Goal: Task Accomplishment & Management: Manage account settings

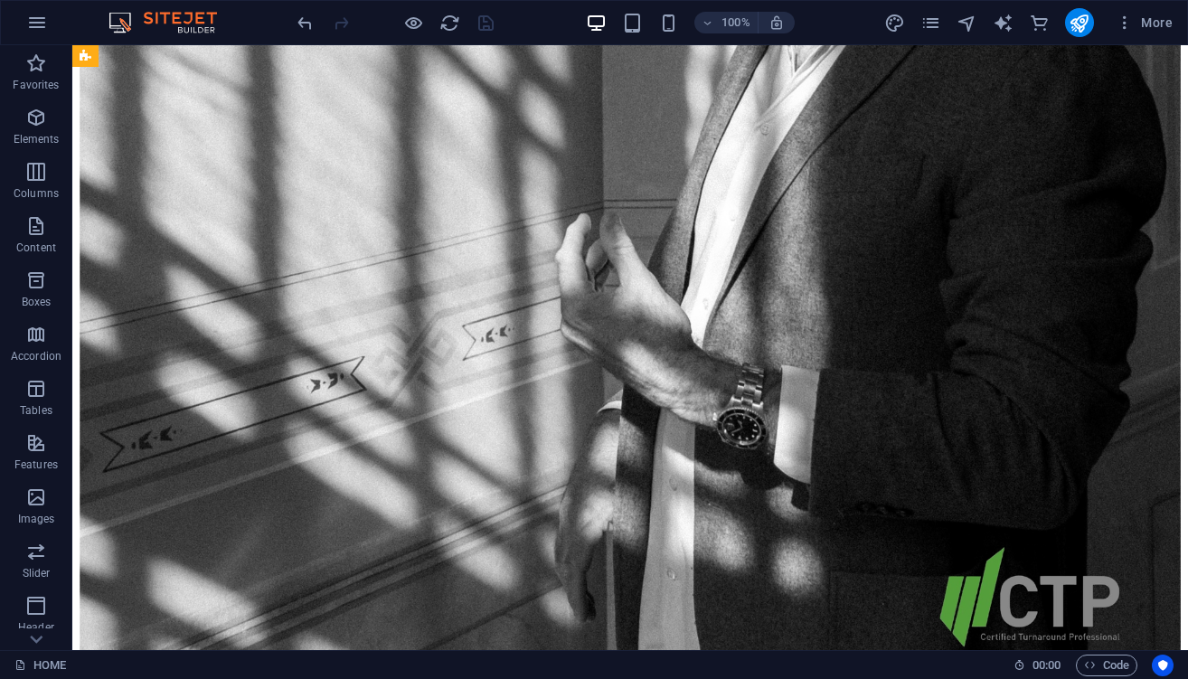
scroll to position [2577, 0]
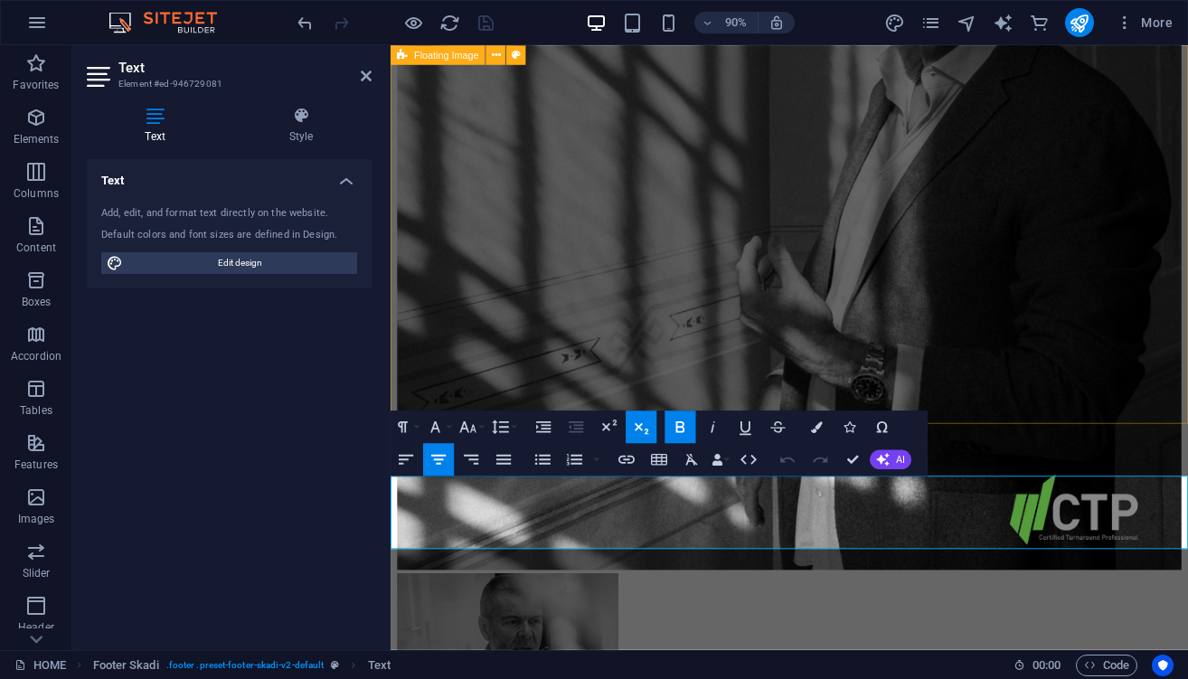
scroll to position [2464, 0]
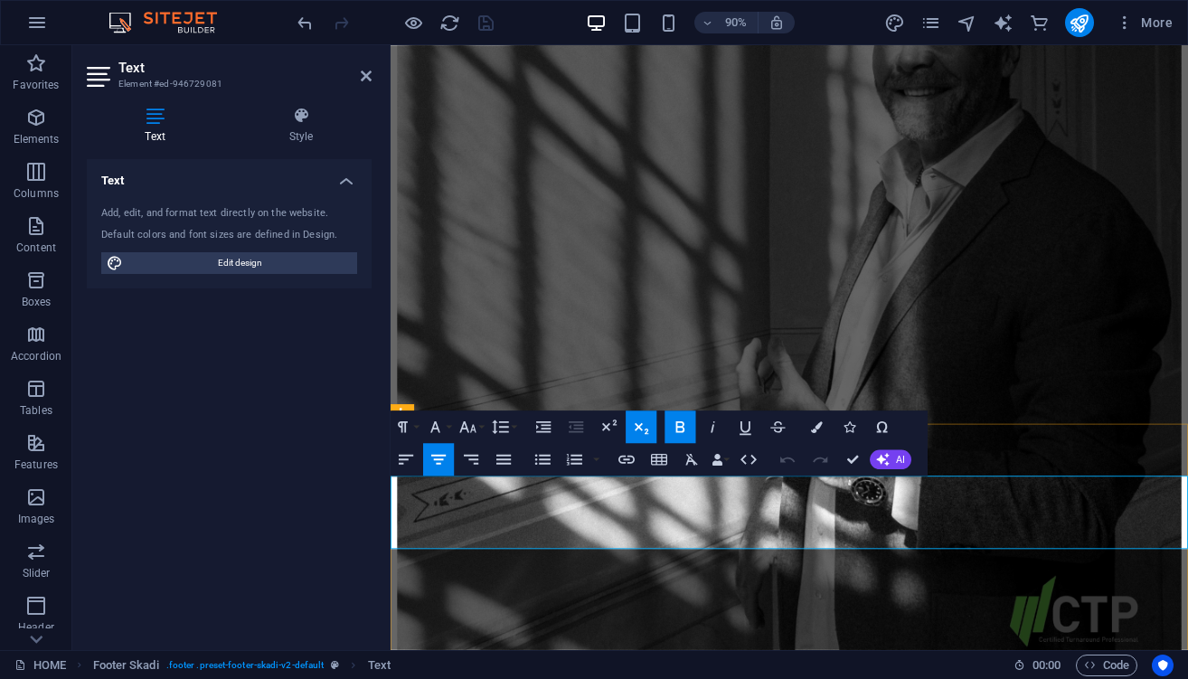
click at [634, 459] on icon "button" at bounding box center [626, 459] width 16 height 8
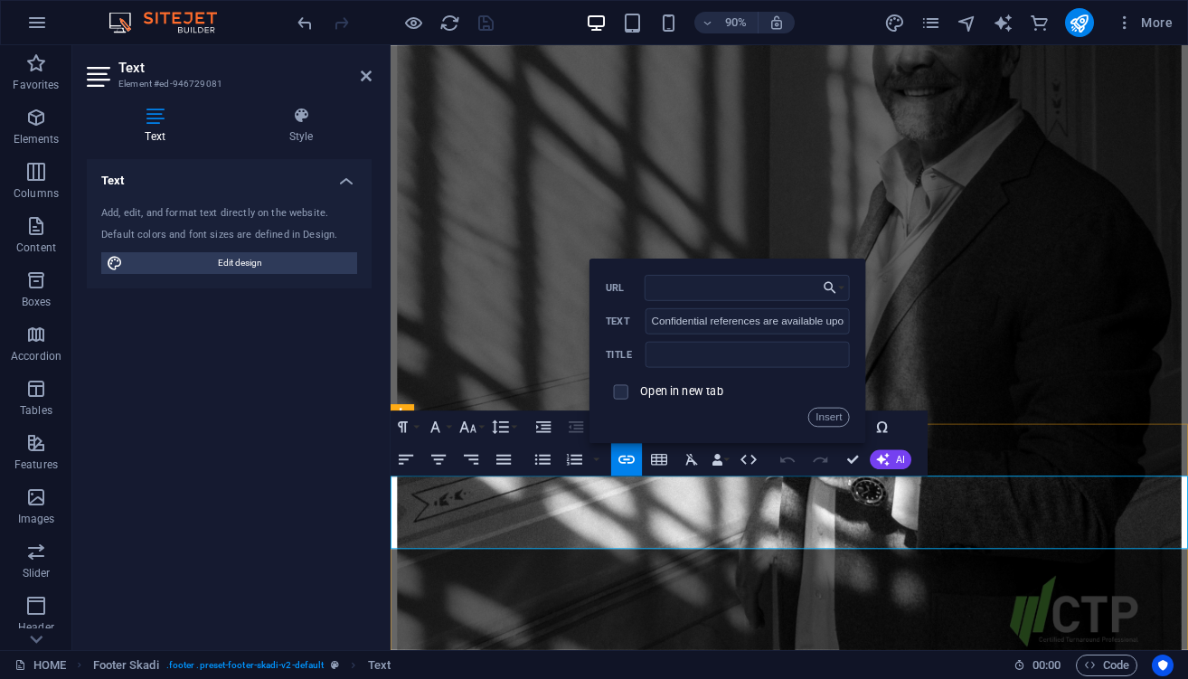
click at [626, 389] on span at bounding box center [621, 391] width 14 height 14
click at [618, 393] on input "checkbox" at bounding box center [618, 388] width 14 height 14
checkbox input "true"
click at [688, 292] on input "URL" at bounding box center [746, 287] width 204 height 26
type input "CONTACT"
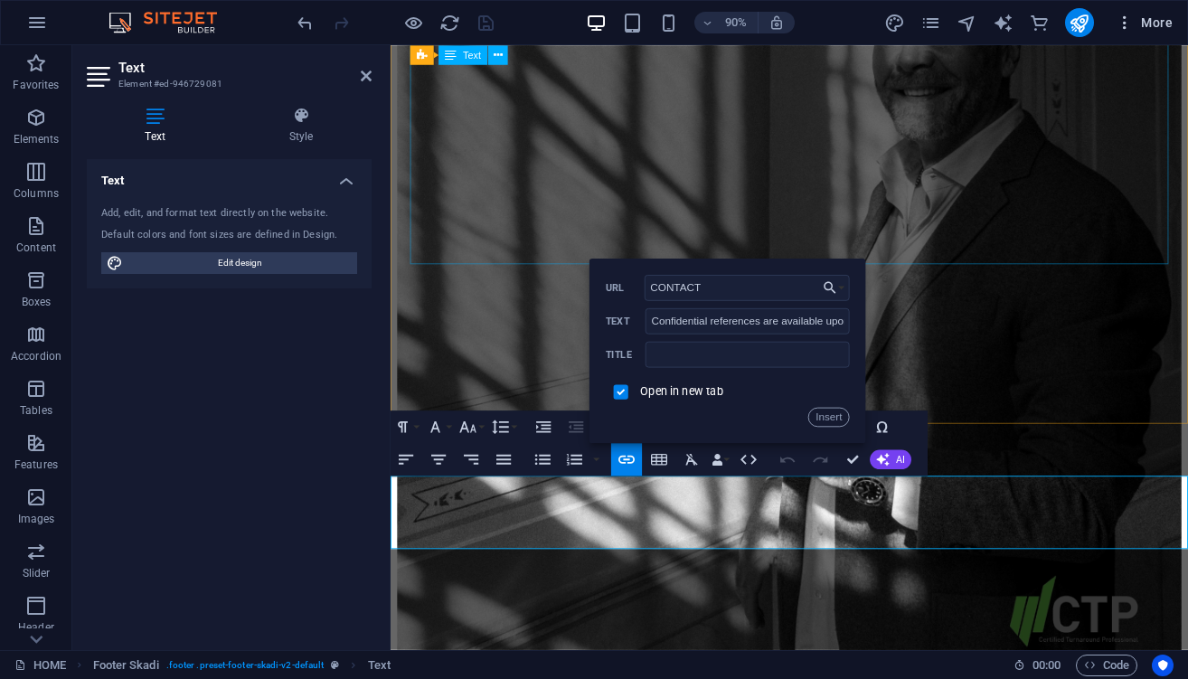
click at [1152, 24] on span "More" at bounding box center [1143, 23] width 57 height 18
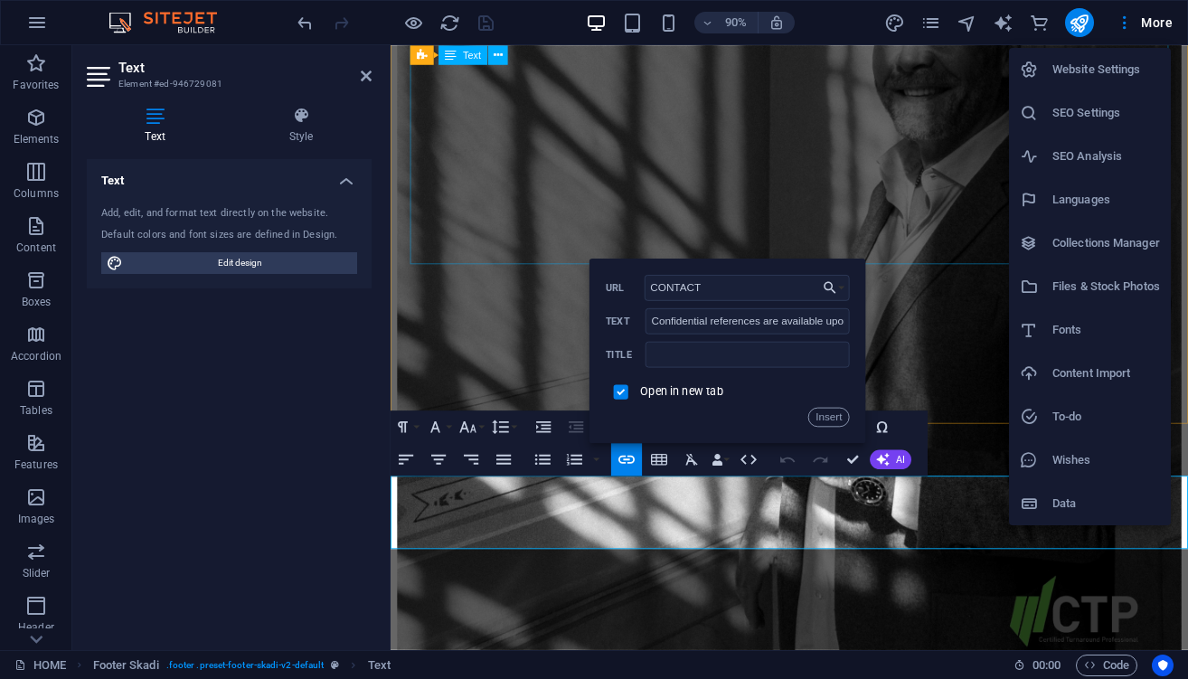
click at [738, 286] on div at bounding box center [594, 339] width 1188 height 679
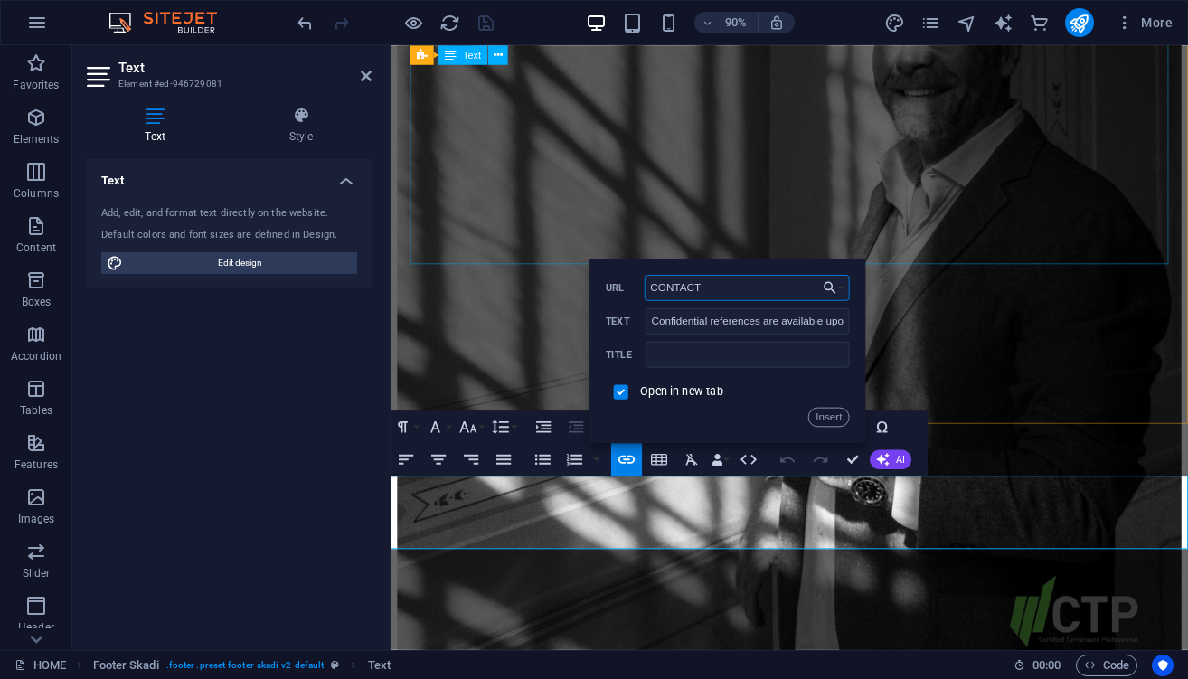
click at [738, 291] on input "CONTACT" at bounding box center [746, 287] width 204 height 26
click at [836, 284] on icon "button" at bounding box center [830, 287] width 16 height 20
click at [747, 290] on input "CONTACT" at bounding box center [746, 287] width 204 height 26
click at [842, 288] on button "Choose Link" at bounding box center [833, 287] width 31 height 26
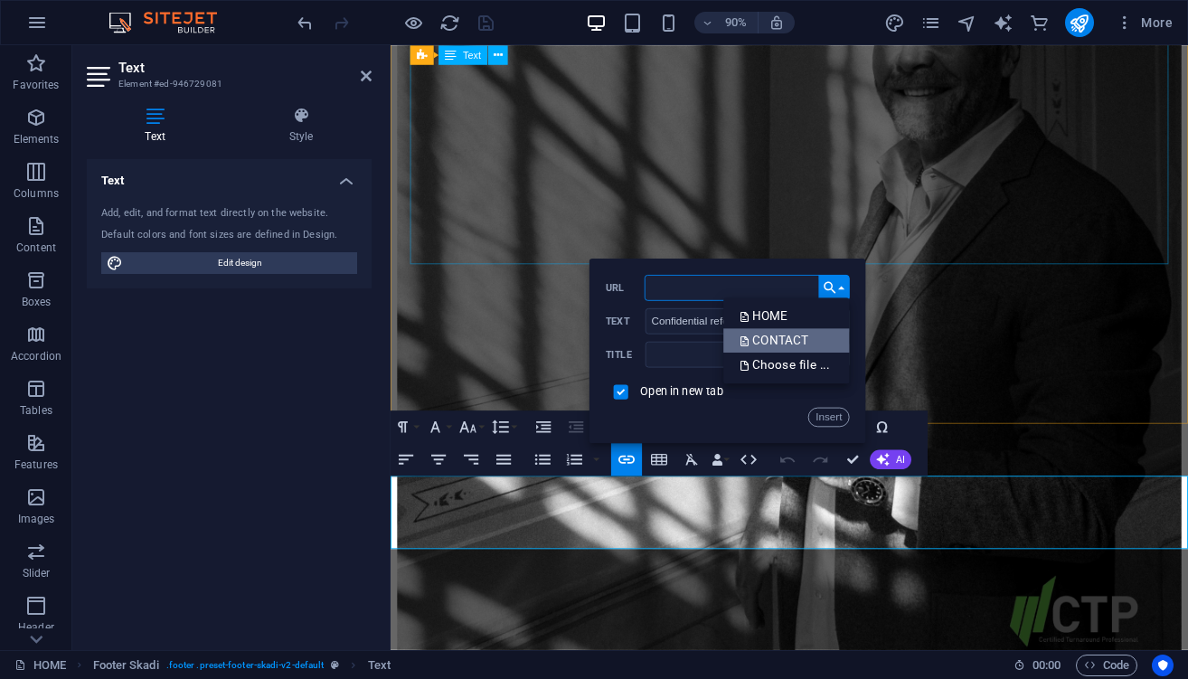
click at [812, 336] on p "CONTACT" at bounding box center [775, 341] width 72 height 24
click at [825, 422] on button "Insert" at bounding box center [828, 417] width 41 height 20
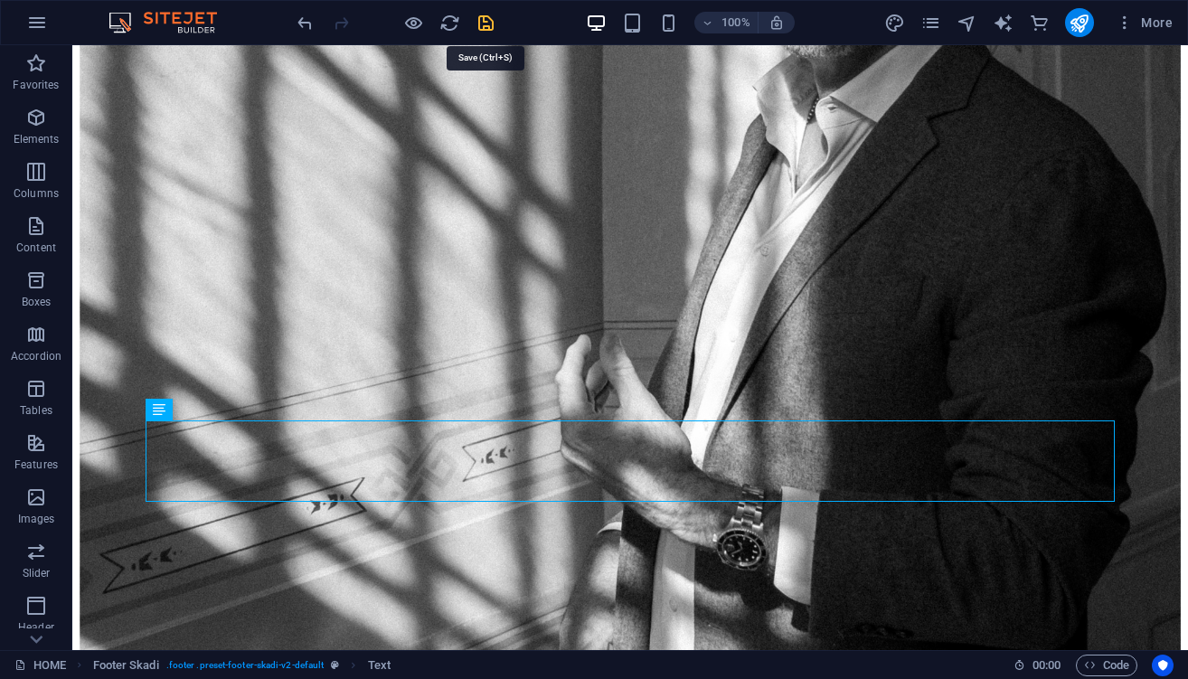
click at [486, 20] on icon "save" at bounding box center [485, 23] width 21 height 21
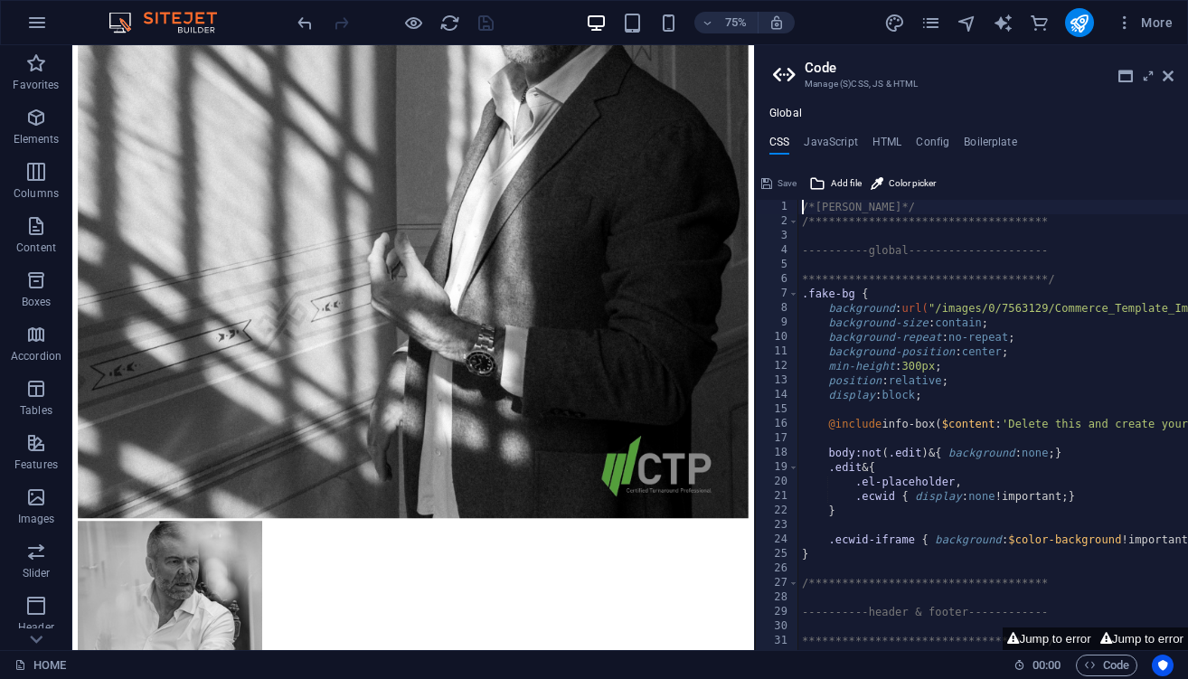
click at [768, 448] on div "18" at bounding box center [777, 453] width 43 height 14
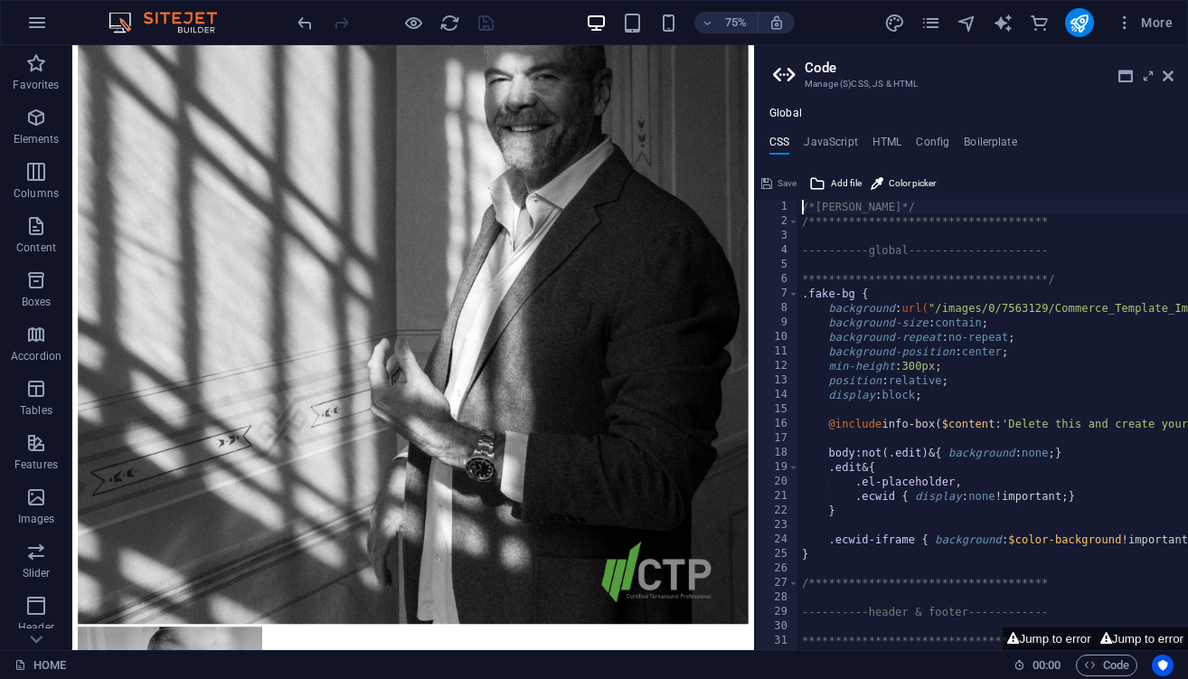
scroll to position [2412, 0]
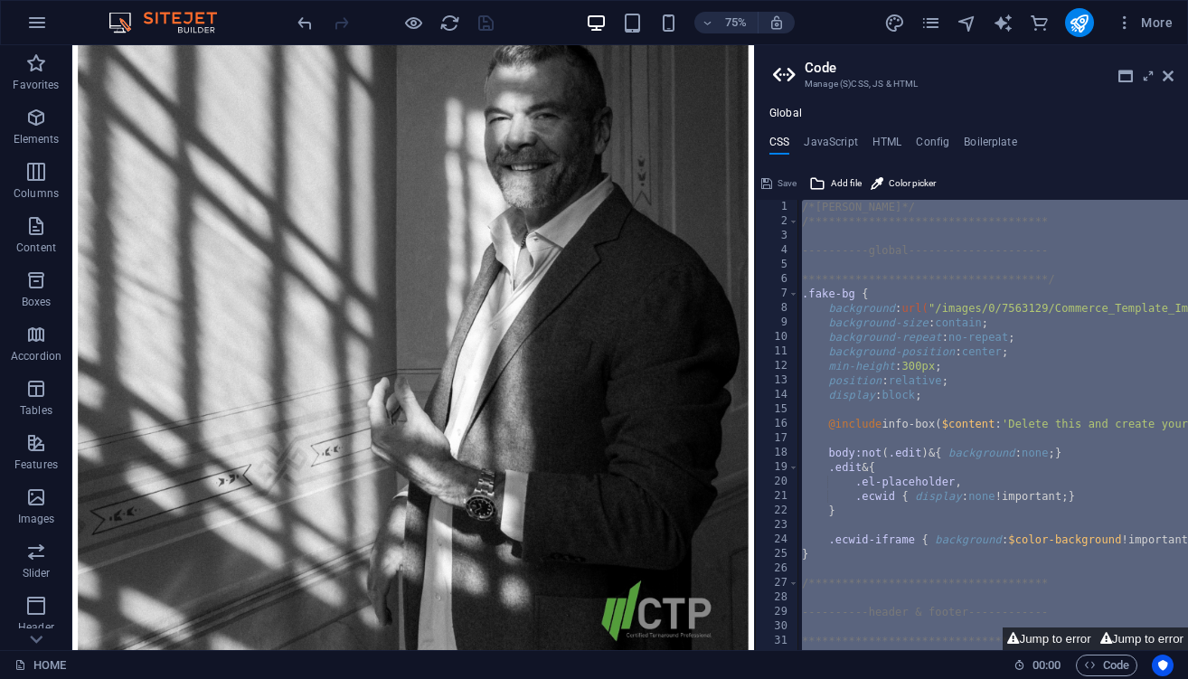
type textarea "); }"
click at [768, 448] on div "18" at bounding box center [777, 453] width 43 height 14
click at [1168, 74] on icon at bounding box center [1167, 76] width 11 height 14
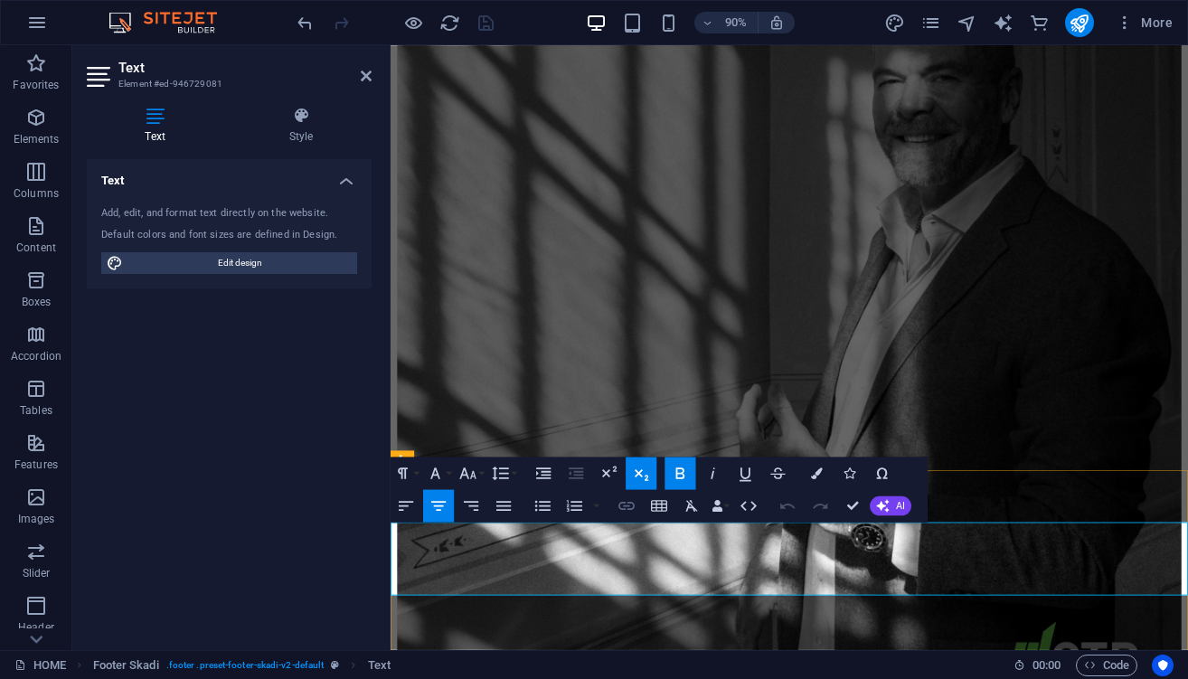
click at [624, 507] on icon "button" at bounding box center [626, 505] width 20 height 20
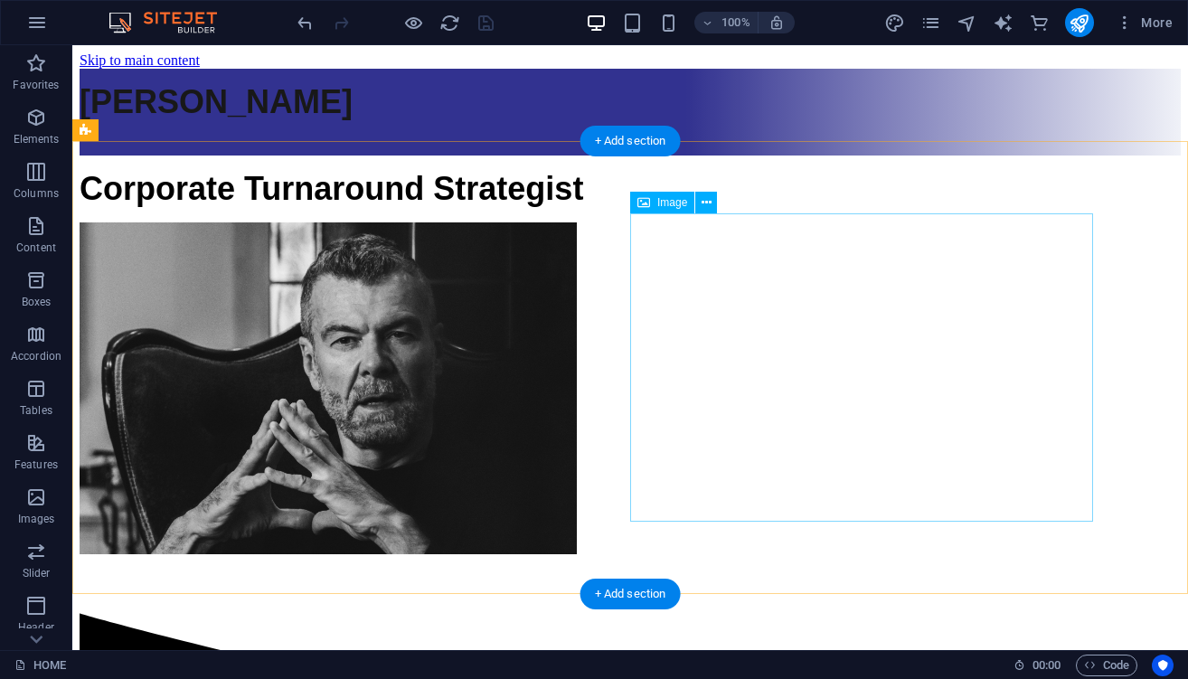
scroll to position [0, 0]
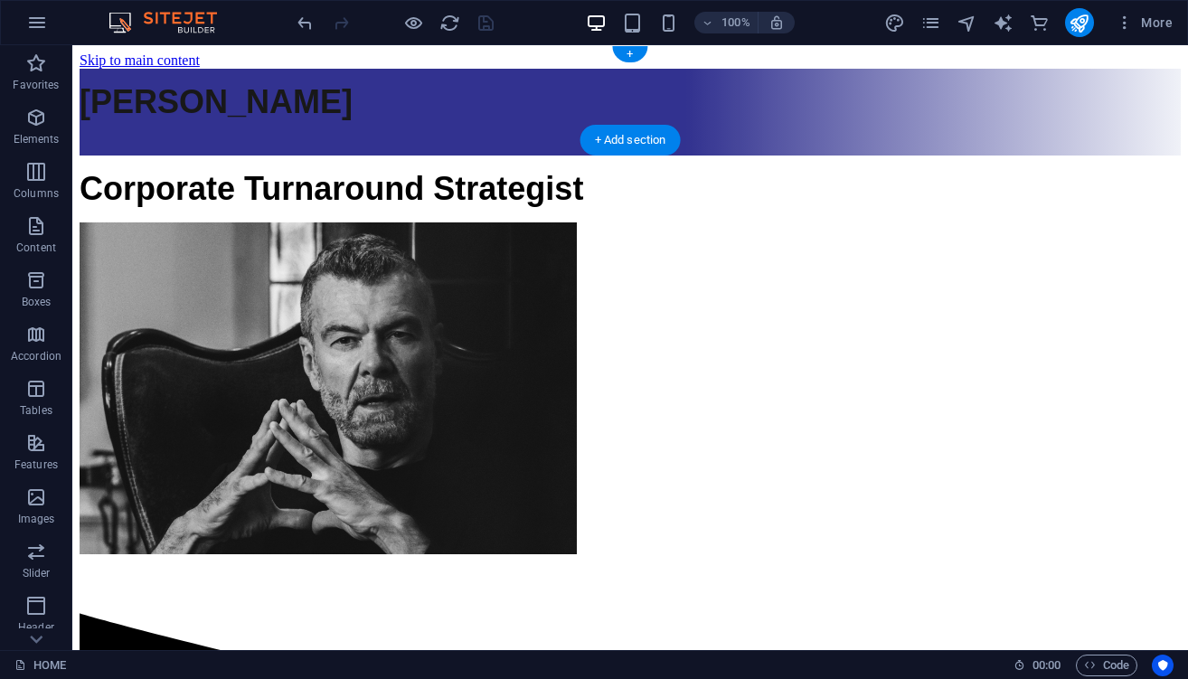
click at [144, 69] on div "PETER VAPAAMIES CONTACT" at bounding box center [630, 112] width 1101 height 87
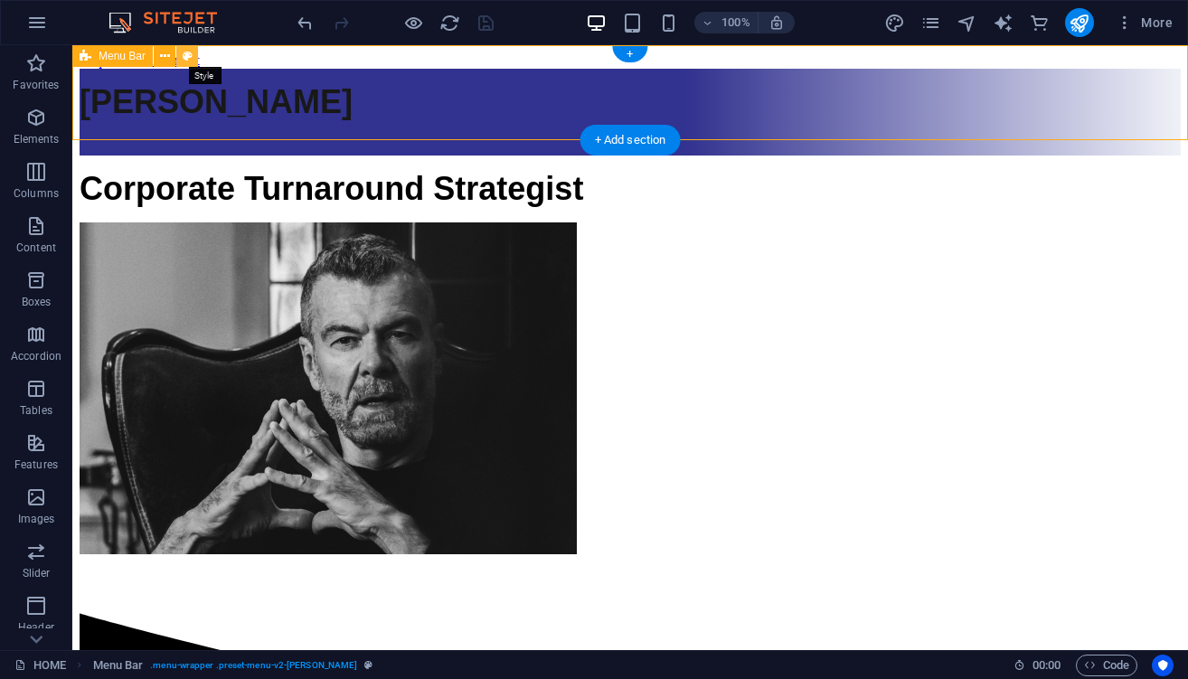
click at [184, 56] on icon at bounding box center [188, 56] width 10 height 19
select select "rem"
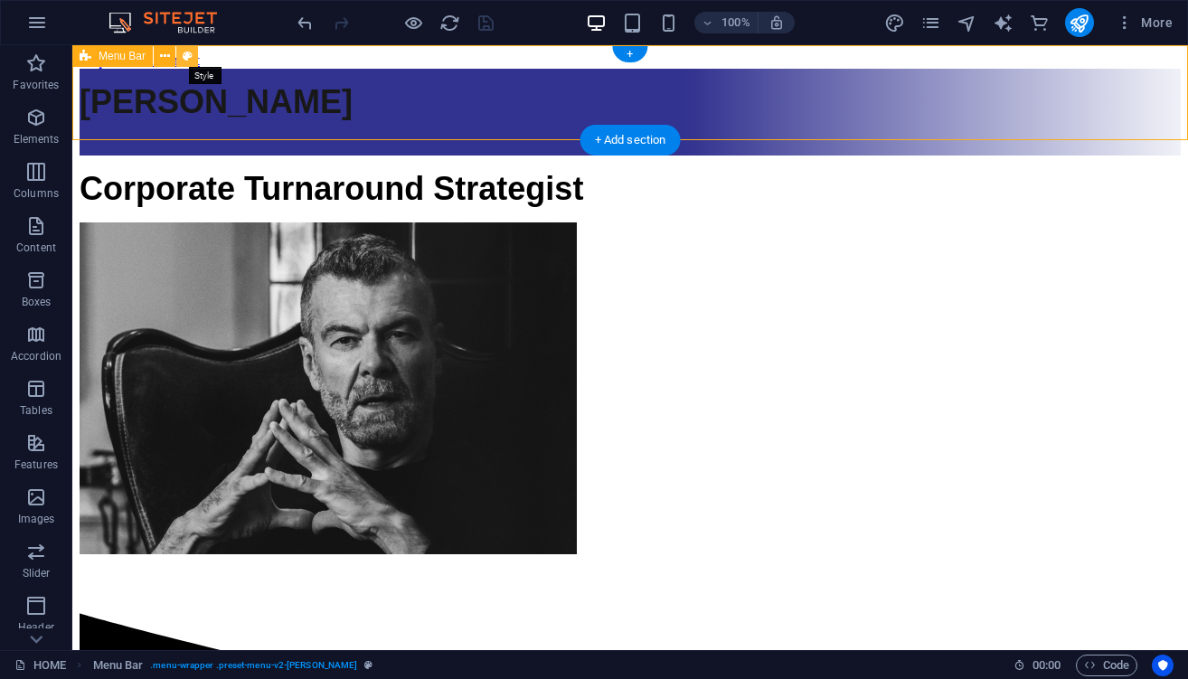
select select "rem"
select select "sticky_instant"
select select "px"
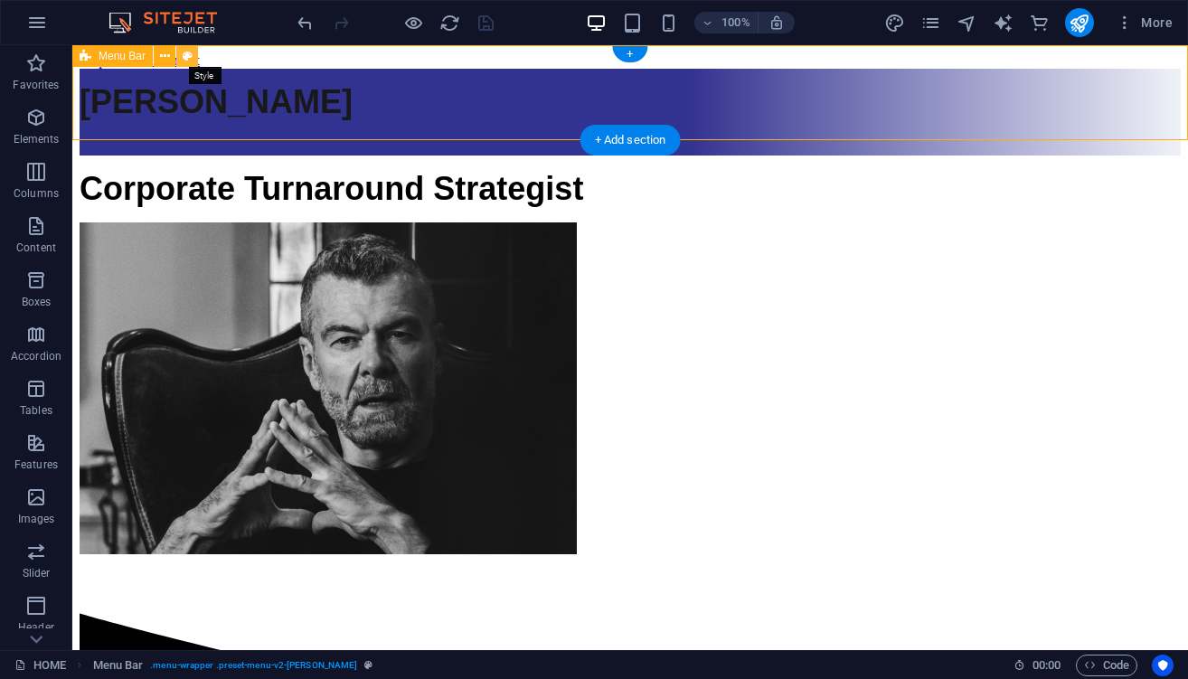
select select "px"
select select "preset-menu-v2-loki"
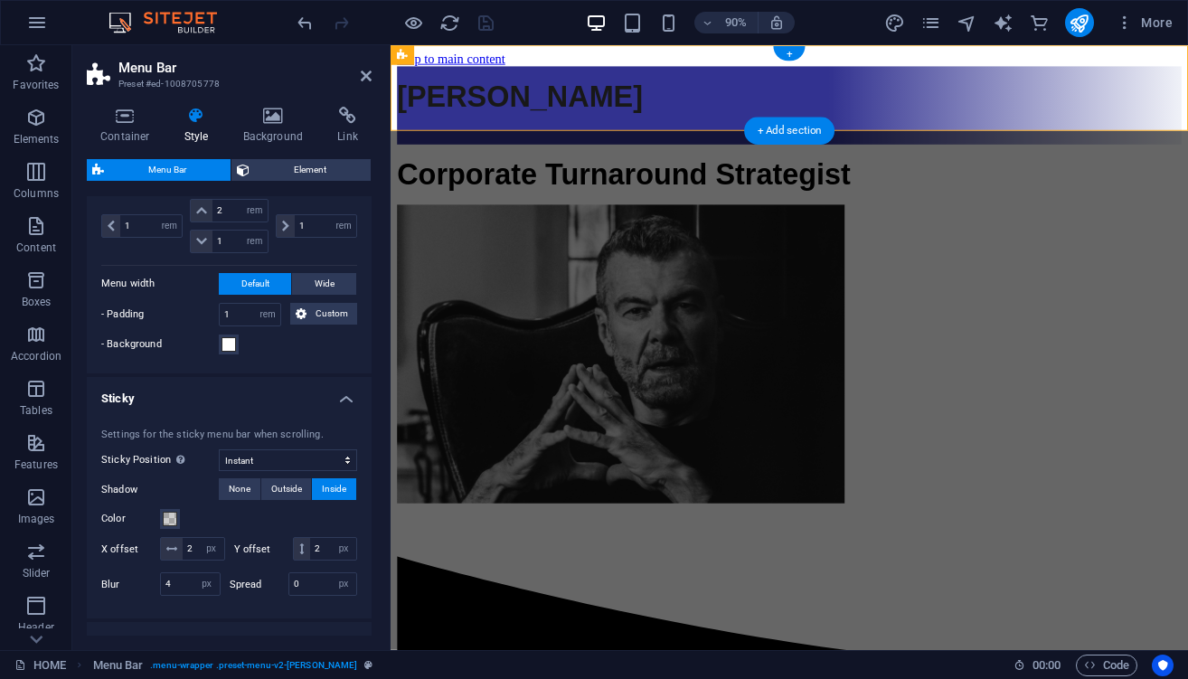
scroll to position [509, 0]
click at [288, 485] on span "Outside" at bounding box center [286, 487] width 31 height 22
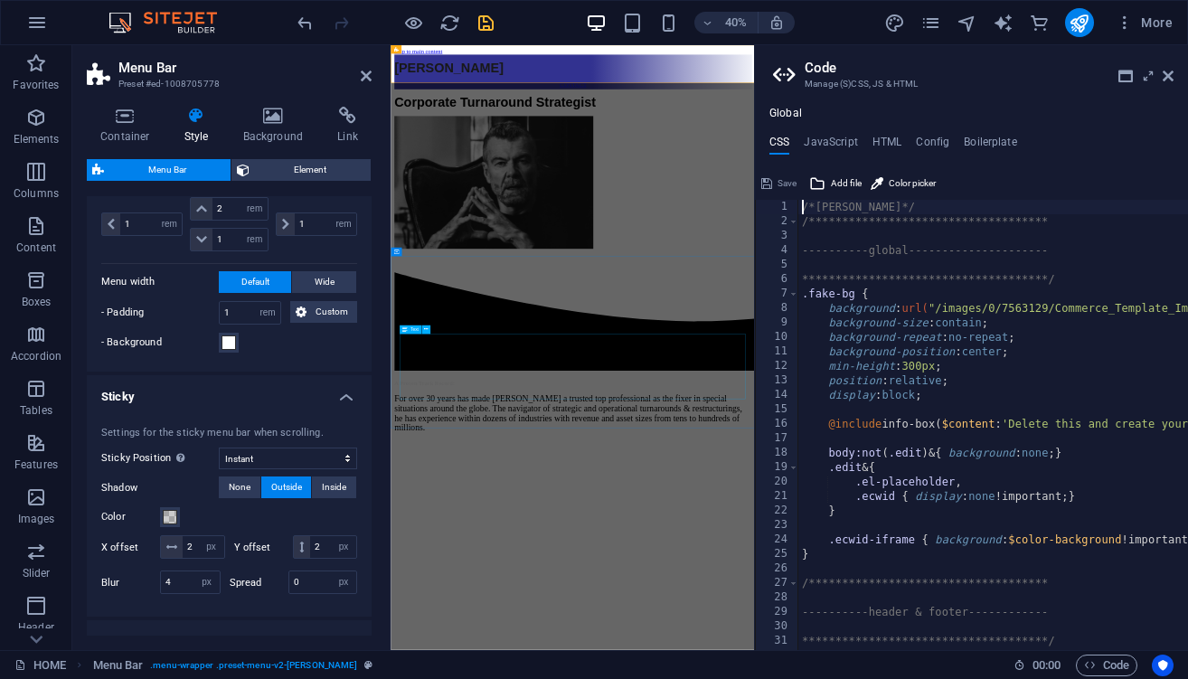
scroll to position [0, 2]
type textarea "/*[PERSON_NAME]*/"
click at [779, 180] on span "Save" at bounding box center [786, 184] width 19 height 22
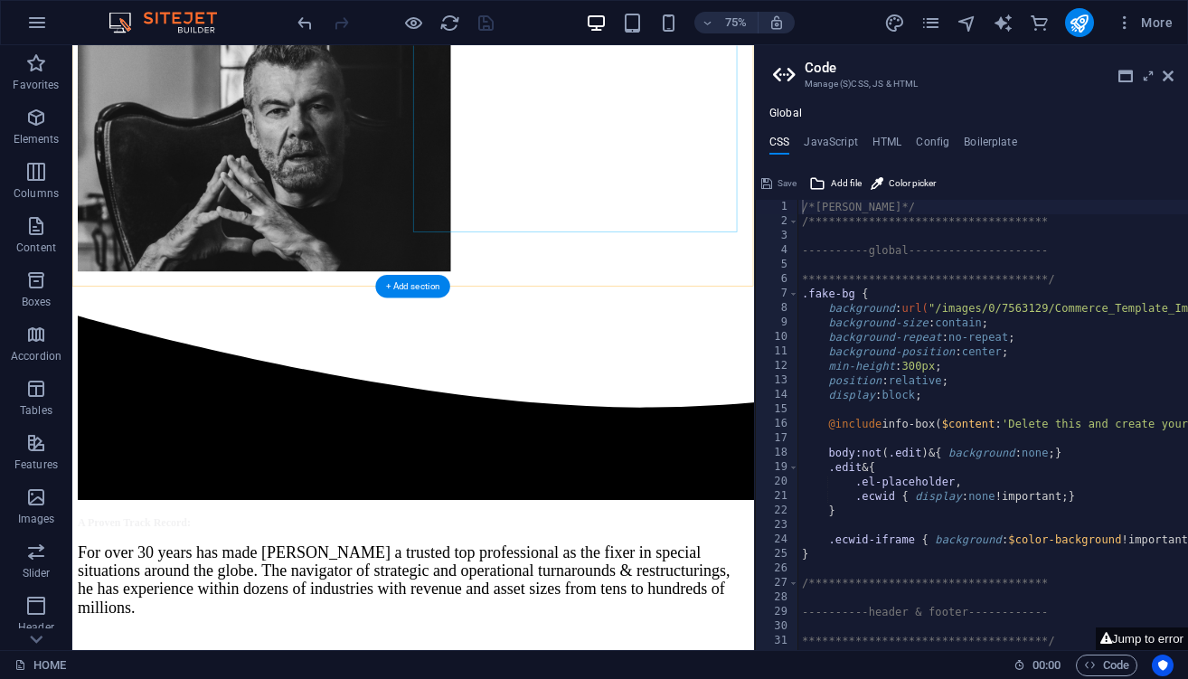
scroll to position [209, 0]
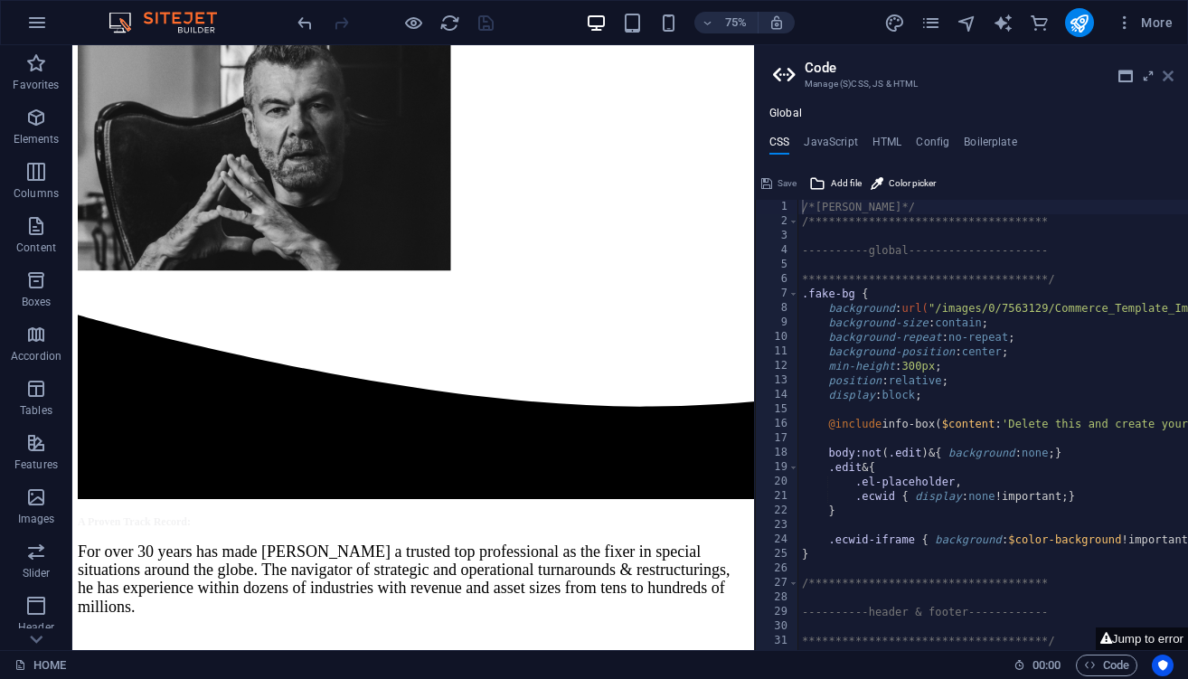
click at [1167, 79] on icon at bounding box center [1167, 76] width 11 height 14
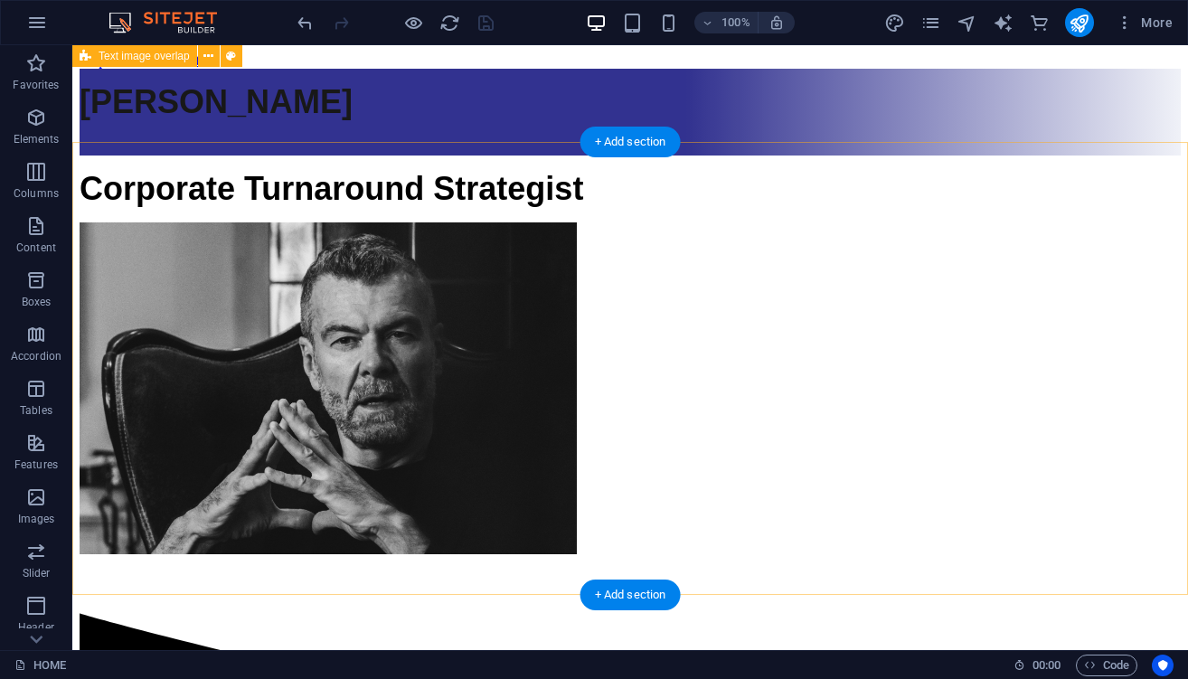
scroll to position [0, 0]
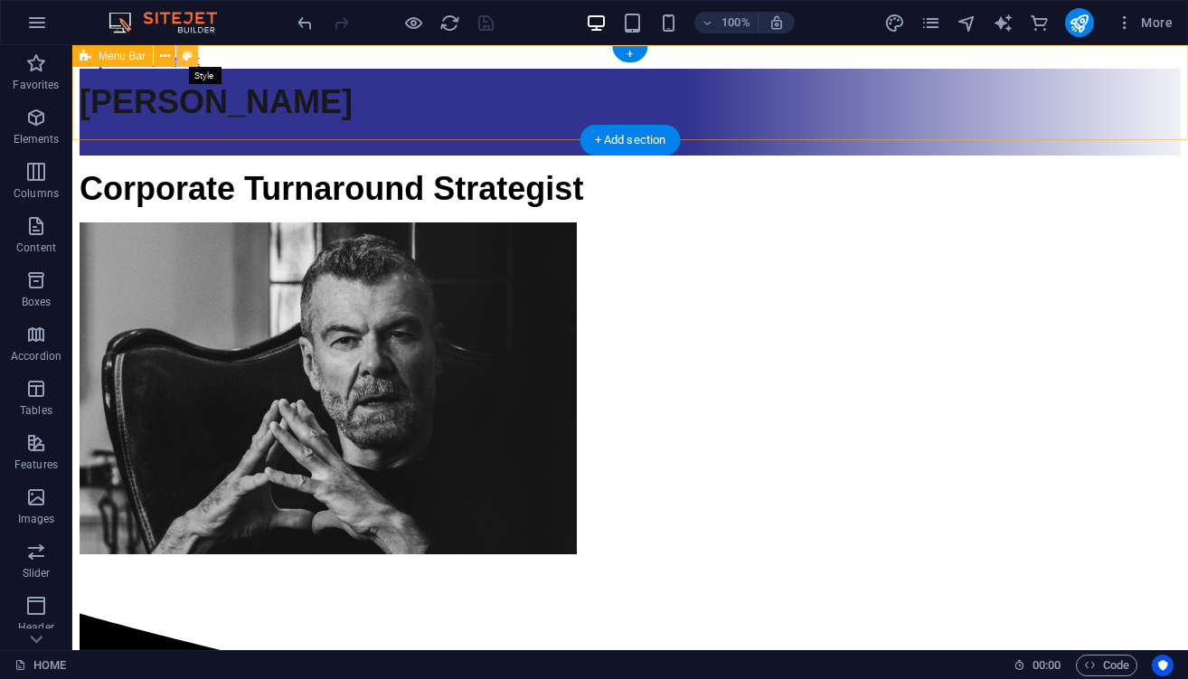
click at [193, 52] on button at bounding box center [187, 56] width 22 height 22
select select "rem"
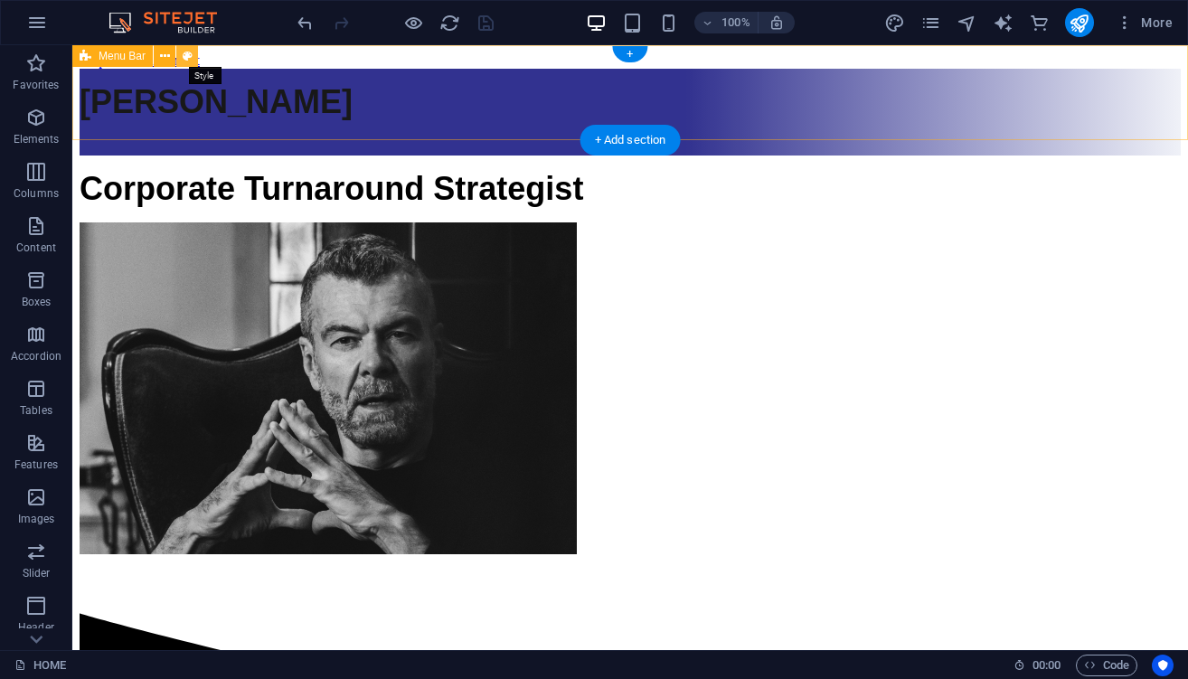
select select "rem"
select select "sticky_instant"
select select "px"
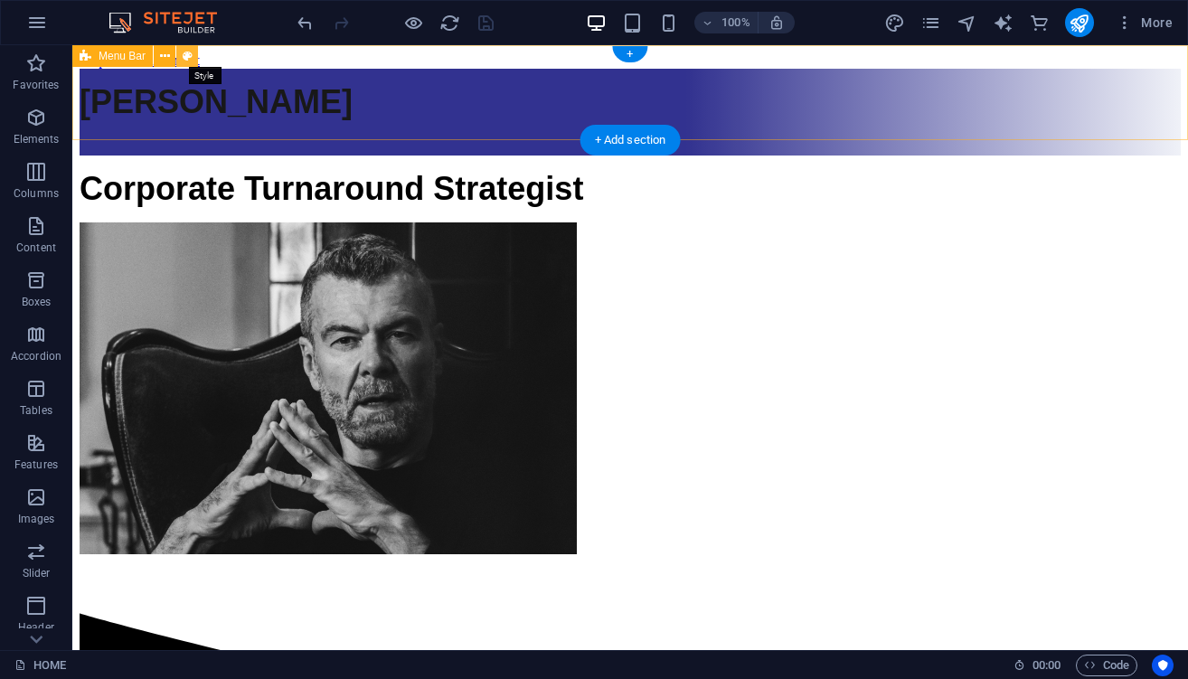
select select "px"
select select "preset-menu-v2-loki"
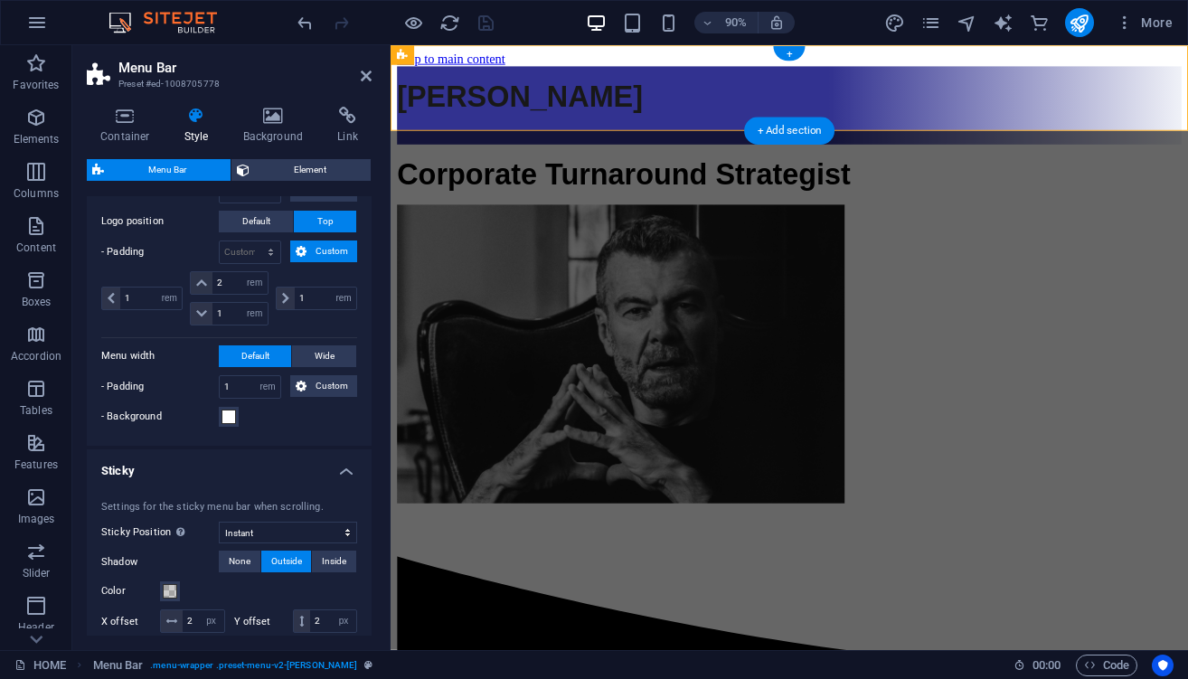
scroll to position [464, 0]
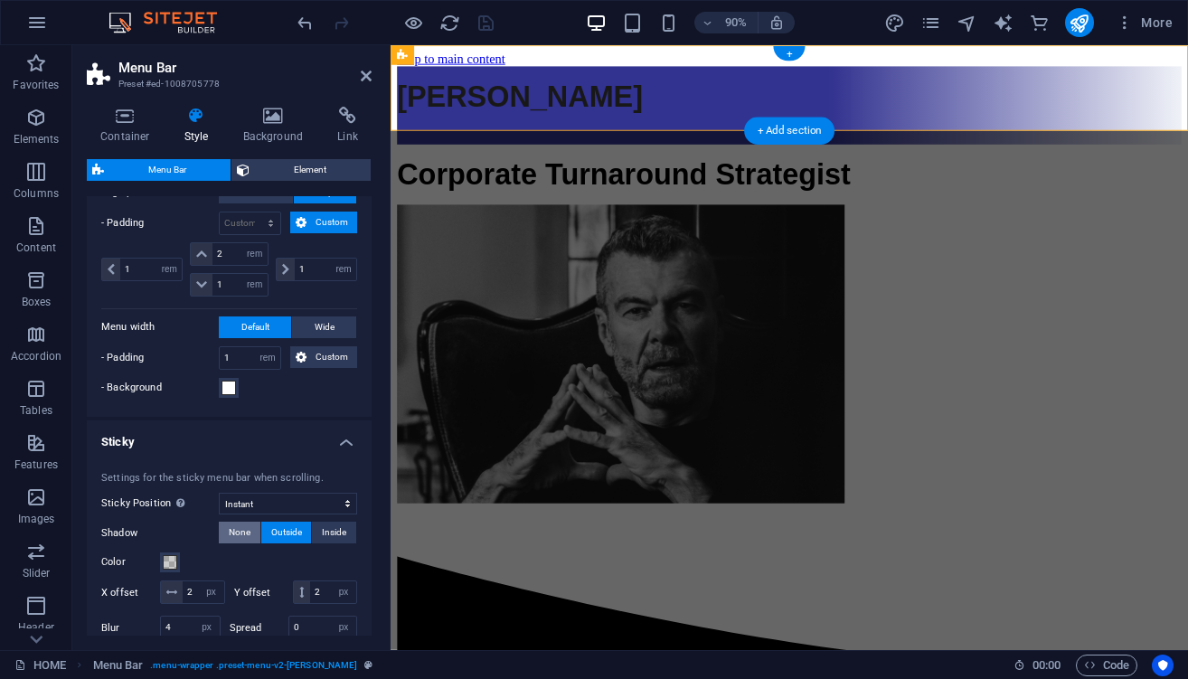
click at [229, 532] on span "None" at bounding box center [240, 533] width 22 height 22
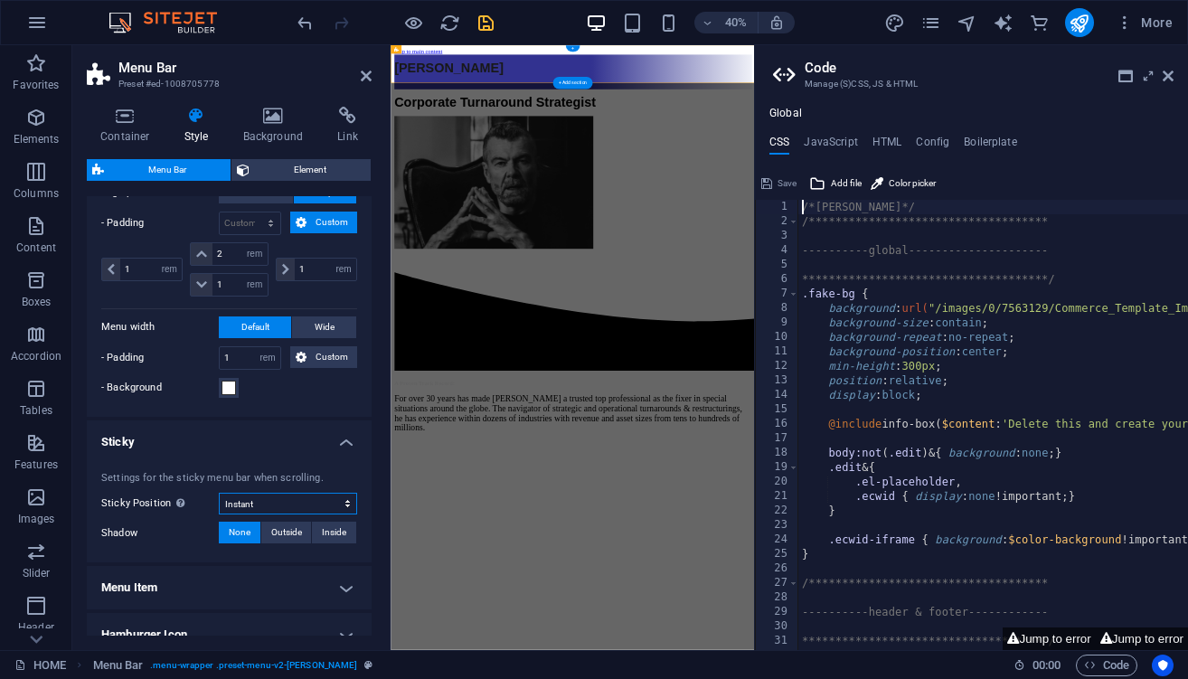
click at [287, 500] on select "Off Instant After menu After banner When scrolling up" at bounding box center [288, 504] width 138 height 22
click at [1166, 77] on icon at bounding box center [1167, 76] width 11 height 14
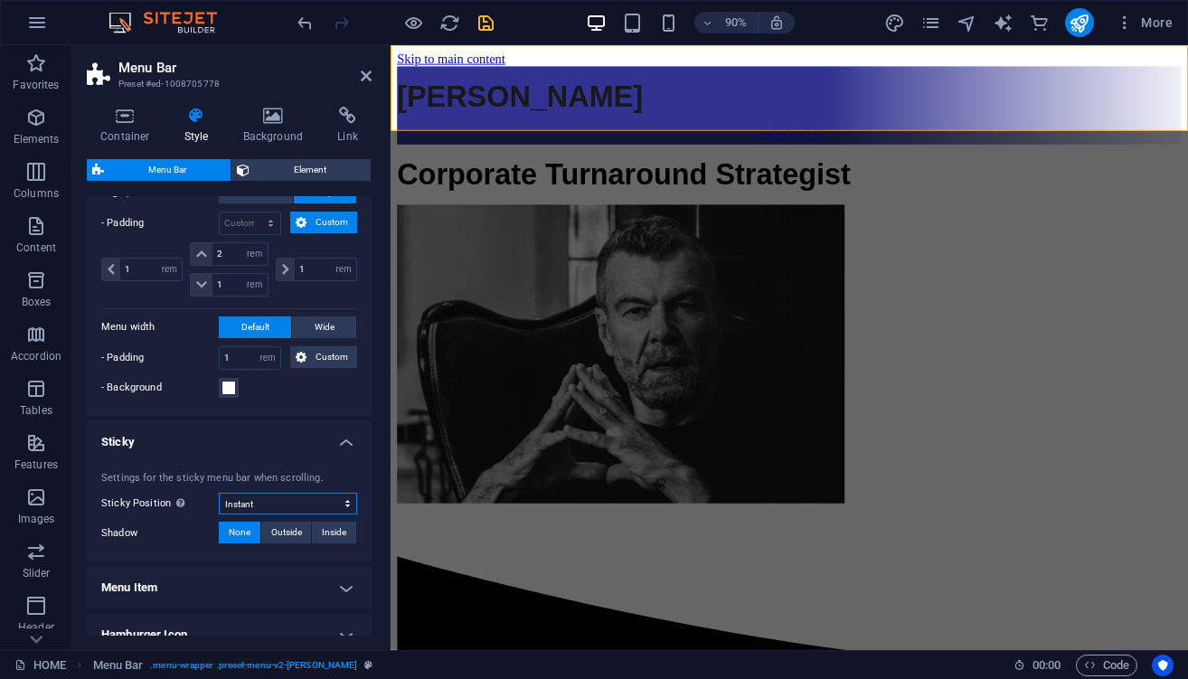
select select "sticky_reverse"
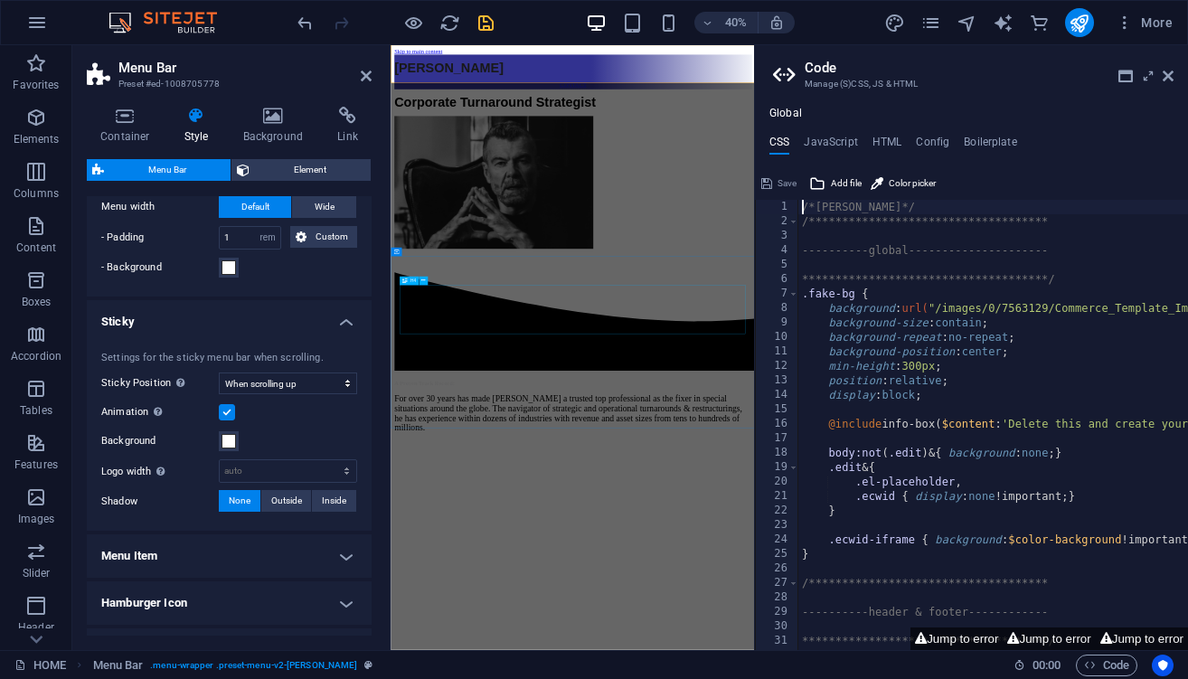
scroll to position [0, 2]
type textarea "/*[PERSON_NAME]*/"
click at [484, 16] on icon "save" at bounding box center [485, 23] width 21 height 21
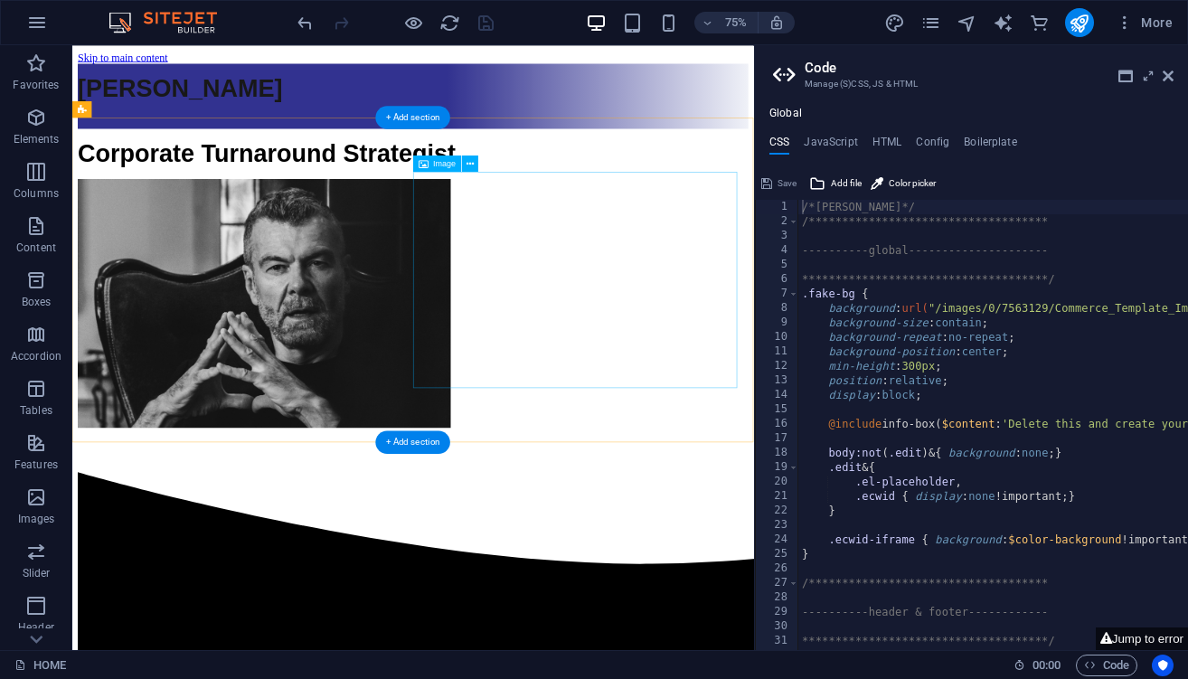
scroll to position [0, 0]
click at [1164, 75] on icon at bounding box center [1167, 76] width 11 height 14
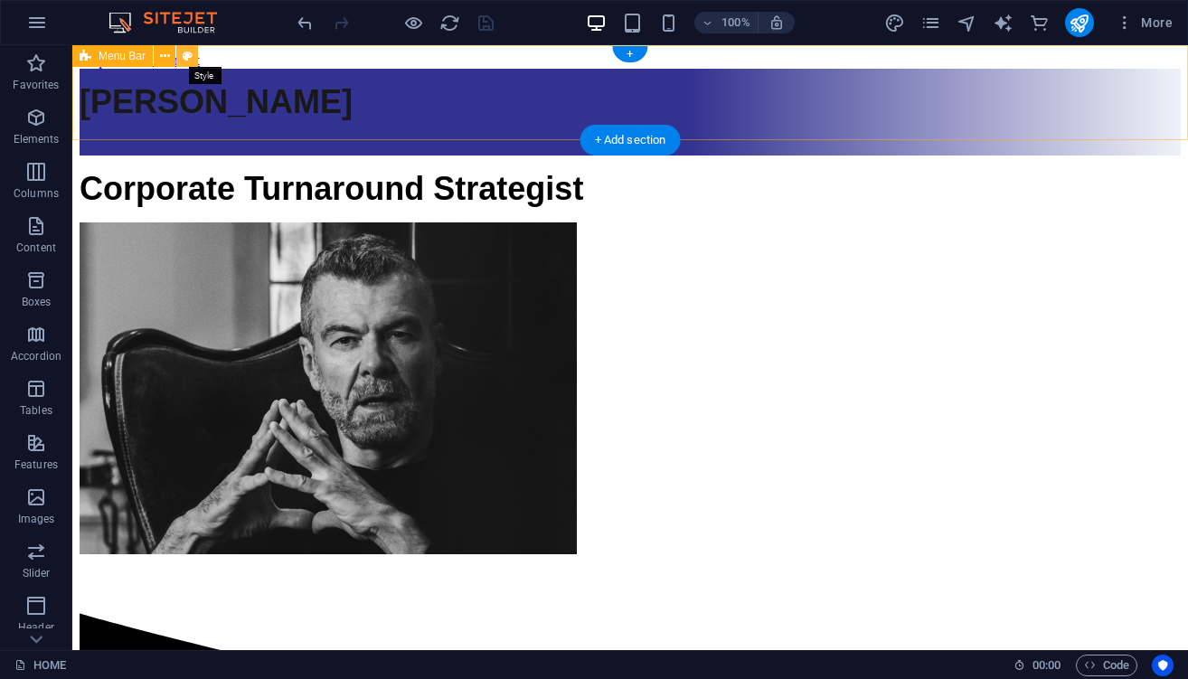
click at [183, 52] on icon at bounding box center [188, 56] width 10 height 19
select select "rem"
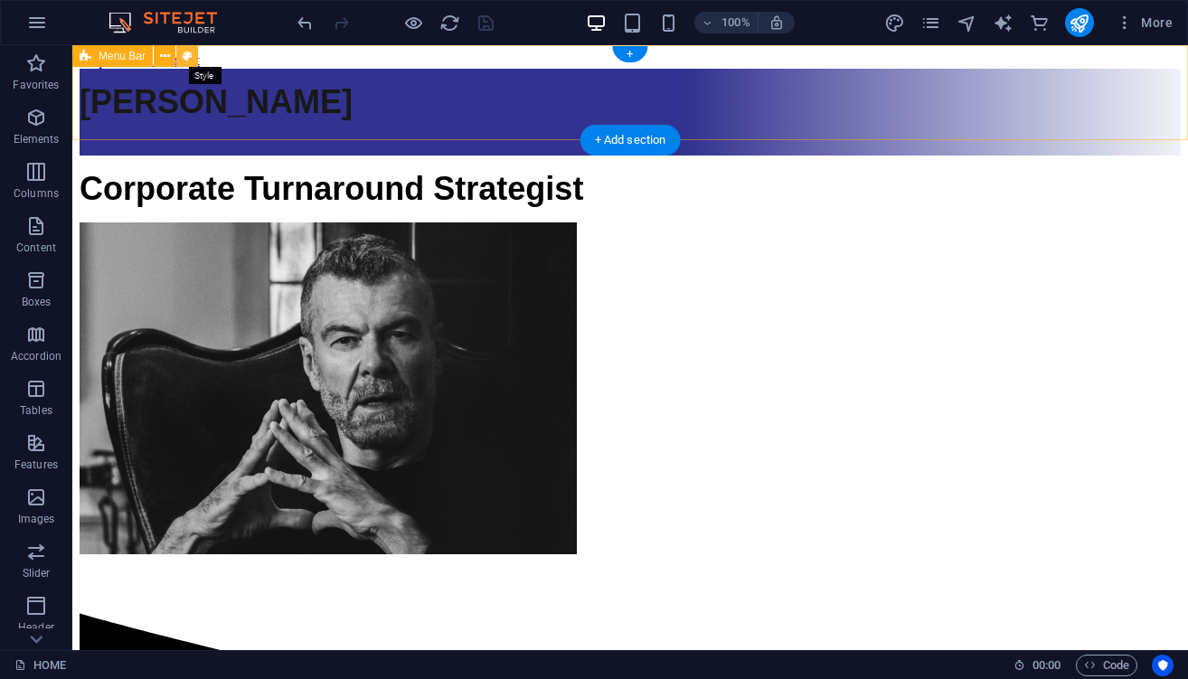
select select "rem"
select select "sticky_reverse"
select select "preset-menu-v2-loki"
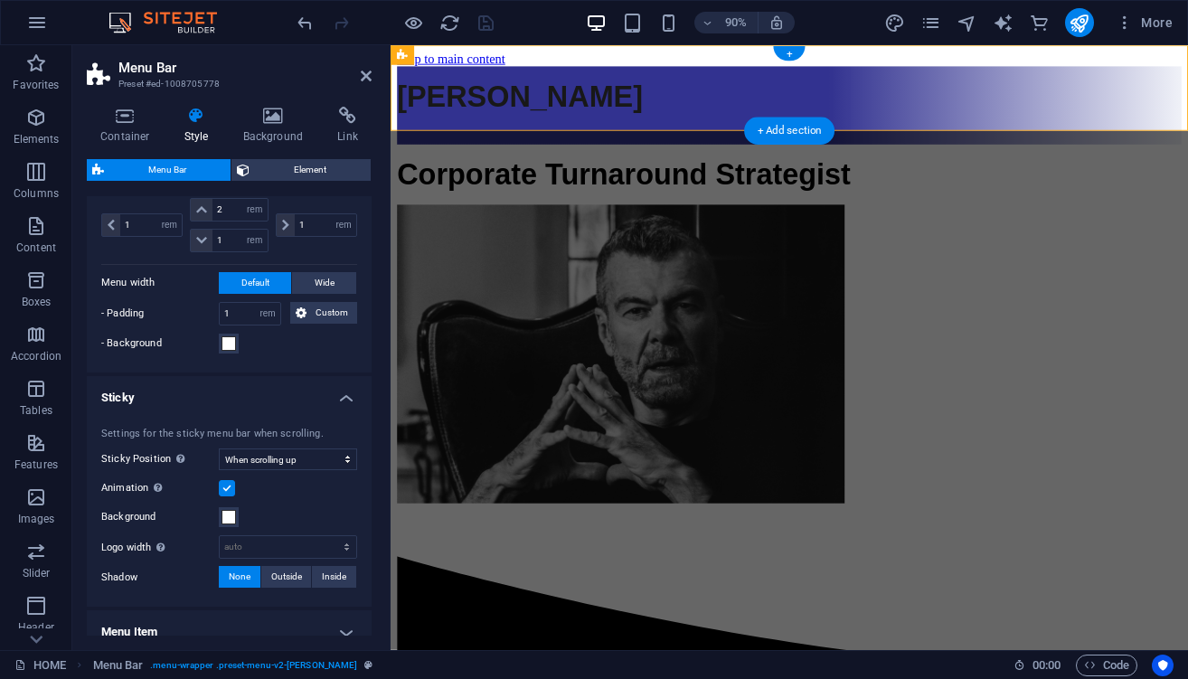
scroll to position [524, 0]
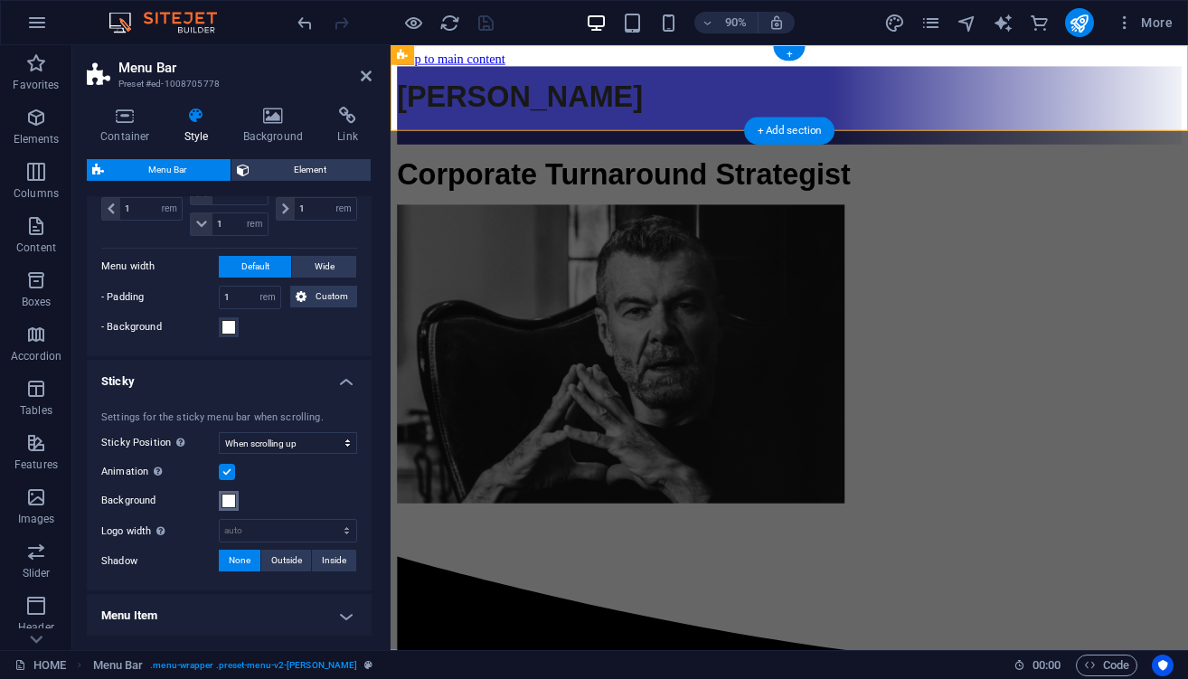
click at [233, 504] on span at bounding box center [228, 501] width 14 height 14
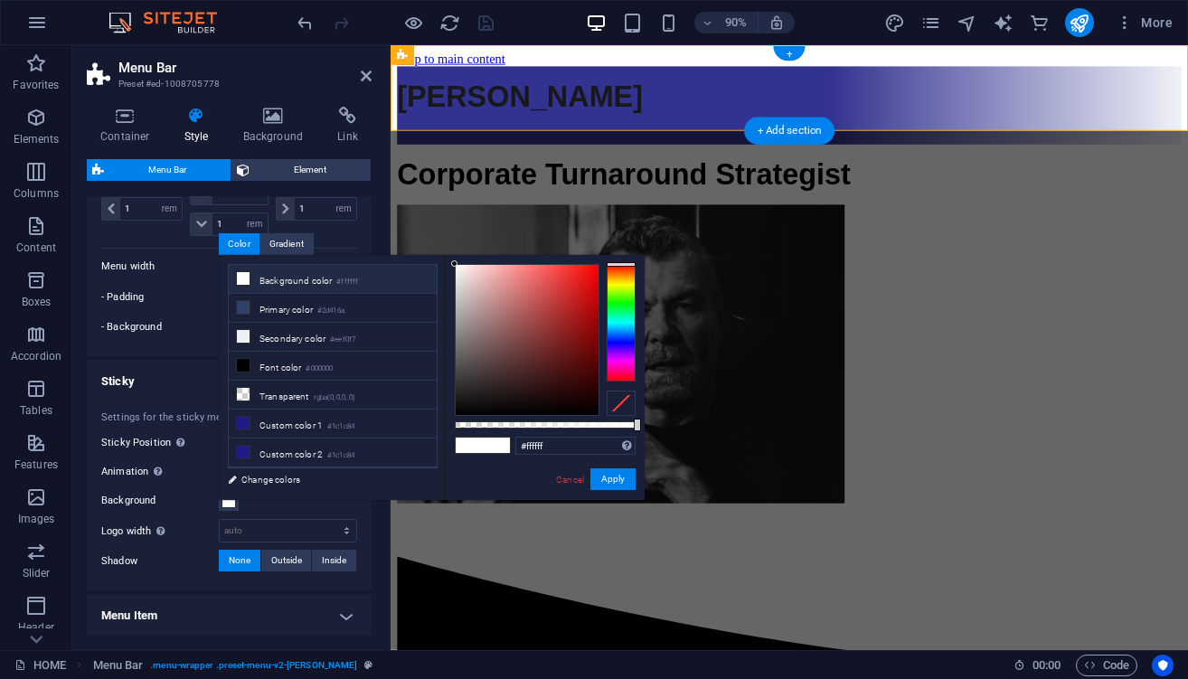
click at [196, 503] on label "Background" at bounding box center [160, 501] width 118 height 22
click at [219, 503] on button "Background" at bounding box center [229, 501] width 20 height 20
click at [568, 479] on link "Cancel" at bounding box center [570, 480] width 32 height 14
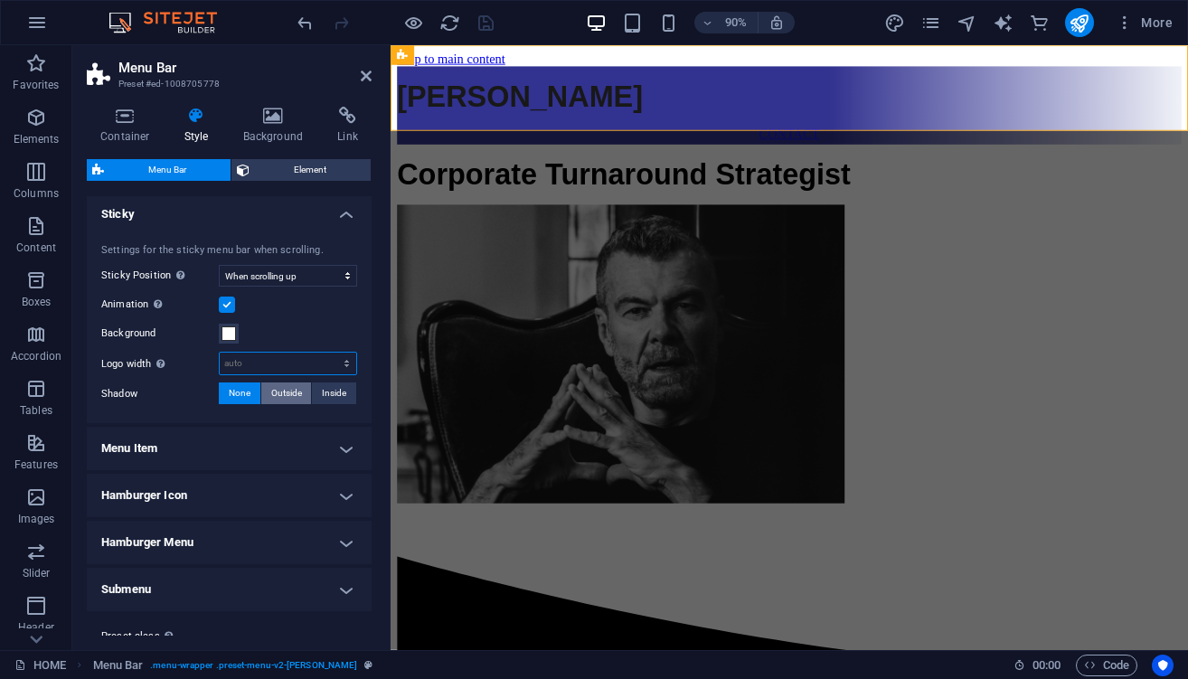
scroll to position [701, 0]
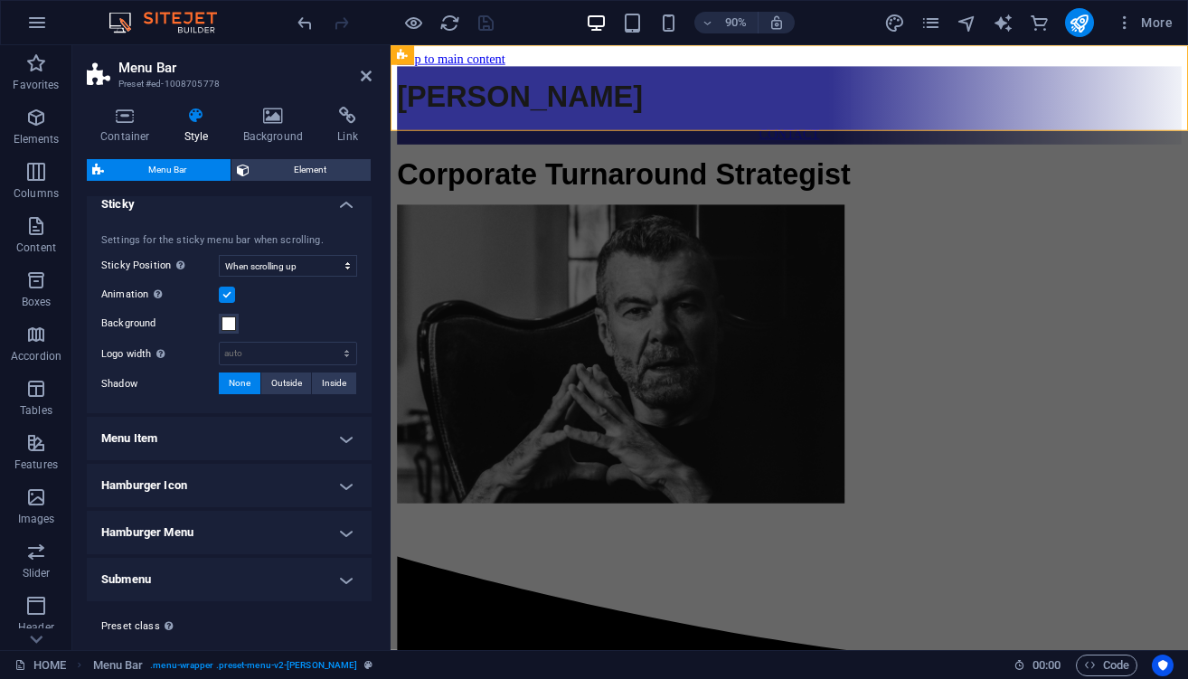
click at [339, 441] on h4 "Menu Item" at bounding box center [229, 438] width 285 height 43
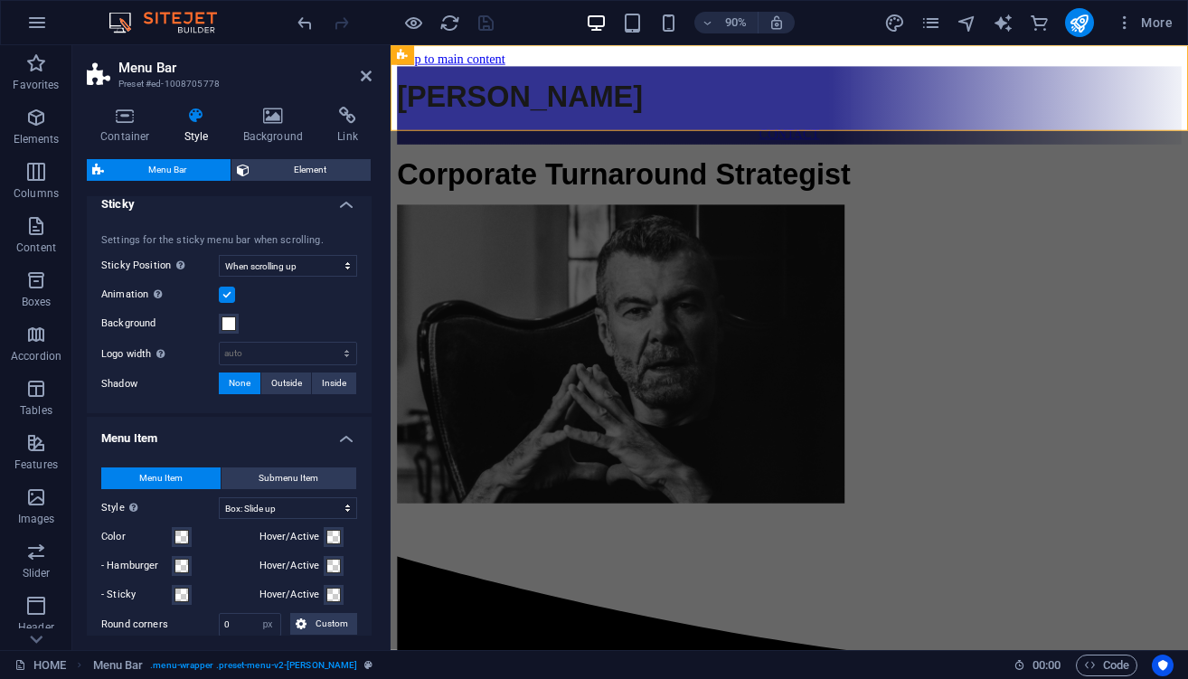
click at [339, 440] on h4 "Menu Item" at bounding box center [229, 433] width 285 height 33
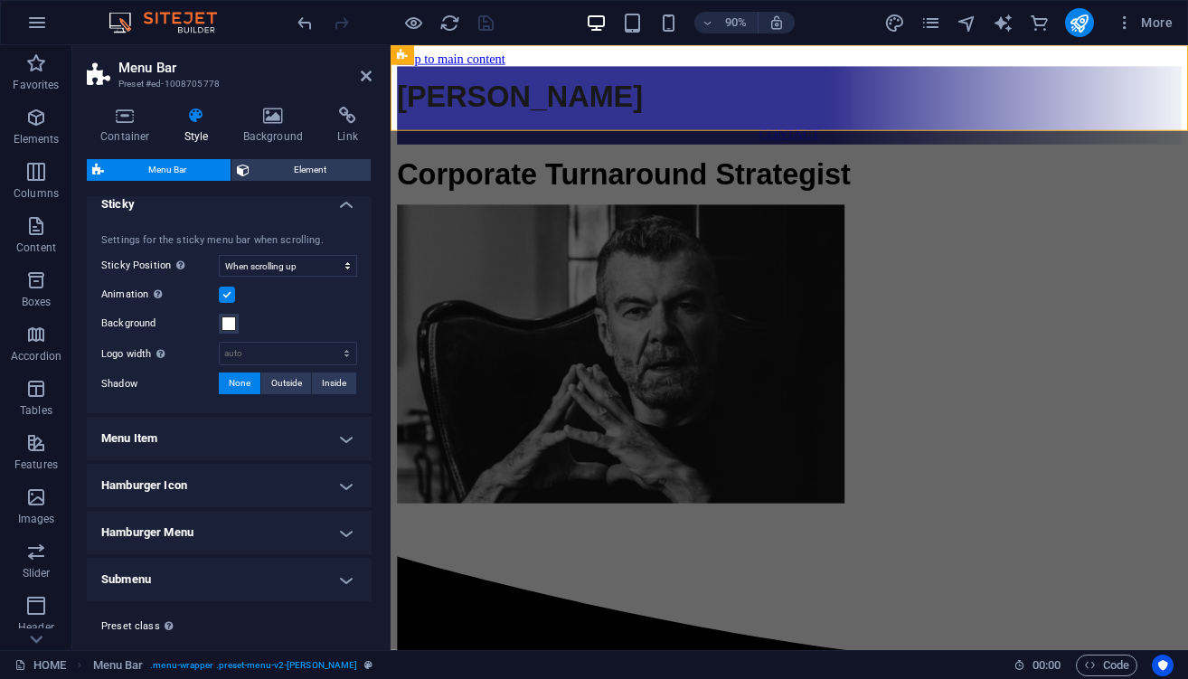
click at [339, 440] on h4 "Menu Item" at bounding box center [229, 438] width 285 height 43
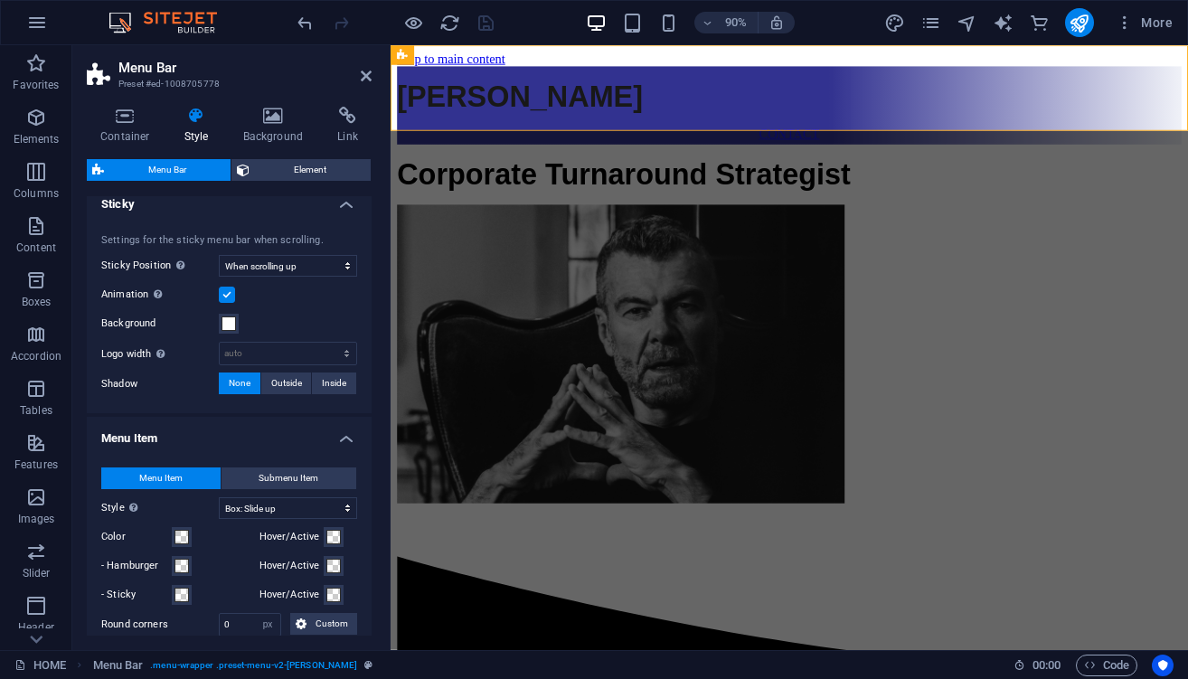
click at [339, 440] on h4 "Menu Item" at bounding box center [229, 433] width 285 height 33
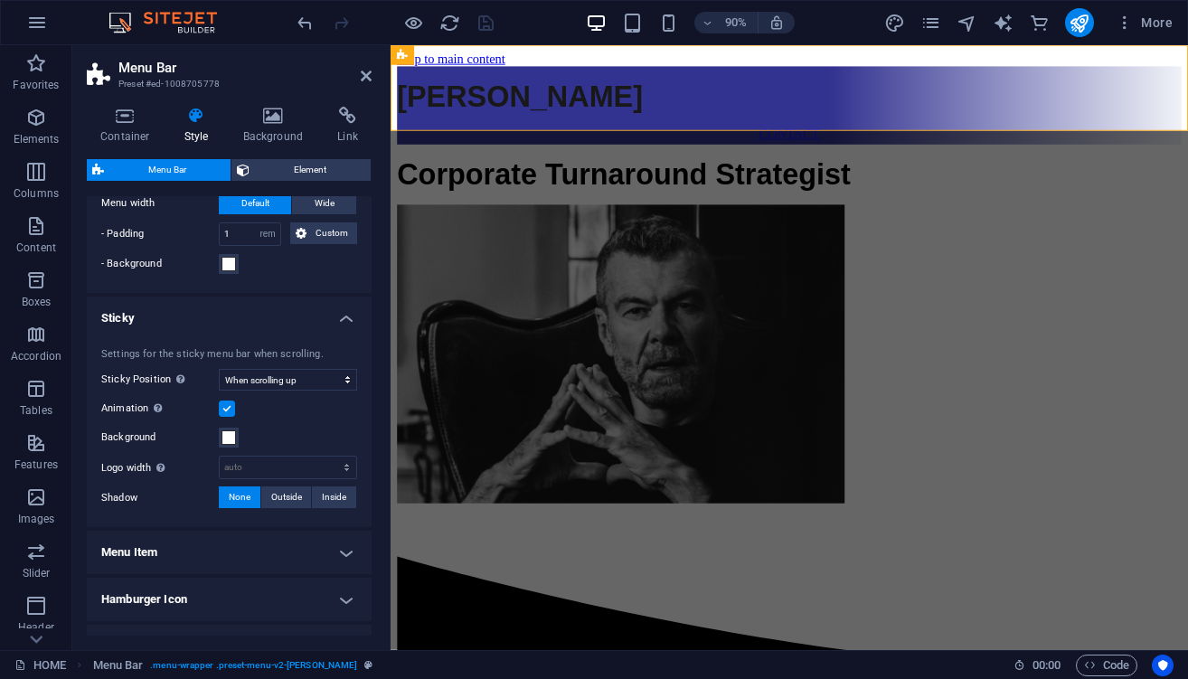
scroll to position [584, 0]
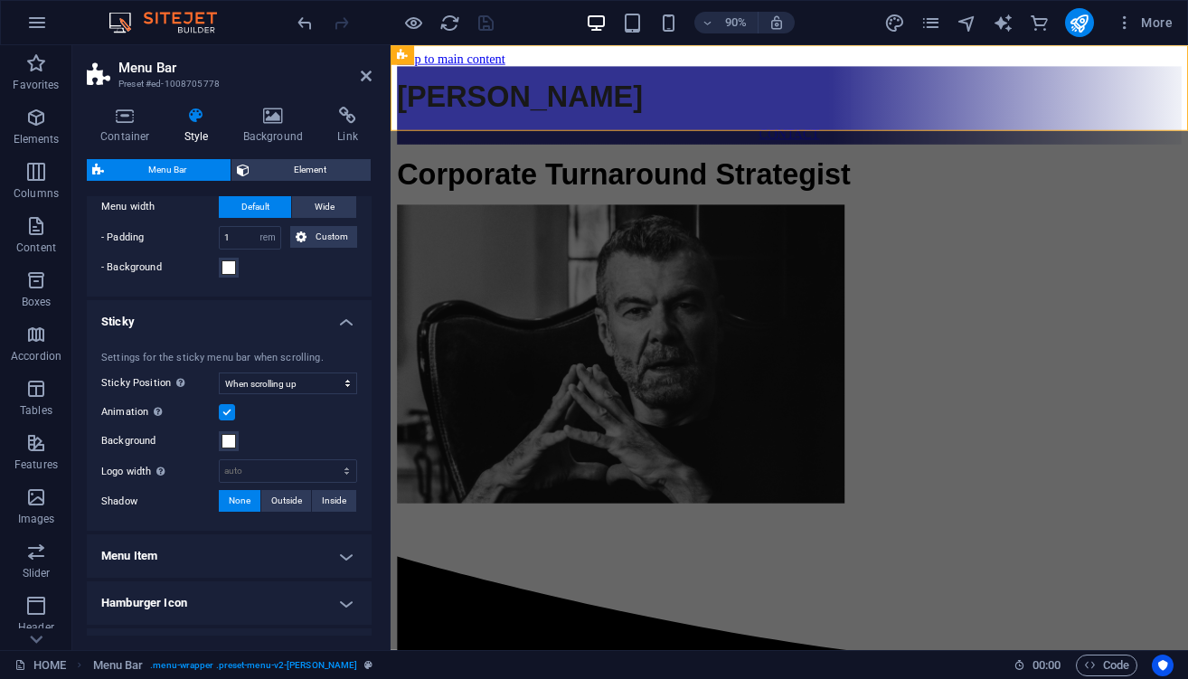
click at [343, 323] on h4 "Sticky" at bounding box center [229, 316] width 285 height 33
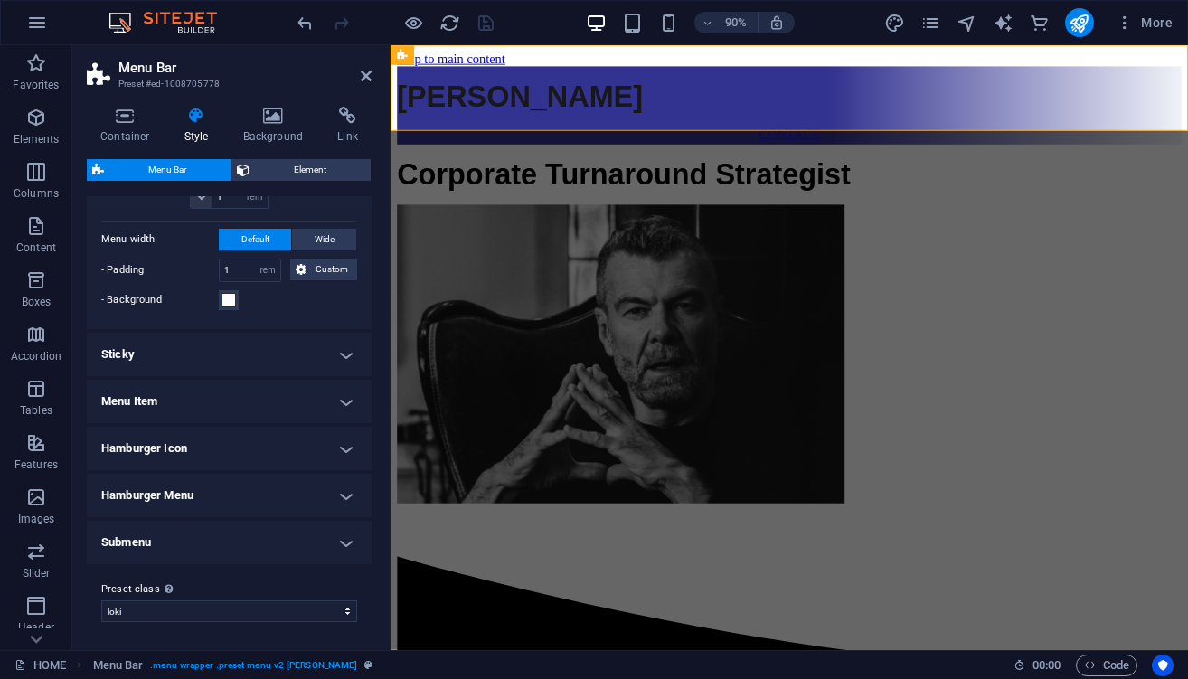
click at [342, 352] on h4 "Sticky" at bounding box center [229, 354] width 285 height 43
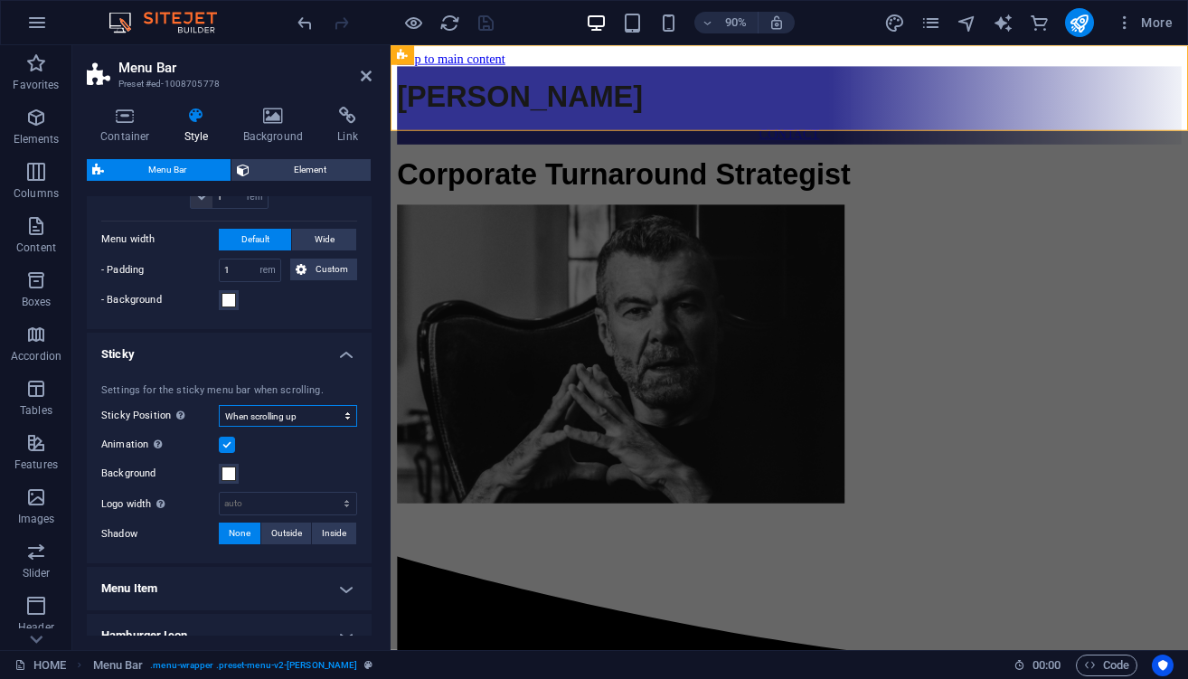
select select "sticky_banner"
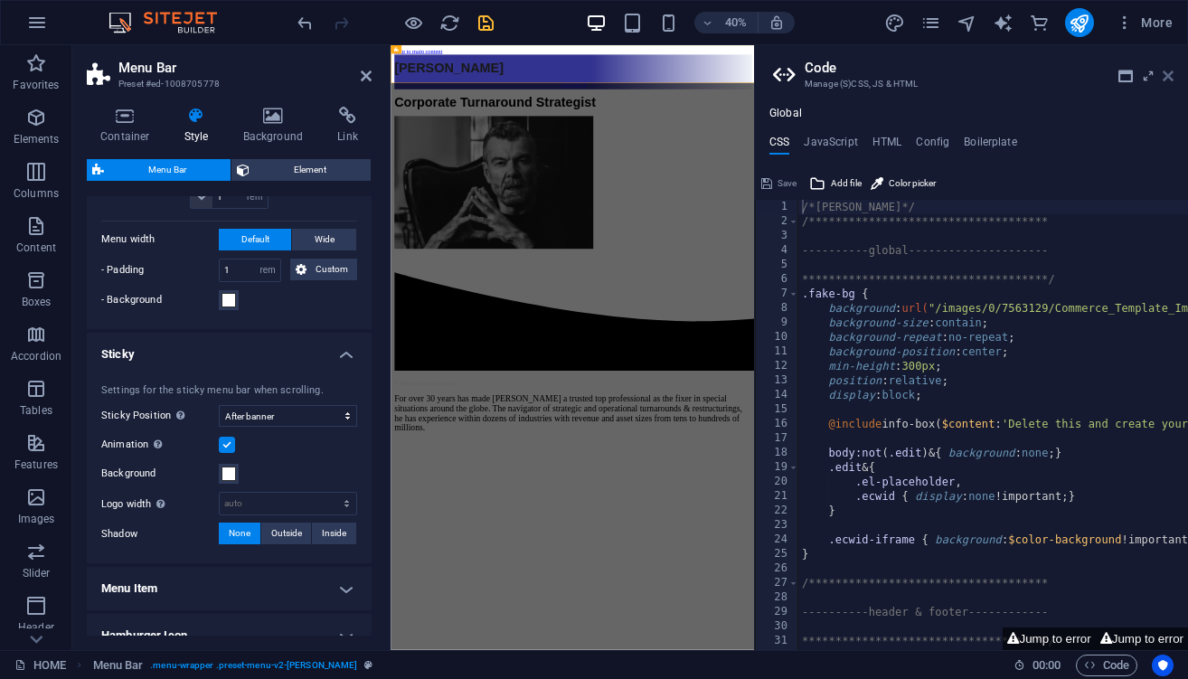
click at [1171, 76] on icon at bounding box center [1167, 76] width 11 height 14
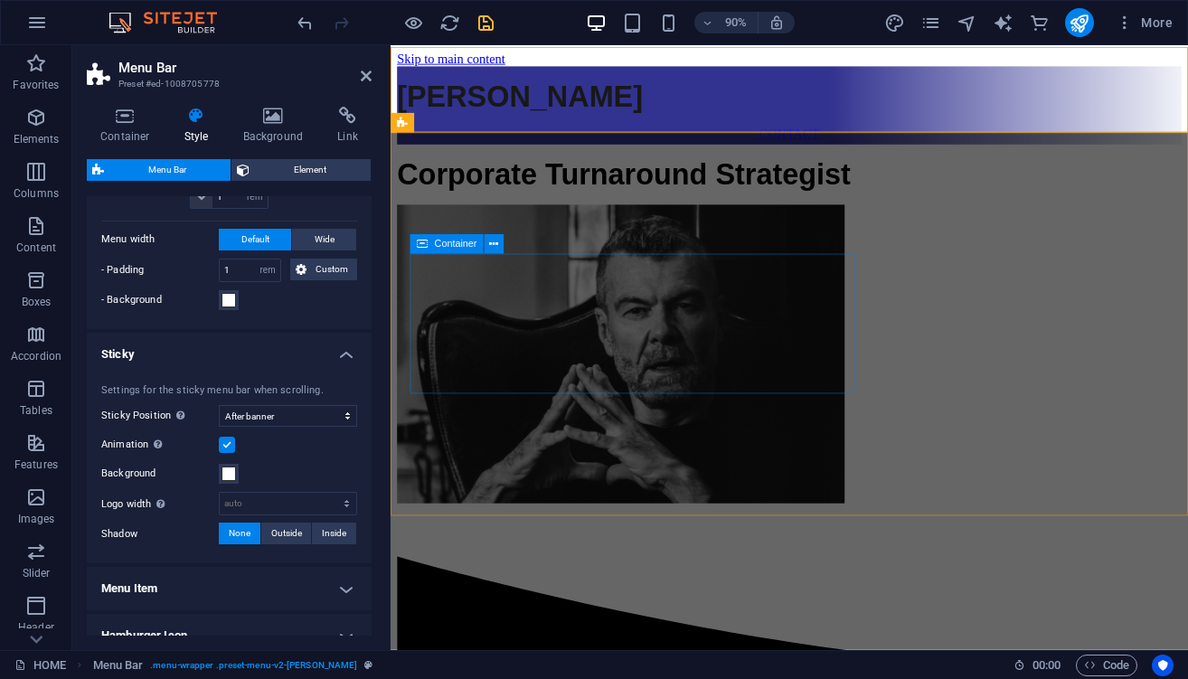
scroll to position [0, 0]
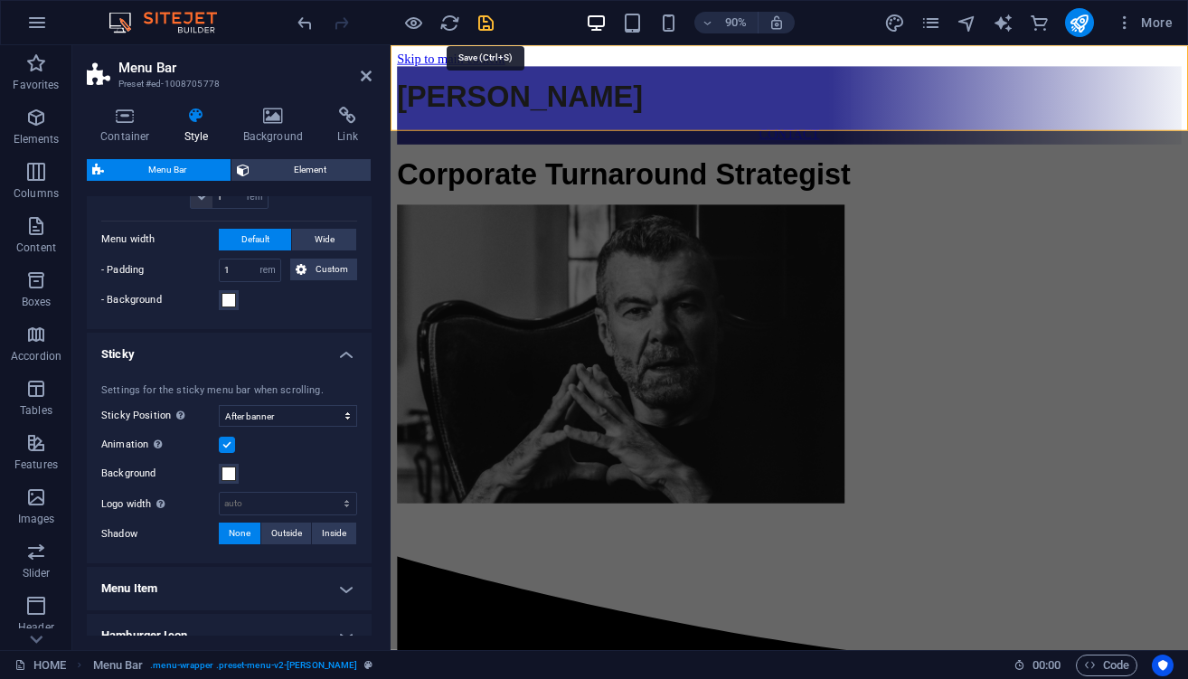
click at [486, 23] on icon "save" at bounding box center [485, 23] width 21 height 21
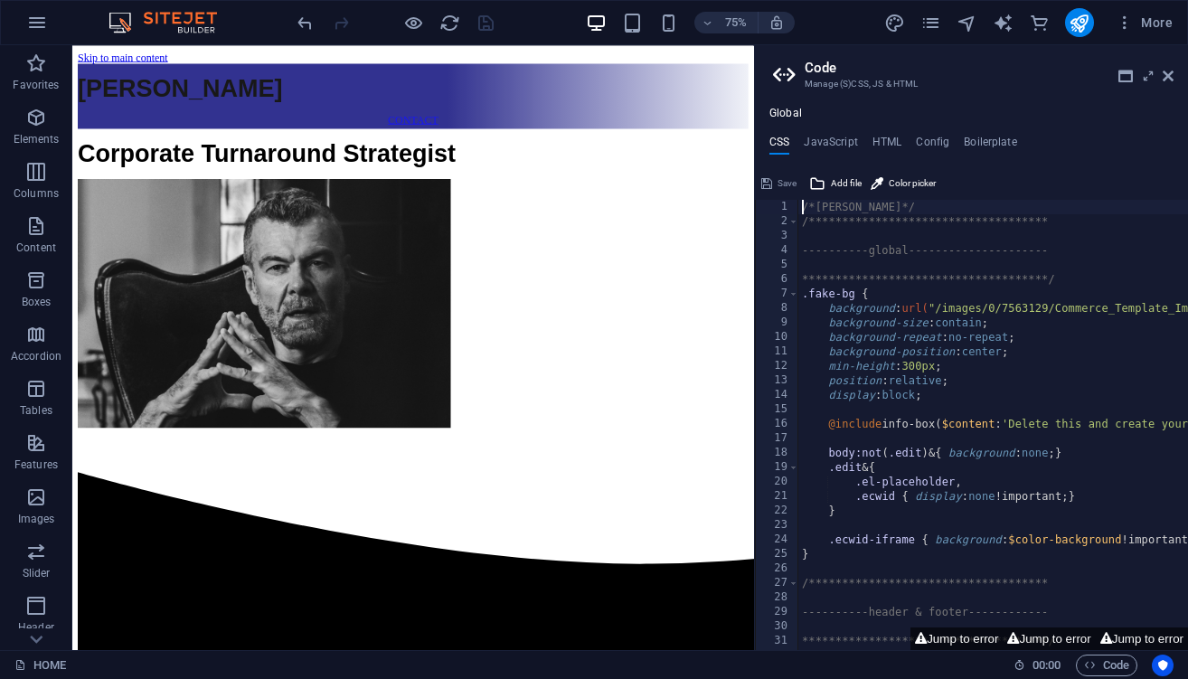
scroll to position [0, 2]
type textarea "/*[PERSON_NAME]*/"
drag, startPoint x: 794, startPoint y: 178, endPoint x: 721, endPoint y: 133, distance: 85.3
click at [794, 178] on span "Save" at bounding box center [786, 184] width 19 height 22
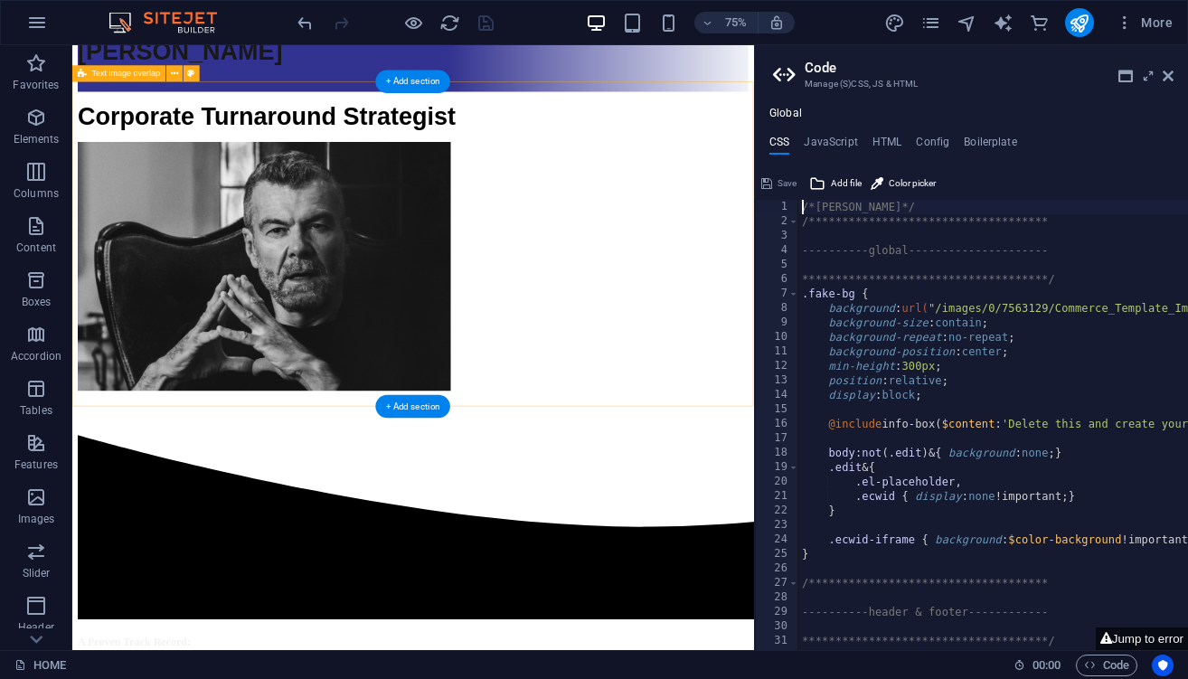
scroll to position [47, 0]
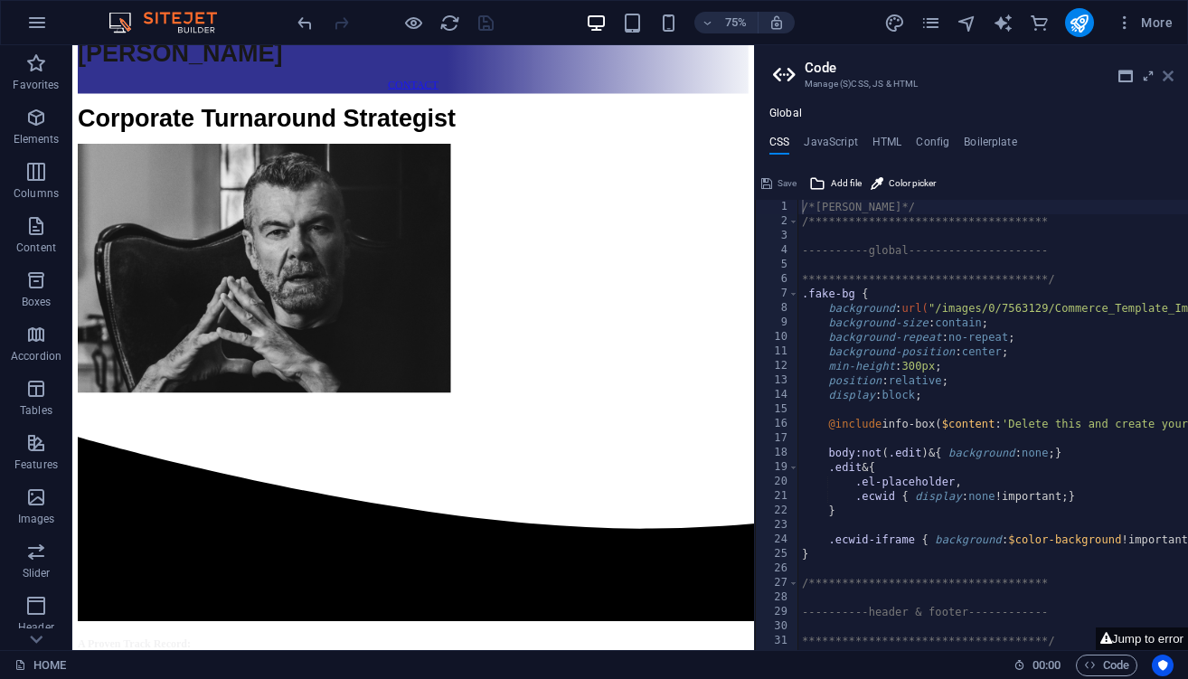
click at [1171, 72] on icon at bounding box center [1167, 76] width 11 height 14
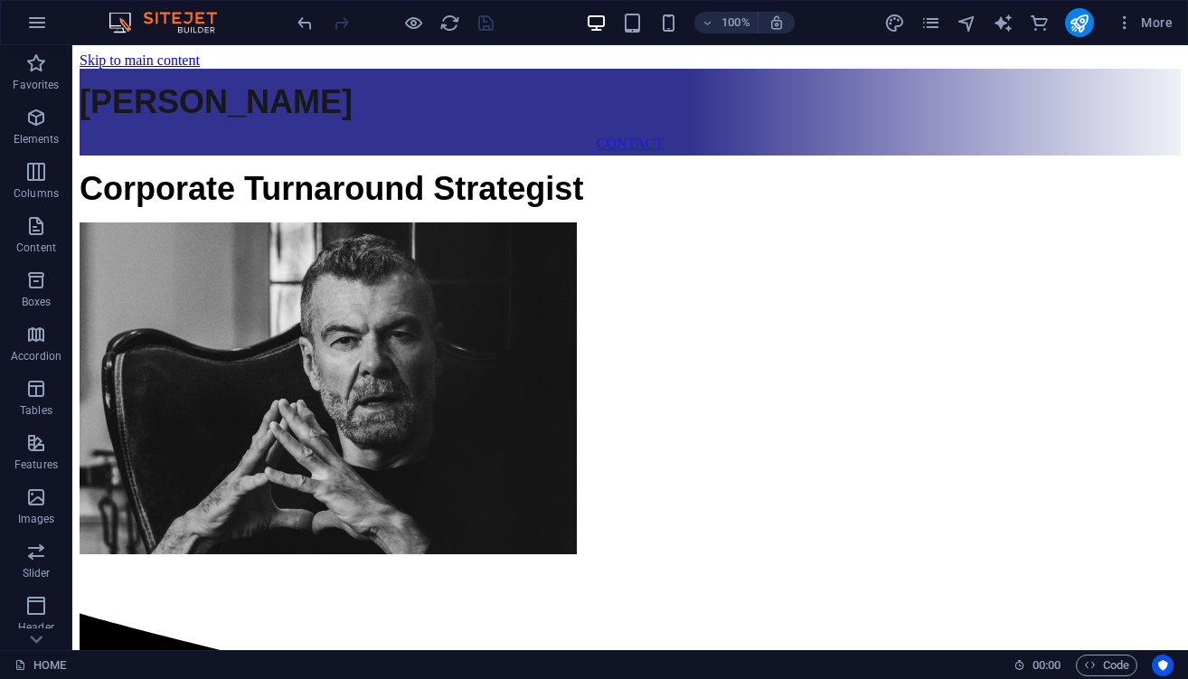
scroll to position [0, 0]
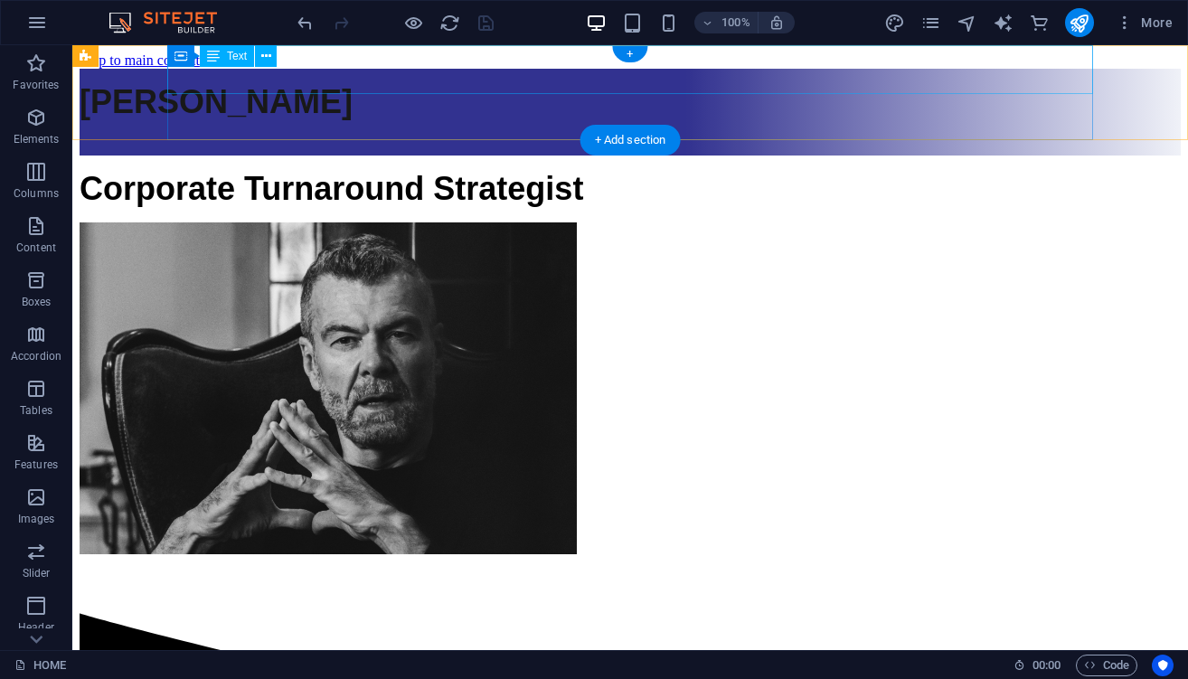
click at [717, 83] on div "[PERSON_NAME]" at bounding box center [630, 102] width 1101 height 38
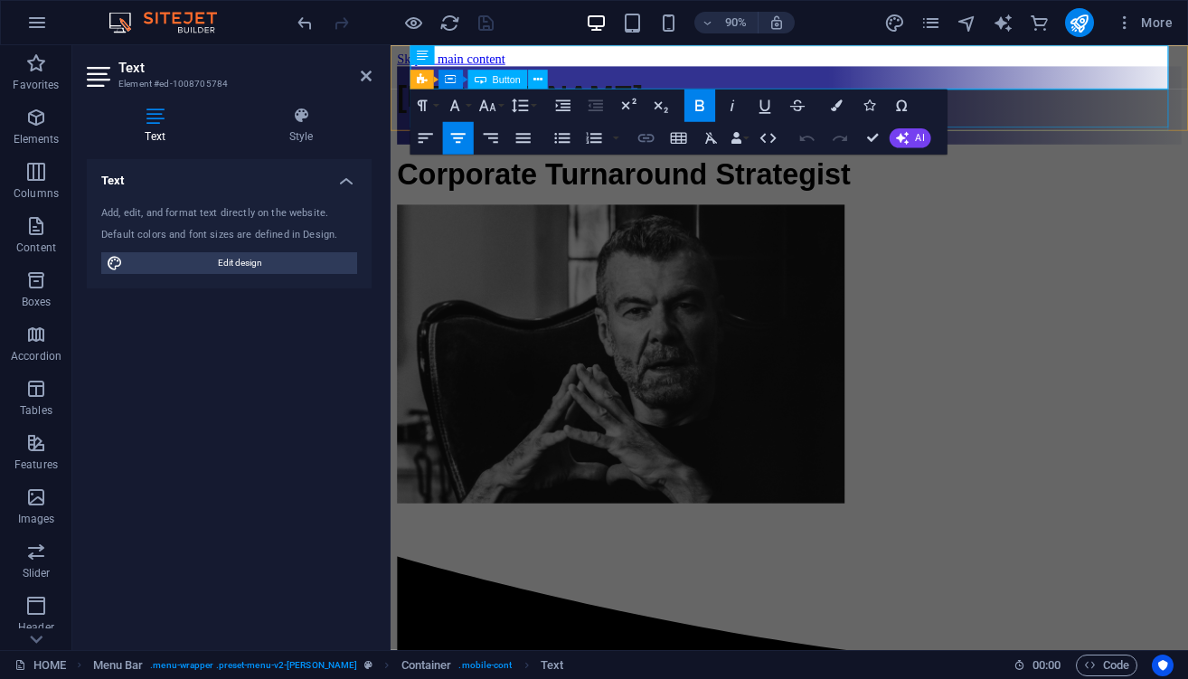
click at [640, 143] on icon "button" at bounding box center [646, 138] width 20 height 20
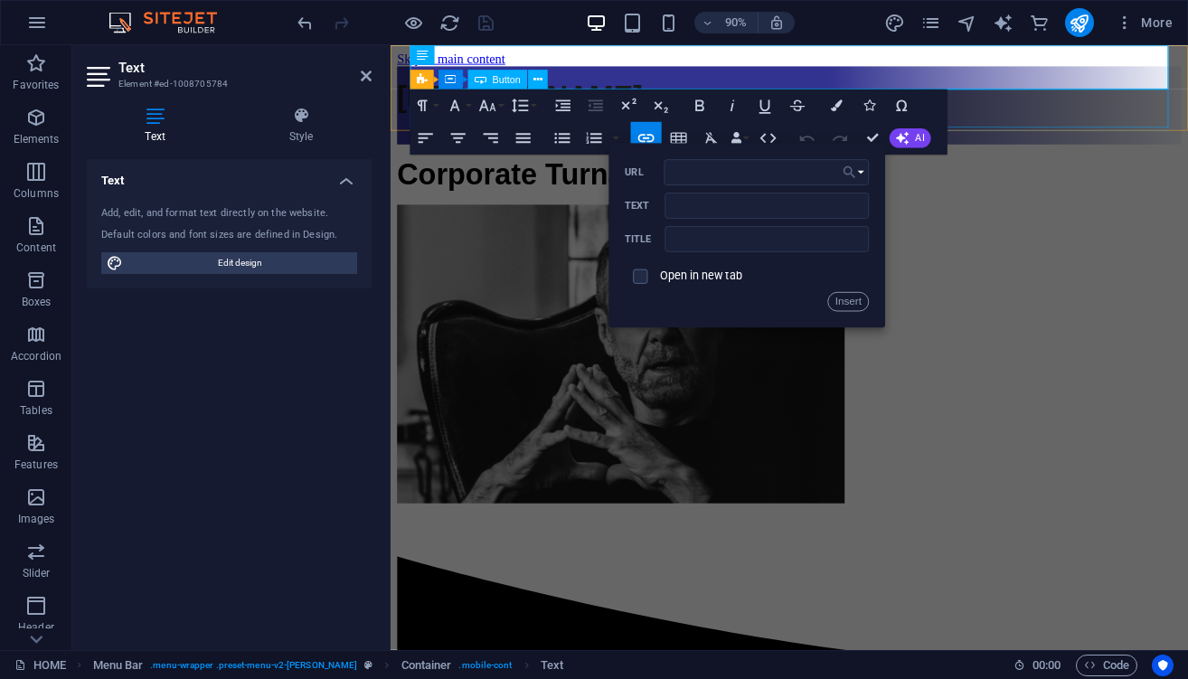
click at [861, 173] on button "Choose Link" at bounding box center [853, 172] width 31 height 26
click at [822, 196] on link "HOME" at bounding box center [806, 201] width 127 height 24
click at [846, 305] on button "Insert" at bounding box center [848, 302] width 41 height 20
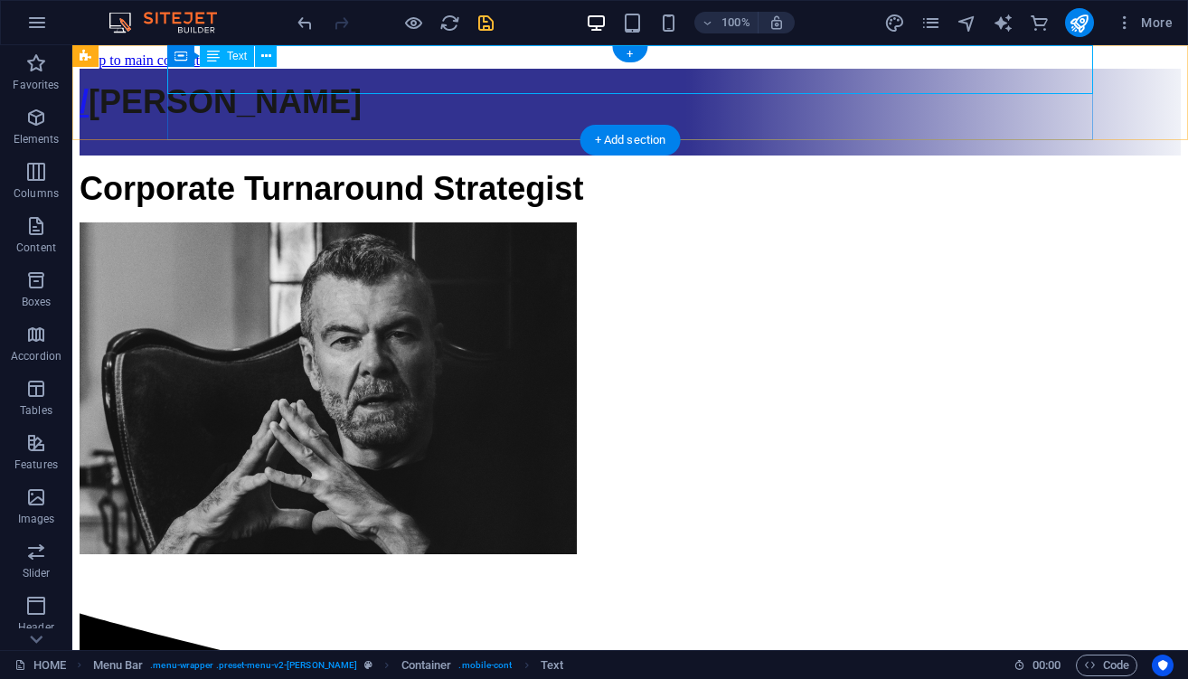
click at [484, 83] on div "/ PETER VAPAAMIES" at bounding box center [630, 102] width 1101 height 38
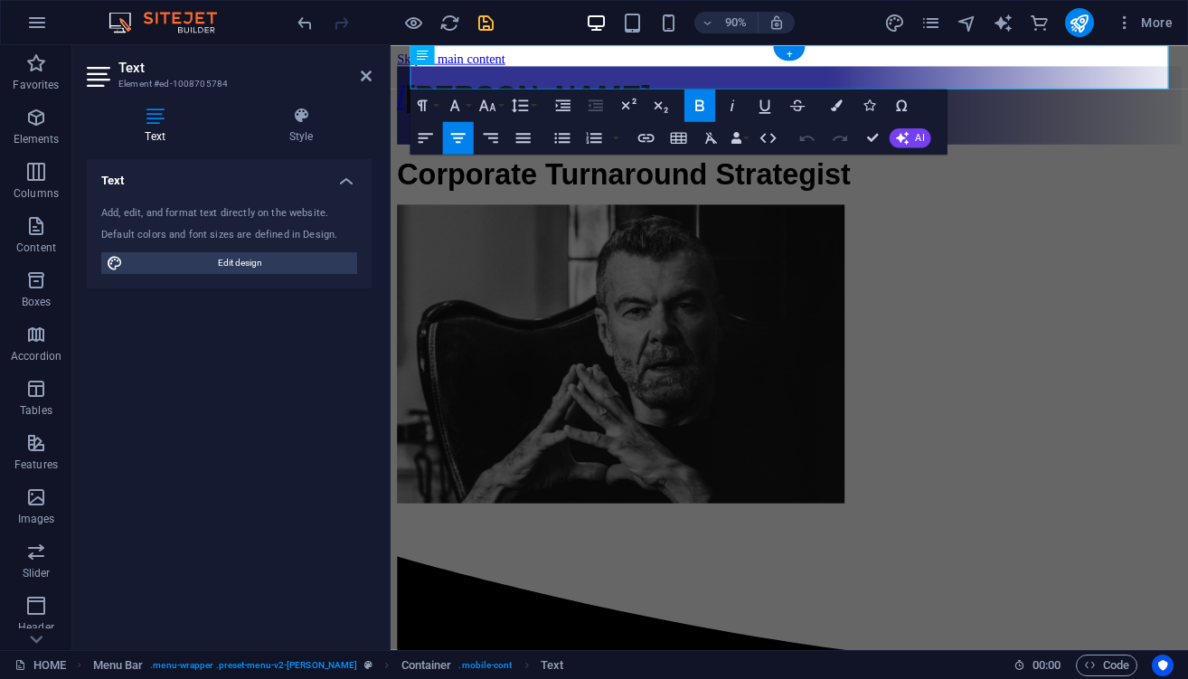
click at [680, 83] on strong "/ PETER VAPAAMIES" at bounding box center [539, 101] width 282 height 37
click at [652, 132] on icon "button" at bounding box center [646, 138] width 20 height 20
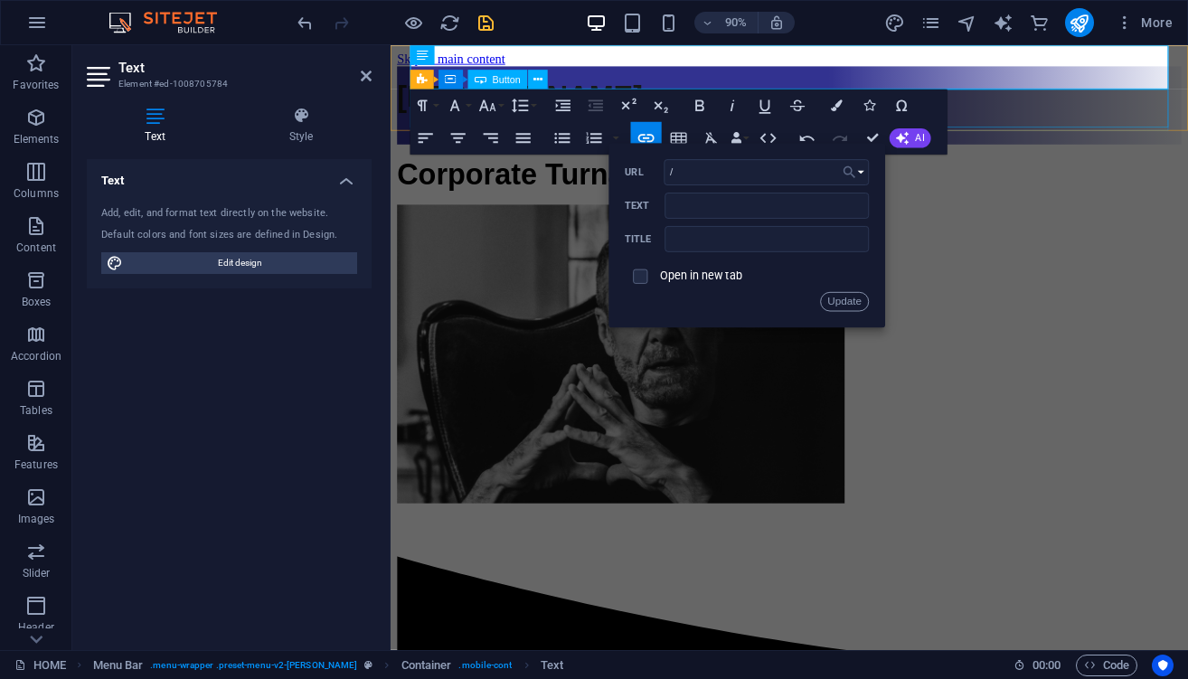
click at [861, 174] on button "Choose Link" at bounding box center [853, 172] width 31 height 26
click at [823, 196] on link "HOME" at bounding box center [806, 201] width 127 height 24
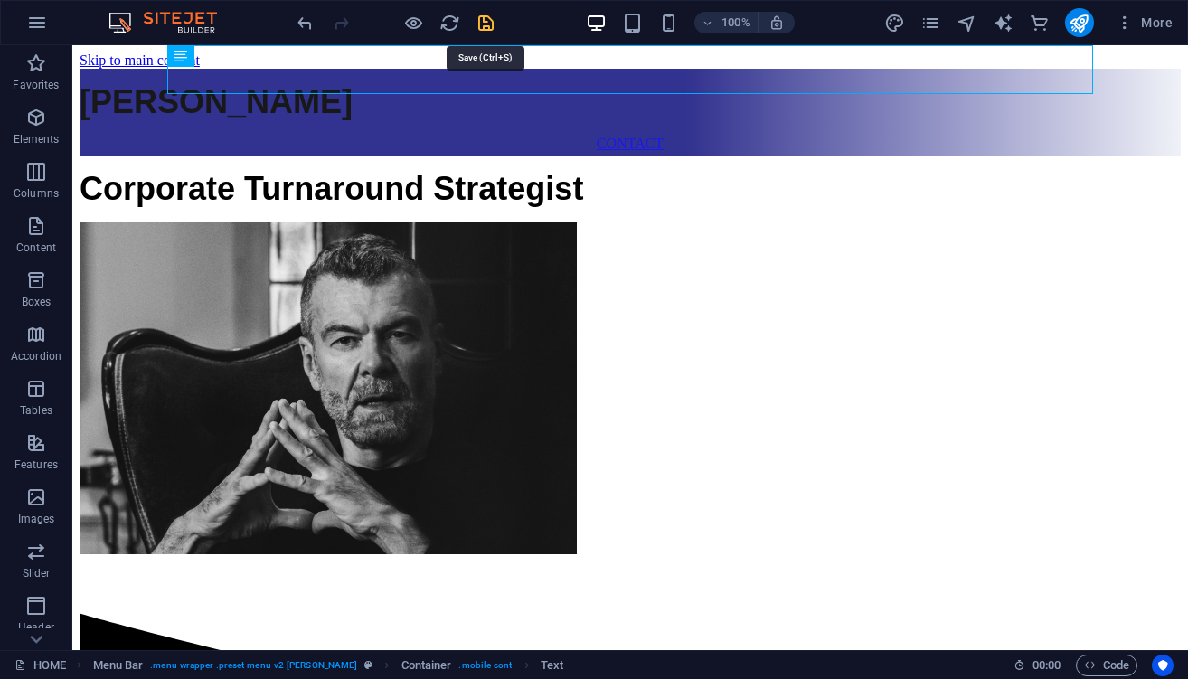
click at [486, 21] on icon "save" at bounding box center [485, 23] width 21 height 21
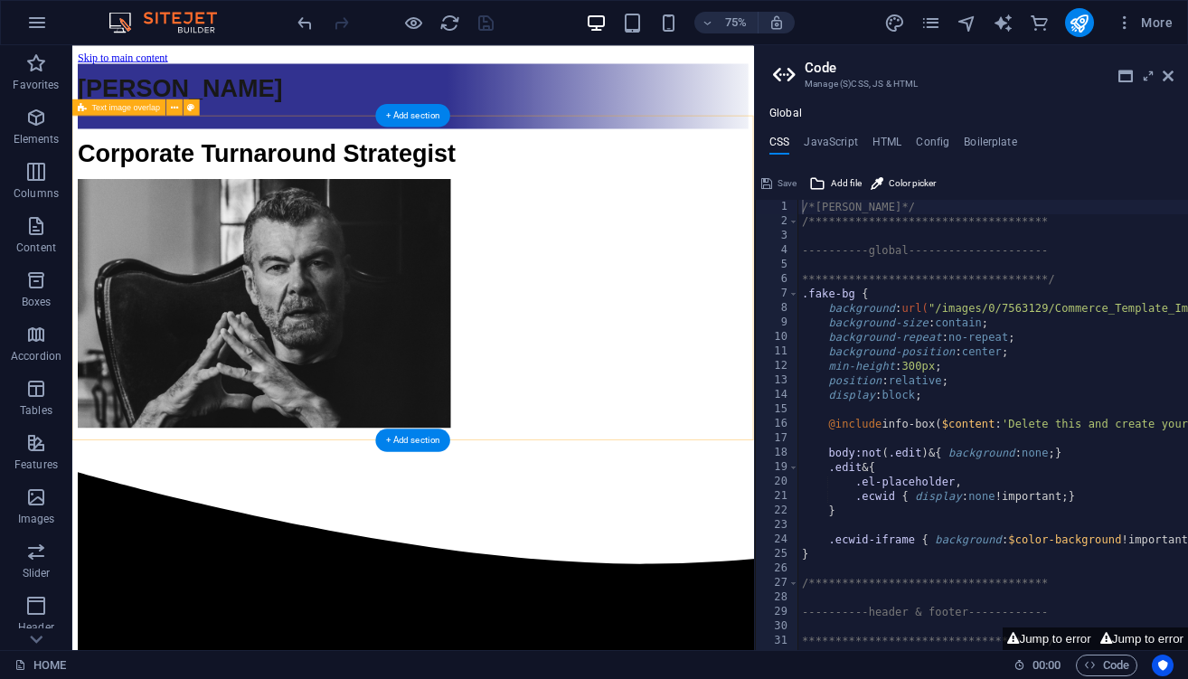
scroll to position [42, 0]
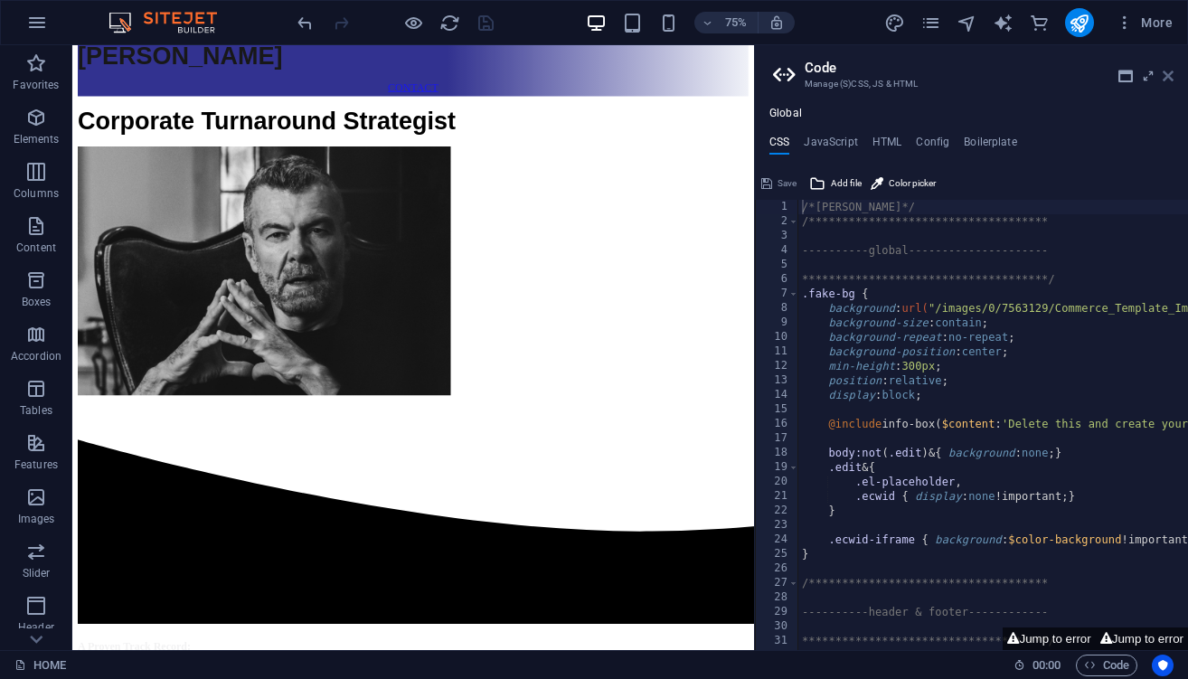
click at [1167, 75] on icon at bounding box center [1167, 76] width 11 height 14
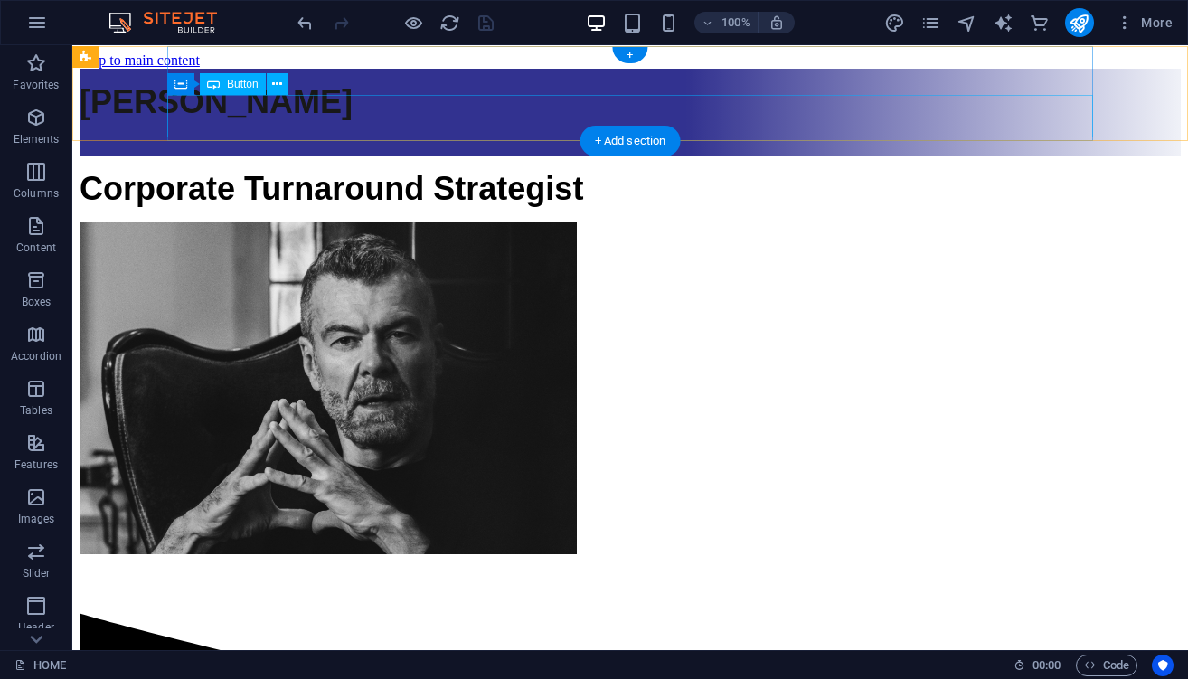
scroll to position [0, 0]
click at [638, 136] on div "CONTACT" at bounding box center [630, 144] width 1101 height 16
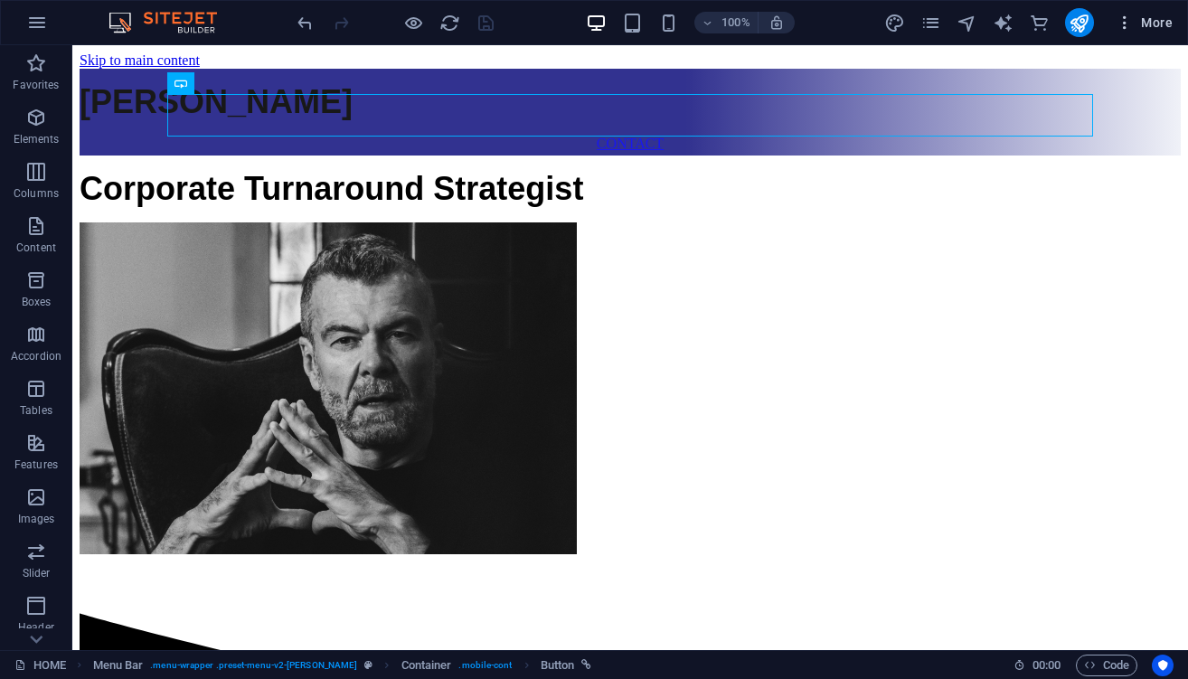
click at [1156, 24] on span "More" at bounding box center [1143, 23] width 57 height 18
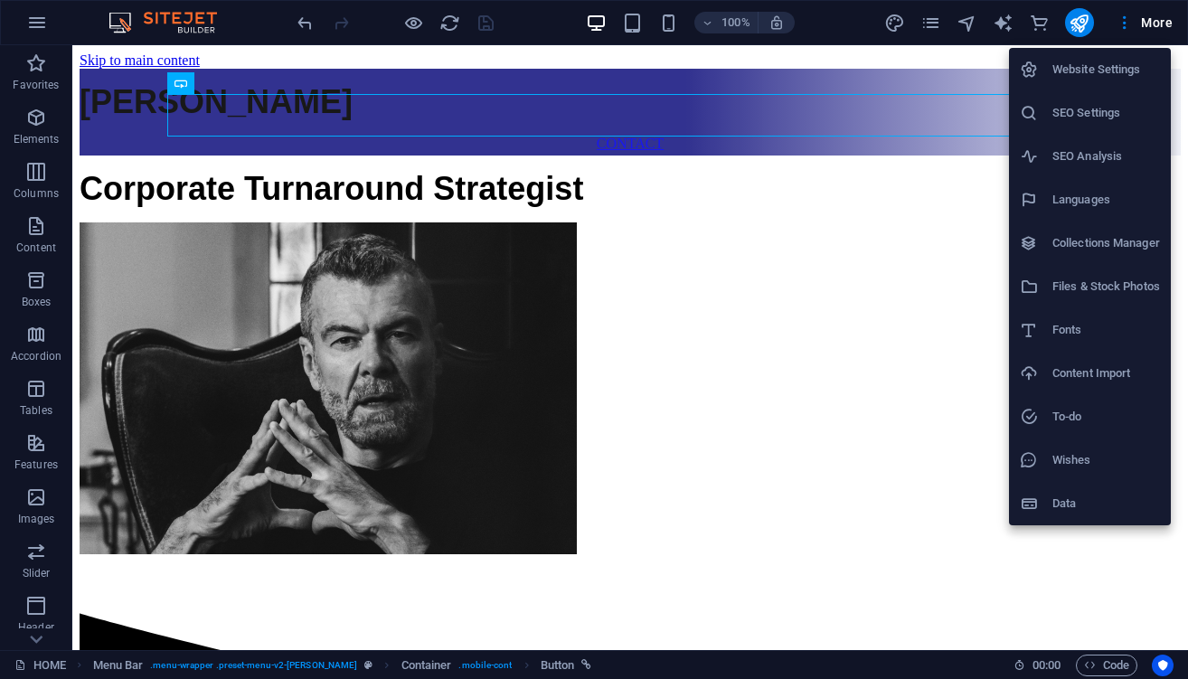
click at [932, 24] on div at bounding box center [594, 339] width 1188 height 679
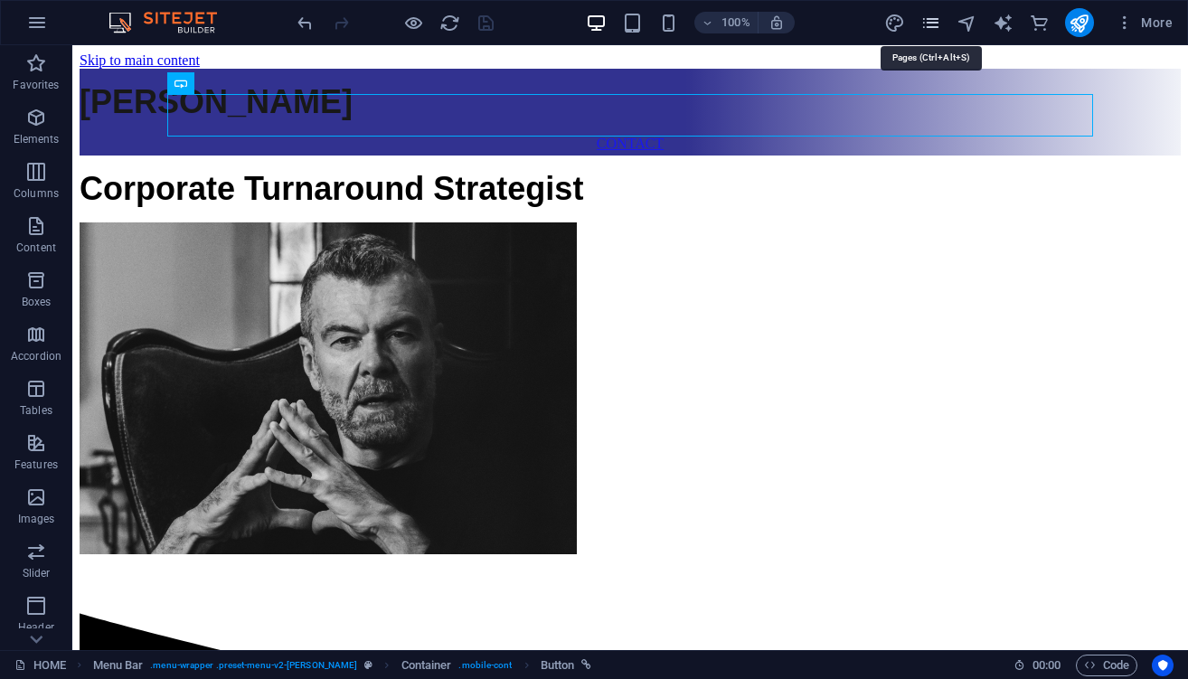
click at [932, 24] on icon "pages" at bounding box center [930, 23] width 21 height 21
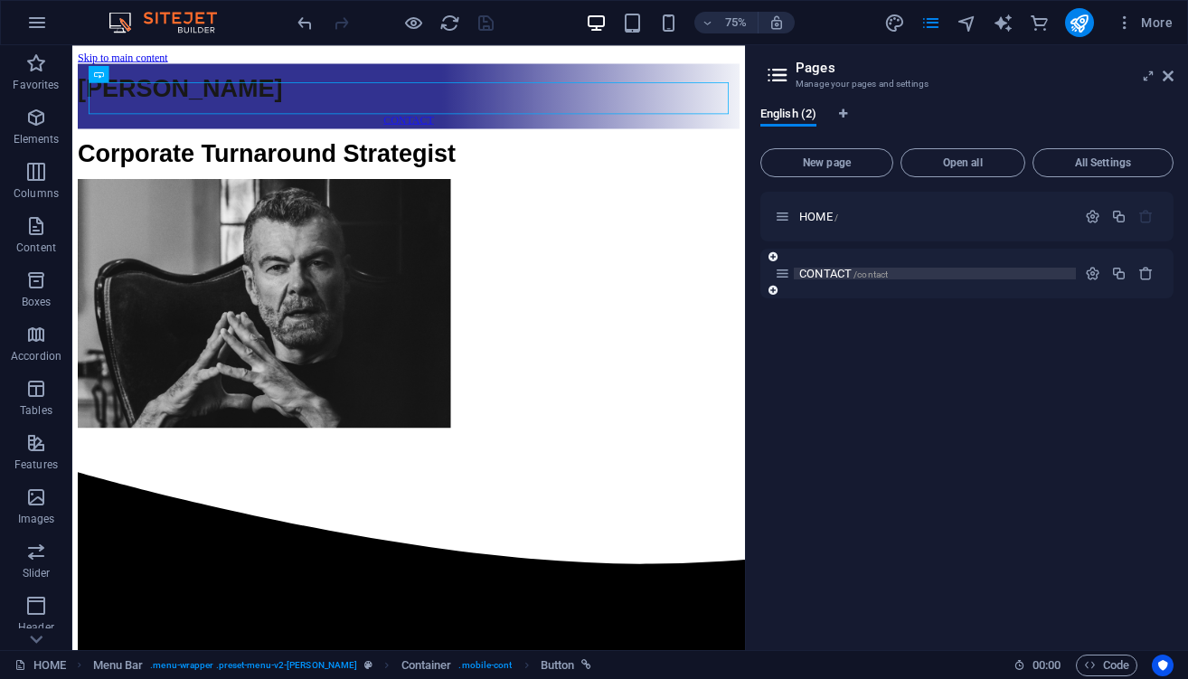
click at [826, 272] on span "CONTACT /contact" at bounding box center [843, 274] width 89 height 14
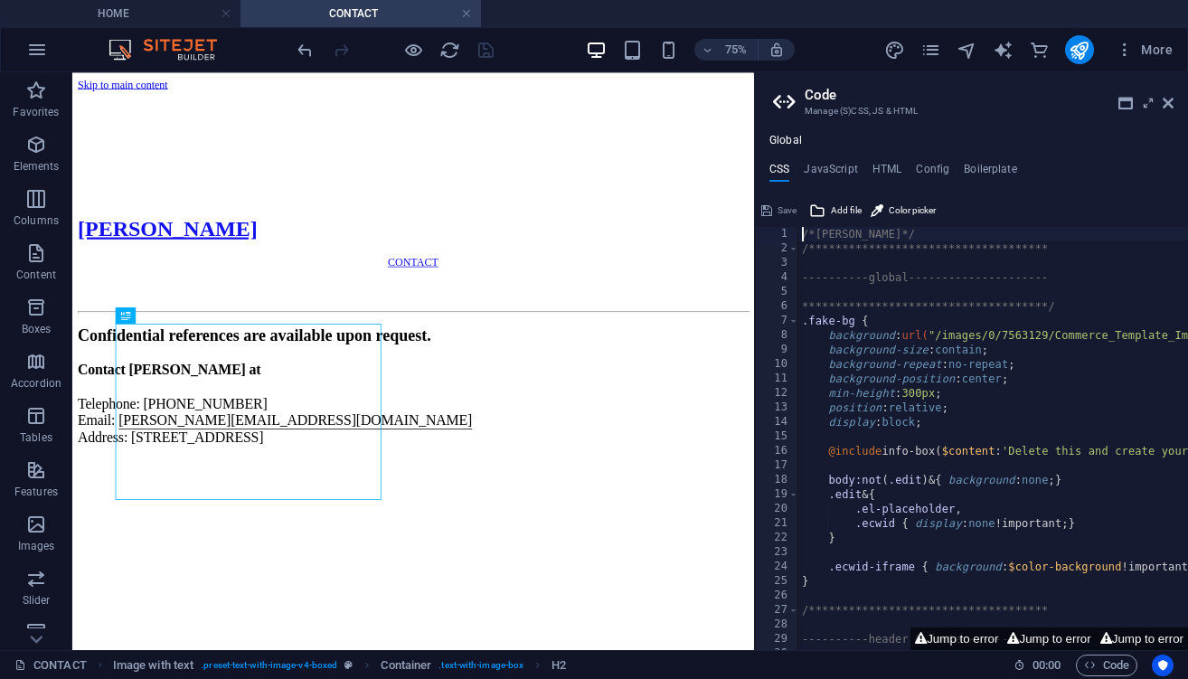
click at [1166, 99] on icon at bounding box center [1167, 103] width 11 height 14
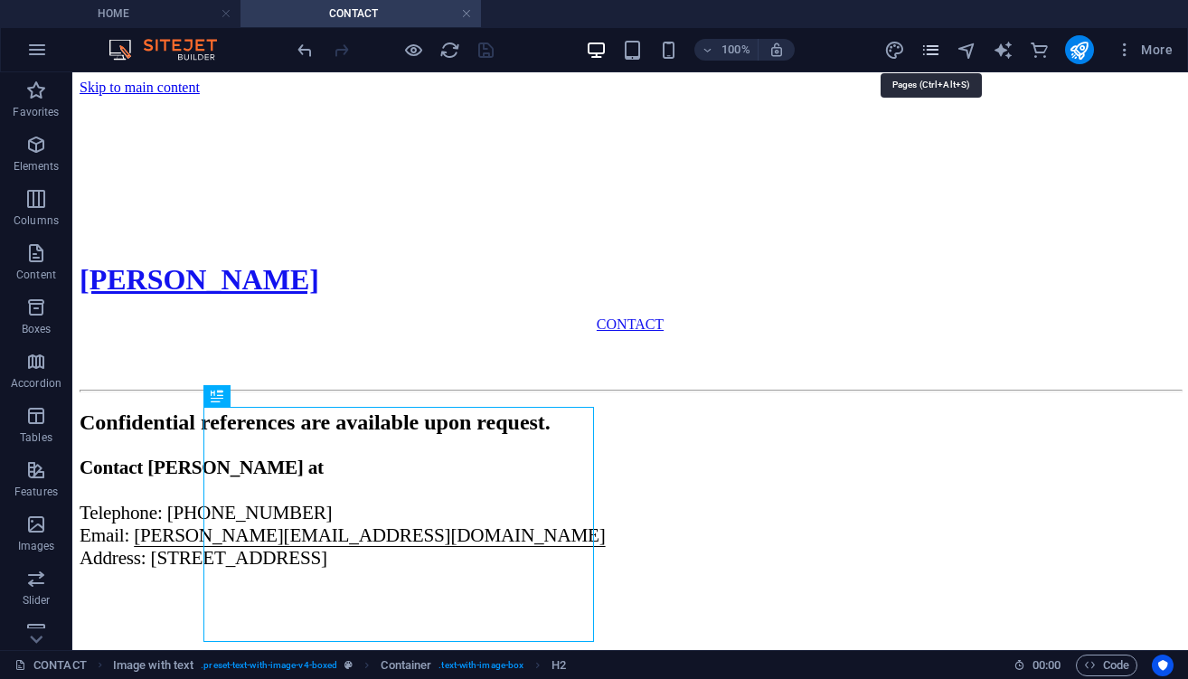
click at [934, 52] on icon "pages" at bounding box center [930, 50] width 21 height 21
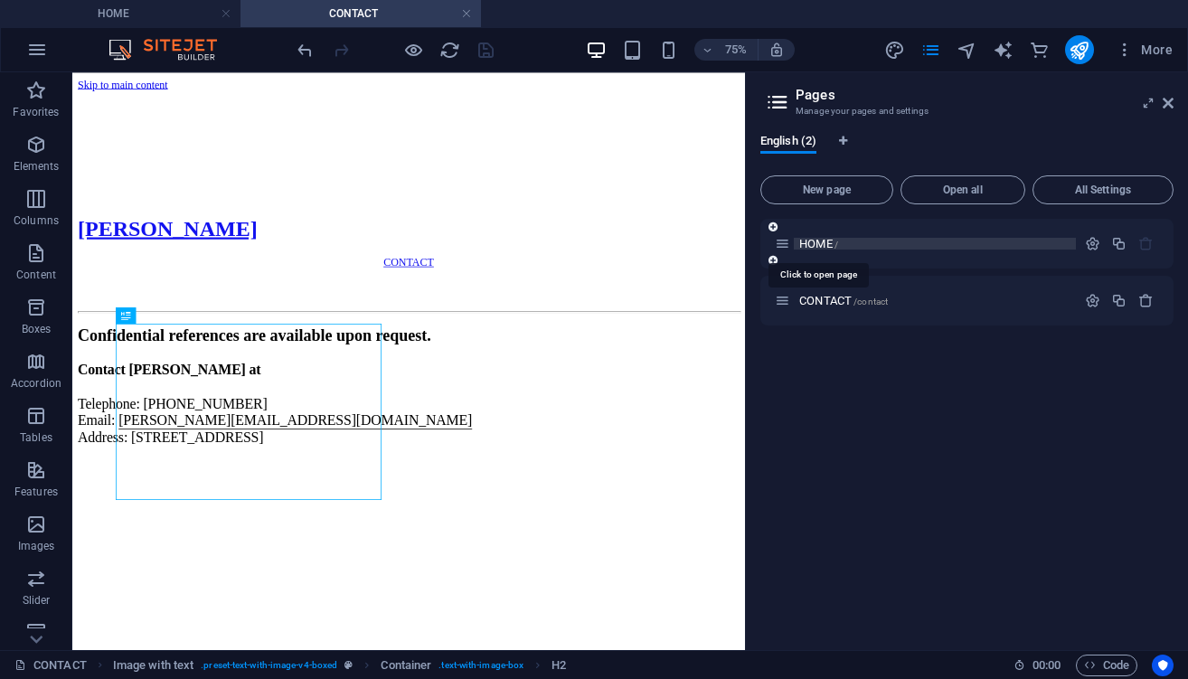
click at [823, 242] on span "HOME /" at bounding box center [818, 244] width 39 height 14
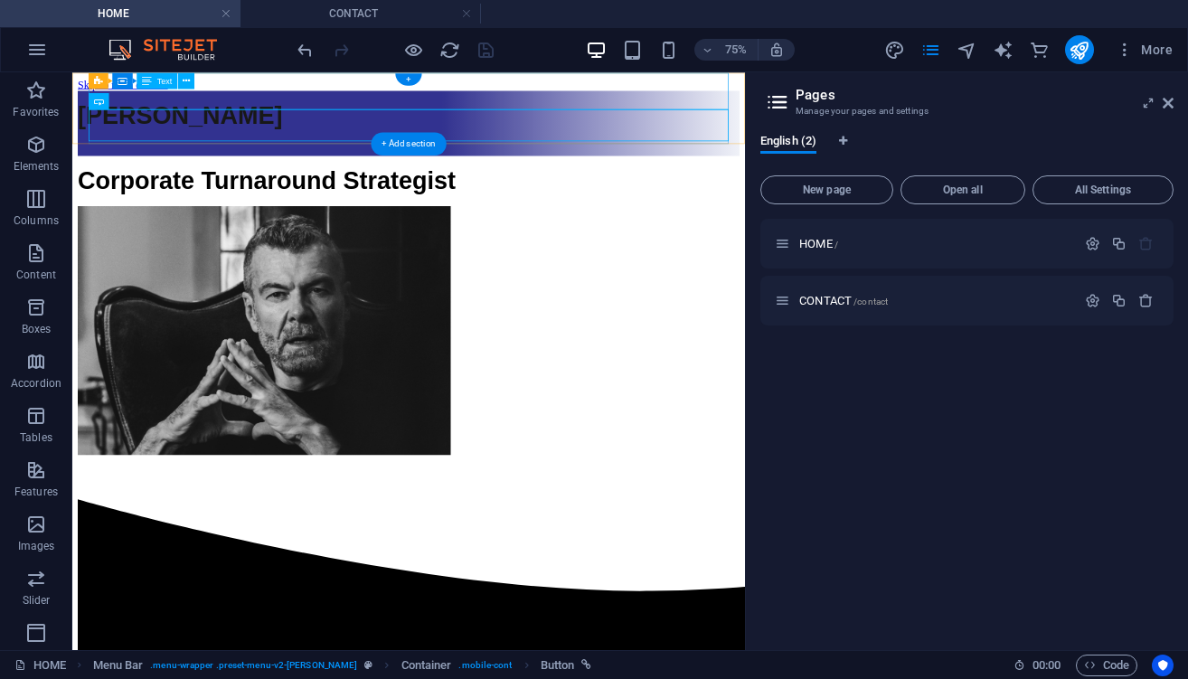
click at [612, 110] on div "[PERSON_NAME]" at bounding box center [521, 129] width 882 height 38
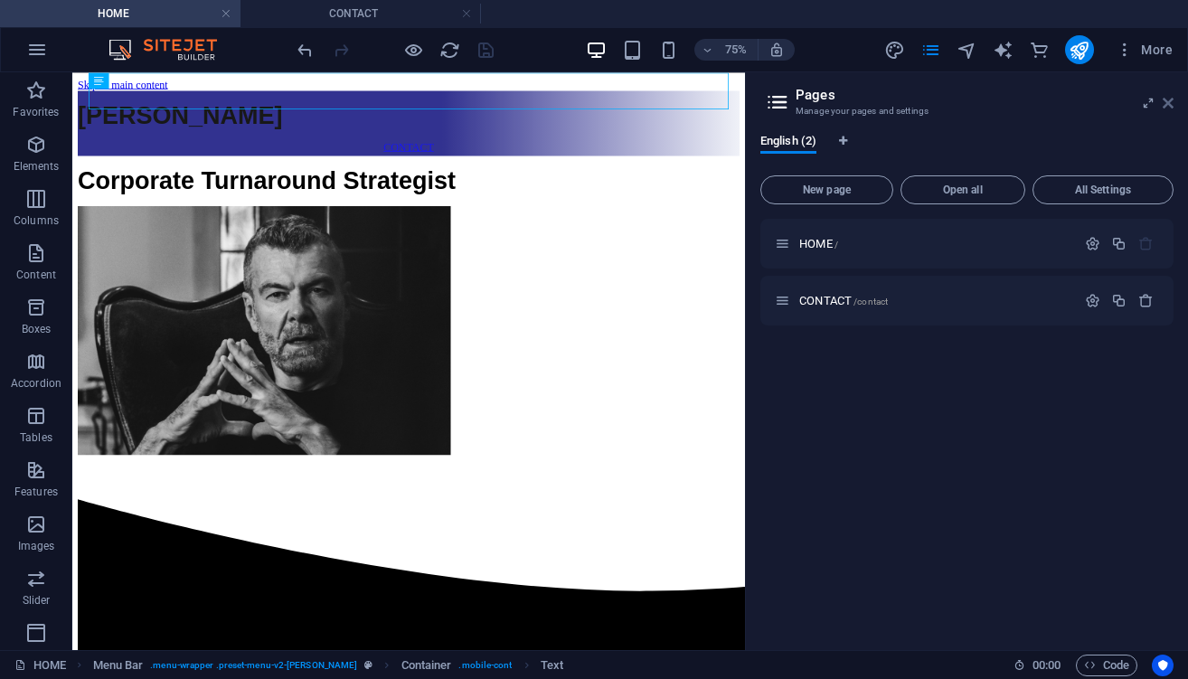
click at [1162, 99] on icon at bounding box center [1167, 103] width 11 height 14
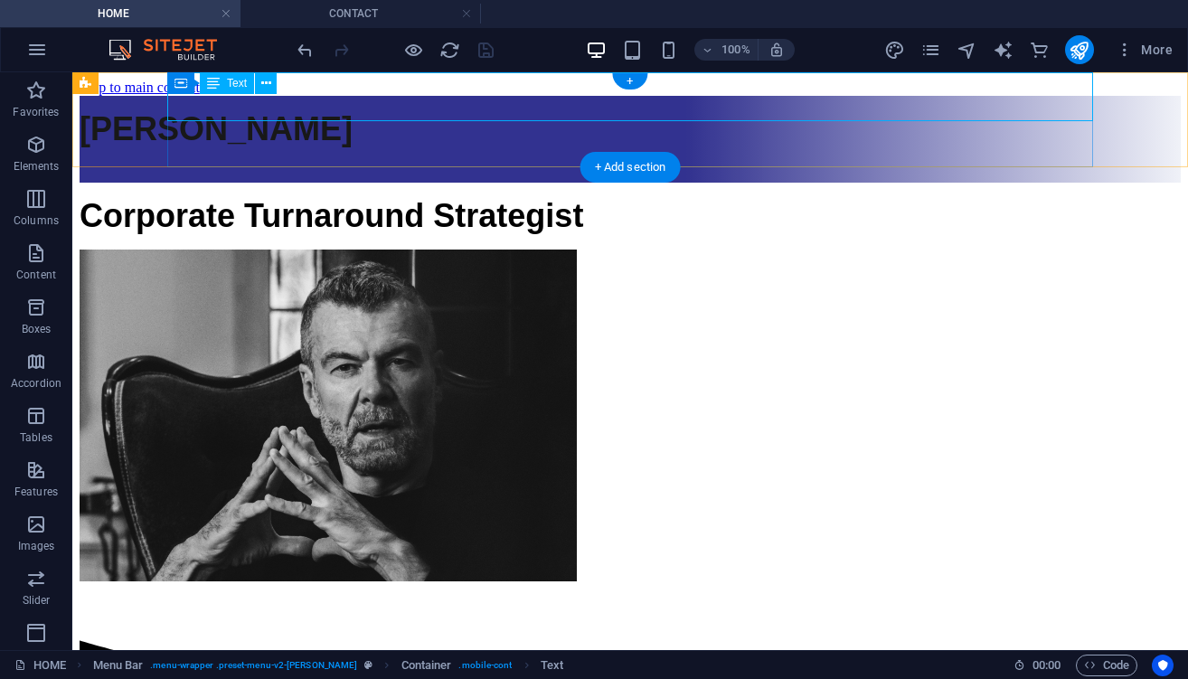
click at [732, 110] on div "[PERSON_NAME]" at bounding box center [630, 129] width 1101 height 38
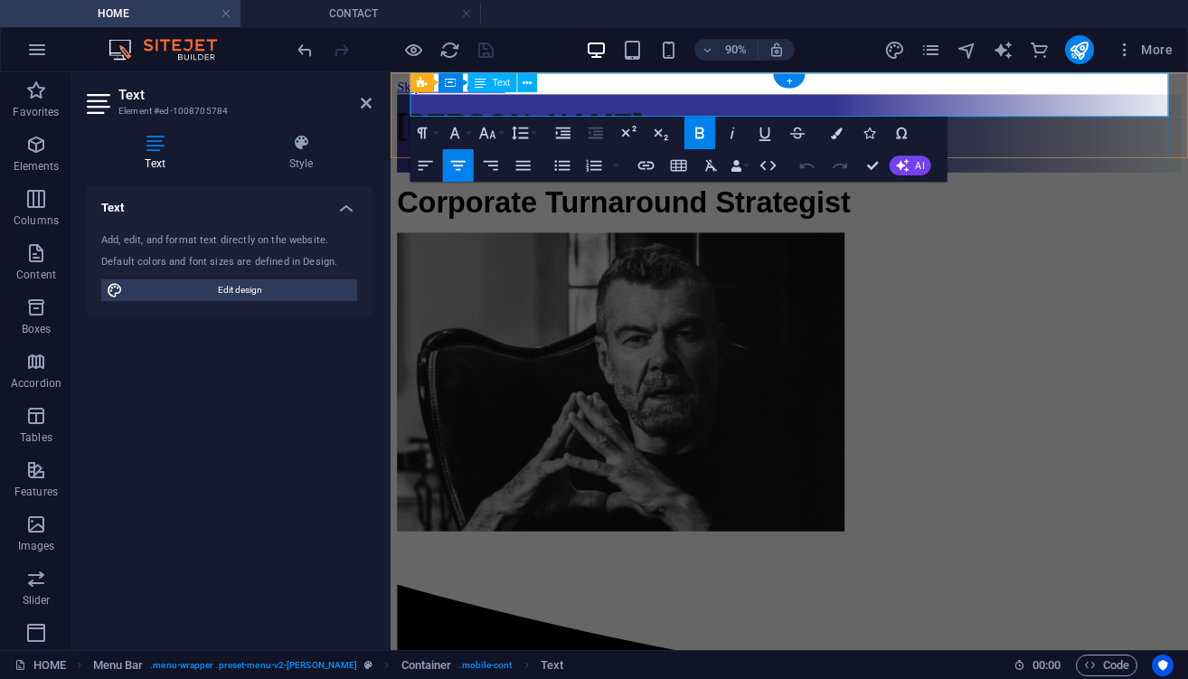
click at [671, 110] on strong "[PERSON_NAME]" at bounding box center [534, 128] width 273 height 37
click at [501, 130] on button "Font Size" at bounding box center [490, 133] width 31 height 33
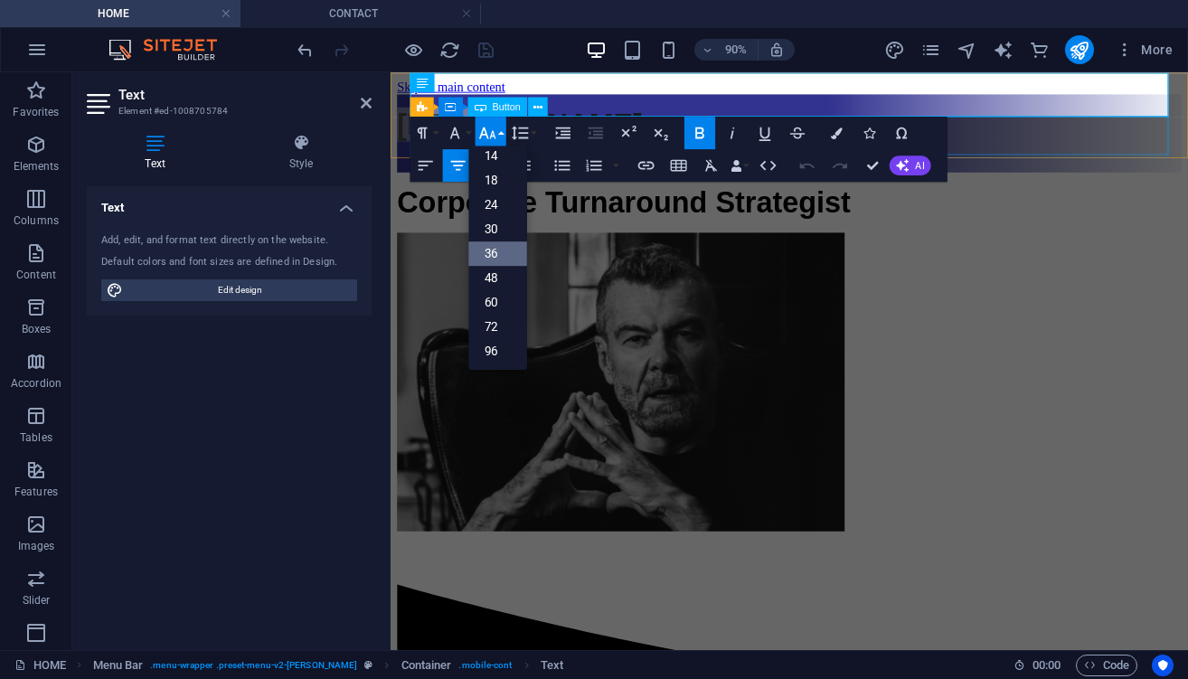
scroll to position [146, 0]
click at [468, 130] on button "Font Family" at bounding box center [458, 133] width 31 height 33
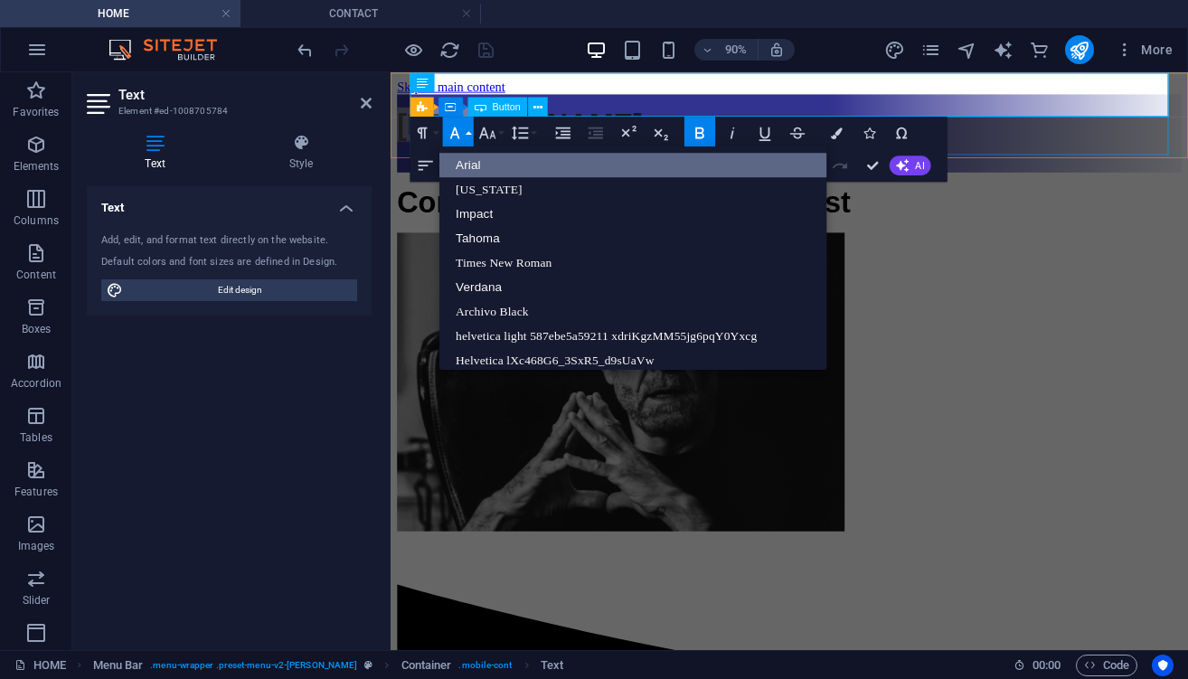
scroll to position [21, 0]
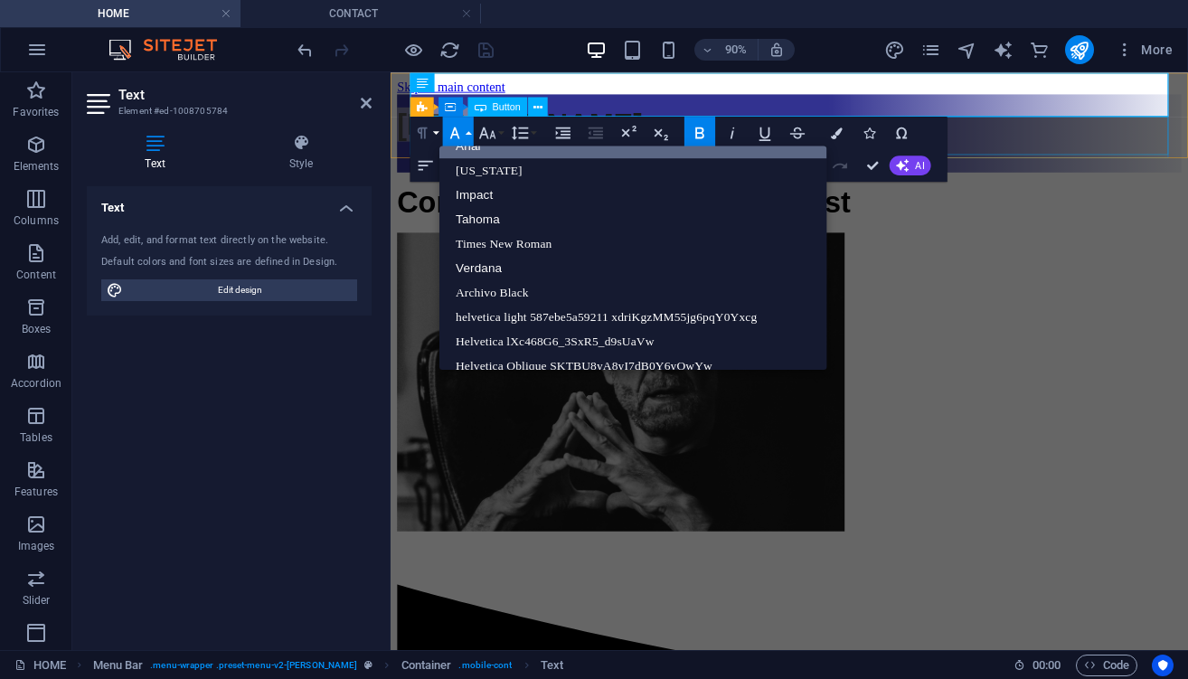
click at [437, 129] on button "Paragraph Format" at bounding box center [425, 133] width 31 height 33
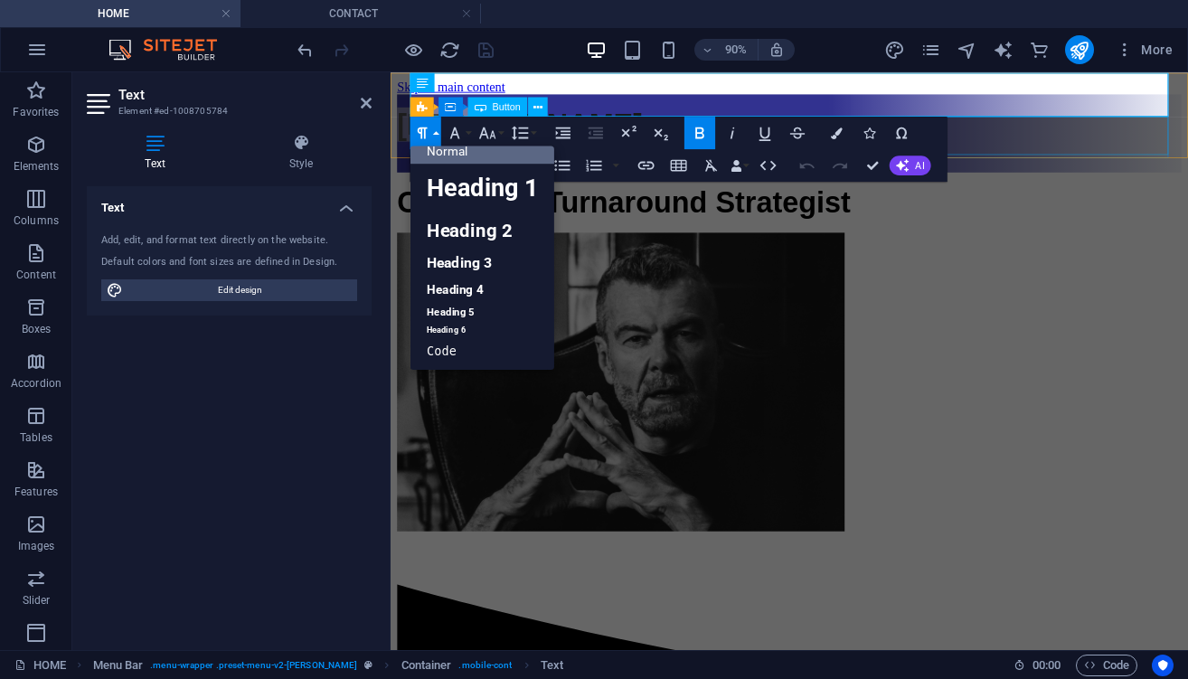
scroll to position [14, 0]
drag, startPoint x: 363, startPoint y: 99, endPoint x: 292, endPoint y: 27, distance: 101.6
click at [363, 99] on icon at bounding box center [366, 103] width 11 height 14
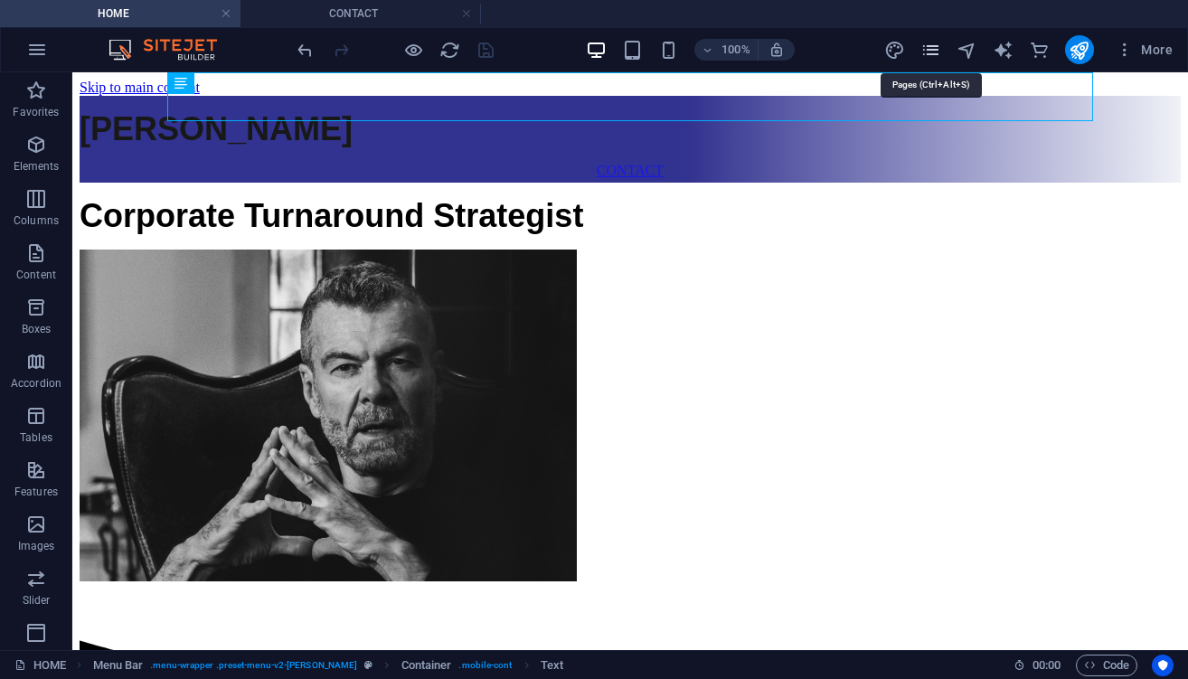
click at [937, 48] on icon "pages" at bounding box center [930, 50] width 21 height 21
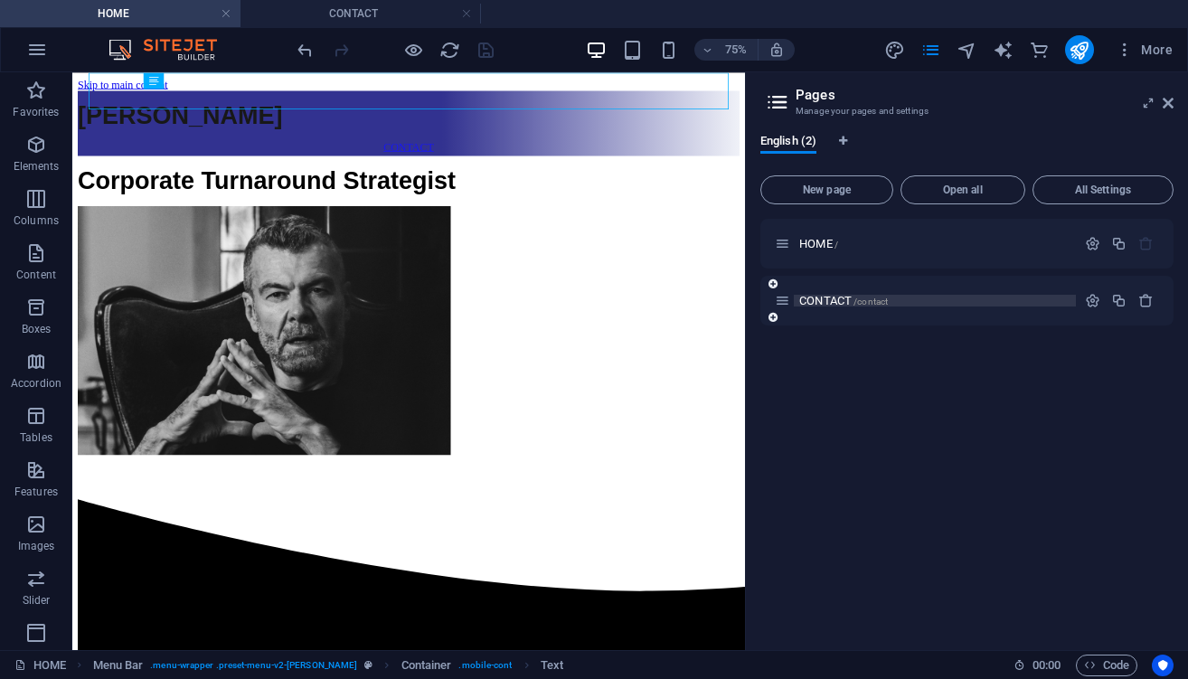
click at [836, 296] on span "CONTACT /contact" at bounding box center [843, 301] width 89 height 14
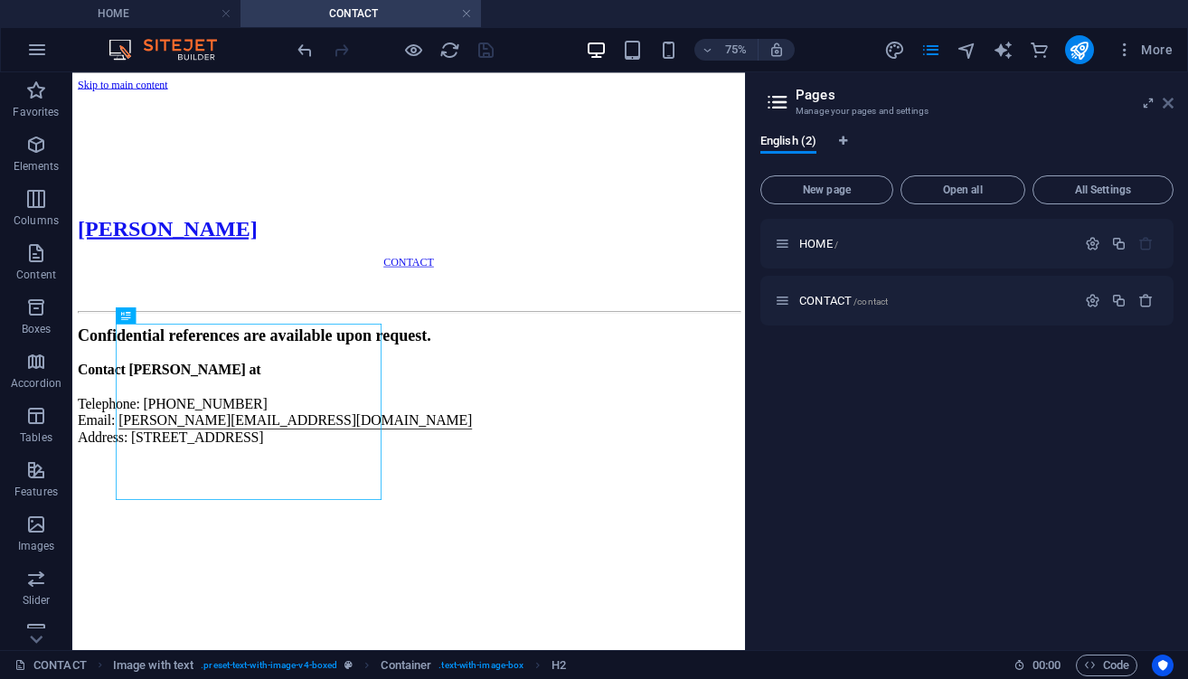
click at [1171, 99] on icon at bounding box center [1167, 103] width 11 height 14
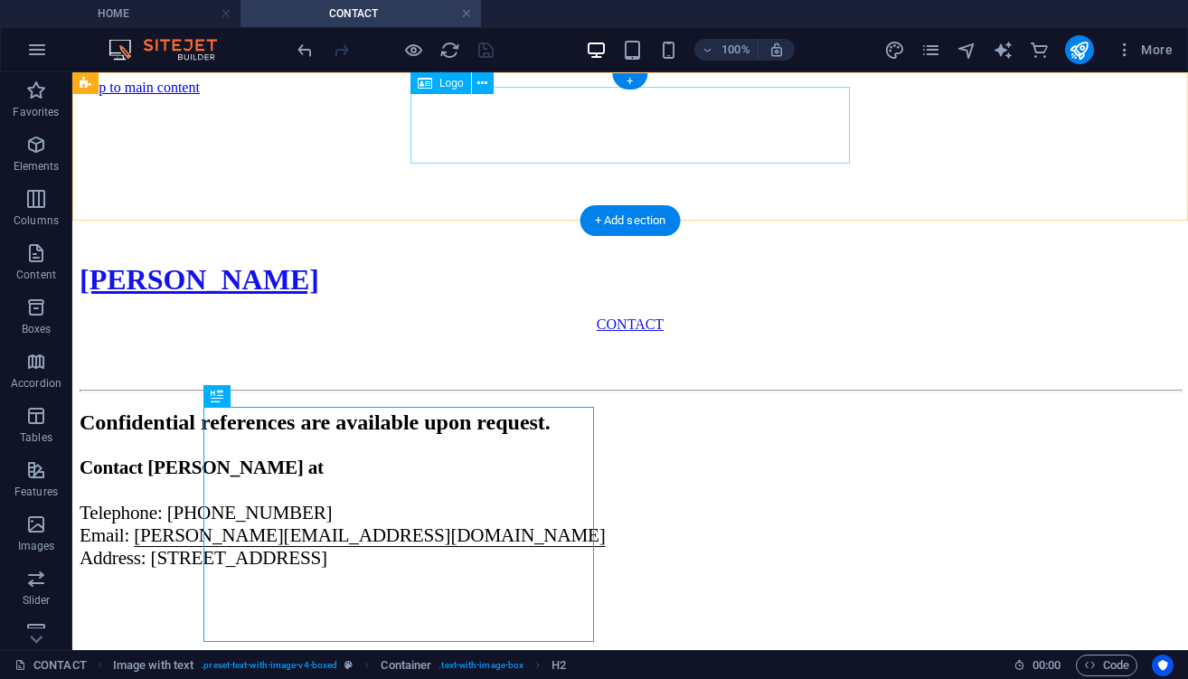
click at [804, 263] on div "[PERSON_NAME]" at bounding box center [630, 279] width 1101 height 33
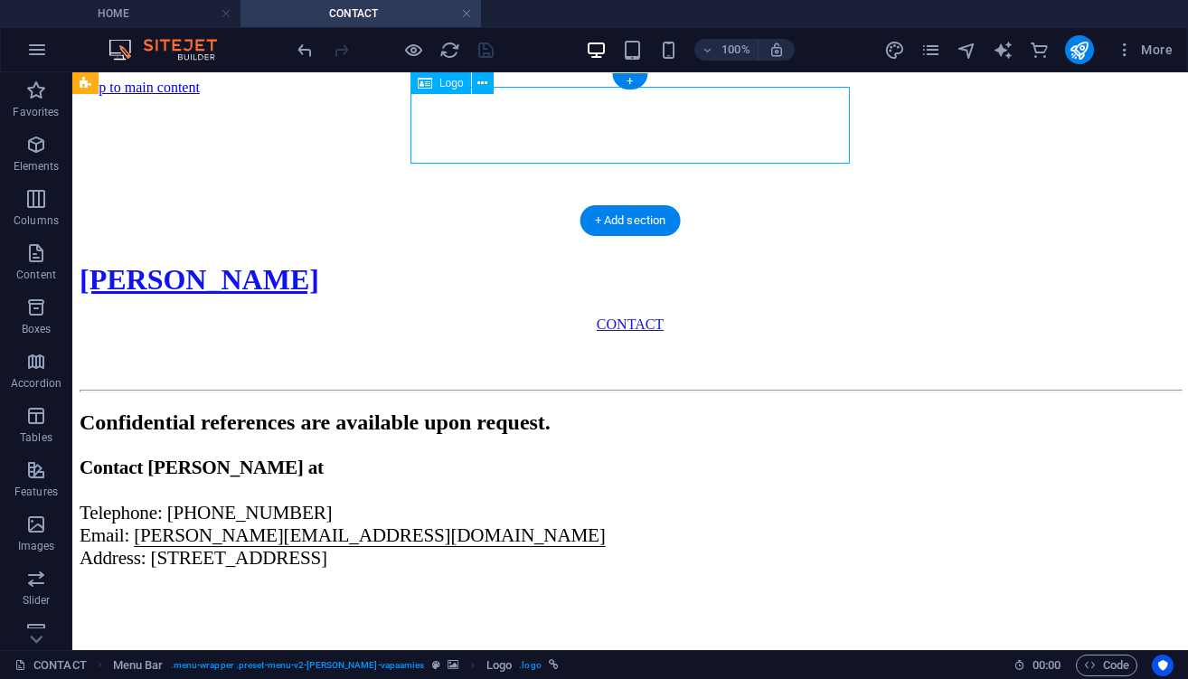
click at [804, 263] on div "[PERSON_NAME]" at bounding box center [630, 279] width 1101 height 33
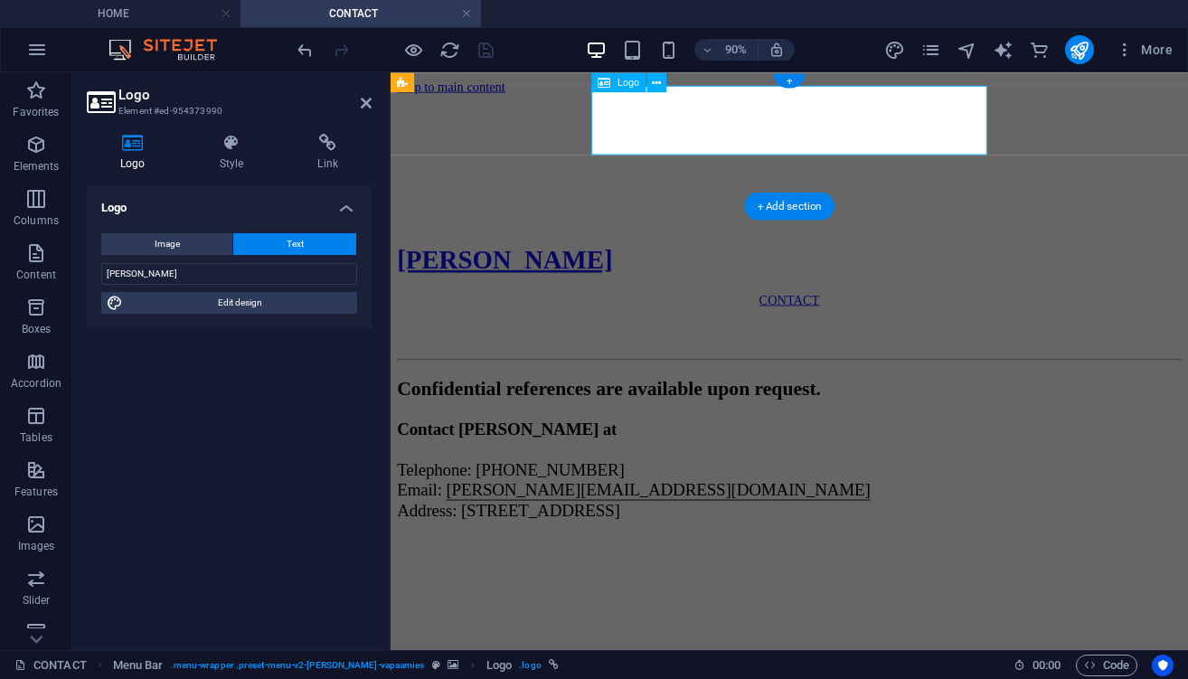
click at [855, 263] on div "[PERSON_NAME]" at bounding box center [833, 279] width 871 height 33
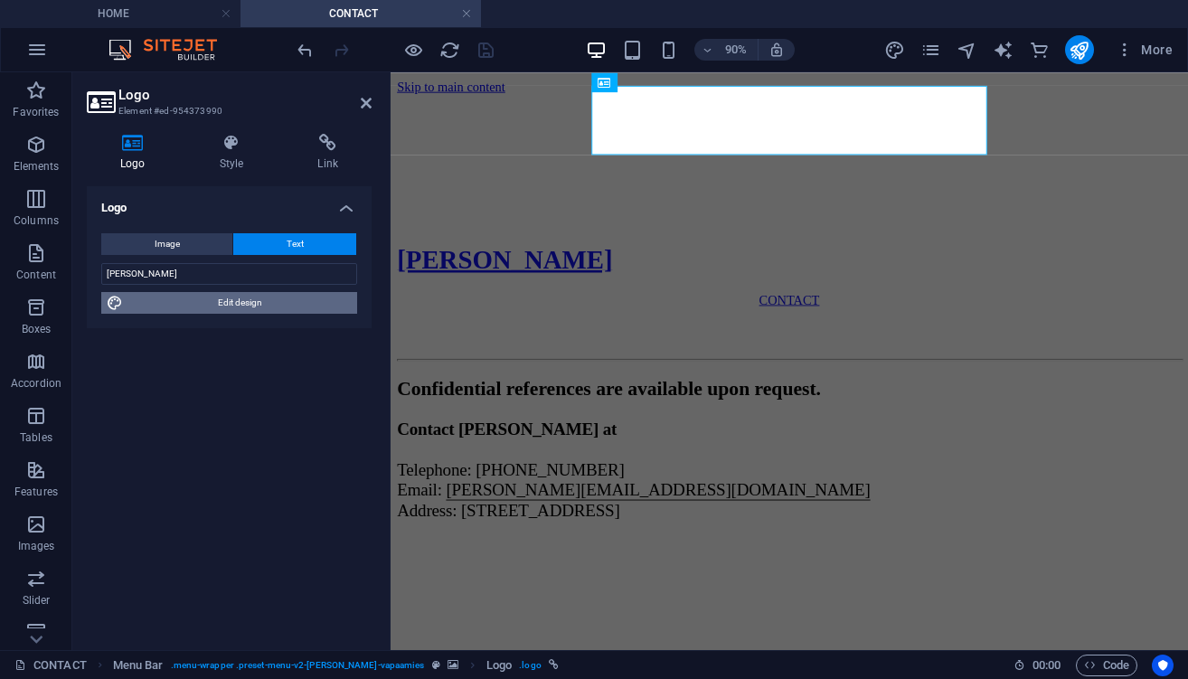
click at [249, 304] on span "Edit design" at bounding box center [239, 303] width 223 height 22
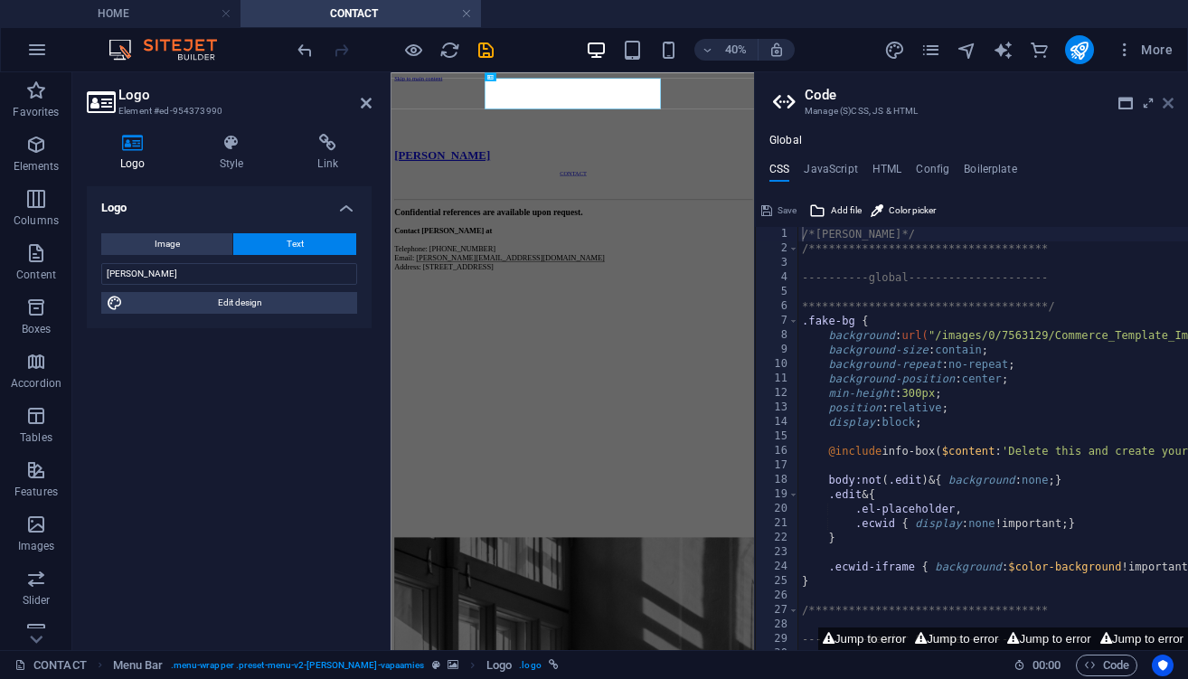
click at [1166, 101] on icon at bounding box center [1167, 103] width 11 height 14
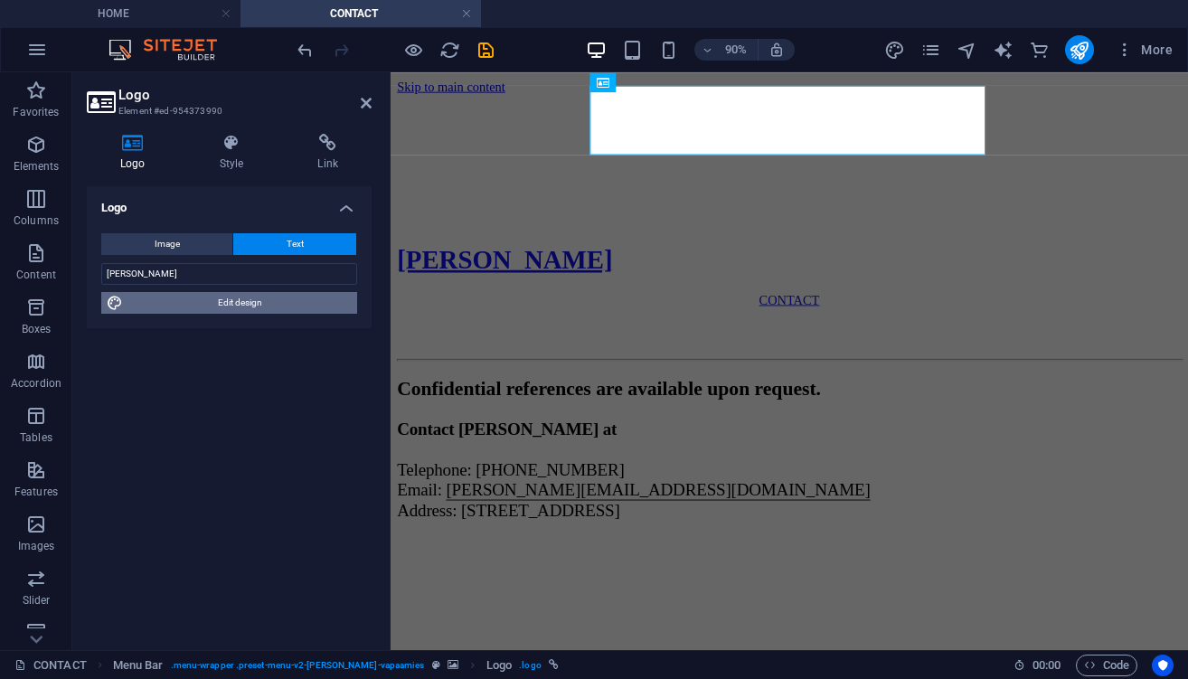
click at [292, 310] on span "Edit design" at bounding box center [239, 303] width 223 height 22
select select "px"
select select "600"
select select "px"
select select "rem"
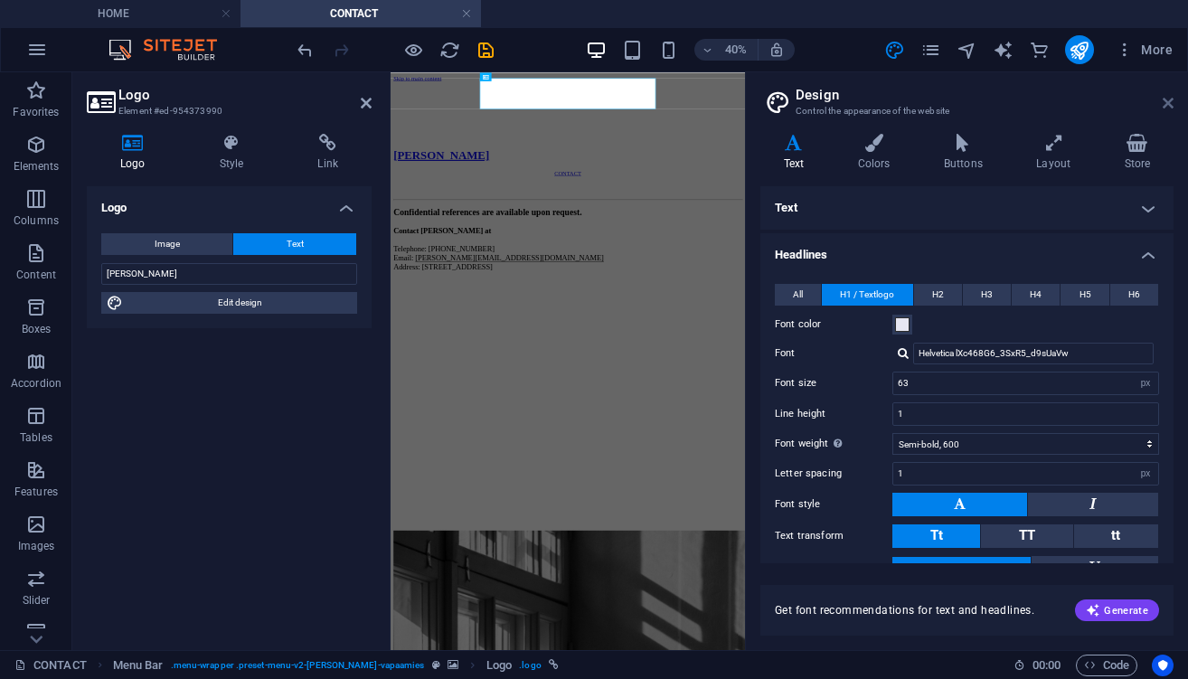
click at [1171, 99] on icon at bounding box center [1167, 103] width 11 height 14
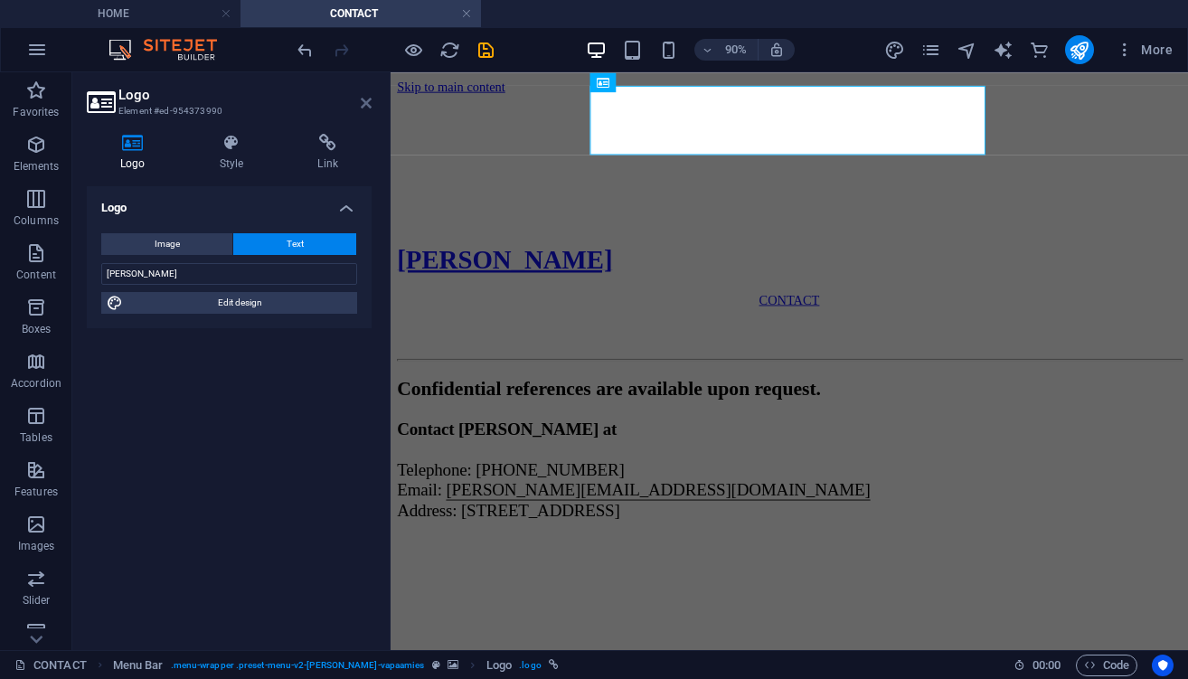
click at [367, 104] on icon at bounding box center [366, 103] width 11 height 14
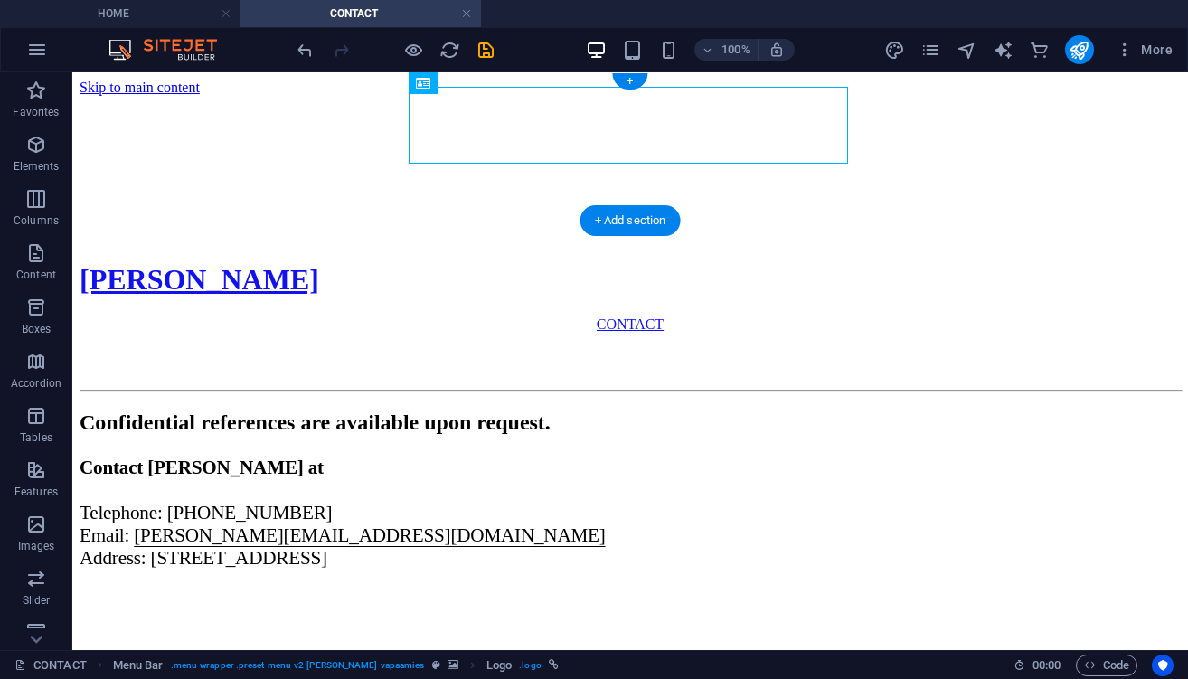
click at [189, 96] on figure at bounding box center [630, 96] width 1101 height 0
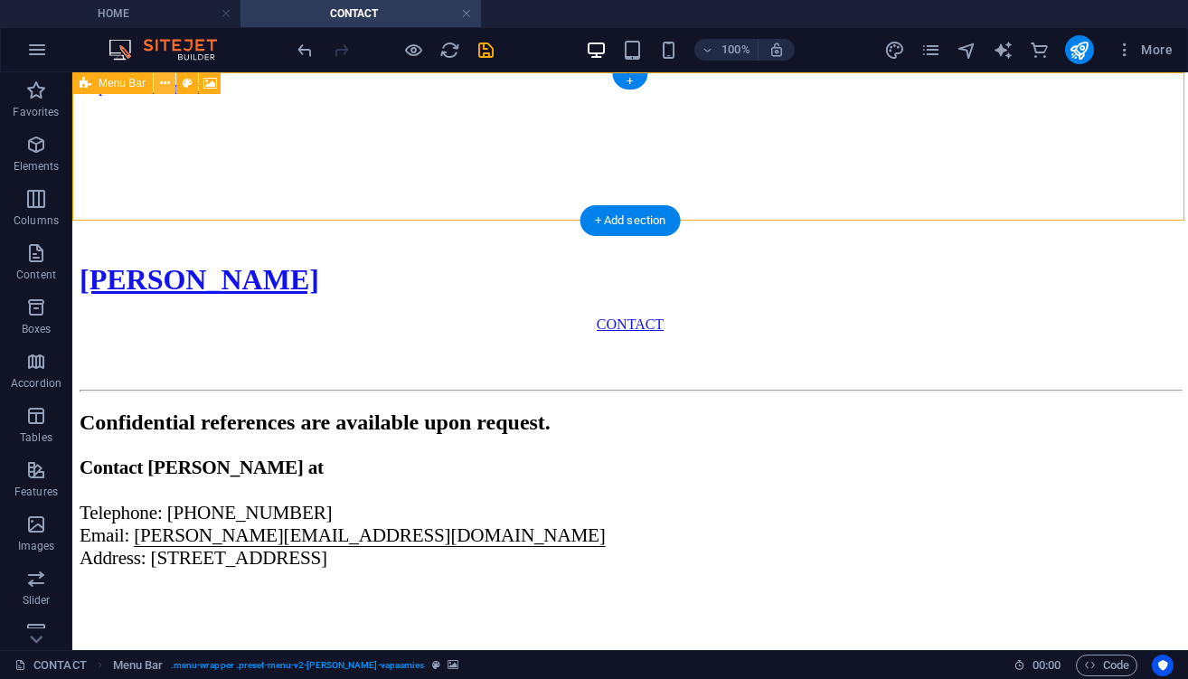
click at [167, 82] on icon at bounding box center [165, 83] width 10 height 19
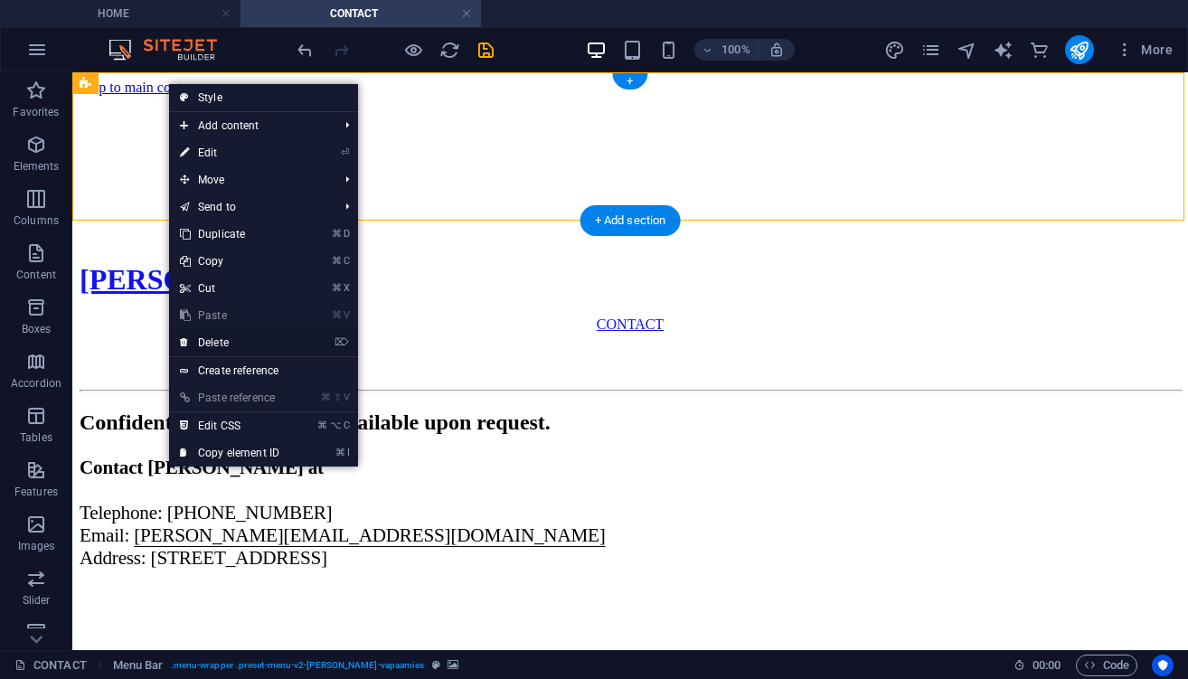
click at [259, 340] on link "⌦ Delete" at bounding box center [229, 342] width 121 height 27
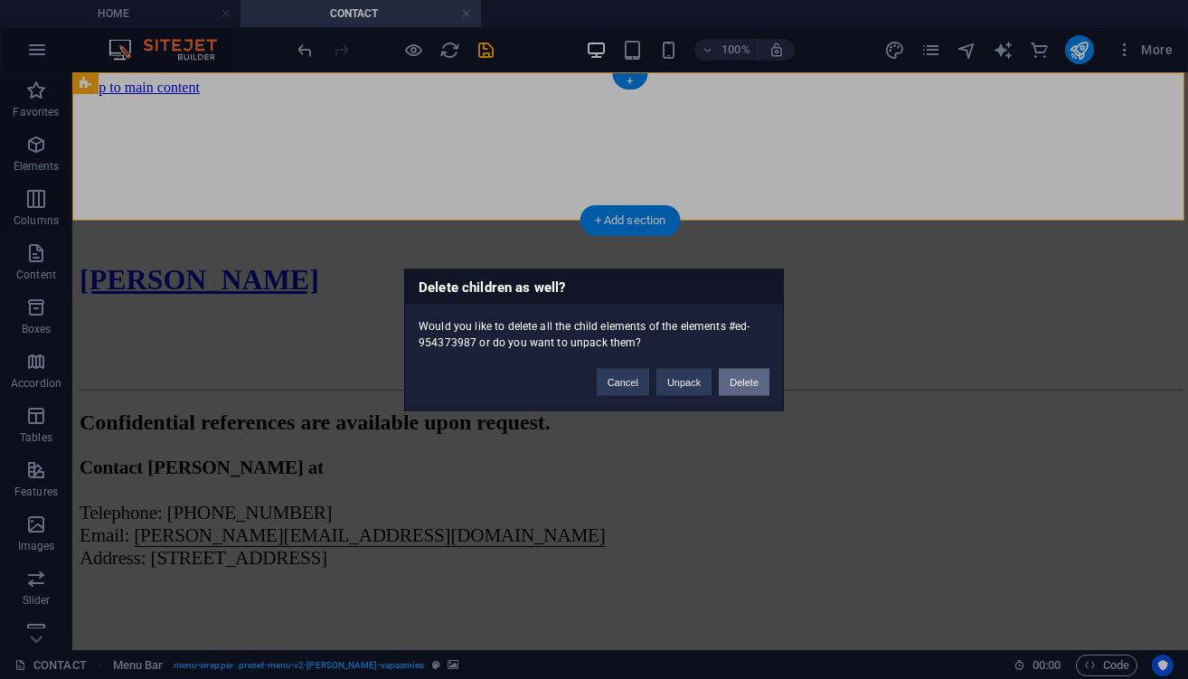
click at [736, 382] on button "Delete" at bounding box center [744, 381] width 51 height 27
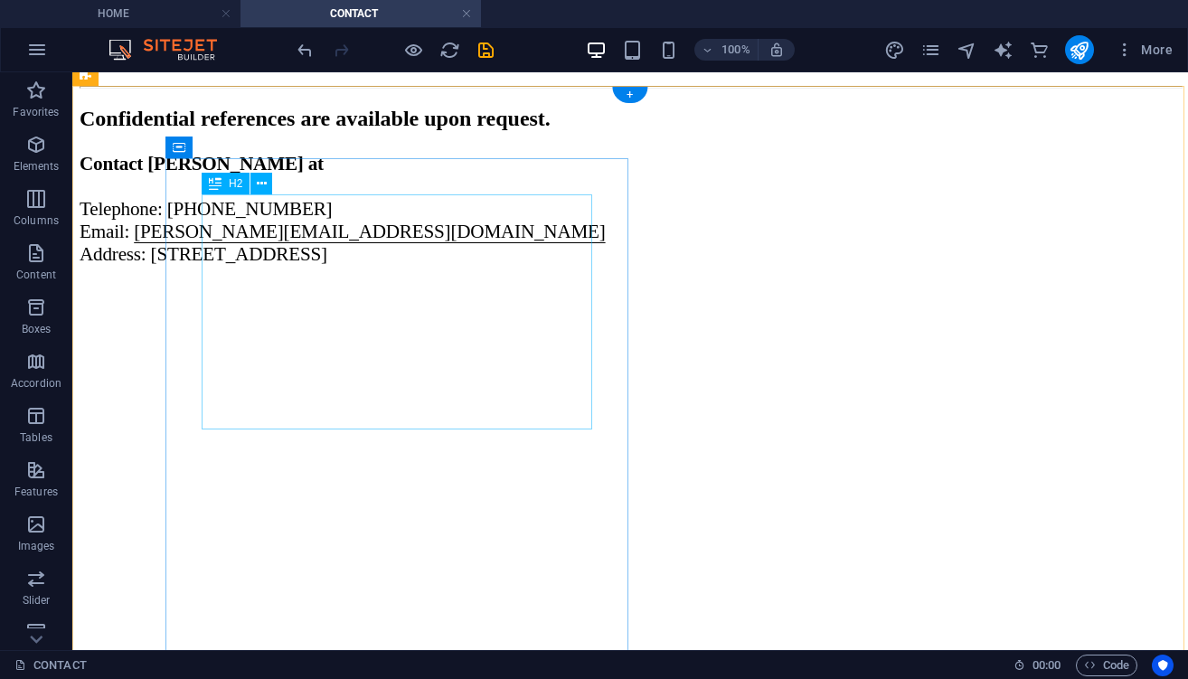
scroll to position [79, 0]
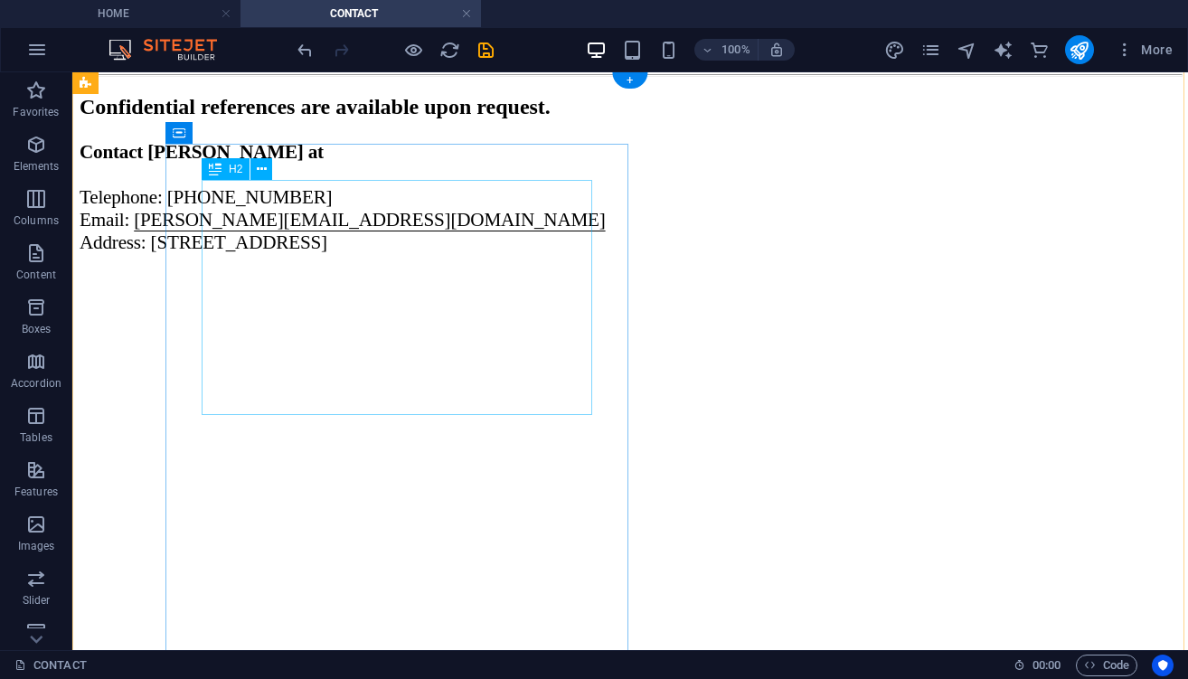
click at [427, 119] on div "Confidential references are available upon request." at bounding box center [630, 107] width 1101 height 24
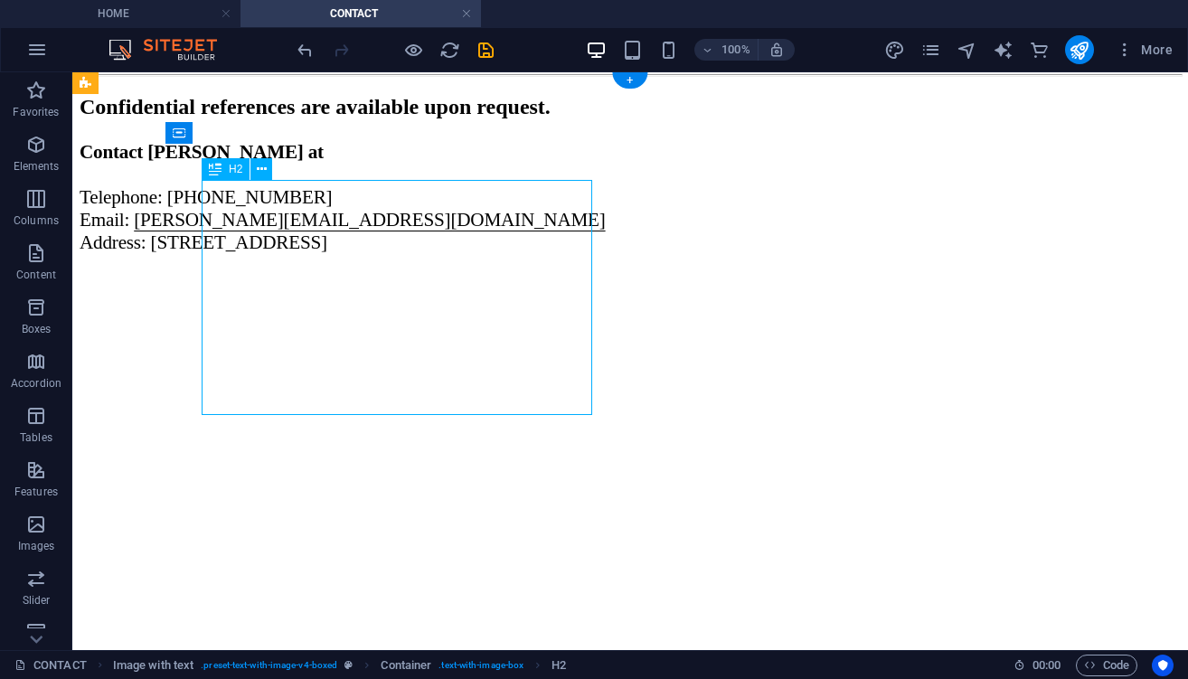
click at [427, 119] on div "Confidential references are available upon request." at bounding box center [630, 107] width 1101 height 24
click at [112, 270] on div "Confidential references are available upon request. Contact Peter at Telephone:…" at bounding box center [630, 182] width 1101 height 175
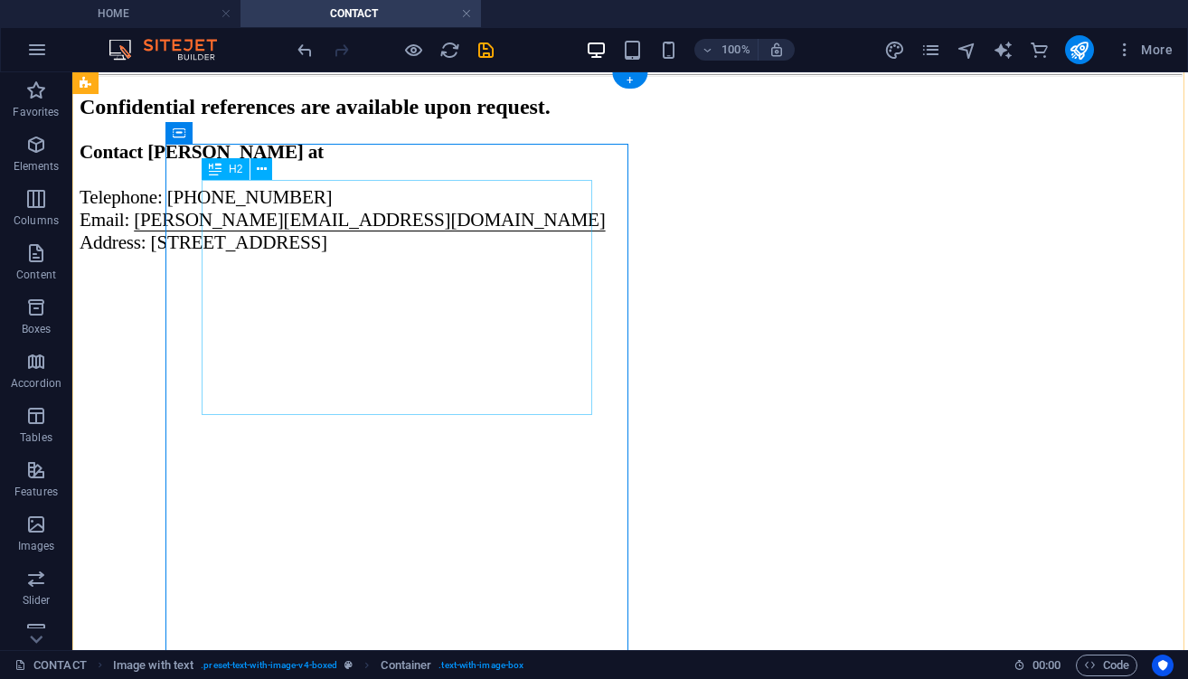
click at [450, 119] on div "Confidential references are available upon request." at bounding box center [630, 107] width 1101 height 24
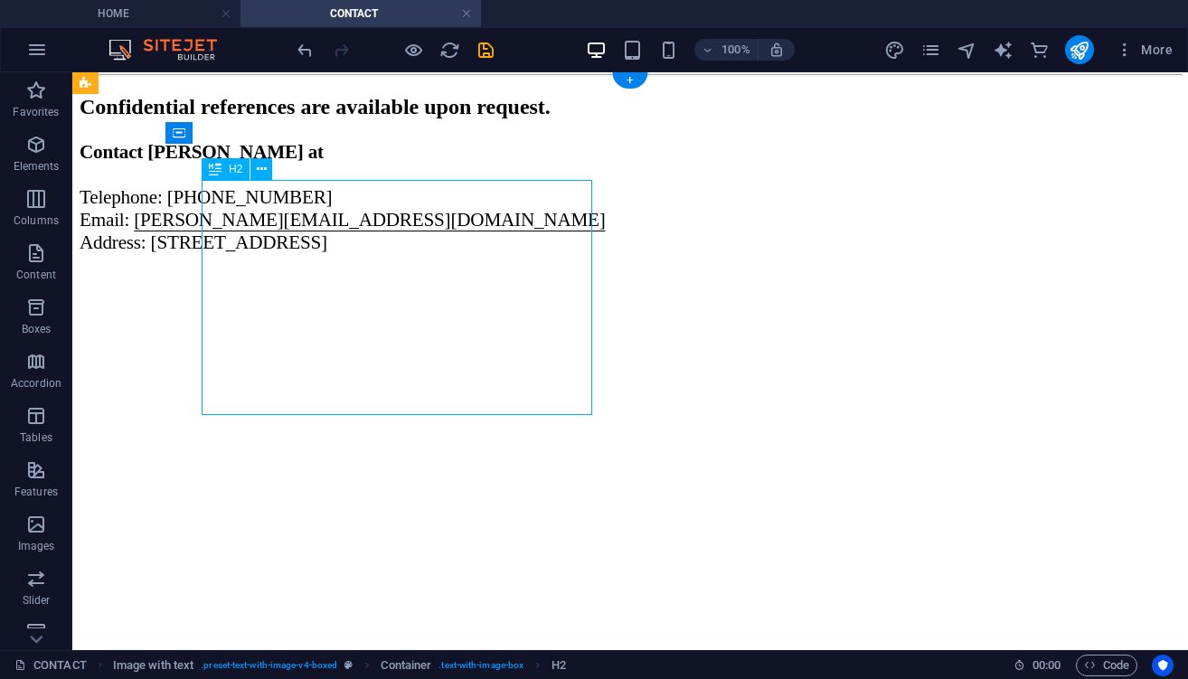
click at [450, 119] on div "Confidential references are available upon request." at bounding box center [630, 107] width 1101 height 24
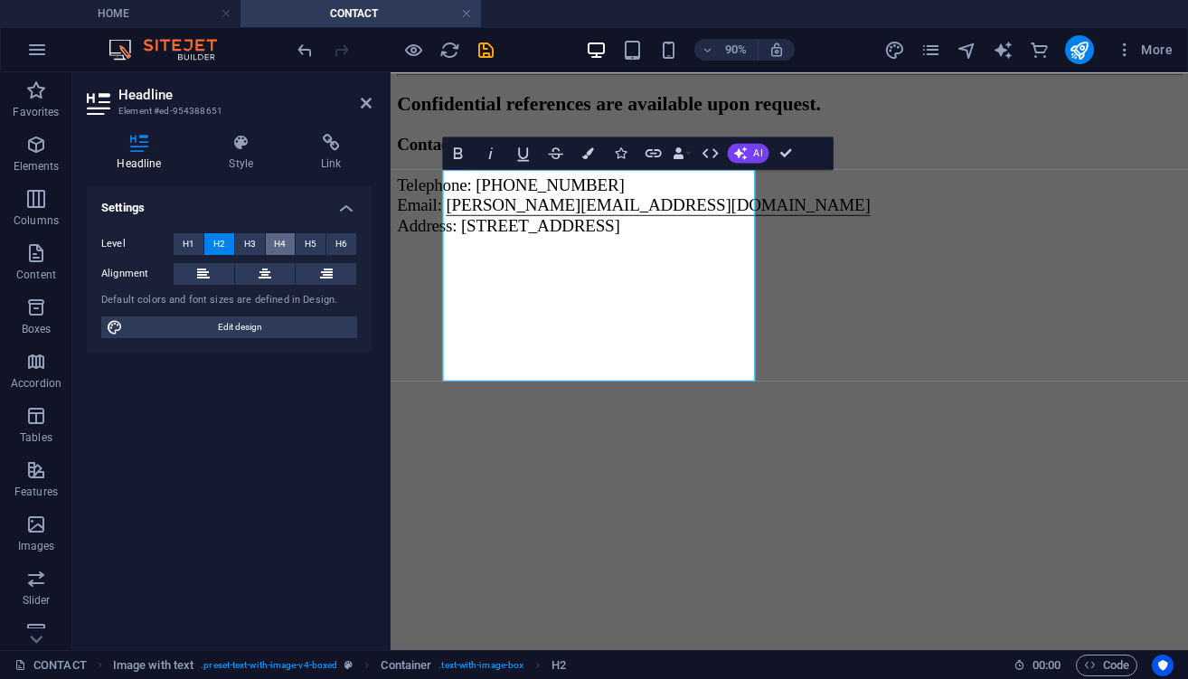
click at [274, 243] on span "H4" at bounding box center [280, 244] width 12 height 22
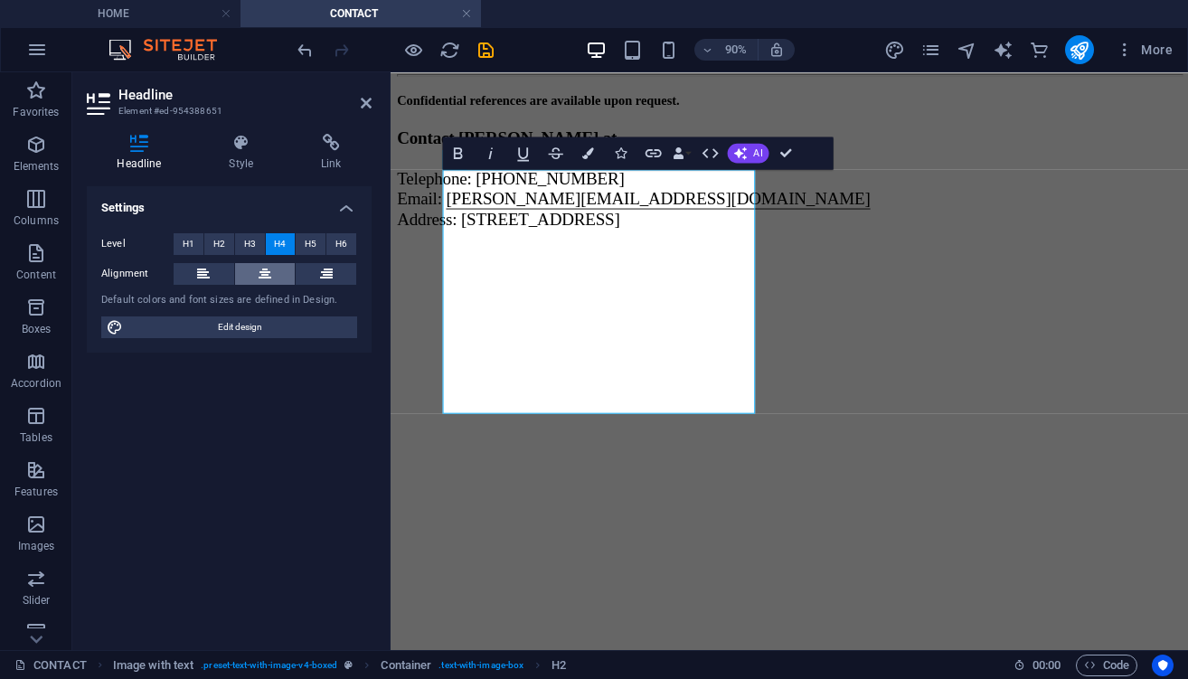
click at [259, 269] on icon at bounding box center [265, 274] width 13 height 22
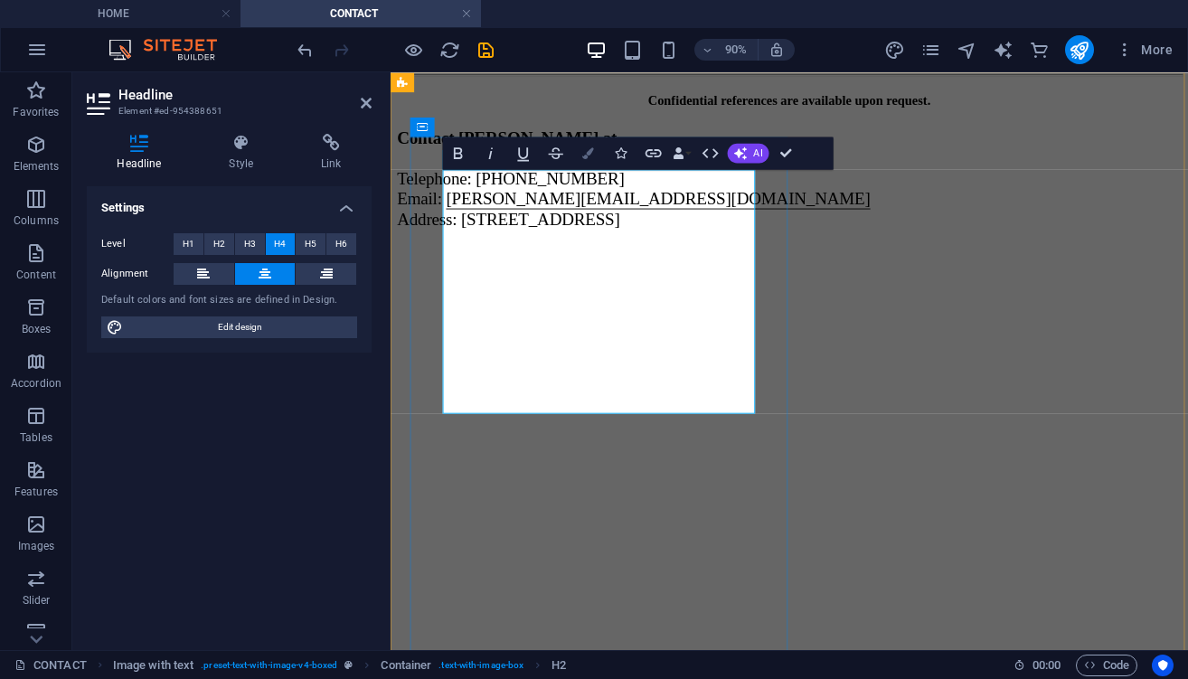
click at [596, 162] on button "Colors" at bounding box center [588, 152] width 31 height 33
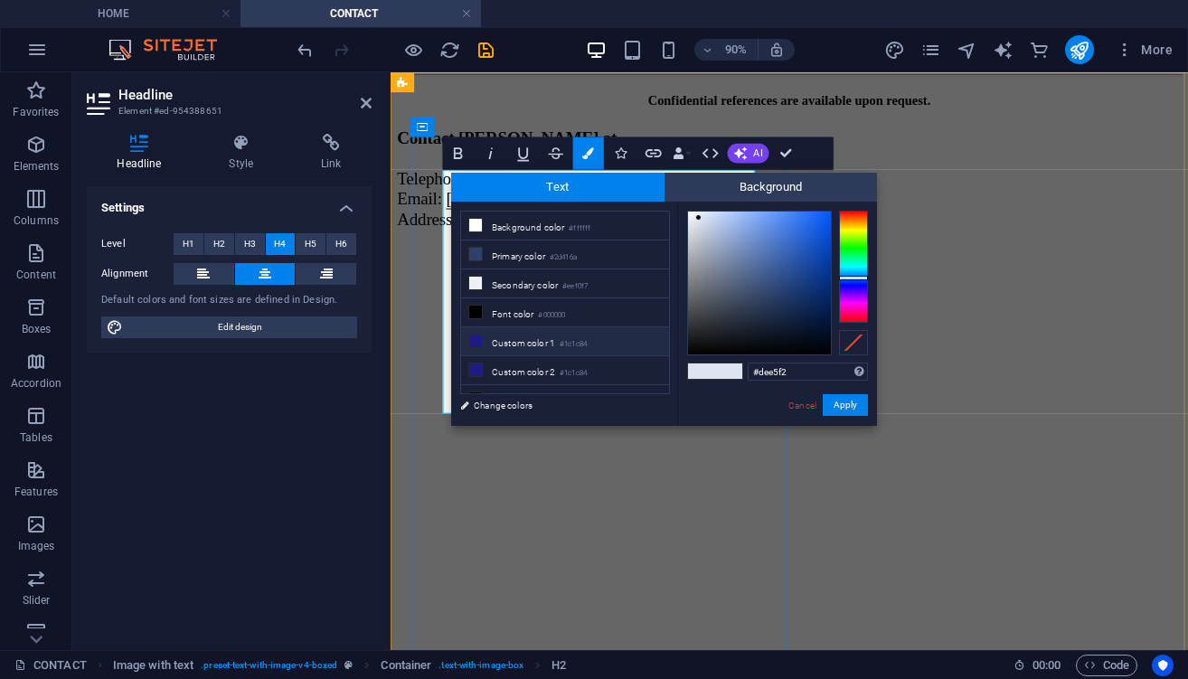
click at [477, 345] on icon at bounding box center [475, 340] width 13 height 13
type input "#1c1c84"
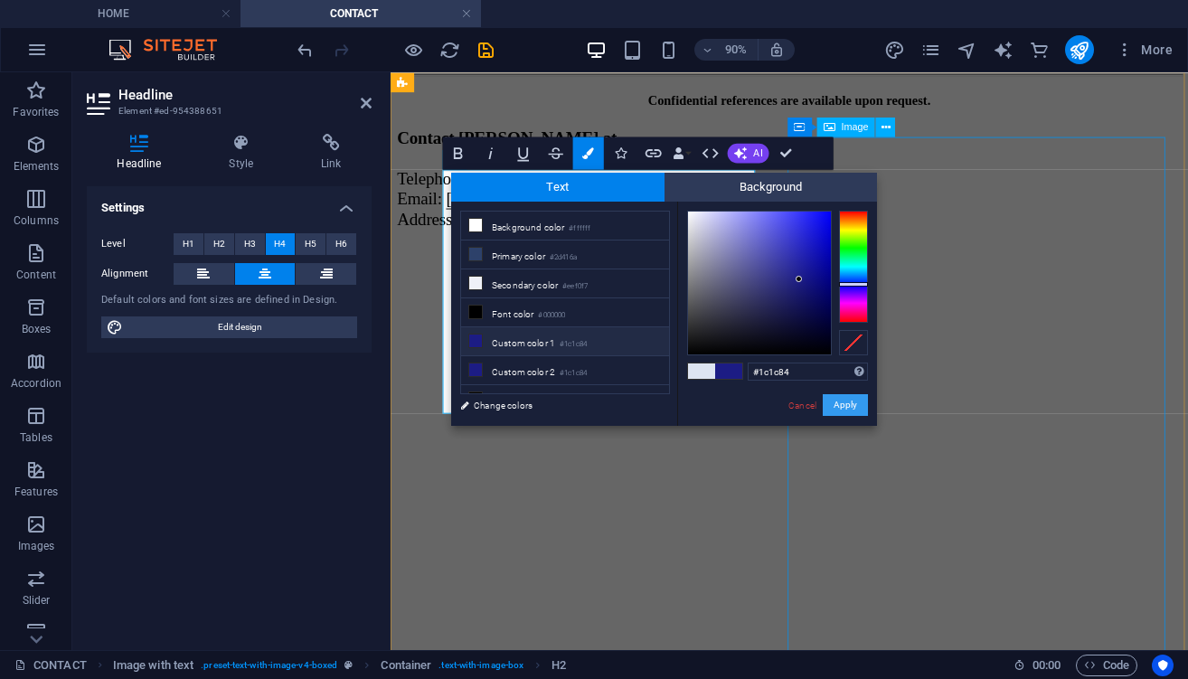
click at [851, 402] on button "Apply" at bounding box center [845, 405] width 45 height 22
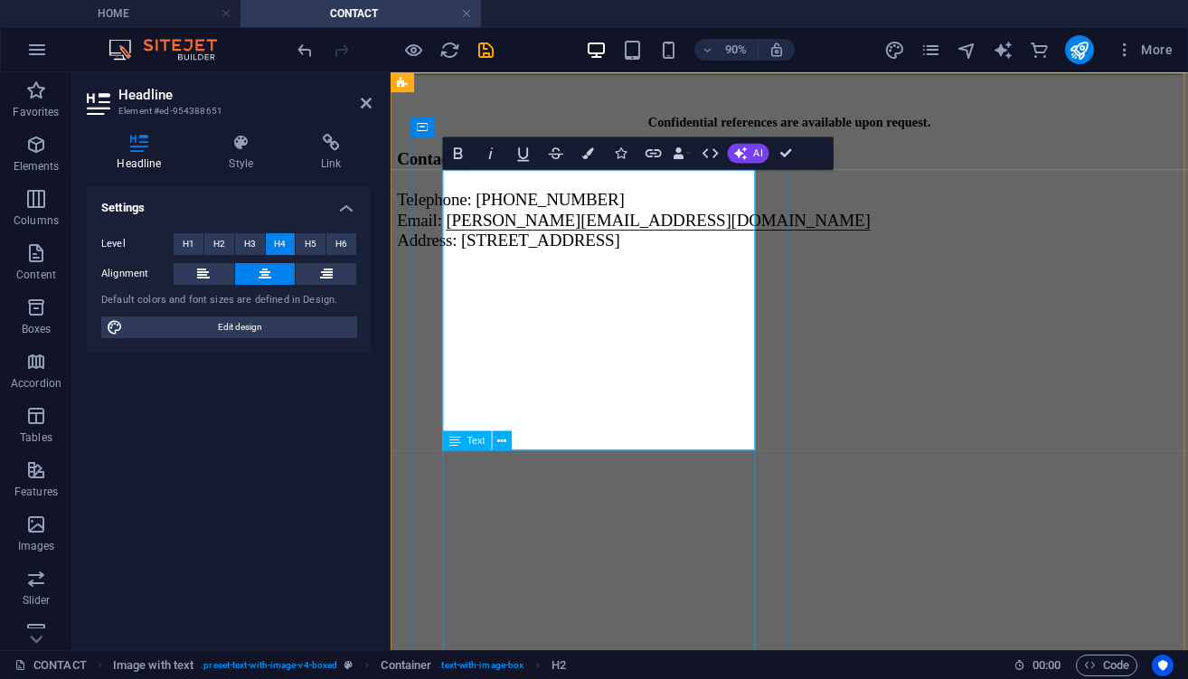
click at [767, 287] on div "Contact Peter at Telephone: +358 40 777 9269 Email: peter@petervapaamies.com Ad…" at bounding box center [833, 221] width 871 height 129
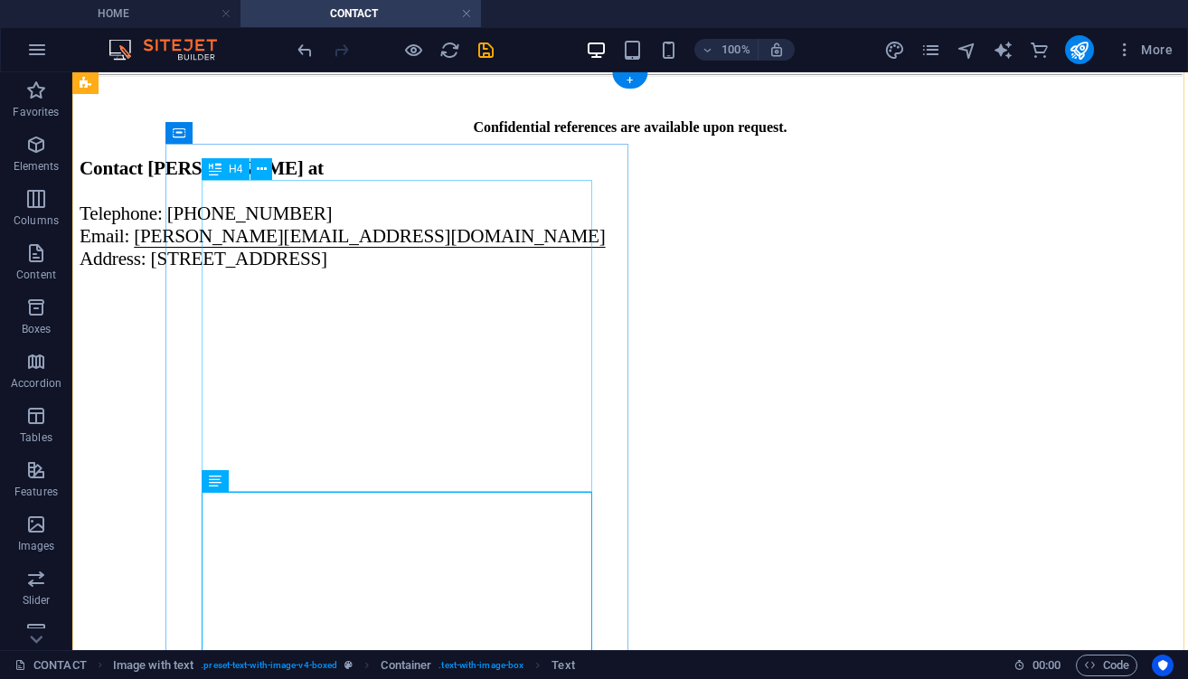
click at [481, 136] on div "​ Confidential references are available upon request." at bounding box center [630, 110] width 1101 height 52
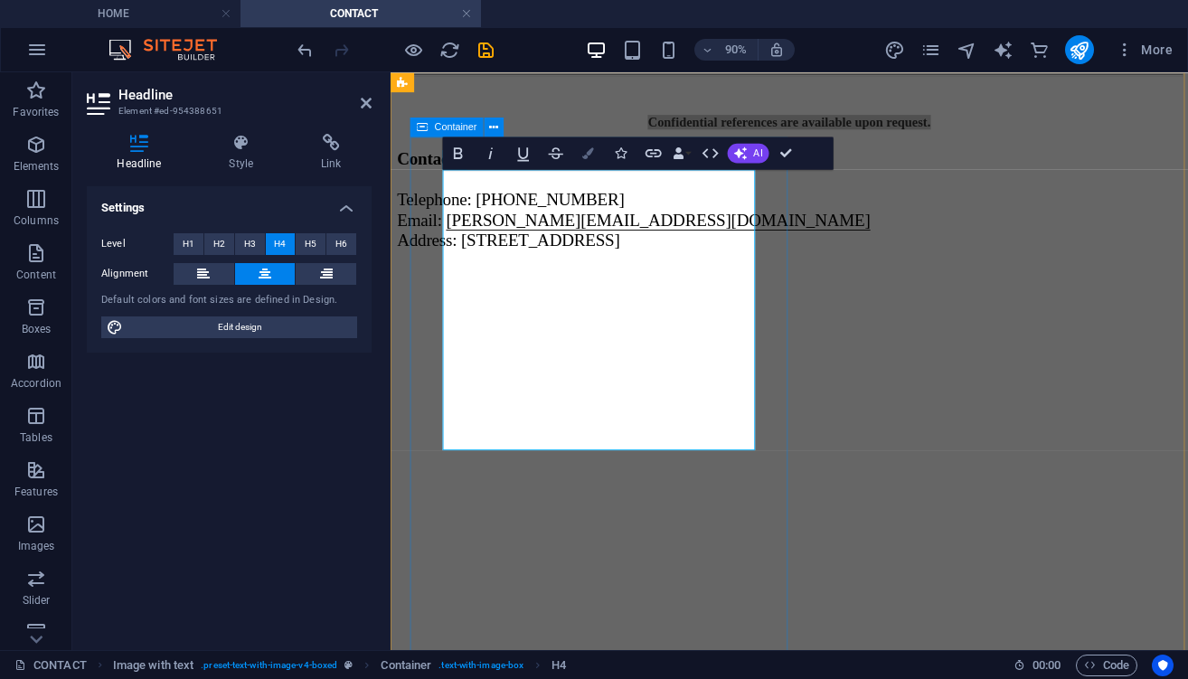
click at [583, 150] on icon "button" at bounding box center [588, 153] width 12 height 12
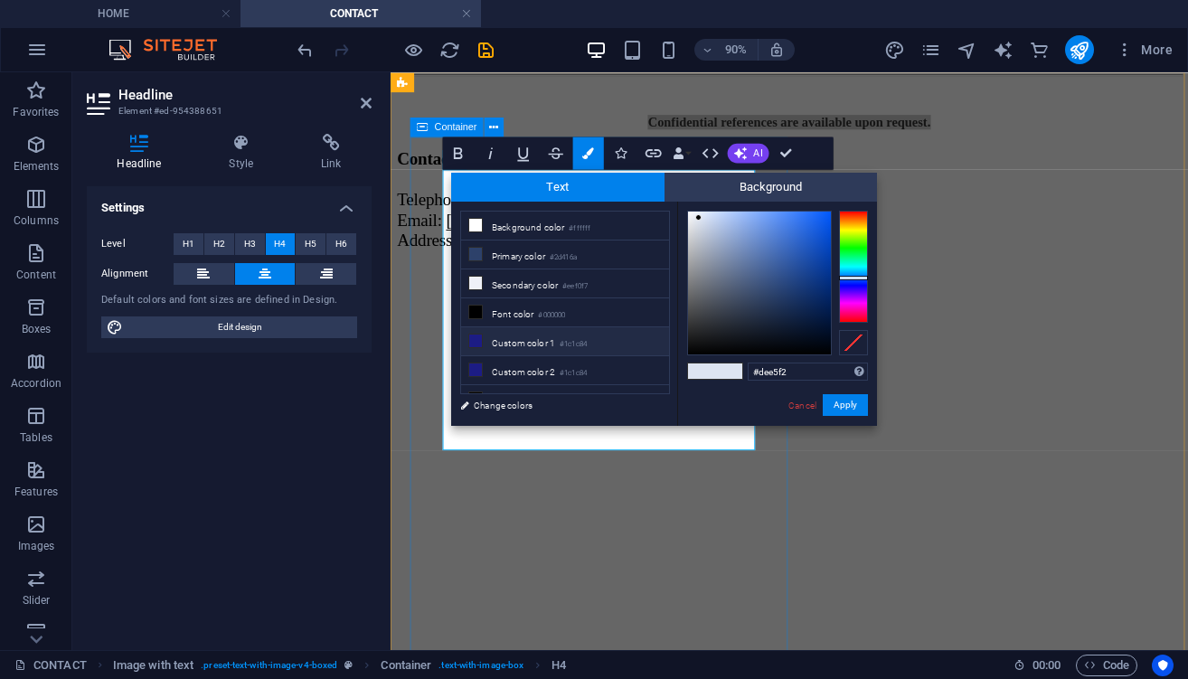
click at [481, 342] on icon at bounding box center [475, 340] width 13 height 13
type input "#1c1c84"
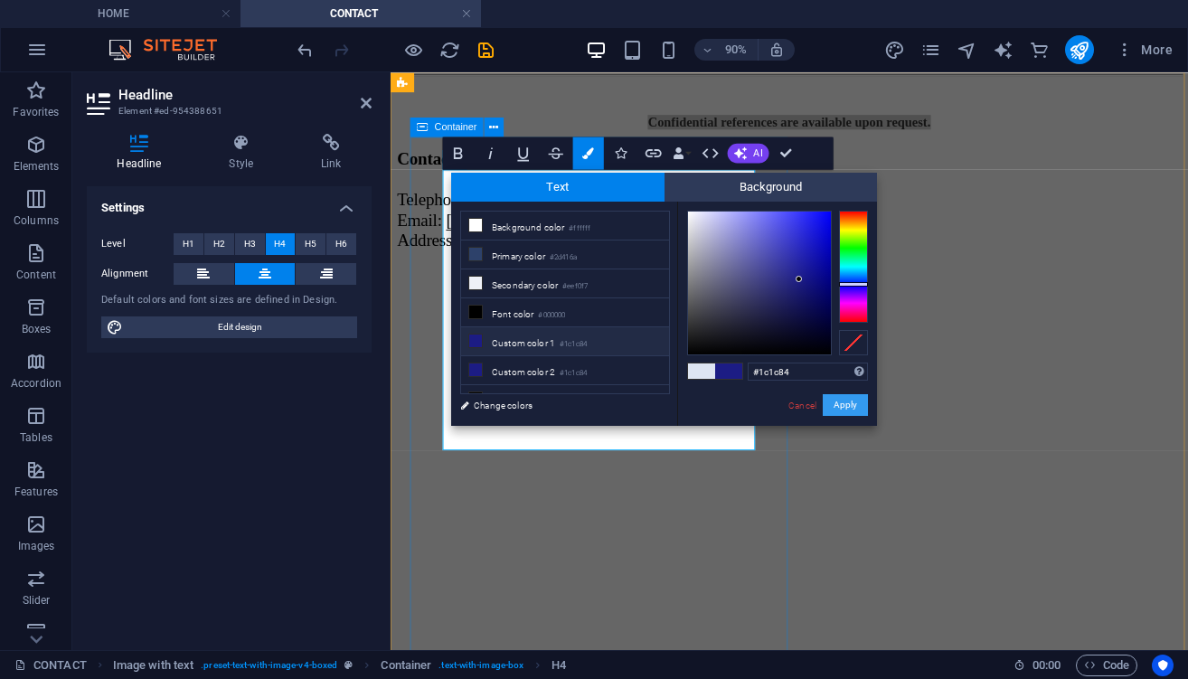
click at [843, 405] on button "Apply" at bounding box center [845, 405] width 45 height 22
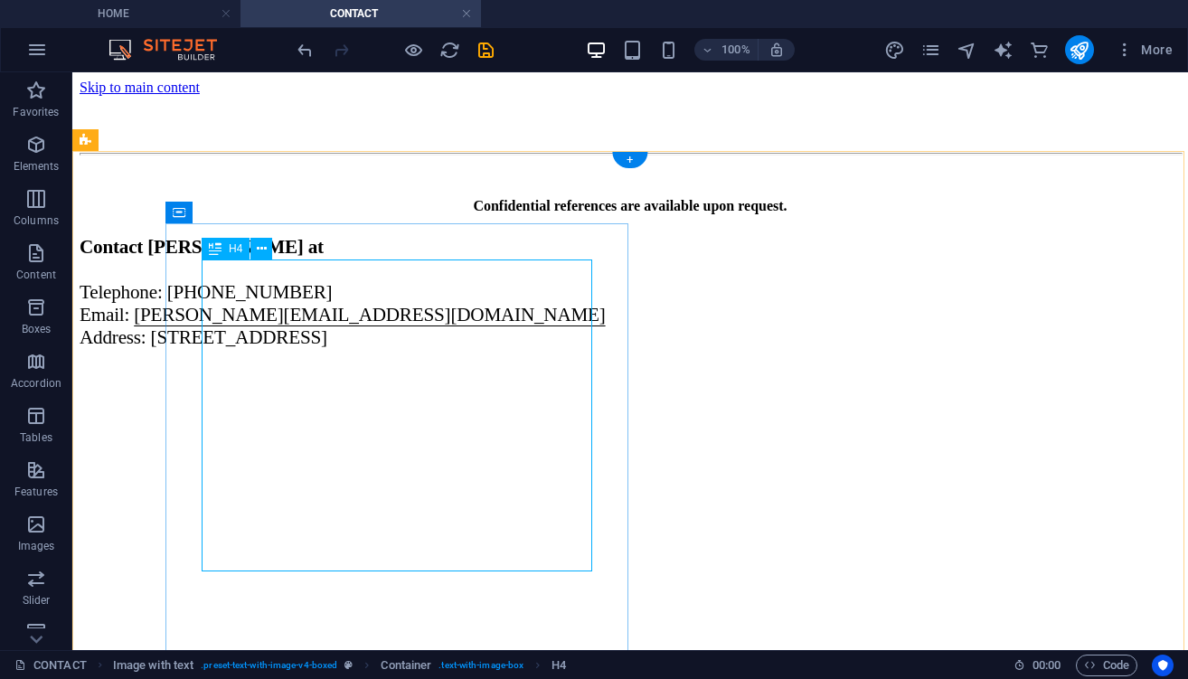
scroll to position [0, 0]
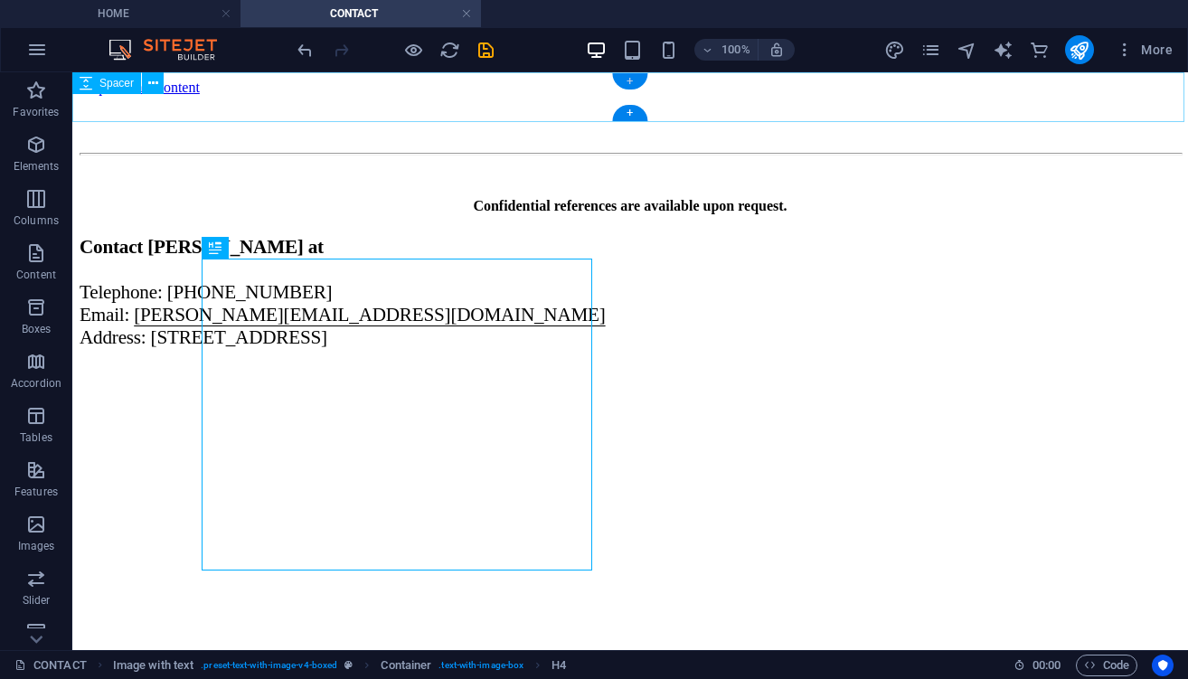
click at [633, 81] on div "+" at bounding box center [629, 81] width 35 height 16
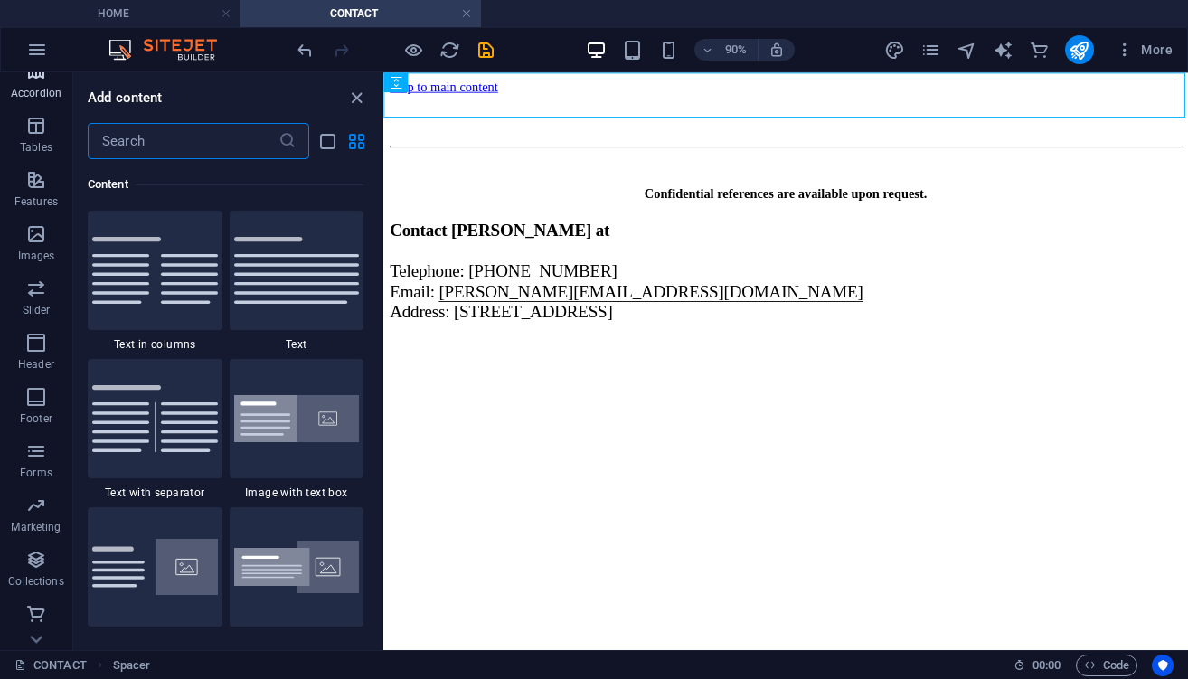
scroll to position [290, 0]
click at [38, 347] on icon "button" at bounding box center [36, 343] width 22 height 22
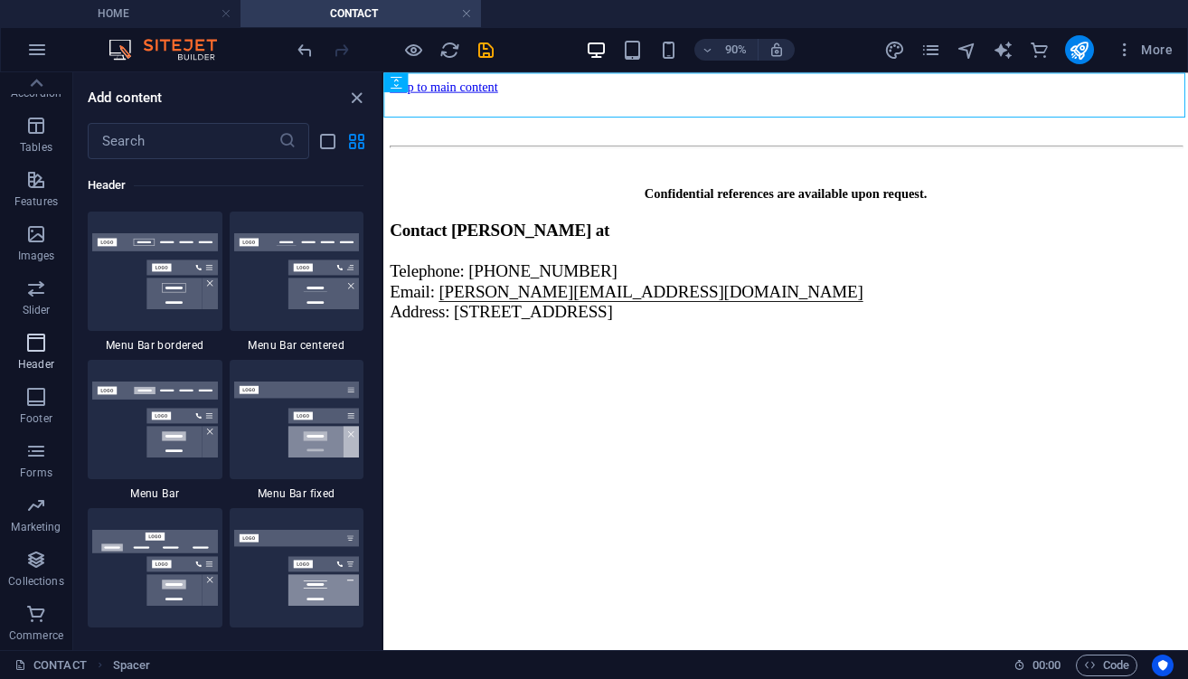
scroll to position [10884, 0]
click at [361, 98] on icon "close panel" at bounding box center [356, 98] width 21 height 21
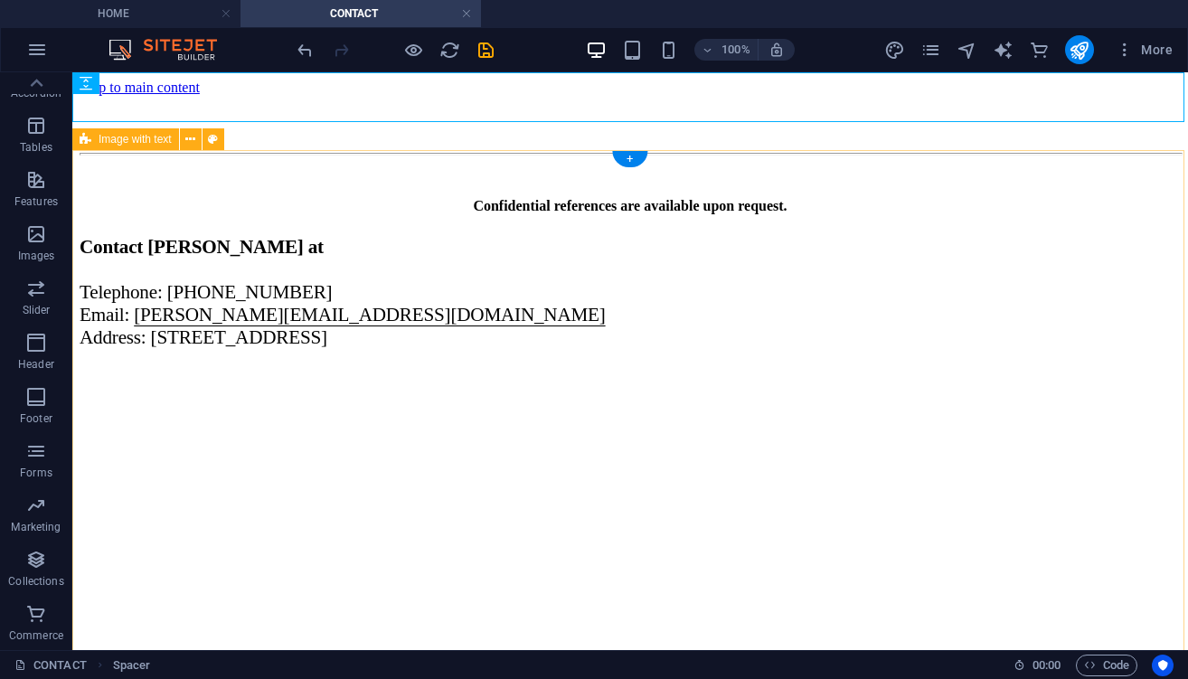
scroll to position [0, 0]
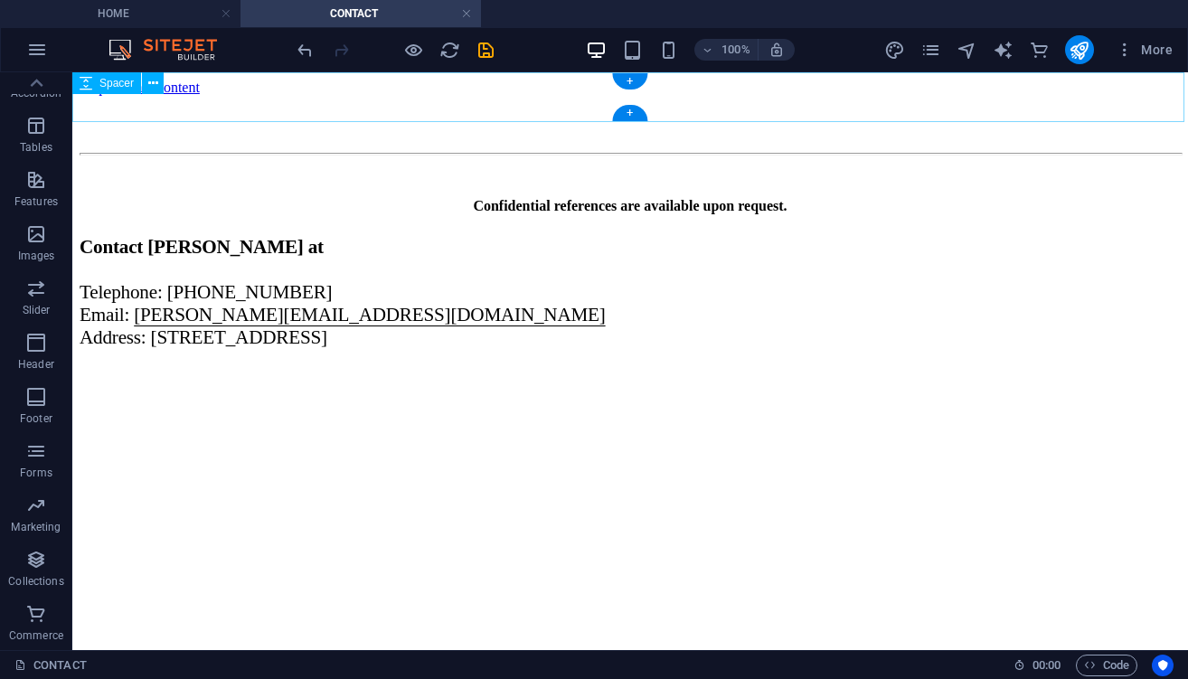
click at [651, 97] on div at bounding box center [630, 121] width 1101 height 50
click at [156, 80] on icon at bounding box center [153, 83] width 10 height 19
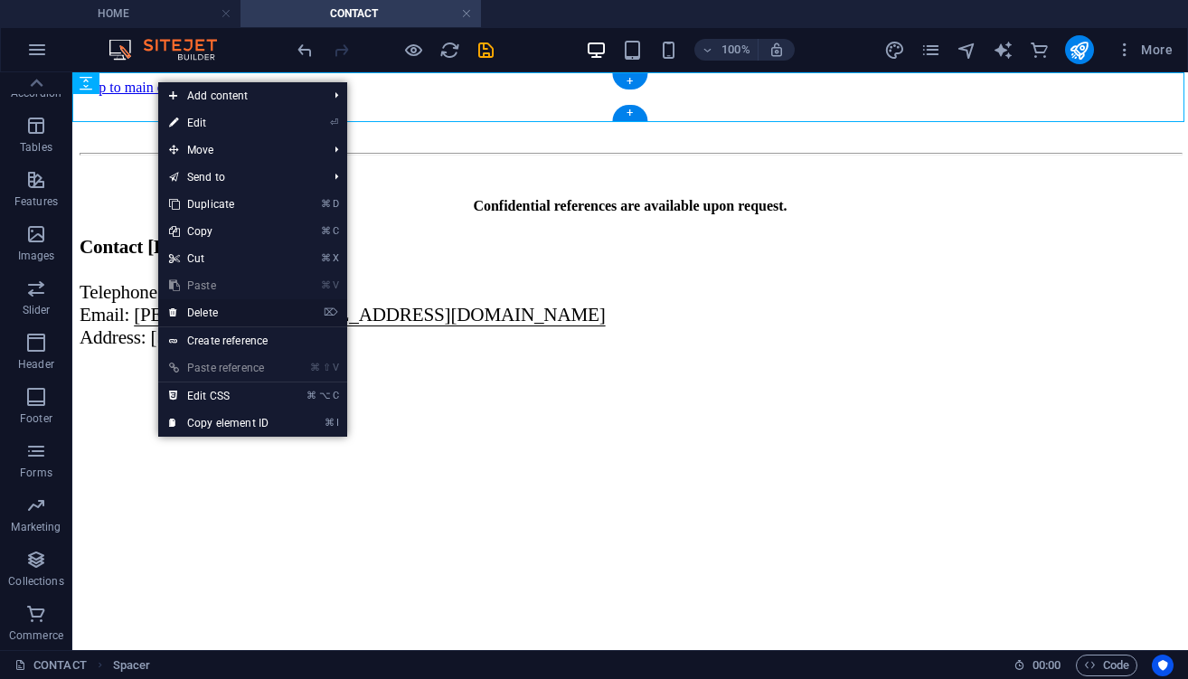
click at [214, 309] on link "⌦ Delete" at bounding box center [218, 312] width 121 height 27
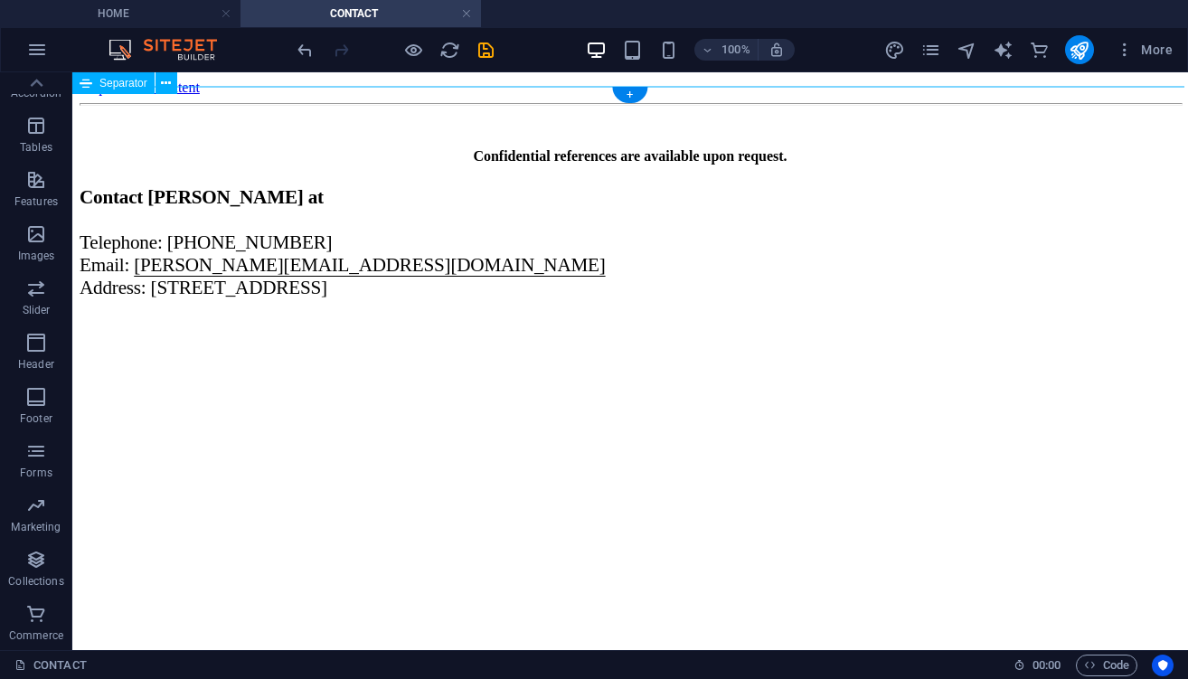
click at [293, 103] on div at bounding box center [630, 104] width 1101 height 3
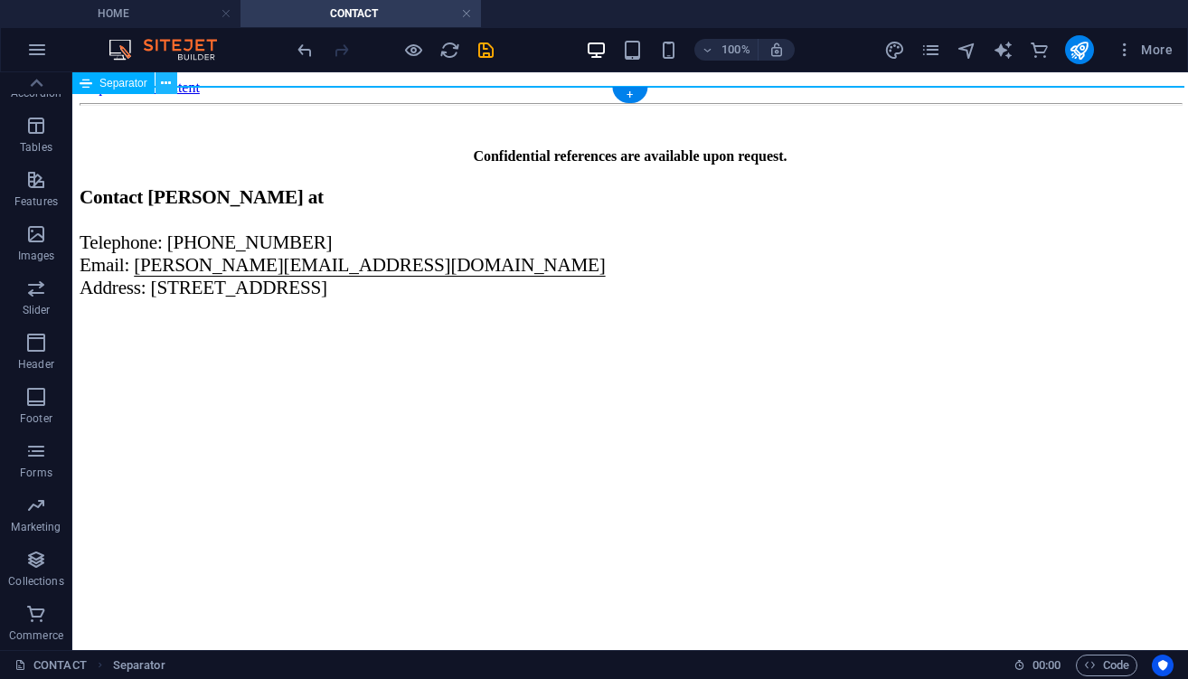
click at [159, 86] on button at bounding box center [166, 83] width 22 height 22
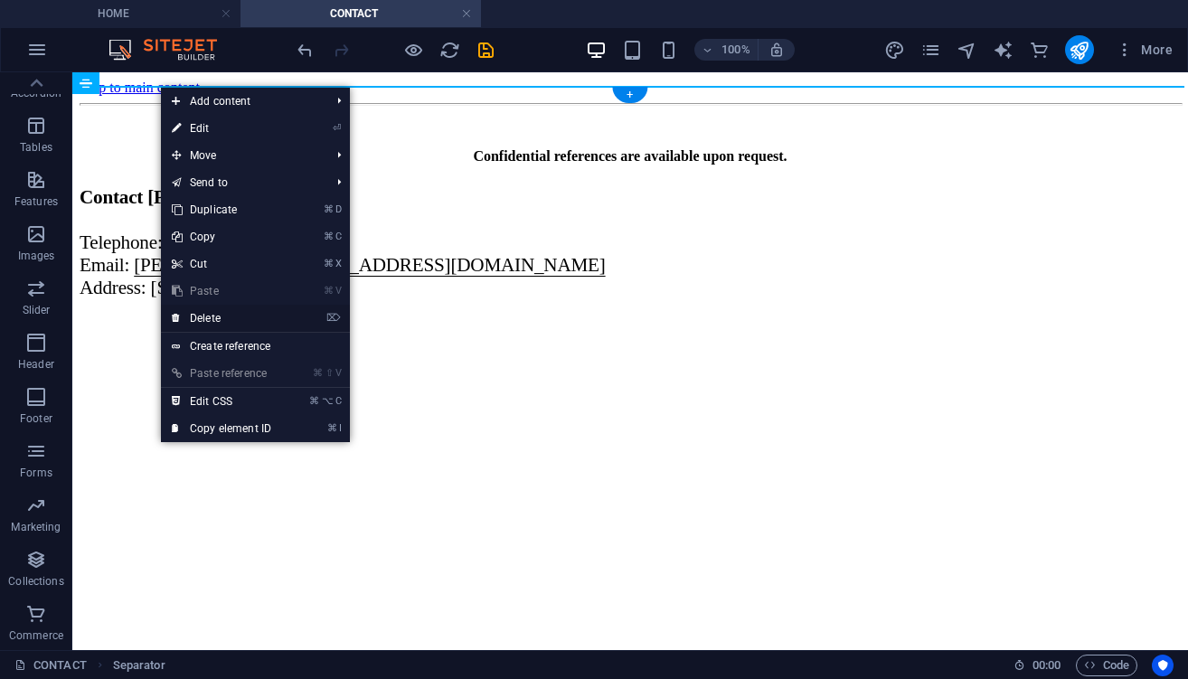
click at [224, 313] on link "⌦ Delete" at bounding box center [221, 318] width 121 height 27
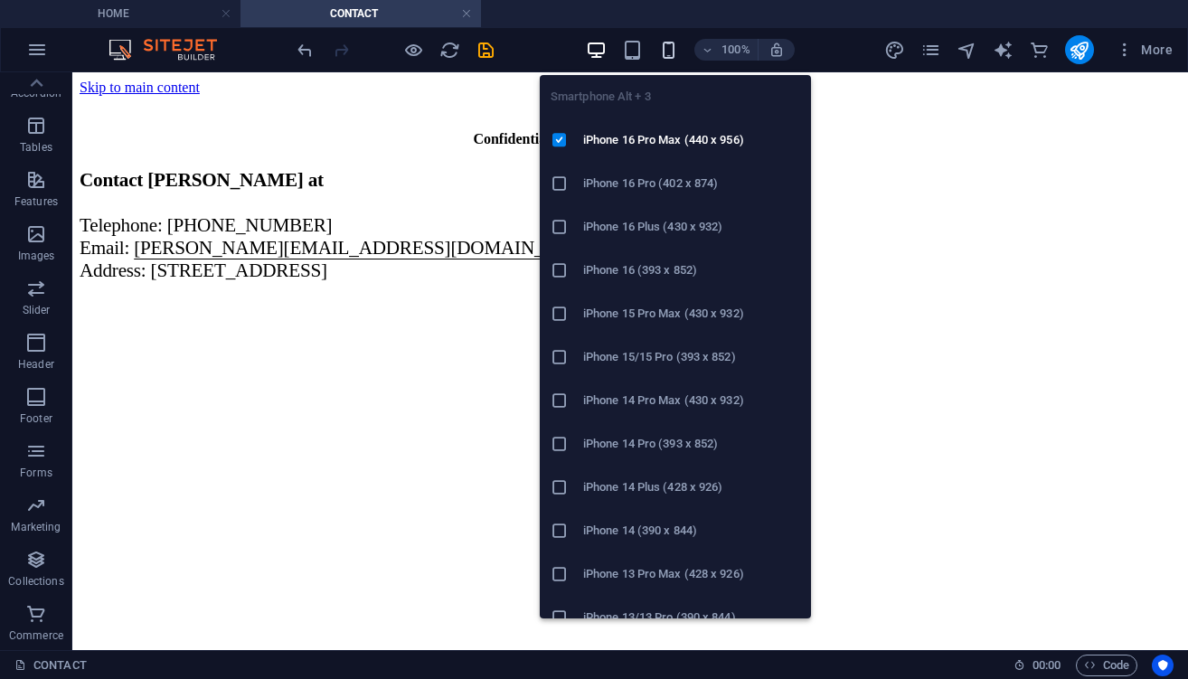
click at [675, 52] on icon "button" at bounding box center [668, 50] width 21 height 21
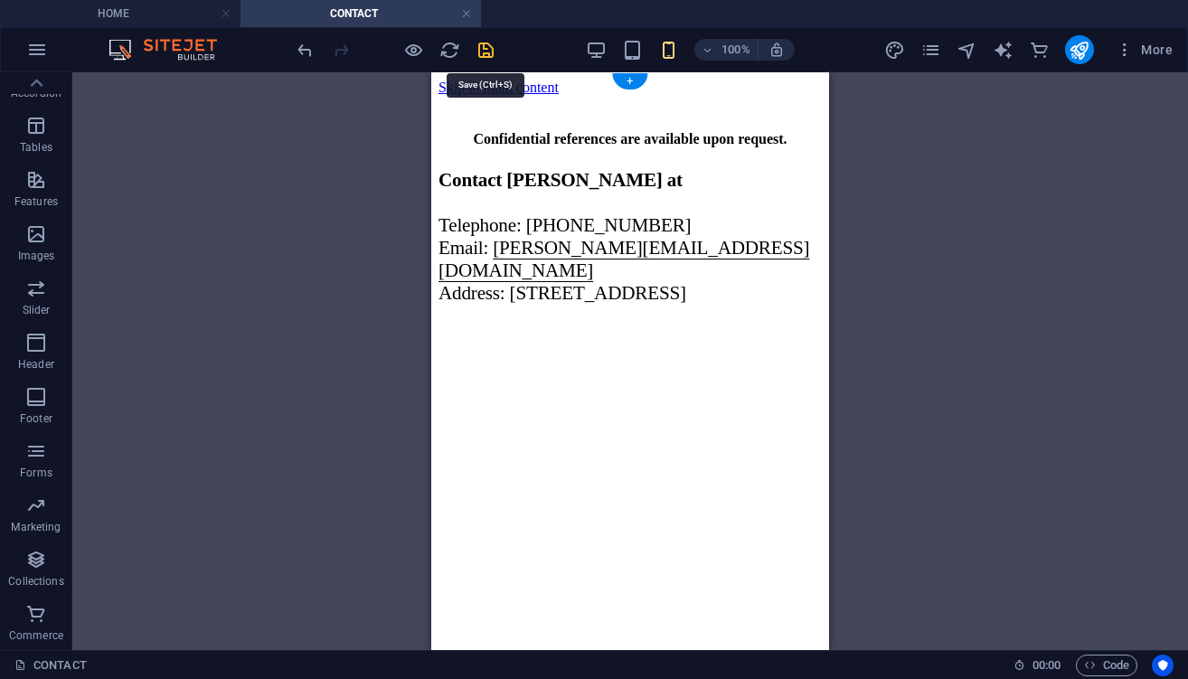
click at [492, 47] on icon "save" at bounding box center [485, 50] width 21 height 21
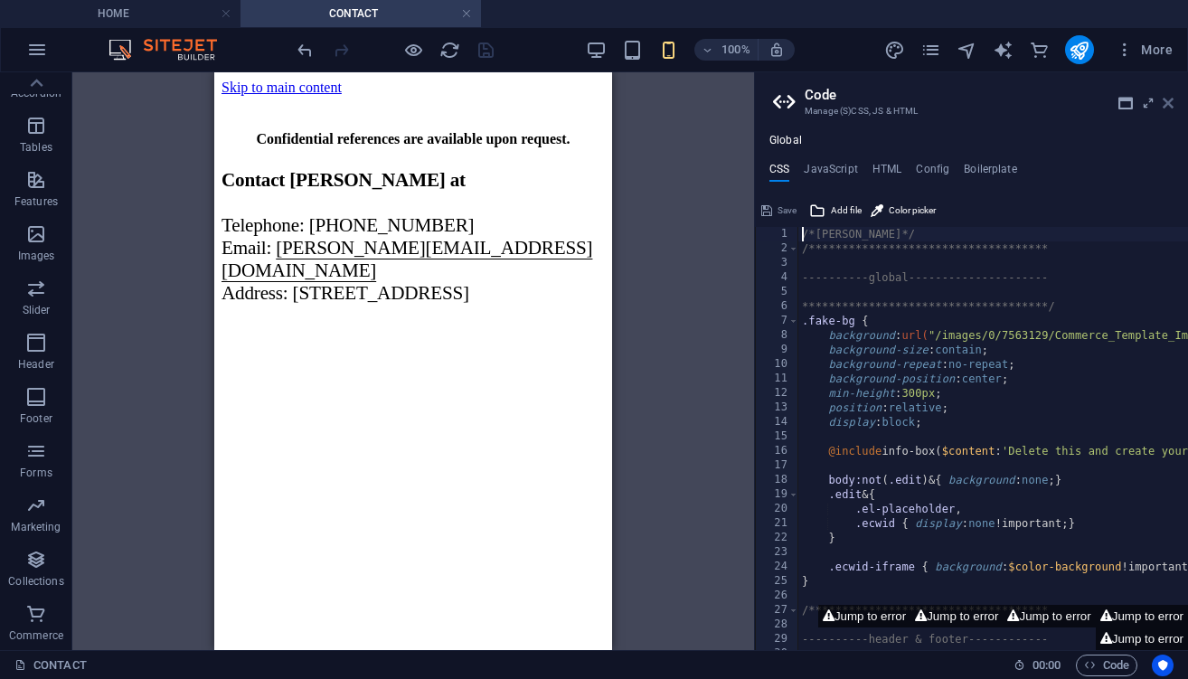
click at [1165, 99] on icon at bounding box center [1167, 103] width 11 height 14
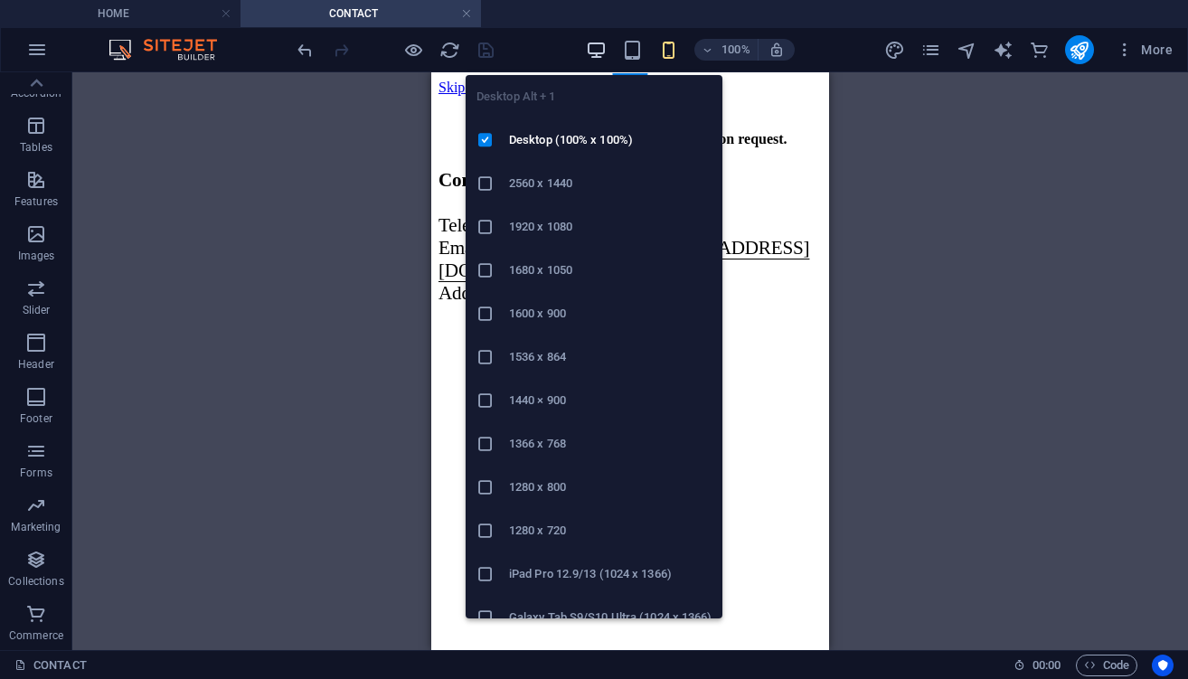
click at [592, 50] on icon "button" at bounding box center [596, 50] width 21 height 21
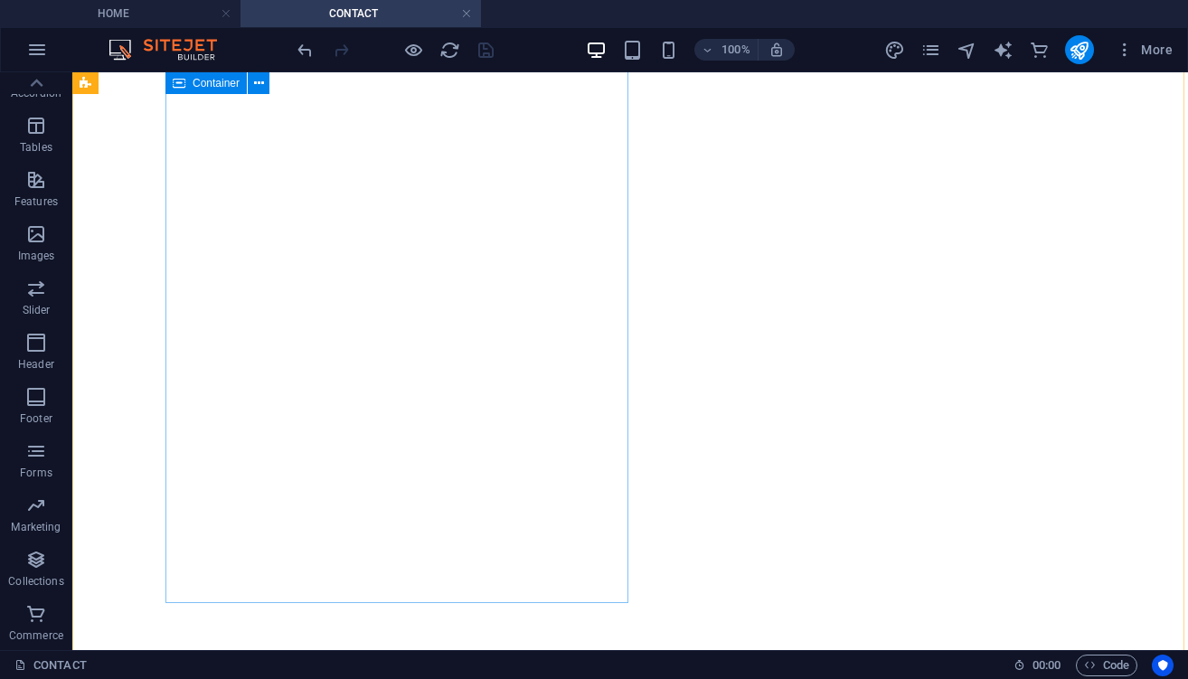
scroll to position [236, 0]
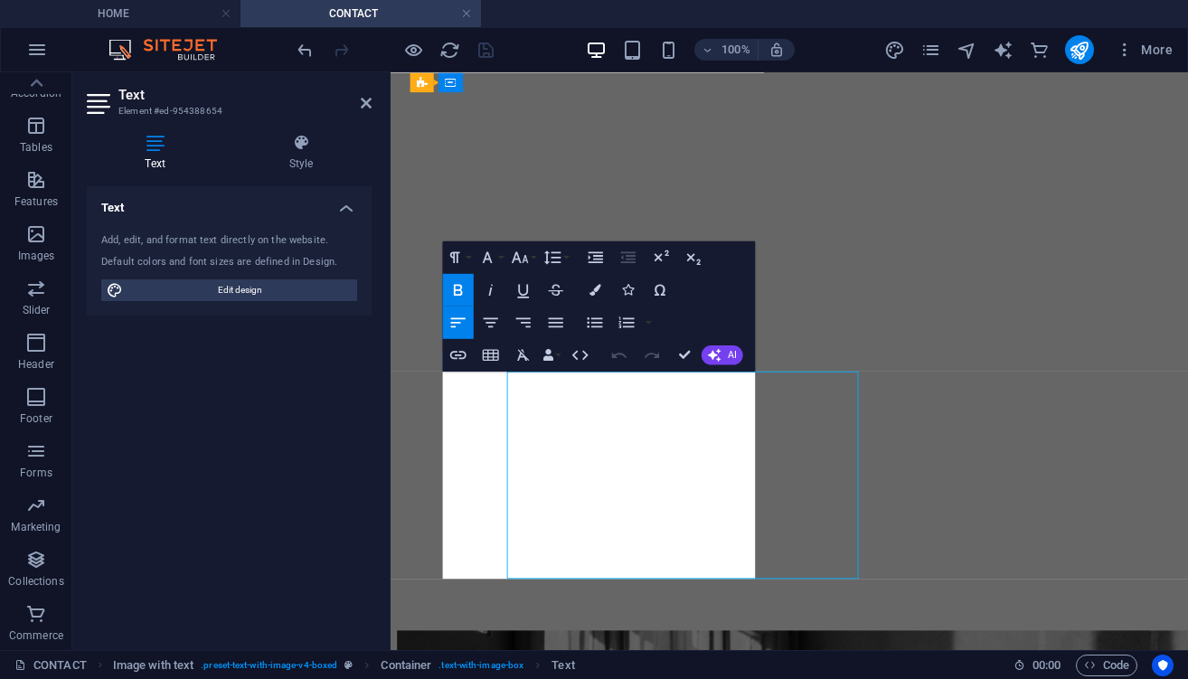
scroll to position [89, 0]
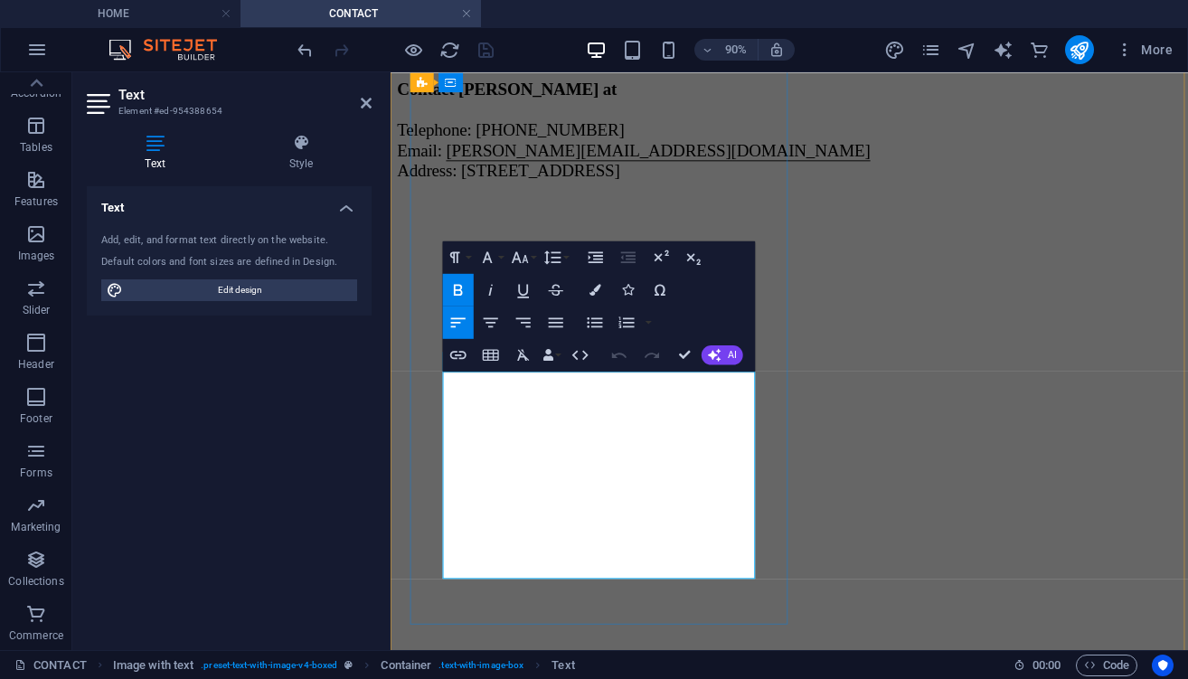
click at [541, 102] on strong "Contact [PERSON_NAME] at" at bounding box center [520, 91] width 244 height 22
click at [472, 255] on button "Paragraph Format" at bounding box center [458, 256] width 31 height 33
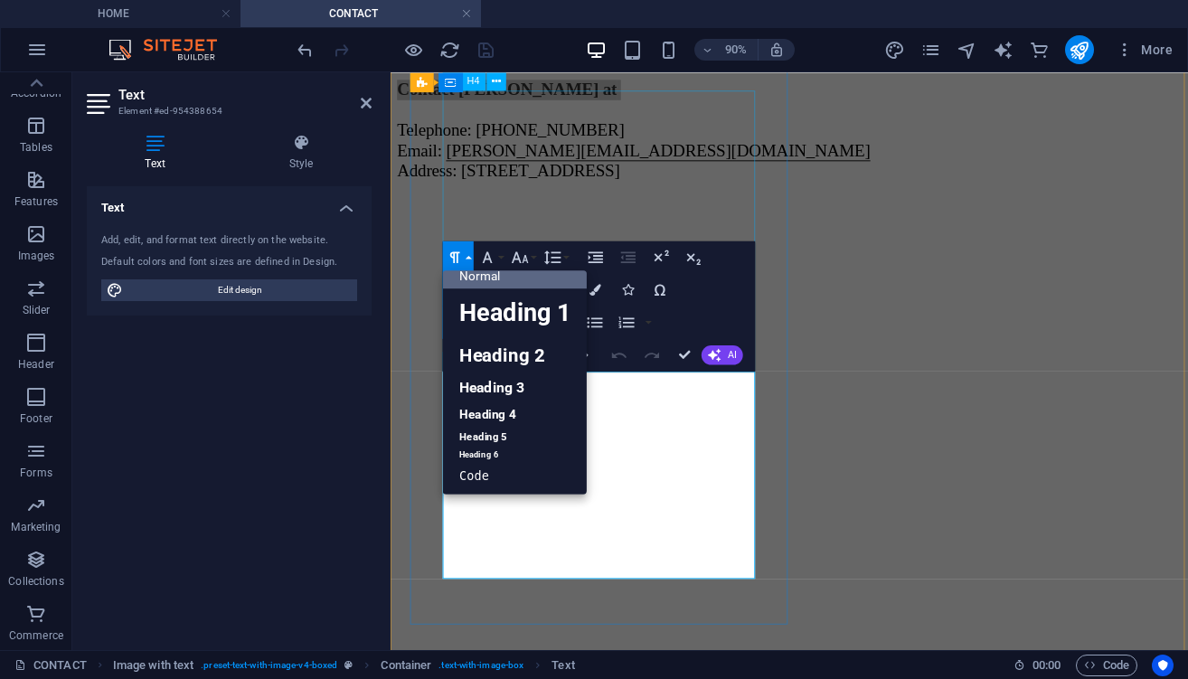
scroll to position [14, 0]
click at [472, 255] on button "Paragraph Format" at bounding box center [458, 256] width 31 height 33
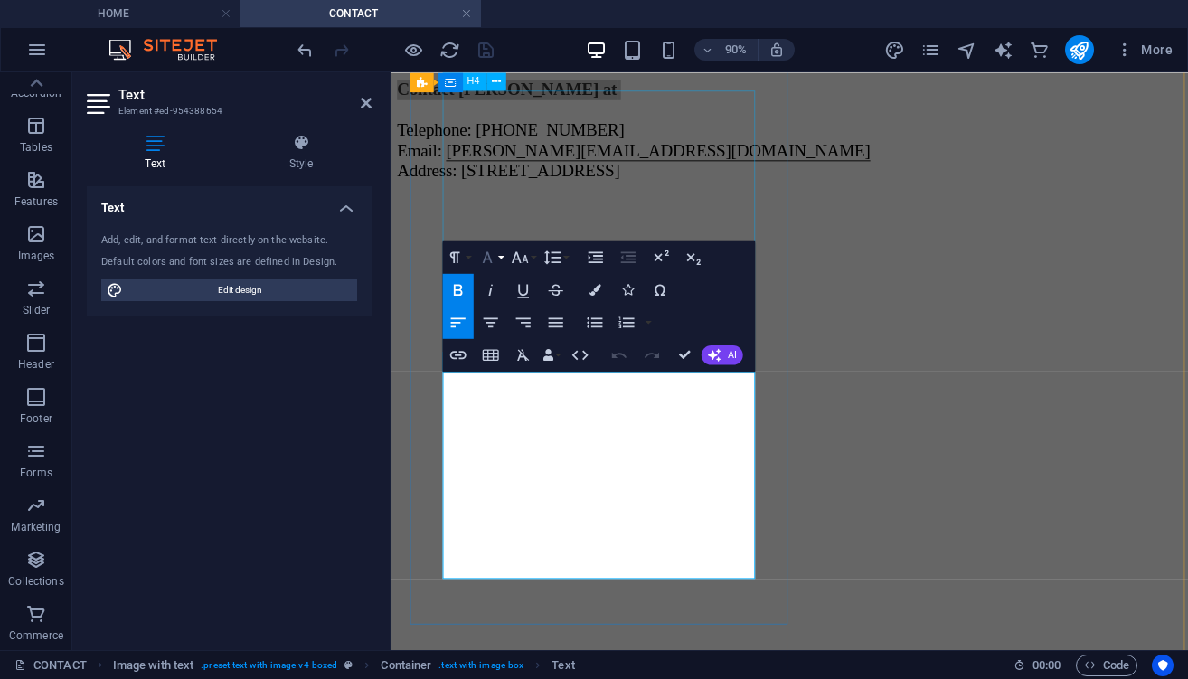
click at [503, 255] on button "Font Family" at bounding box center [490, 256] width 31 height 33
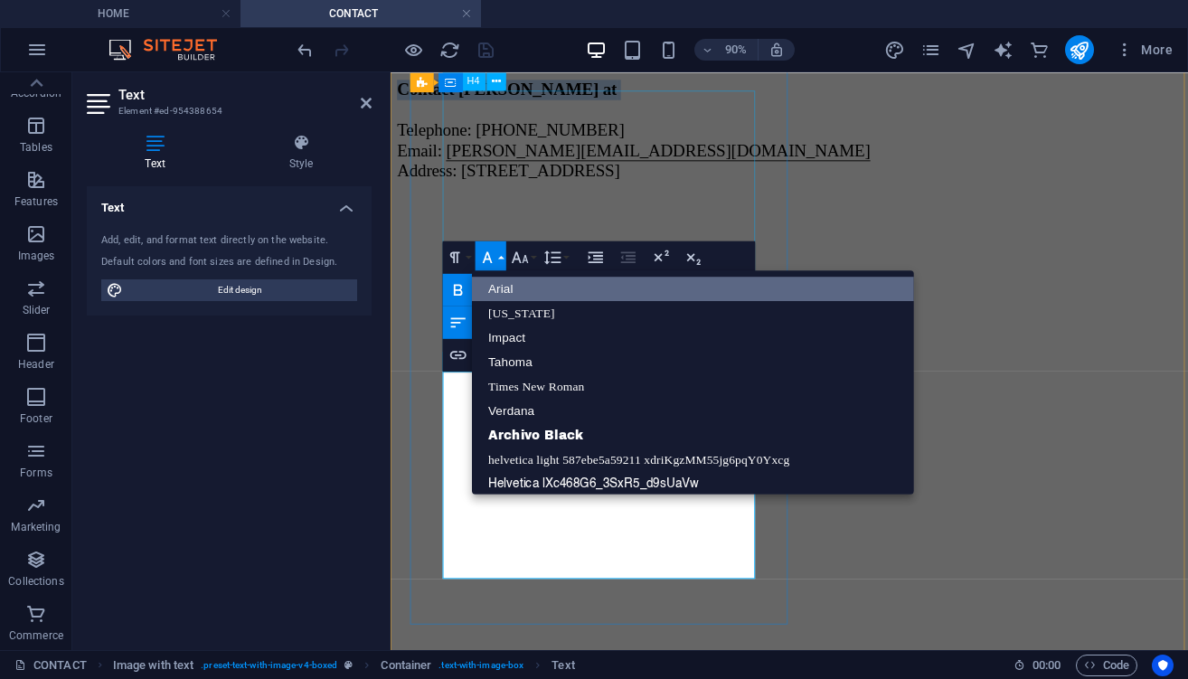
click at [508, 284] on link "Arial" at bounding box center [693, 289] width 442 height 24
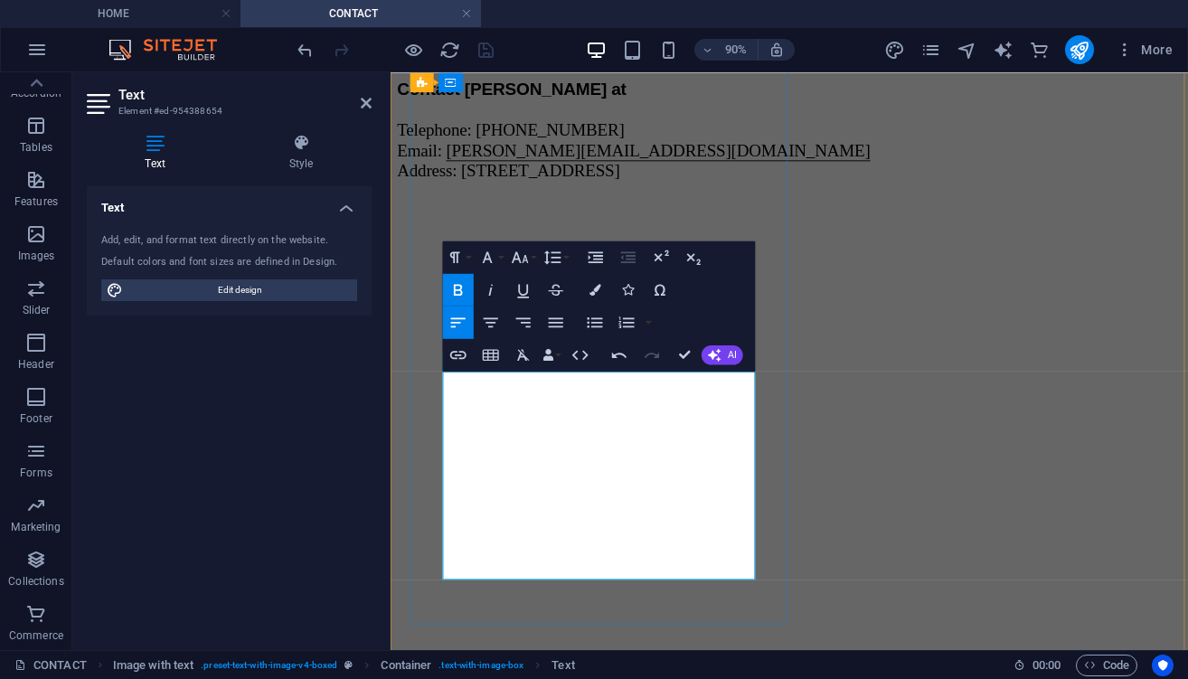
click at [496, 193] on p "Contact Peter at Telephone: +358 40 777 9269 Email: peter@petervapaamies.com Ad…" at bounding box center [833, 136] width 871 height 113
drag, startPoint x: 496, startPoint y: 499, endPoint x: 572, endPoint y: 591, distance: 119.4
click at [572, 193] on p "Contact Peter at Telephone: +358 40 777 9269 Email: peter@petervapaamies.com Ad…" at bounding box center [833, 136] width 871 height 113
click at [469, 259] on button "Paragraph Format" at bounding box center [458, 256] width 31 height 33
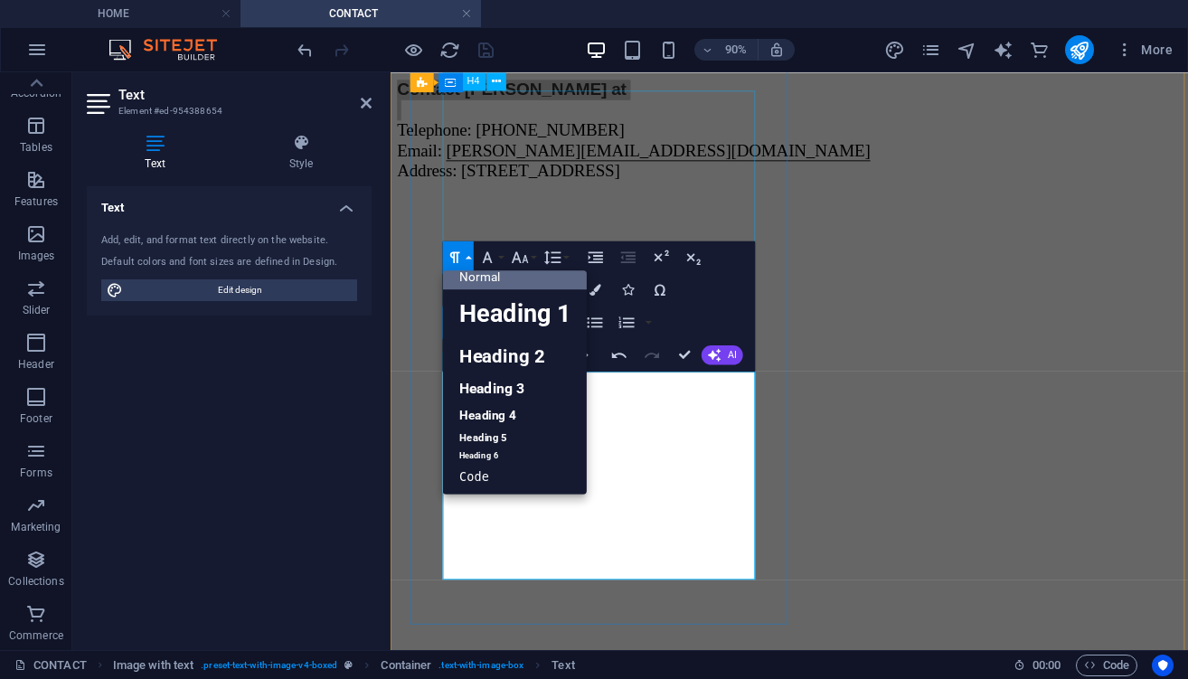
click at [469, 259] on button "Paragraph Format" at bounding box center [458, 256] width 31 height 33
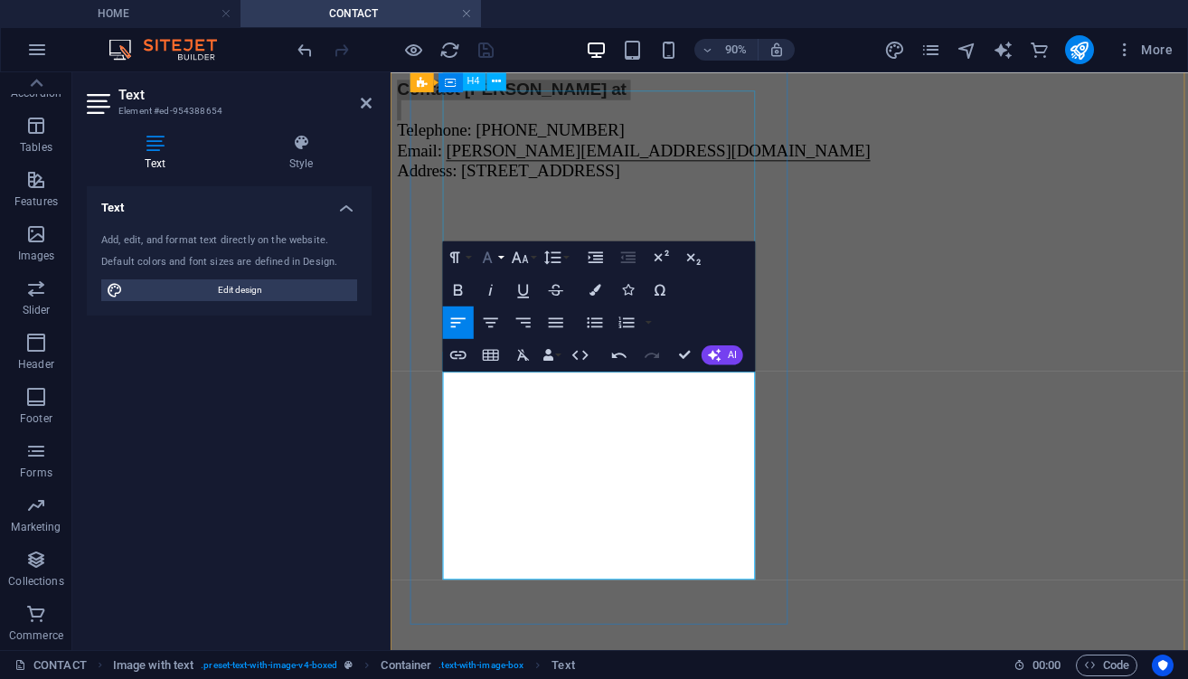
click at [500, 254] on button "Font Family" at bounding box center [490, 256] width 31 height 33
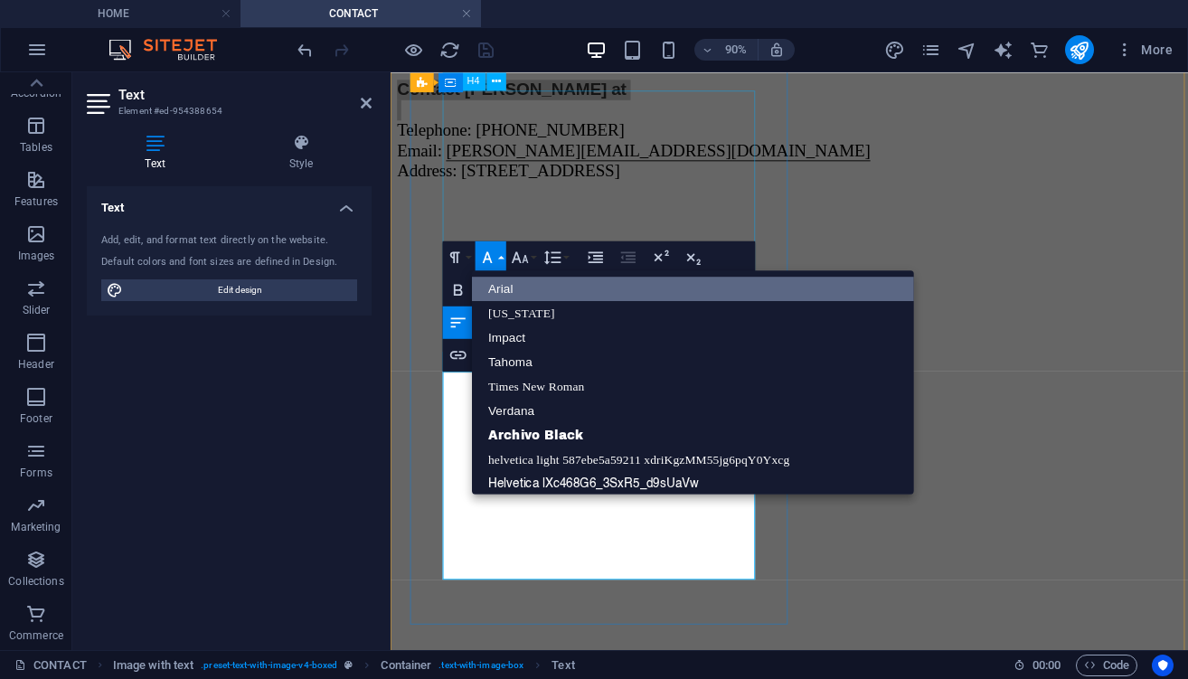
scroll to position [0, 0]
click at [546, 286] on link "Arial" at bounding box center [693, 289] width 442 height 24
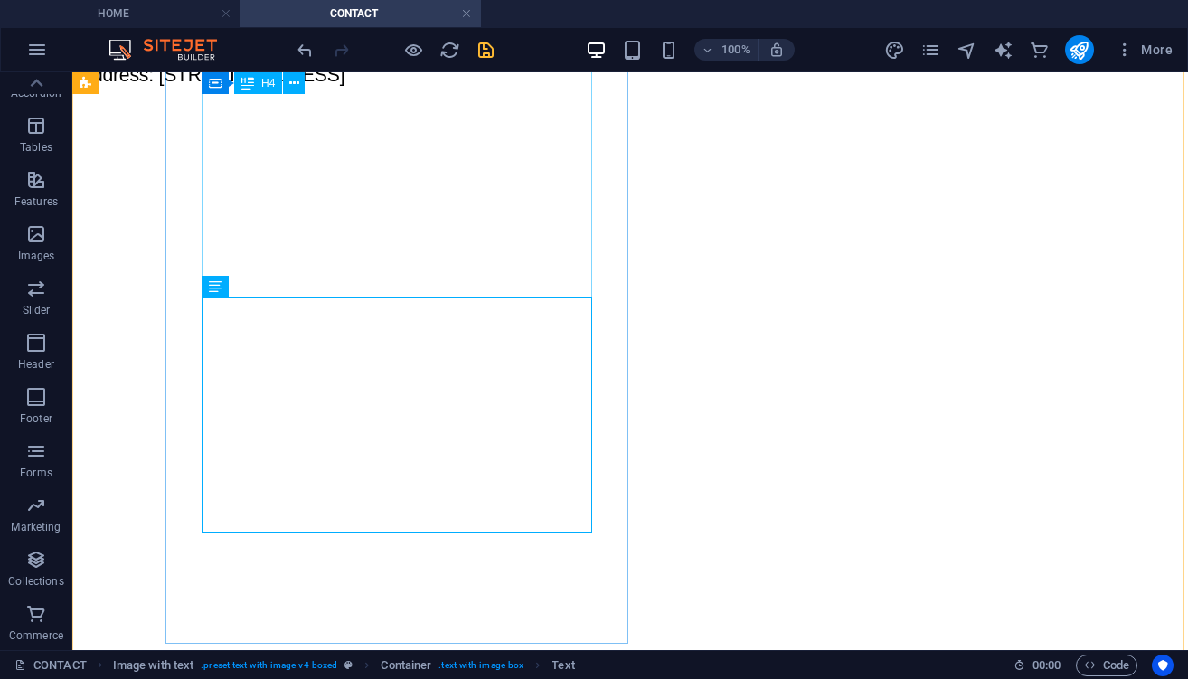
scroll to position [196, 0]
click at [437, 102] on div "​ Confidential references are available upon request. Contact Peter at Telephon…" at bounding box center [630, 1] width 1101 height 202
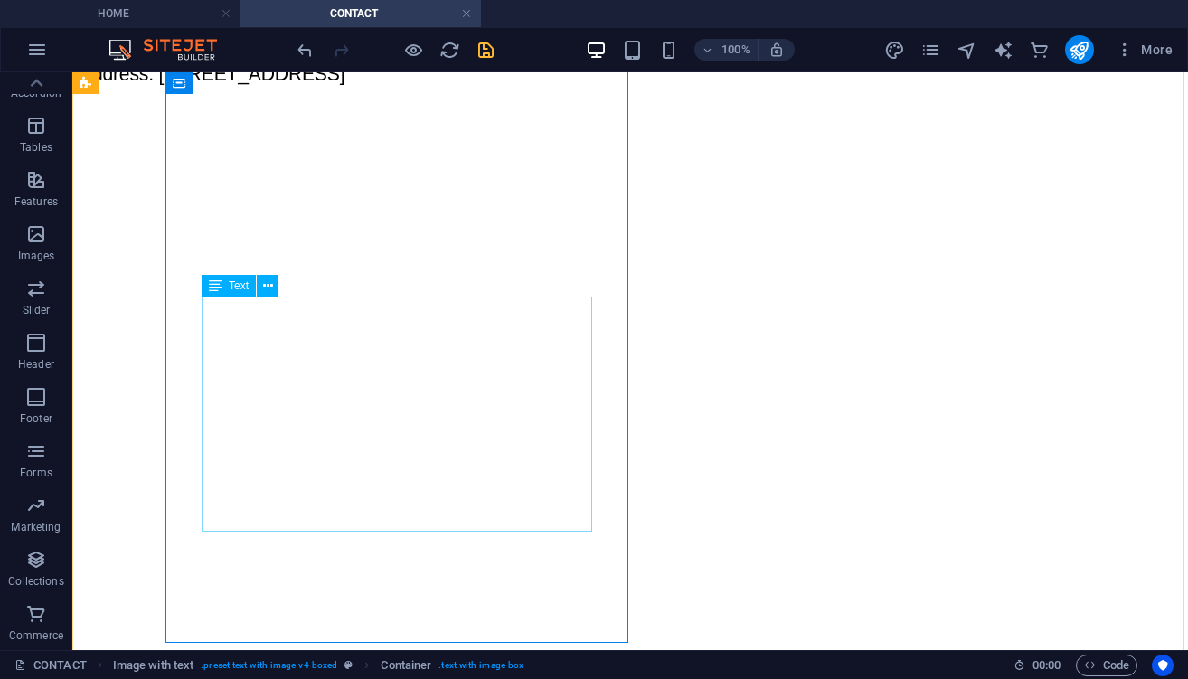
click at [389, 102] on div "Contact Peter at Telephone: +358 40 777 9269 Email: peter@petervapaamies.com Ad…" at bounding box center [630, 37] width 1101 height 129
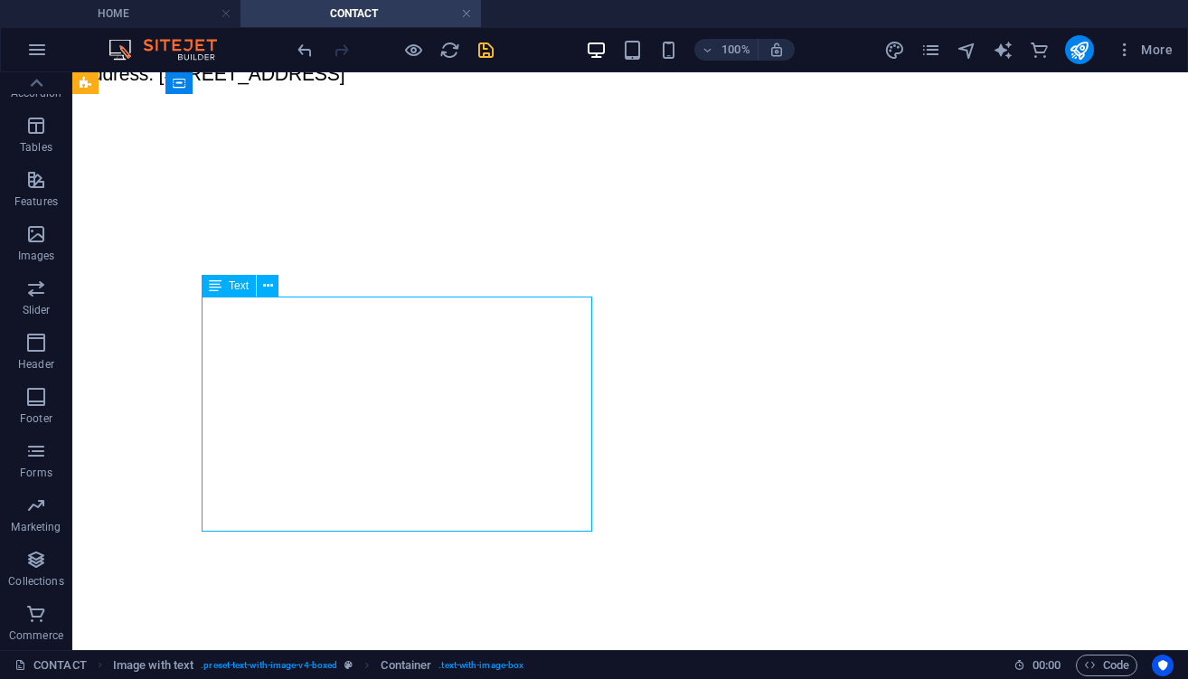
click at [389, 102] on div "Contact Peter at Telephone: +358 40 777 9269 Email: peter@petervapaamies.com Ad…" at bounding box center [630, 37] width 1101 height 129
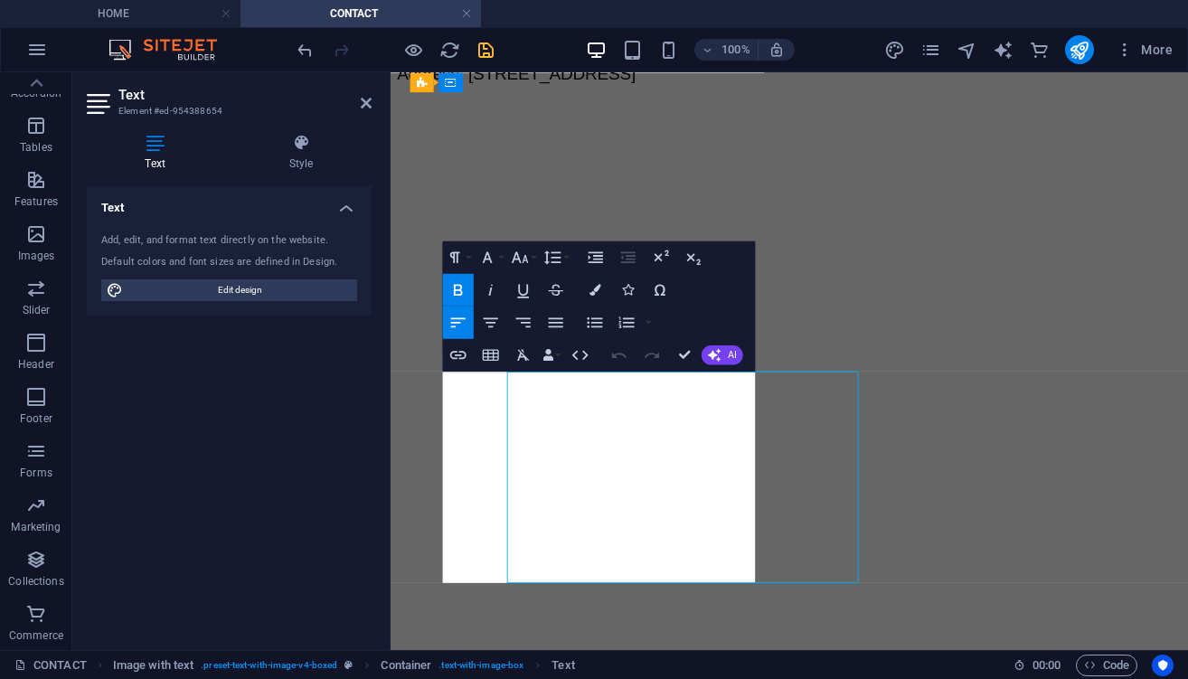
scroll to position [89, 0]
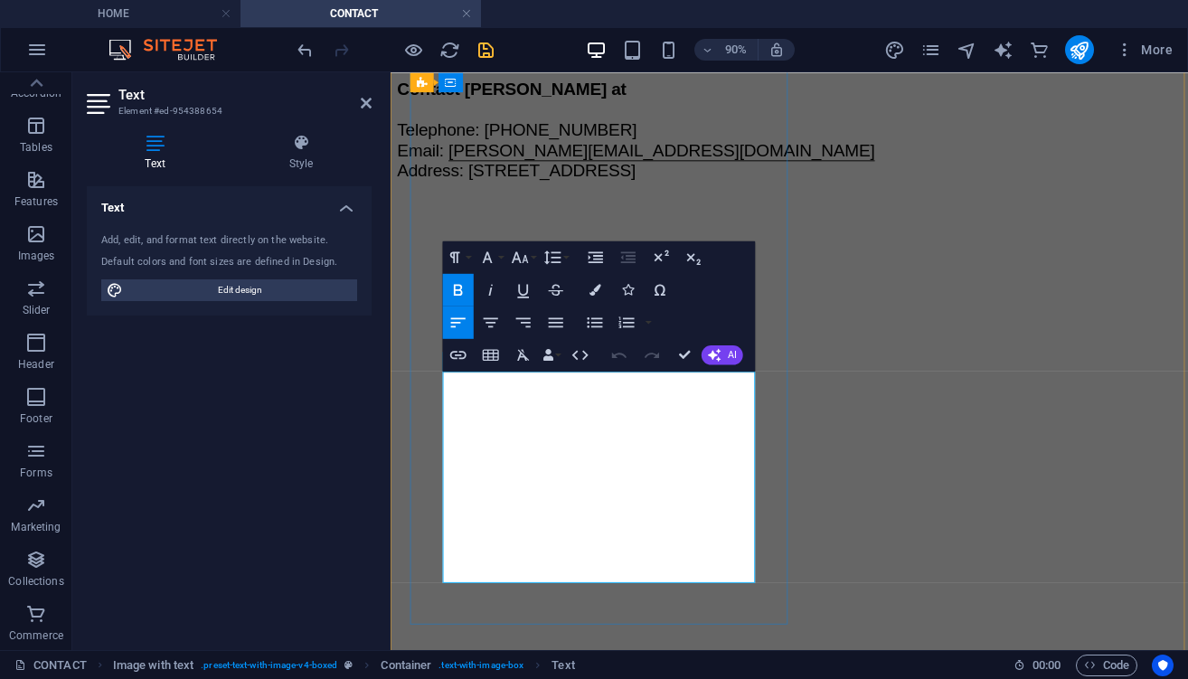
click at [599, 169] on link "[PERSON_NAME][EMAIL_ADDRESS][DOMAIN_NAME]" at bounding box center [692, 158] width 474 height 21
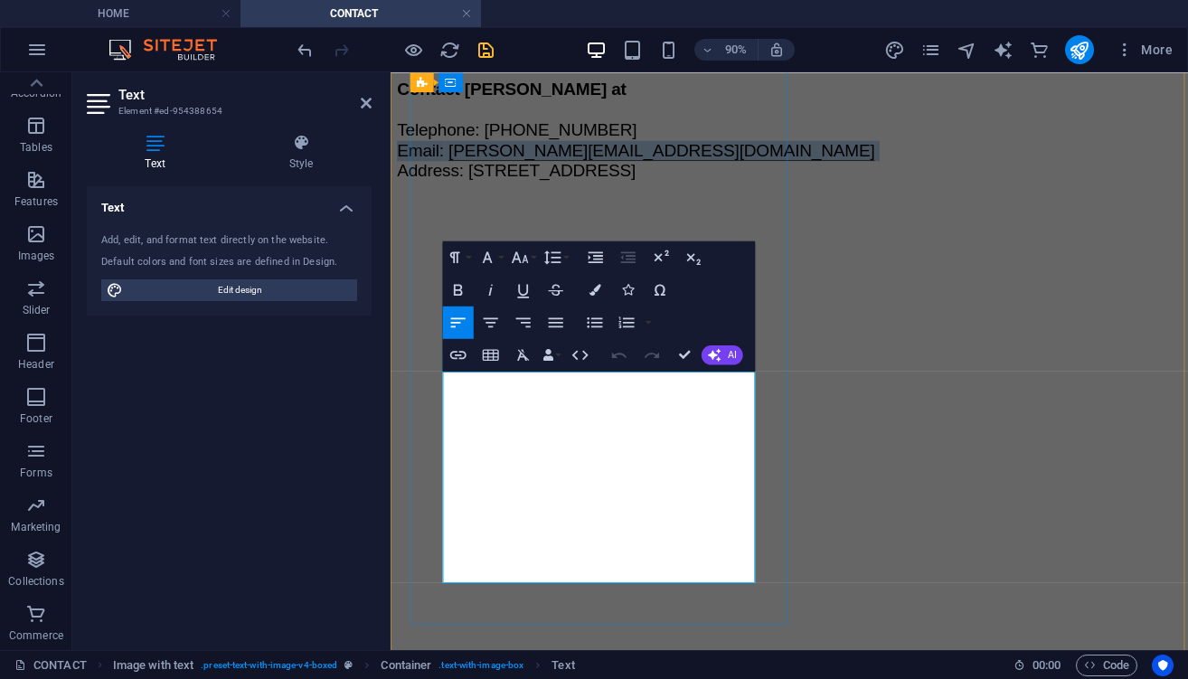
click at [507, 169] on link "[PERSON_NAME][EMAIL_ADDRESS][DOMAIN_NAME]" at bounding box center [692, 158] width 474 height 21
drag, startPoint x: 506, startPoint y: 522, endPoint x: 741, endPoint y: 517, distance: 235.0
click at [741, 169] on link "[PERSON_NAME][EMAIL_ADDRESS][DOMAIN_NAME]" at bounding box center [692, 158] width 474 height 21
click at [461, 349] on icon "button" at bounding box center [458, 355] width 20 height 20
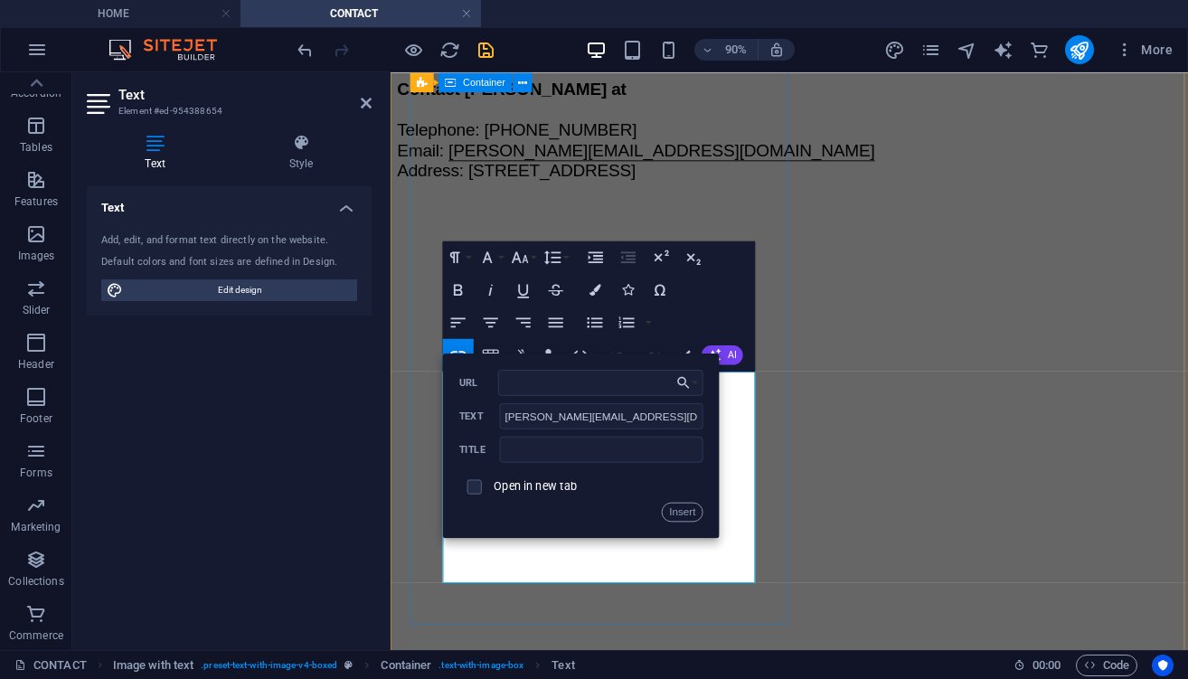
click at [821, 210] on div "​ Confidential references are available upon request. Contact Peter at Telephon…" at bounding box center [833, 108] width 871 height 202
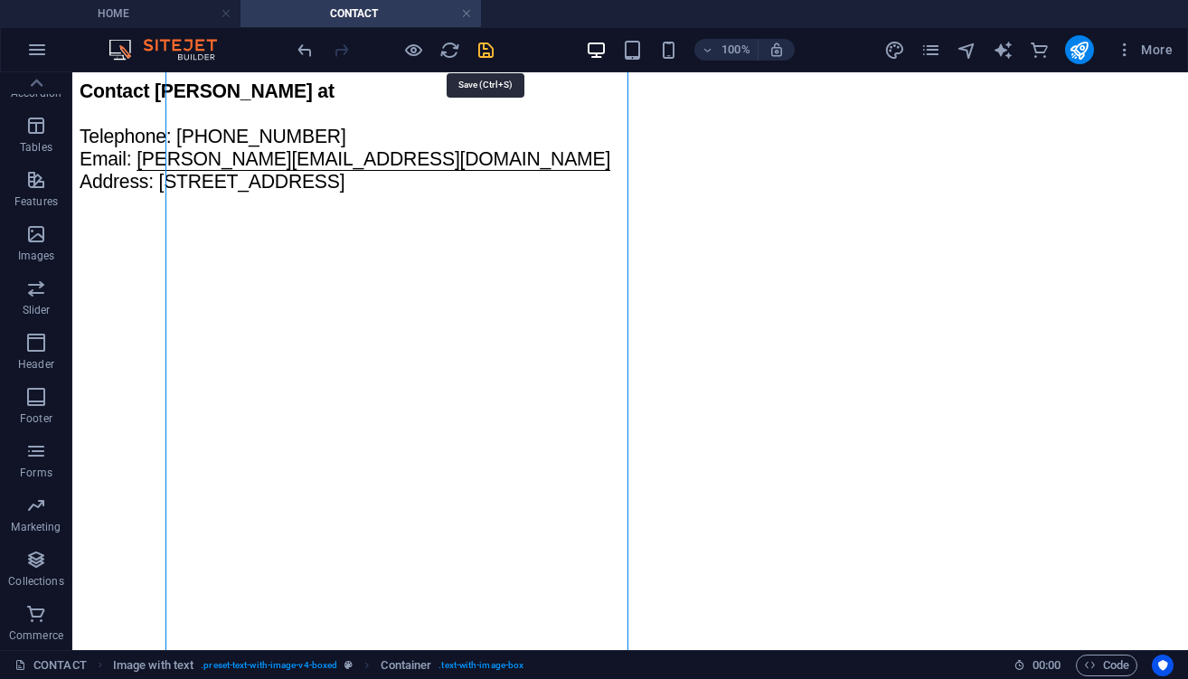
click at [487, 55] on icon "save" at bounding box center [485, 50] width 21 height 21
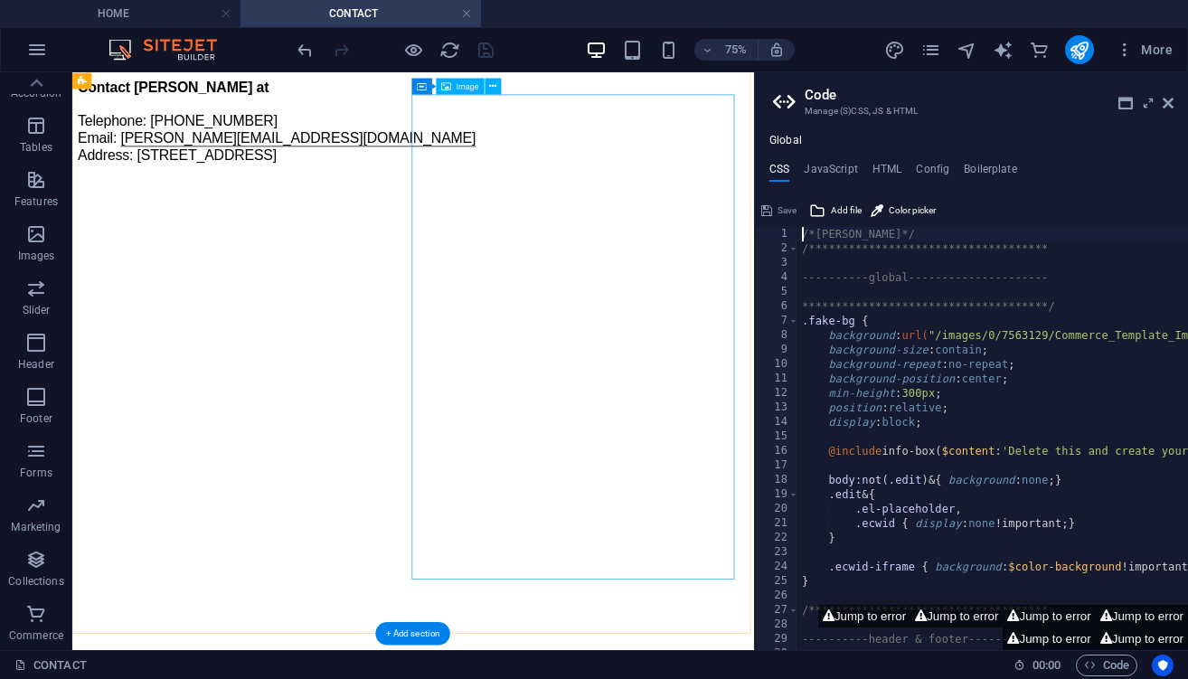
scroll to position [43, 0]
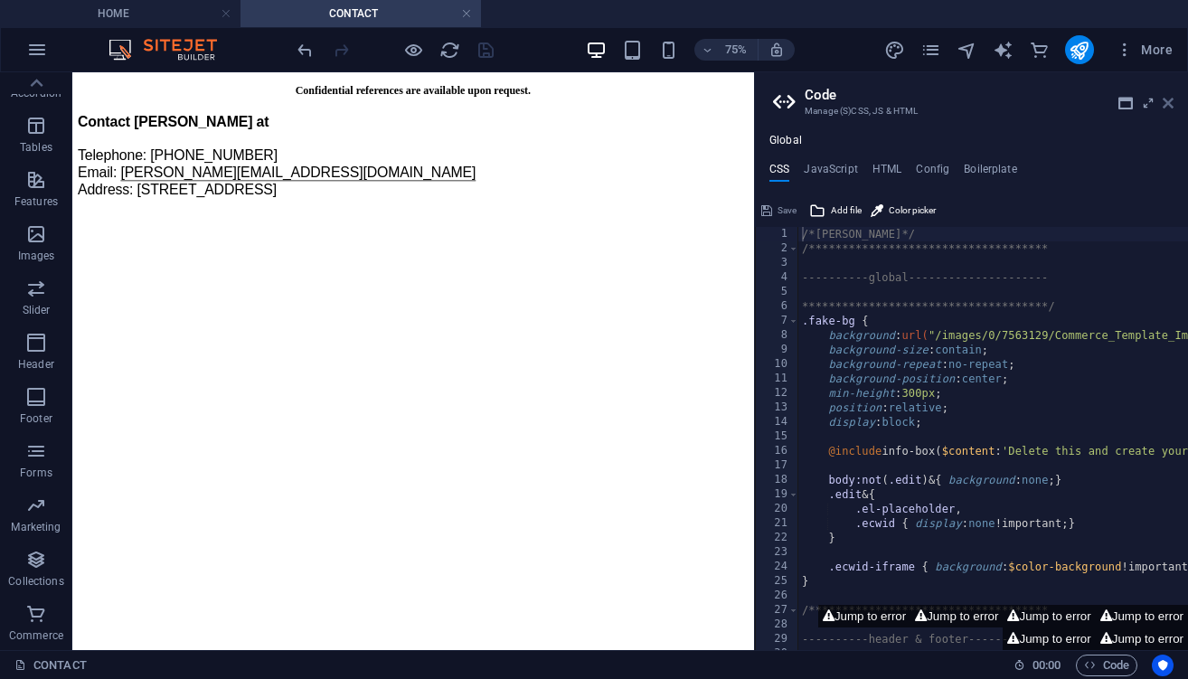
click at [1170, 99] on icon at bounding box center [1167, 103] width 11 height 14
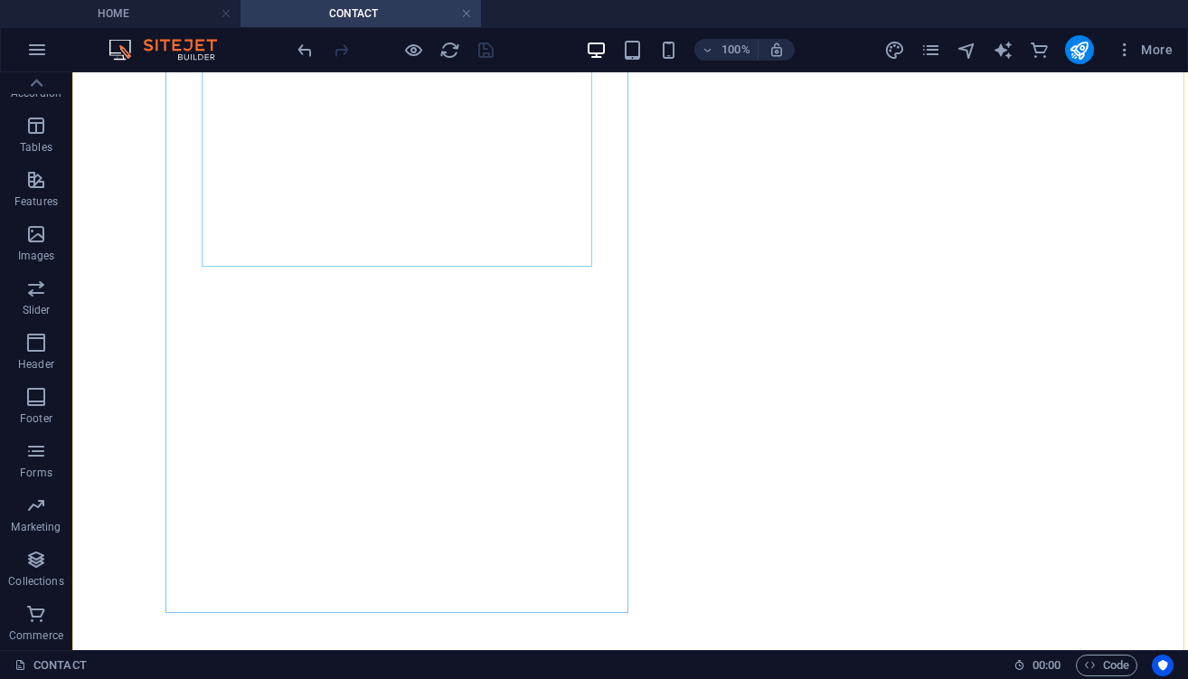
scroll to position [231, 0]
click at [283, 67] on div "Contact Peter at Telephone: +358 40 777 9269 Email: peter@petervapaamies.com Ad…" at bounding box center [630, 2] width 1101 height 129
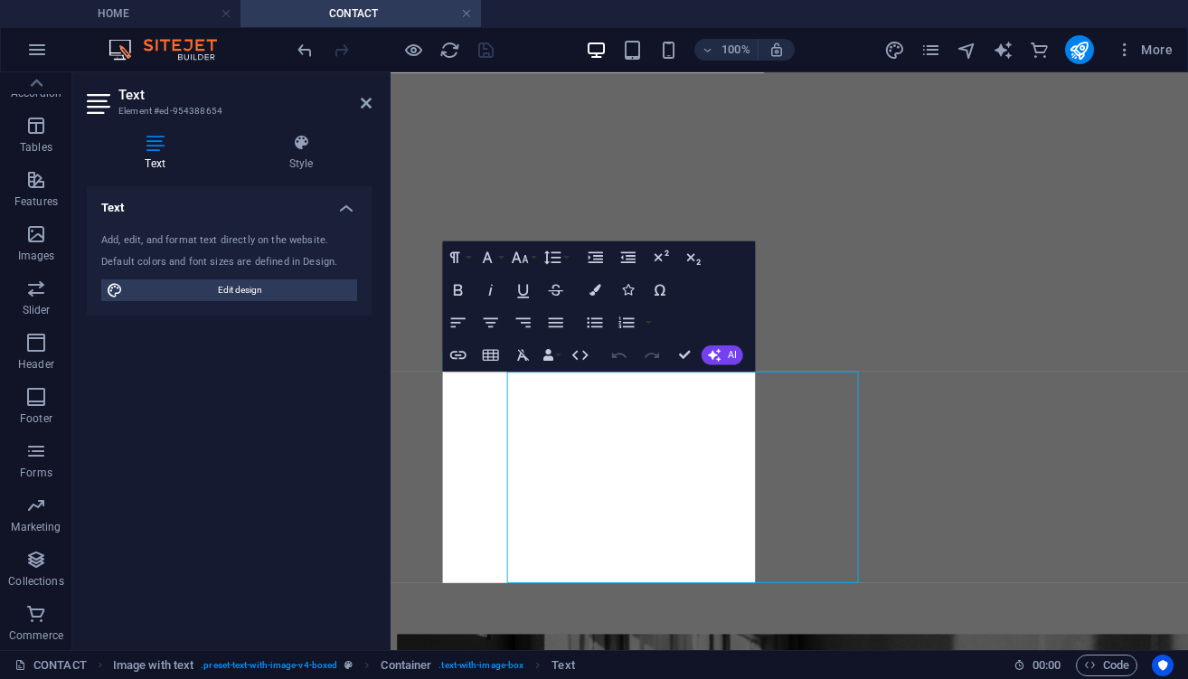
scroll to position [89, 0]
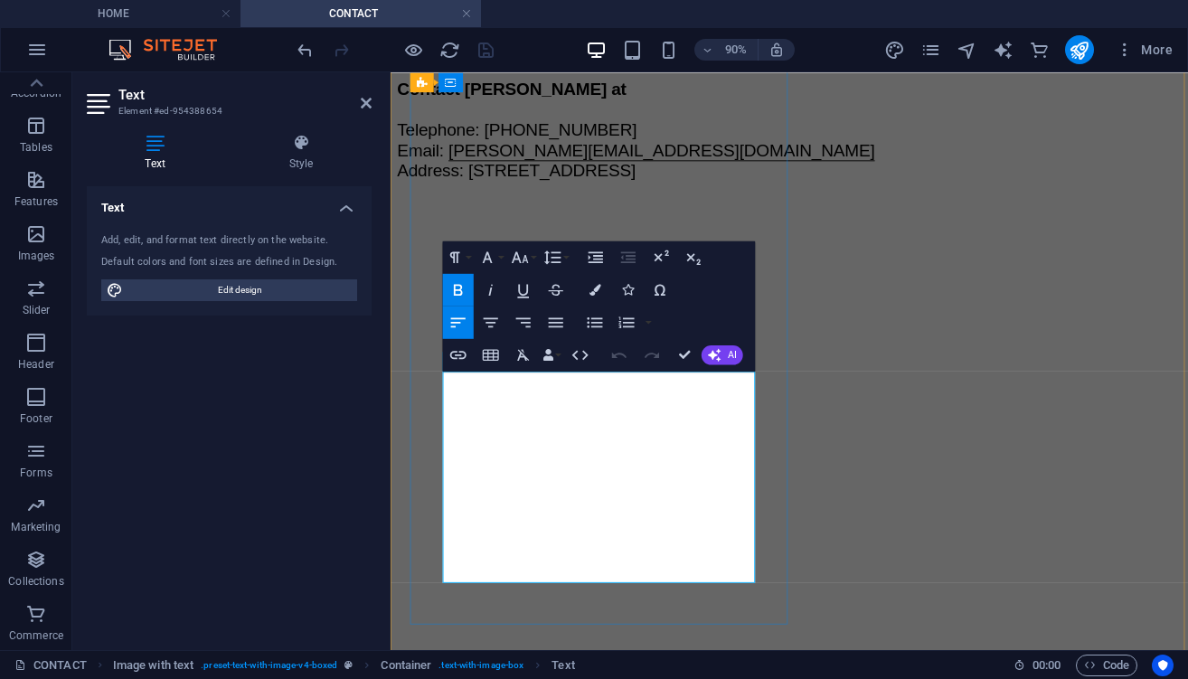
click at [564, 101] on span "Contact [PERSON_NAME] at" at bounding box center [525, 90] width 255 height 21
click at [542, 101] on span "Contact [PERSON_NAME] at" at bounding box center [525, 90] width 255 height 21
click at [501, 259] on button "Font Family" at bounding box center [490, 256] width 31 height 33
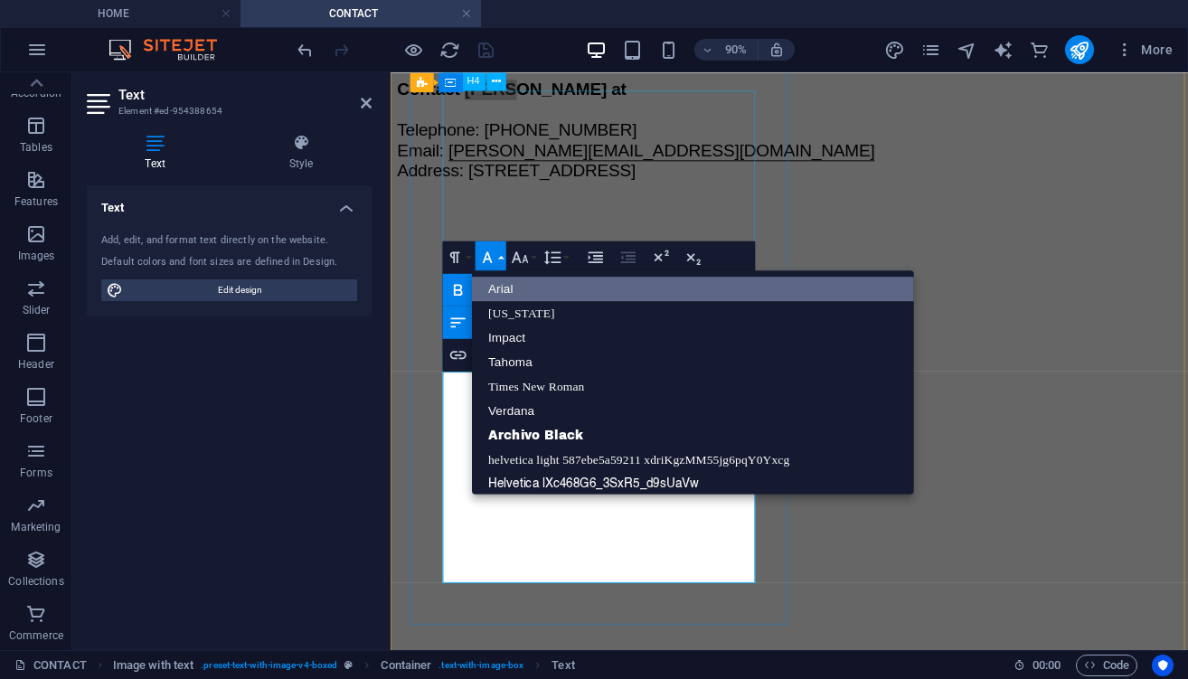
scroll to position [21, 0]
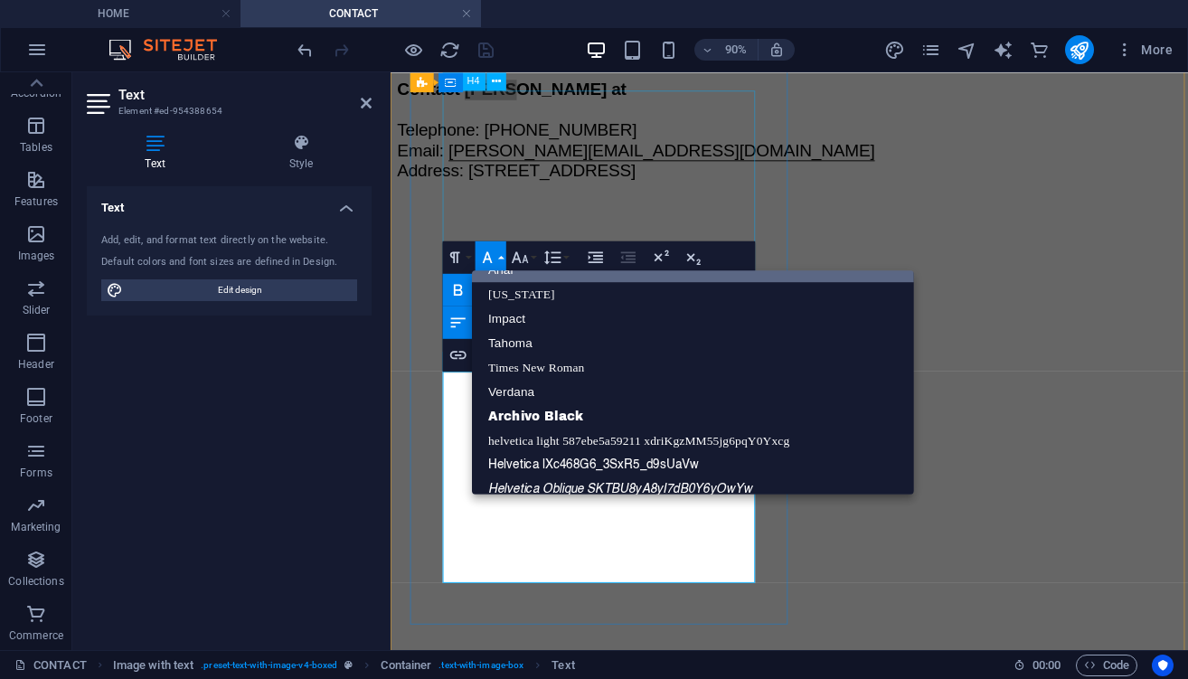
click at [501, 259] on button "Font Family" at bounding box center [490, 256] width 31 height 33
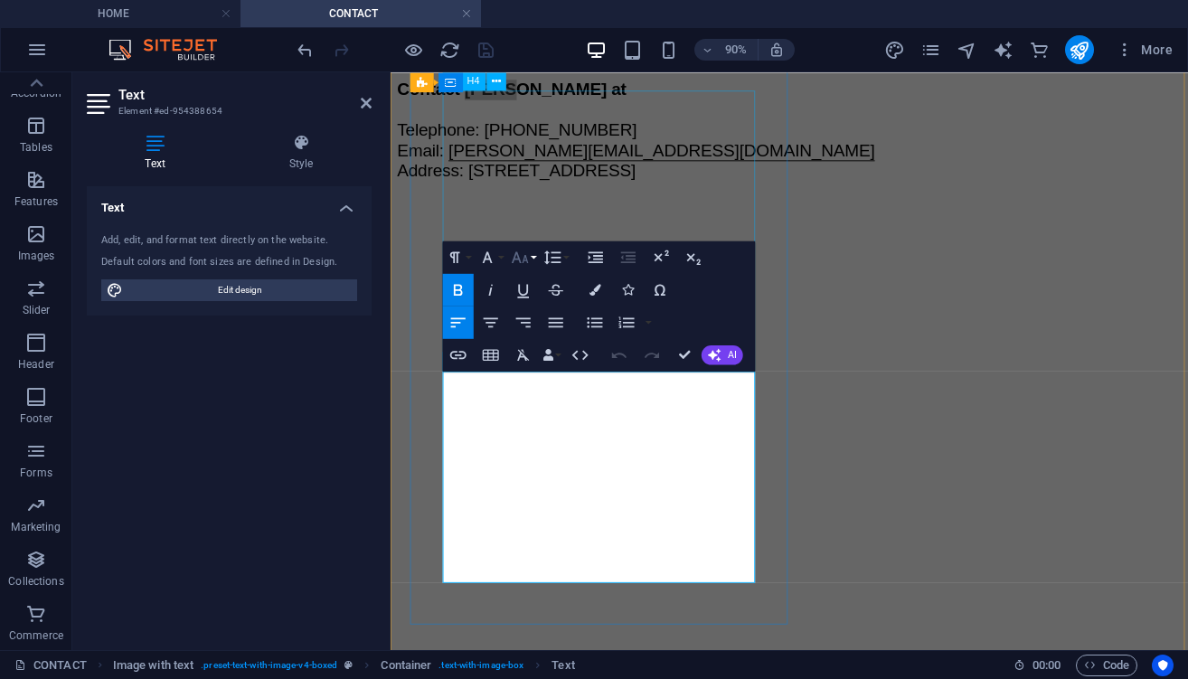
click at [531, 258] on button "Font Size" at bounding box center [523, 256] width 31 height 33
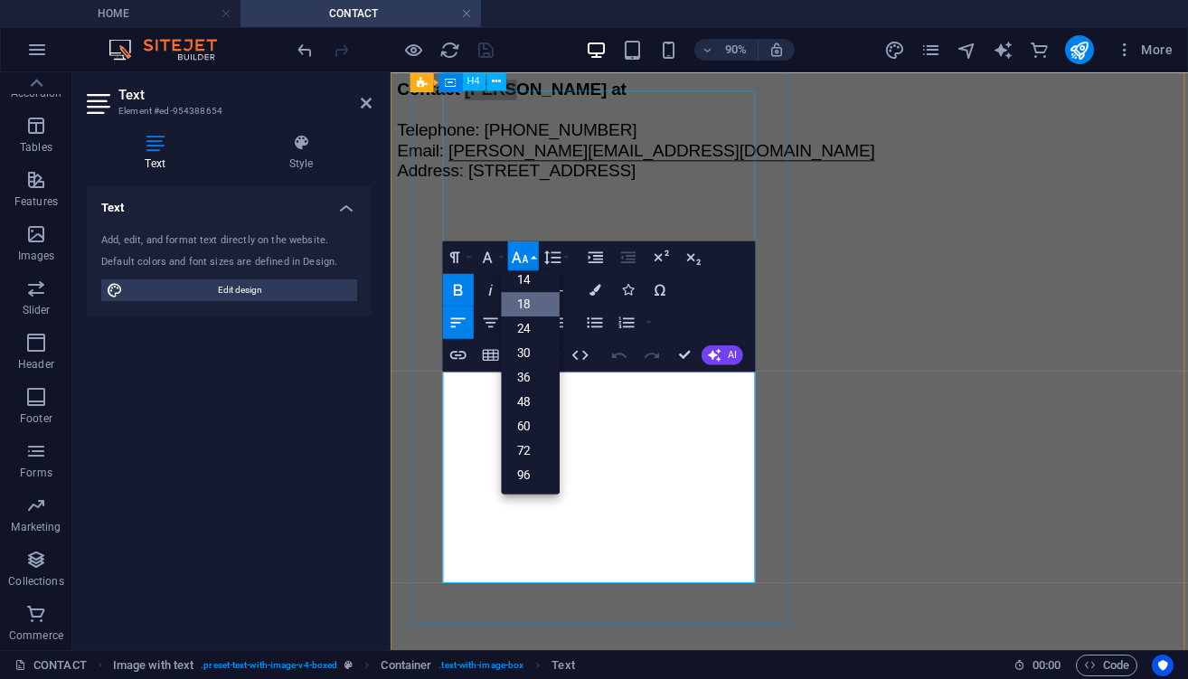
scroll to position [146, 0]
click at [678, 193] on p "Contact Peter at Telephone: +358 40 777 9269 Email: peter@petervapaamies.com Ad…" at bounding box center [833, 136] width 871 height 113
click at [629, 169] on span "Telephone: +358 40 777 9269 Email:" at bounding box center [531, 147] width 267 height 43
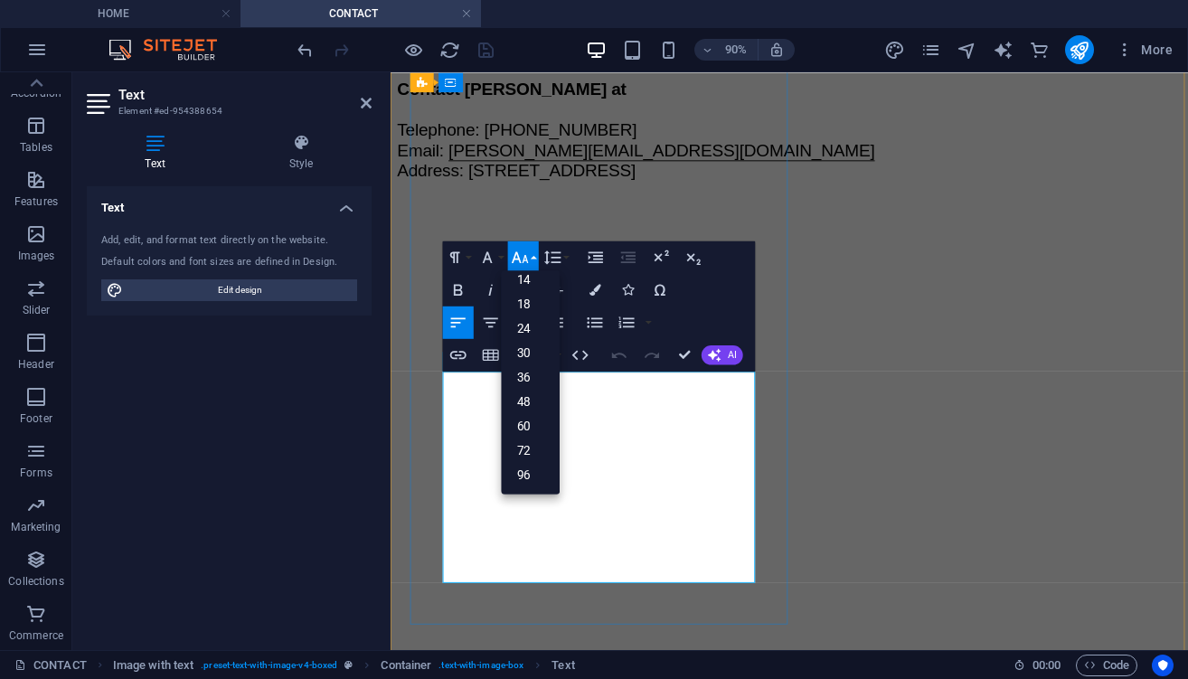
click at [613, 193] on p "Contact Peter at Telephone: +358 40 777 9269 Email: peter@petervapaamies.com Ad…" at bounding box center [833, 136] width 871 height 113
click at [596, 193] on p "Contact Peter at Telephone: +358 40 777 9269 Email: peter@petervapaamies.com Ad…" at bounding box center [833, 136] width 871 height 113
click at [588, 101] on span "Contact [PERSON_NAME] at" at bounding box center [525, 90] width 255 height 21
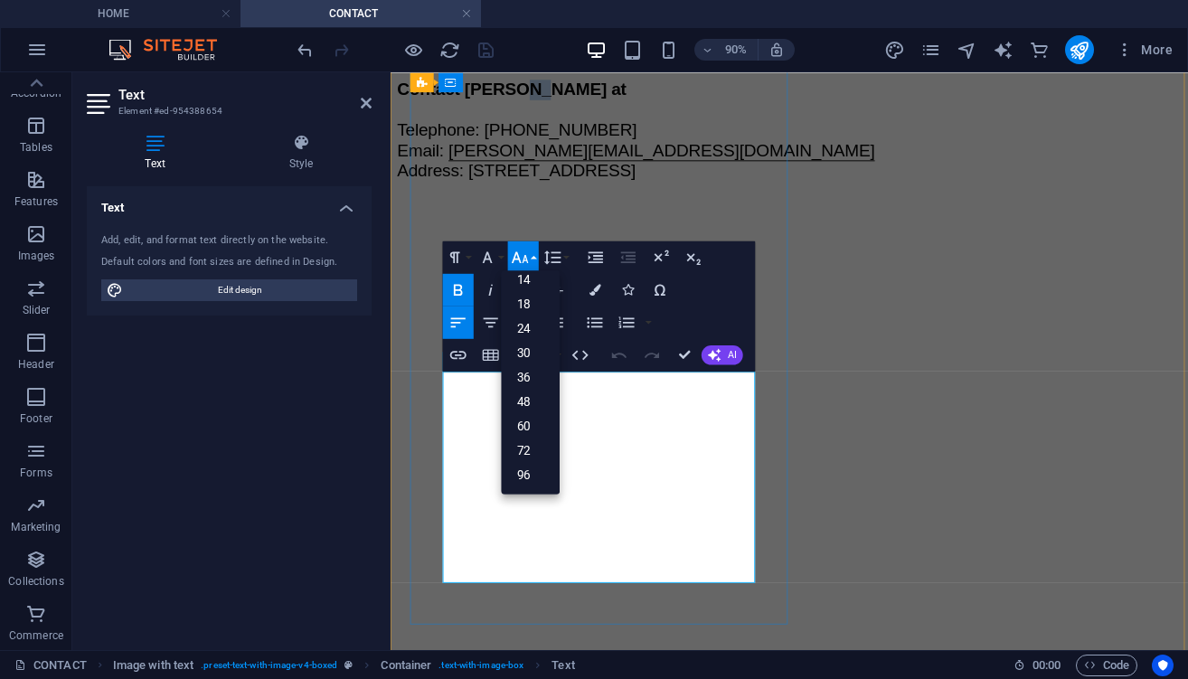
click at [588, 101] on span "Contact [PERSON_NAME] at" at bounding box center [525, 90] width 255 height 21
click at [538, 348] on link "30" at bounding box center [530, 353] width 59 height 24
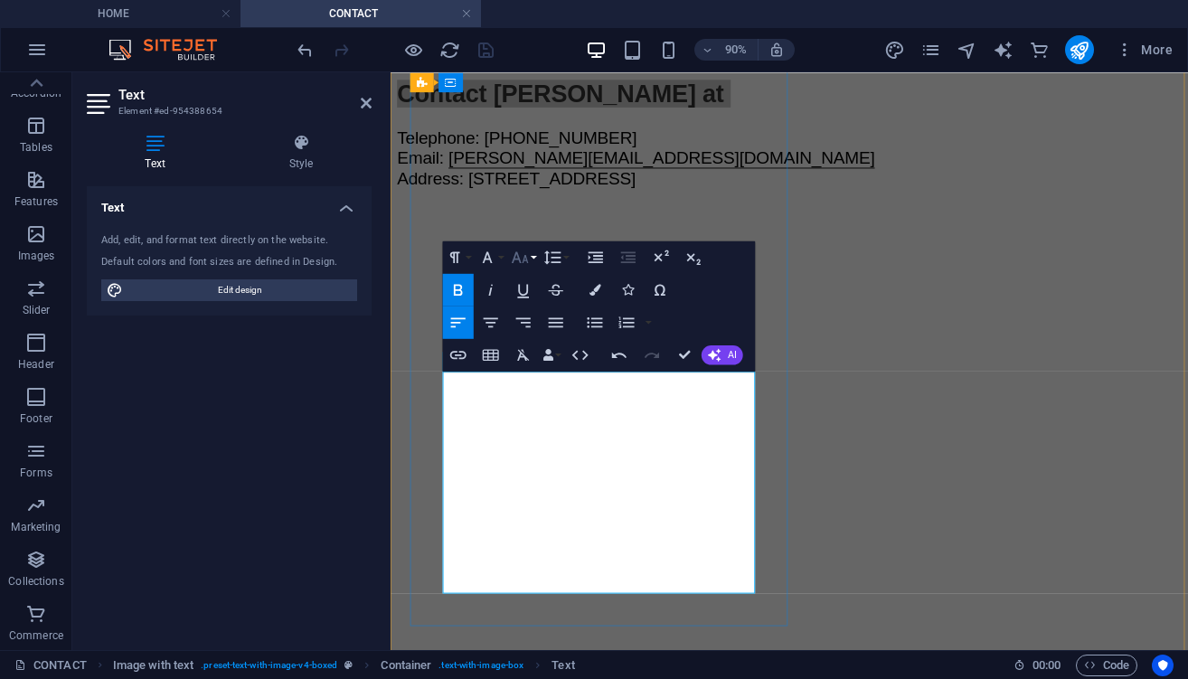
click at [531, 259] on button "Font Size" at bounding box center [523, 256] width 31 height 33
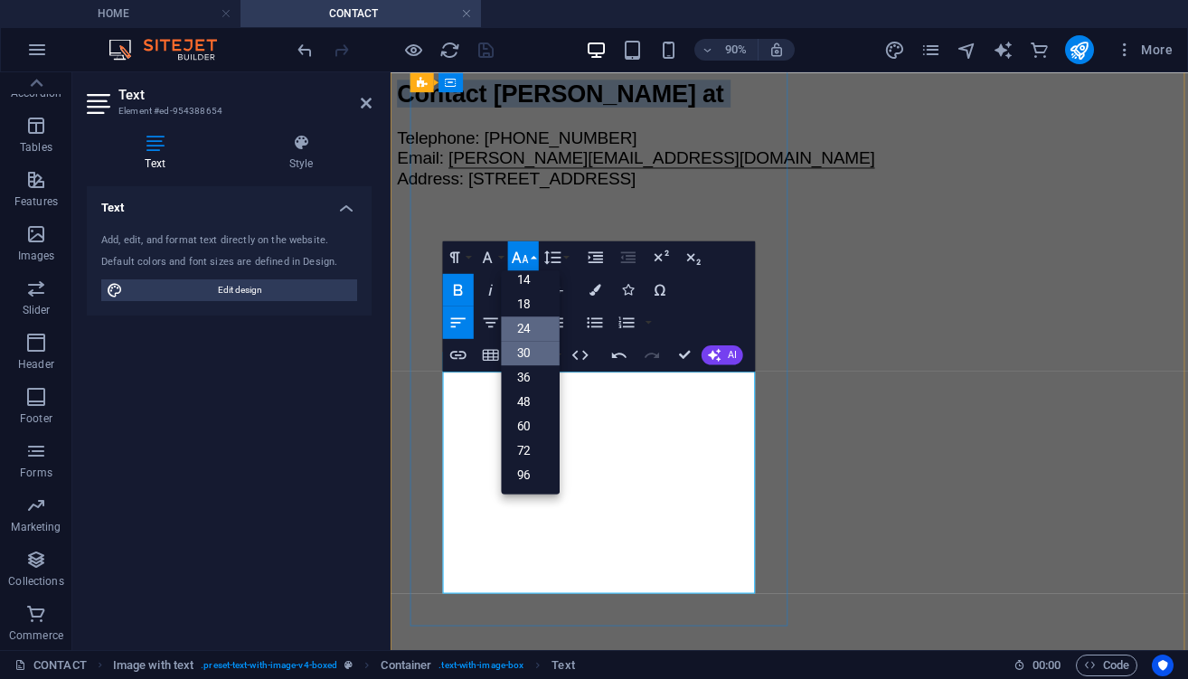
click at [535, 326] on link "24" at bounding box center [530, 328] width 59 height 24
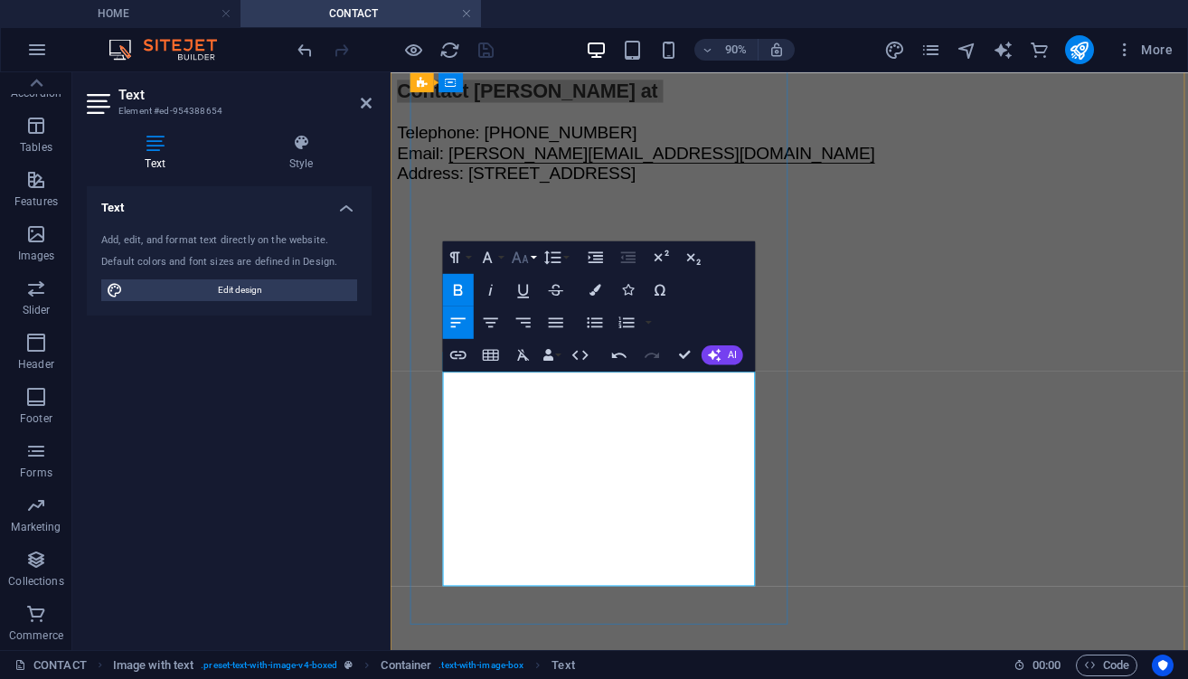
click at [538, 257] on button "Font Size" at bounding box center [523, 256] width 31 height 33
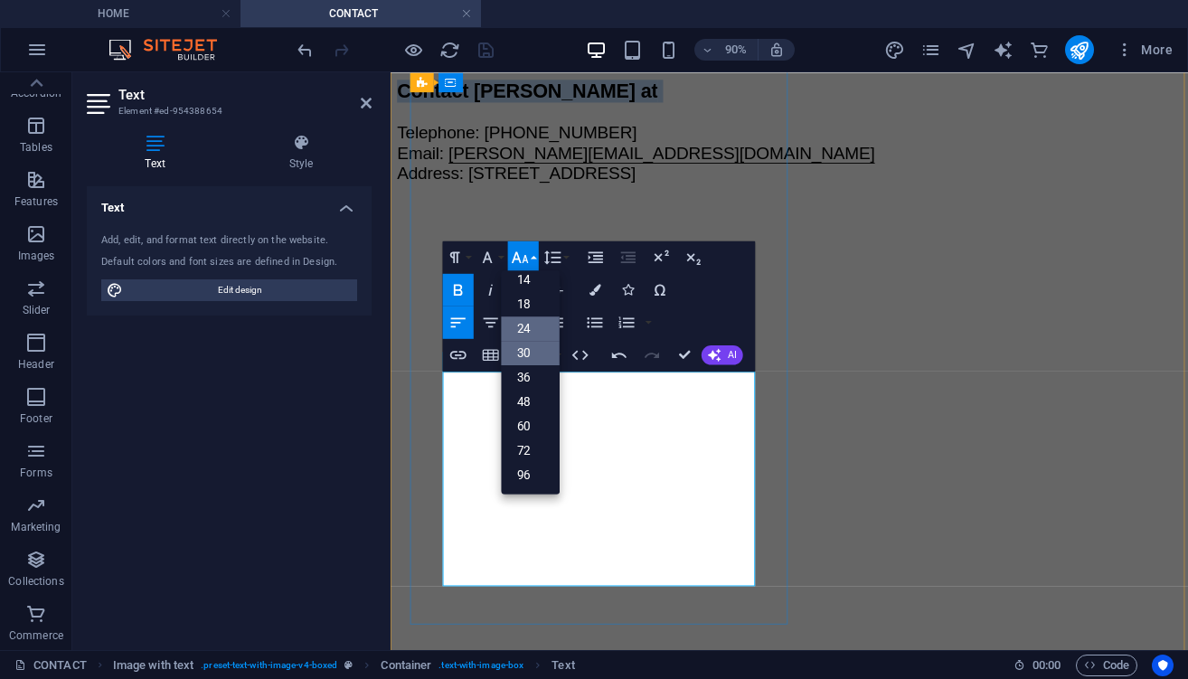
click at [535, 345] on link "30" at bounding box center [530, 353] width 59 height 24
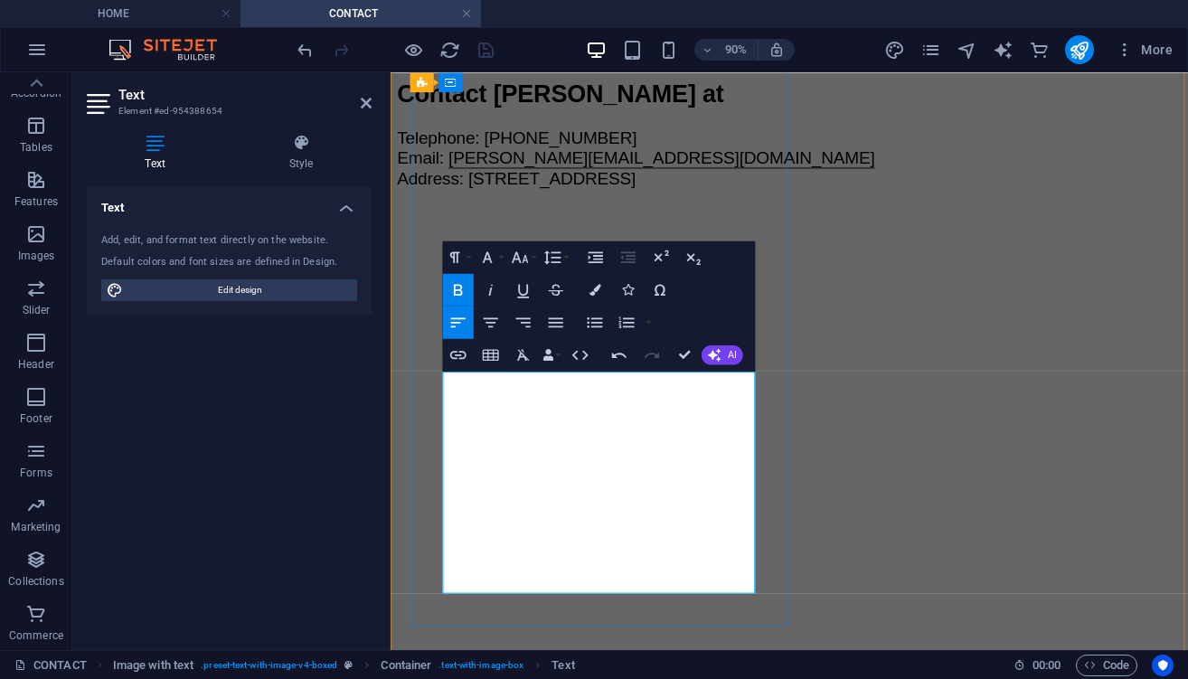
click at [500, 177] on span "Telephone: +358 40 777 9269 Email:" at bounding box center [531, 155] width 267 height 43
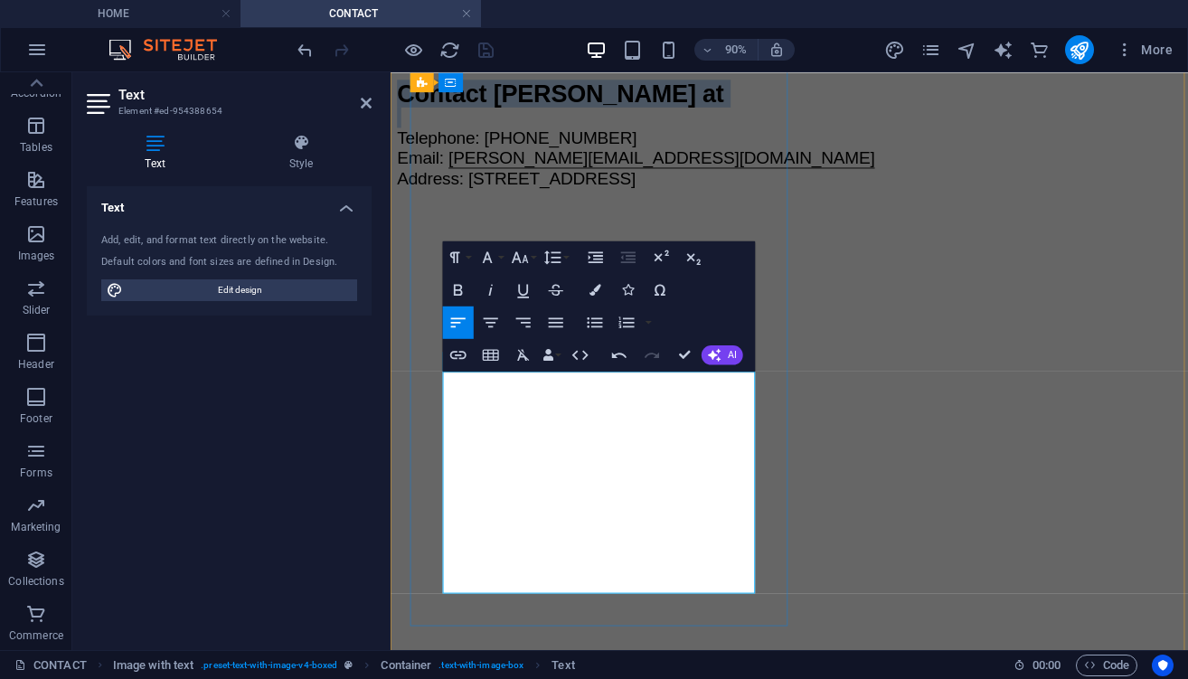
drag, startPoint x: 500, startPoint y: 508, endPoint x: 583, endPoint y: 602, distance: 125.5
click at [583, 202] on p "Contact Peter at Telephone: +358 40 777 9269 Email: peter@petervapaamies.com Ad…" at bounding box center [833, 140] width 871 height 121
click at [533, 256] on button "Font Size" at bounding box center [523, 256] width 31 height 33
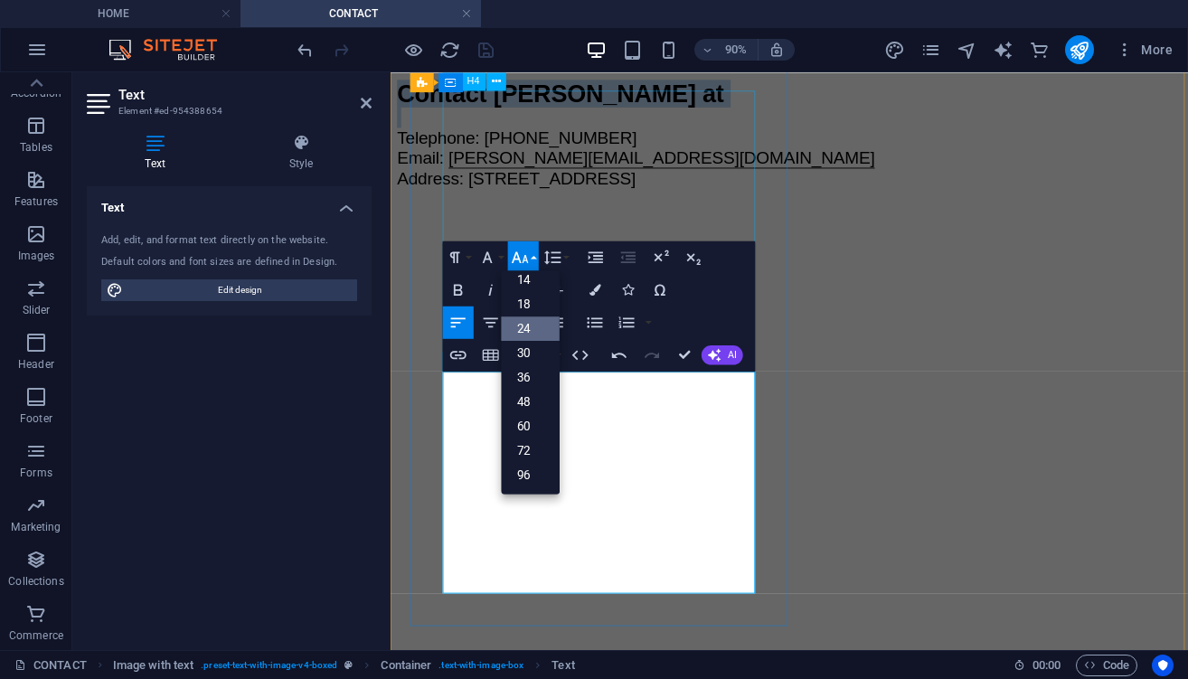
click at [532, 321] on link "24" at bounding box center [530, 328] width 59 height 24
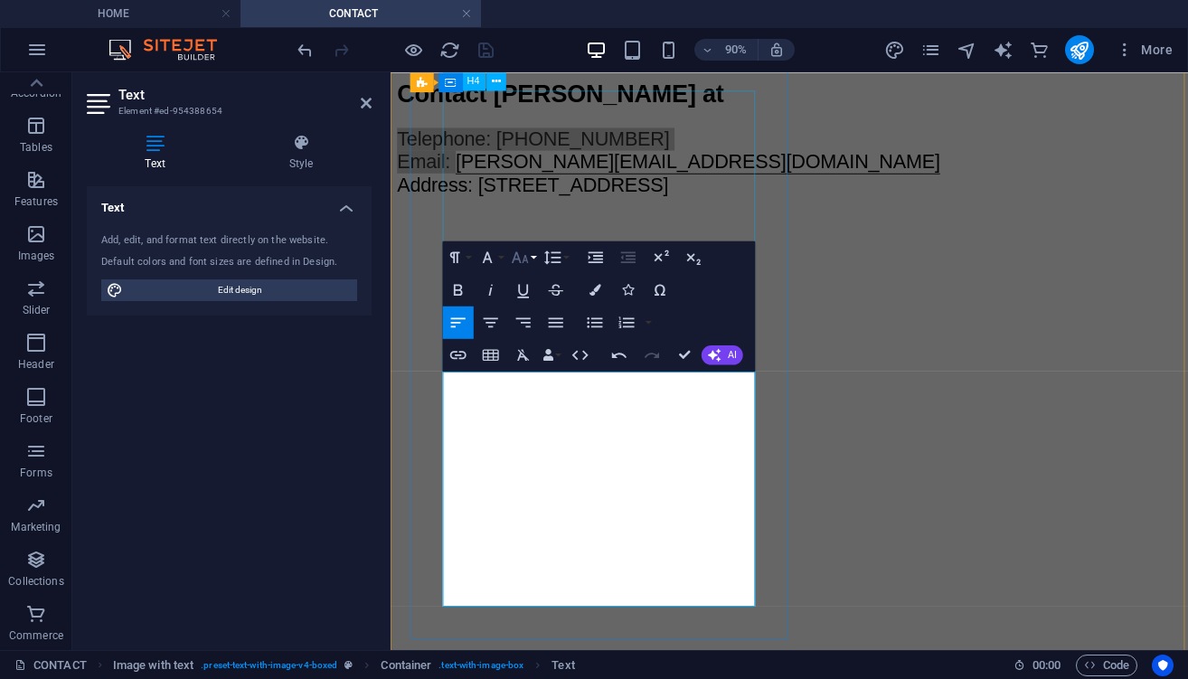
click at [536, 255] on button "Font Size" at bounding box center [523, 256] width 31 height 33
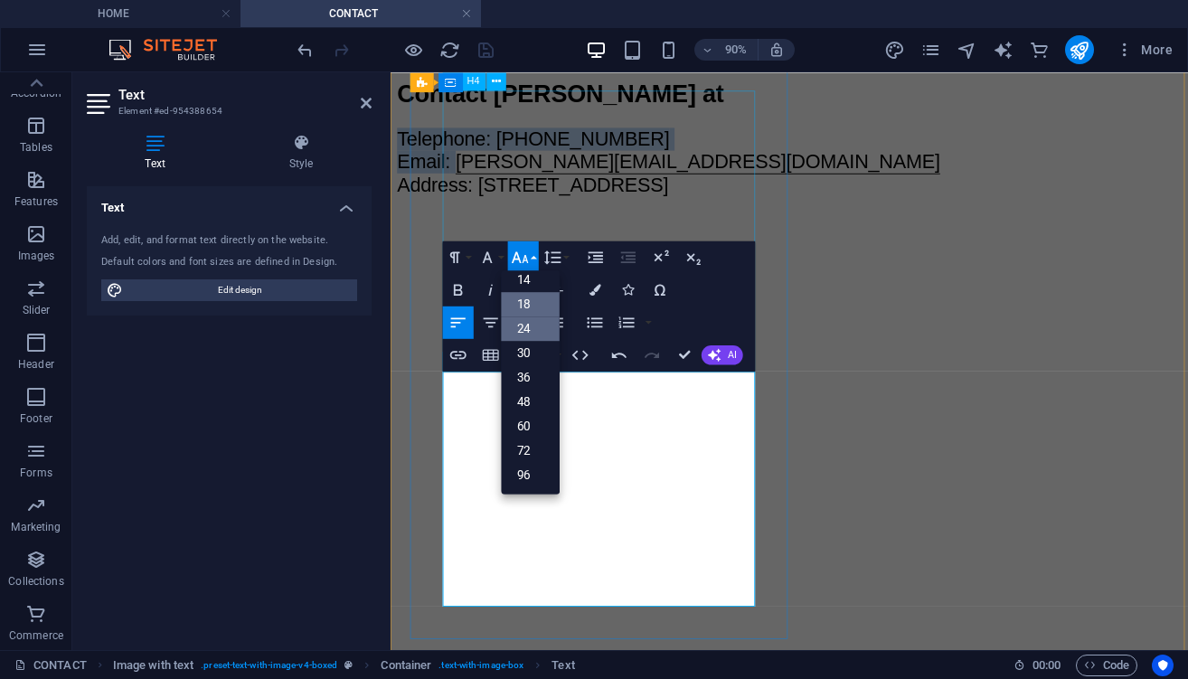
click at [533, 302] on link "18" at bounding box center [530, 304] width 59 height 24
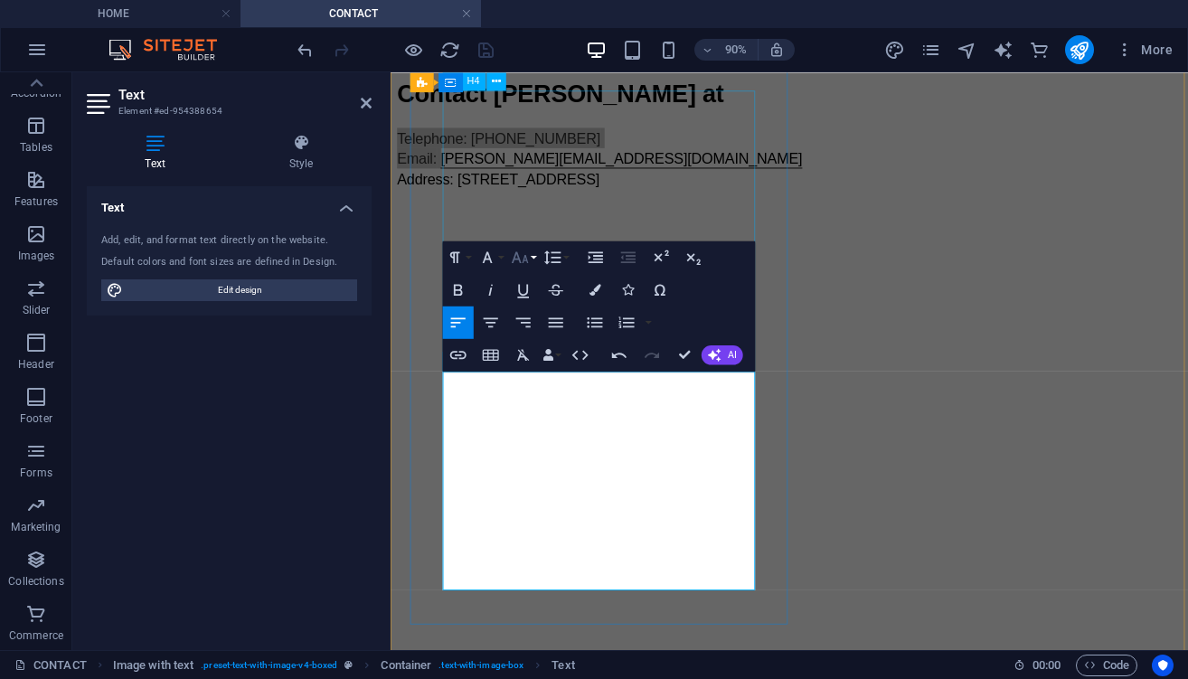
click at [532, 255] on button "Font Size" at bounding box center [523, 256] width 31 height 33
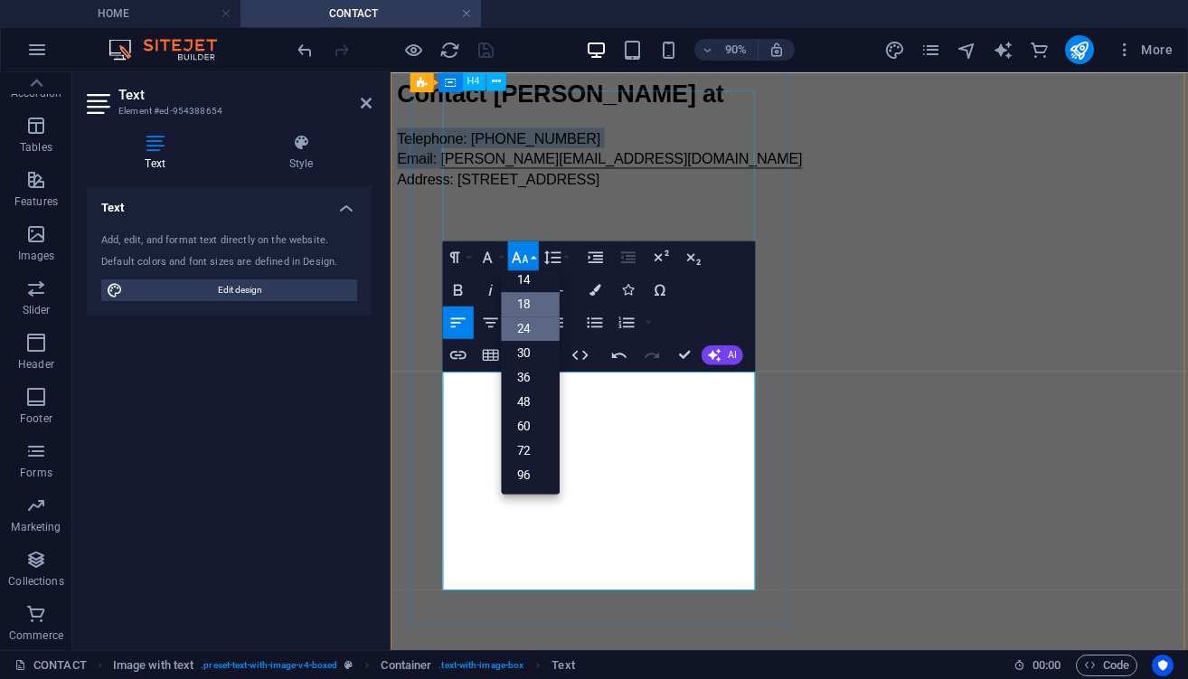
click at [527, 324] on link "24" at bounding box center [530, 328] width 59 height 24
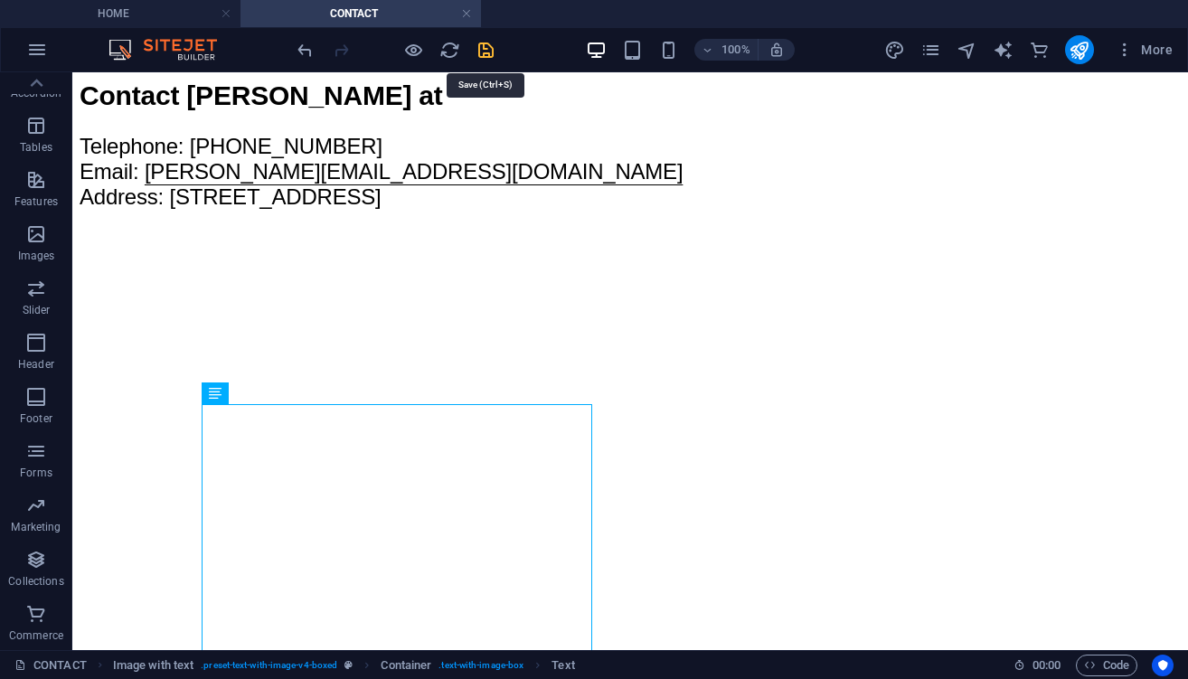
click at [484, 49] on icon "save" at bounding box center [485, 50] width 21 height 21
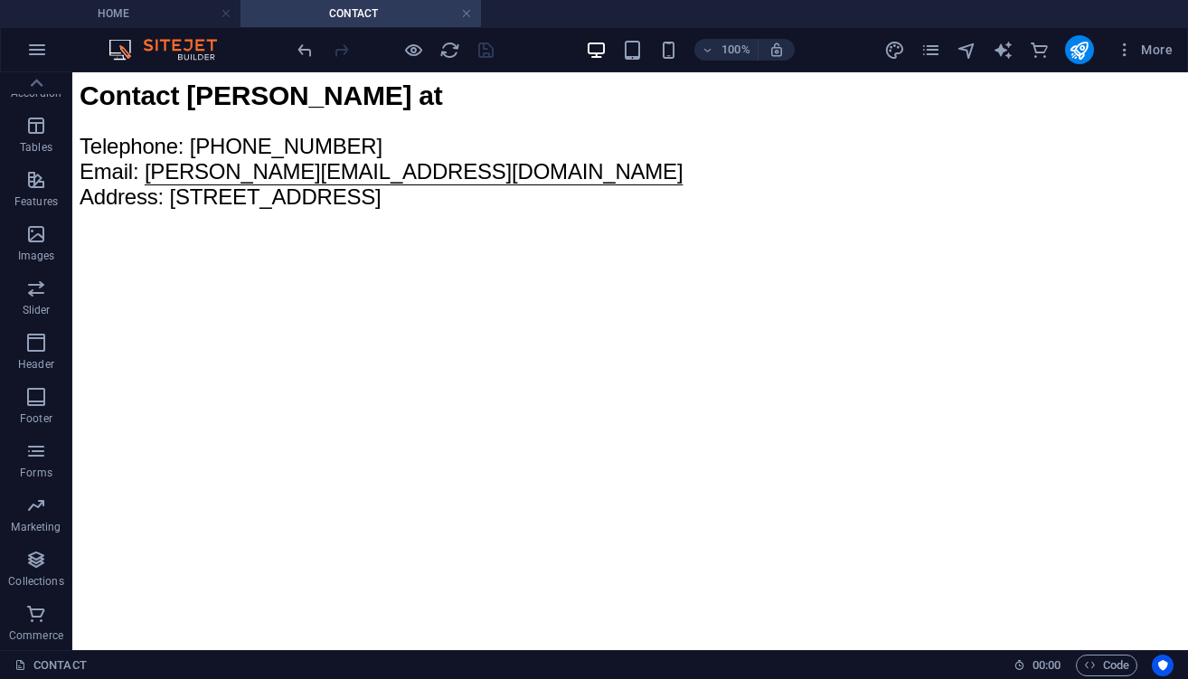
scroll to position [43, 0]
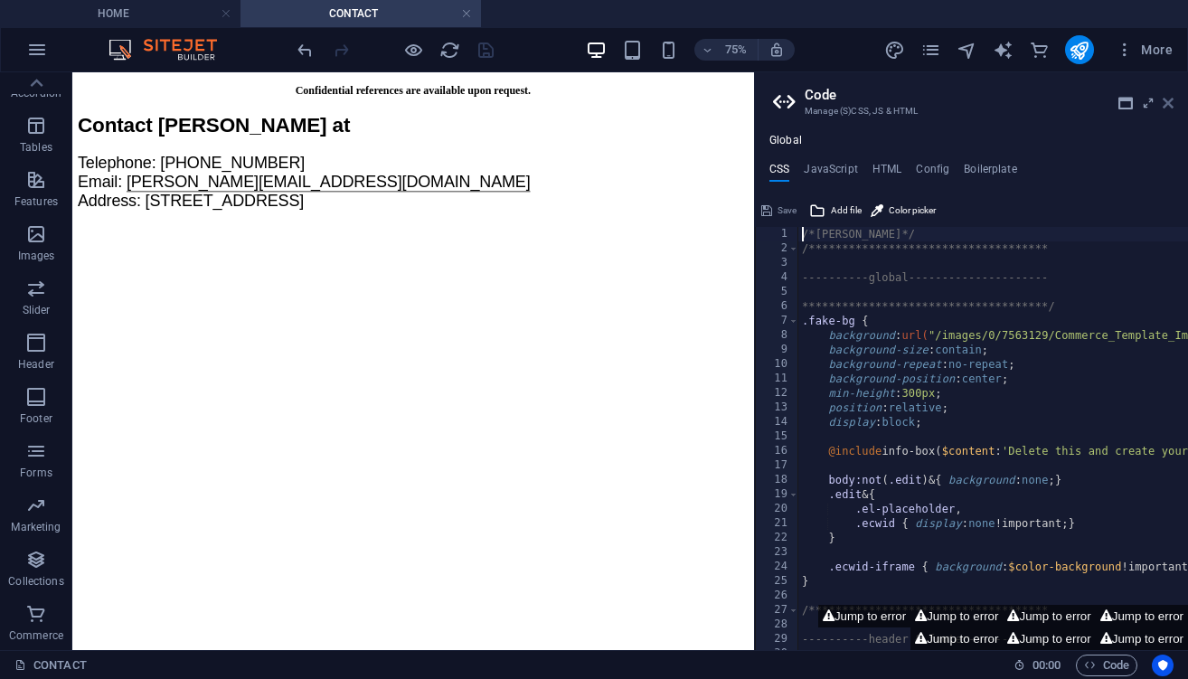
click at [1167, 101] on icon at bounding box center [1167, 103] width 11 height 14
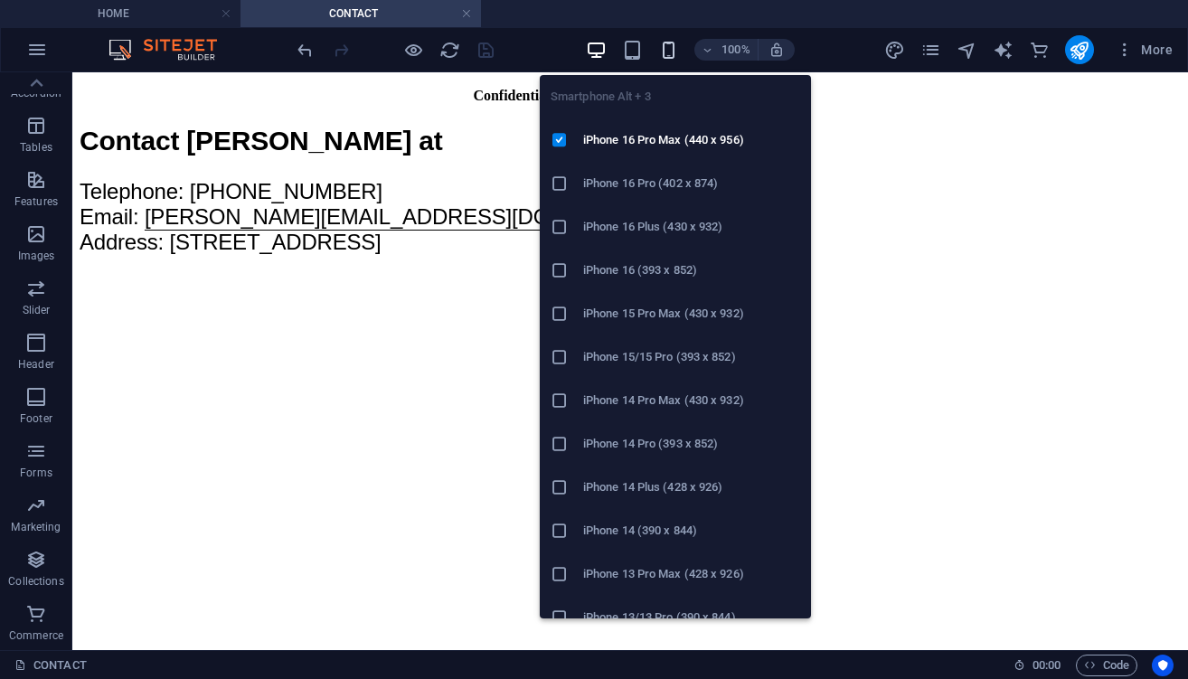
click at [665, 53] on icon "button" at bounding box center [668, 50] width 21 height 21
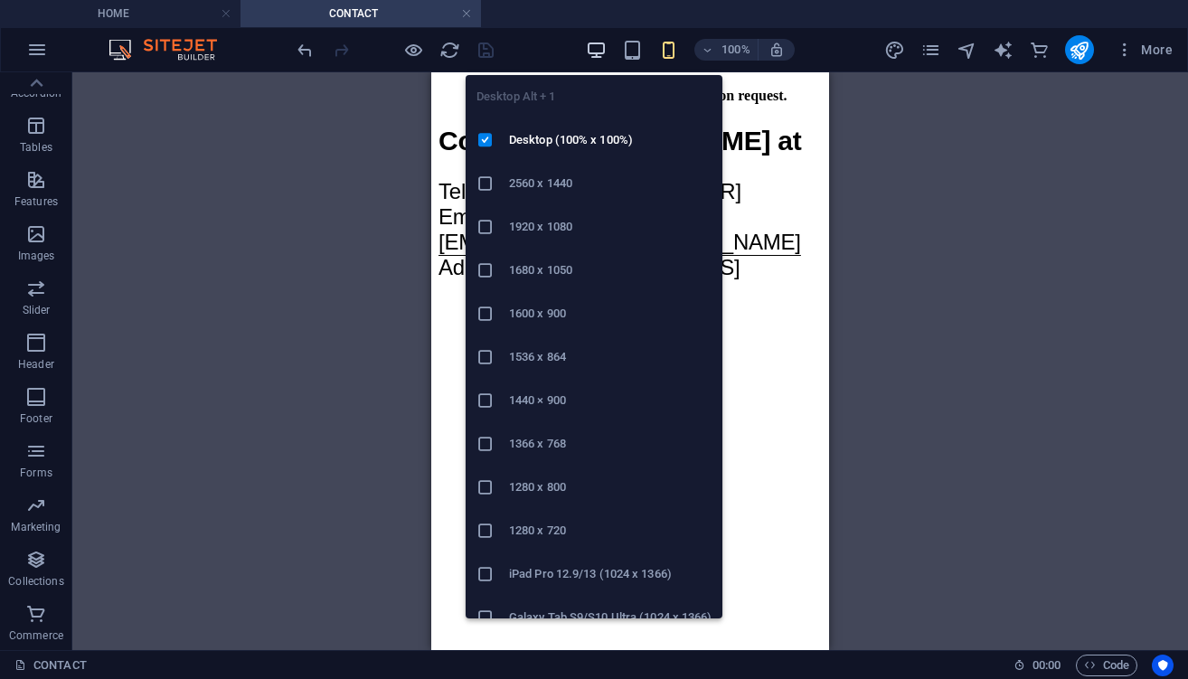
click at [604, 51] on icon "button" at bounding box center [596, 50] width 21 height 21
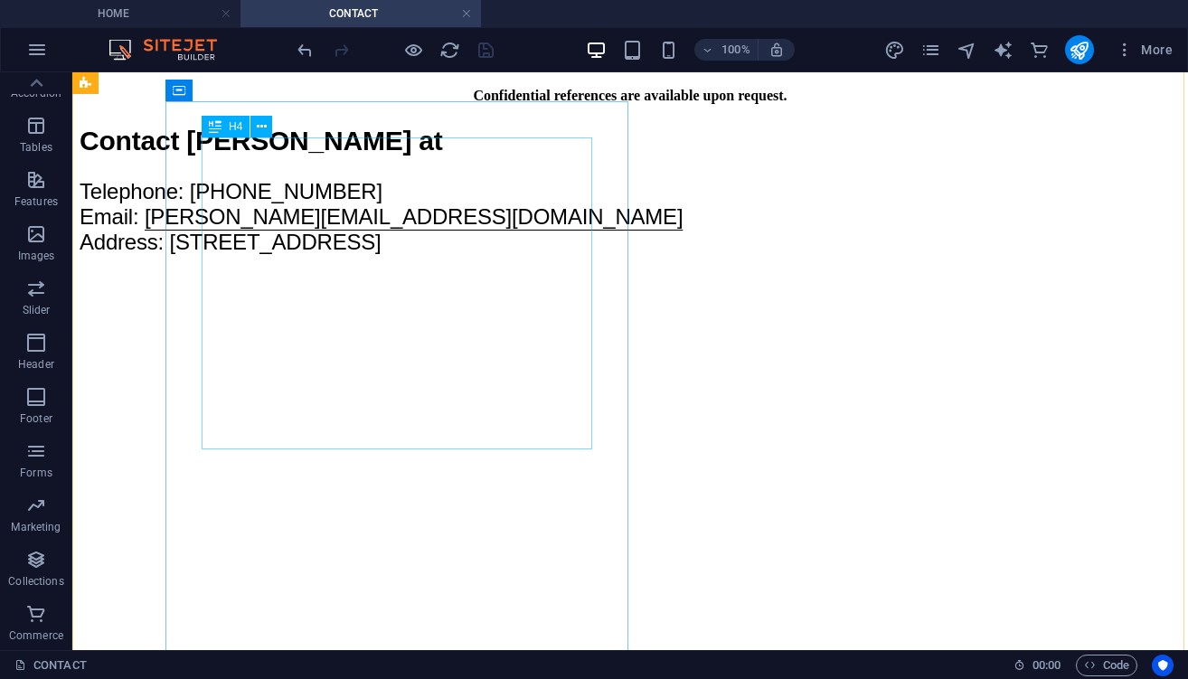
click at [318, 104] on div "​ Confidential references are available upon request." at bounding box center [630, 78] width 1101 height 52
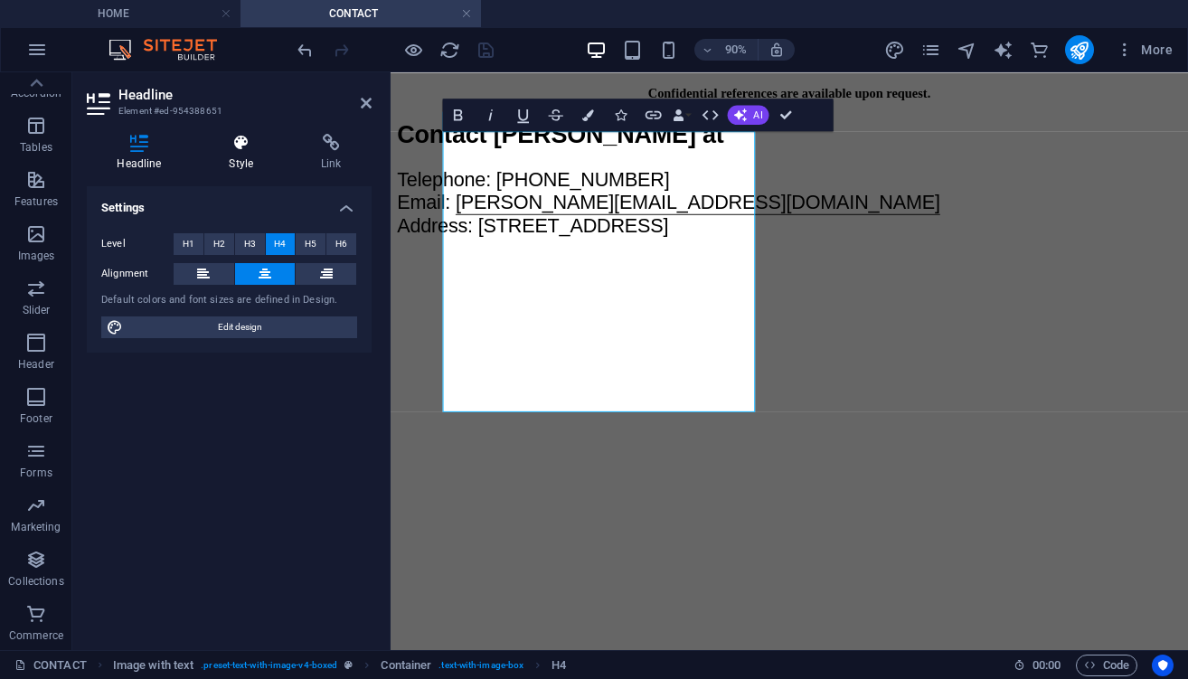
click at [247, 140] on icon at bounding box center [241, 143] width 85 height 18
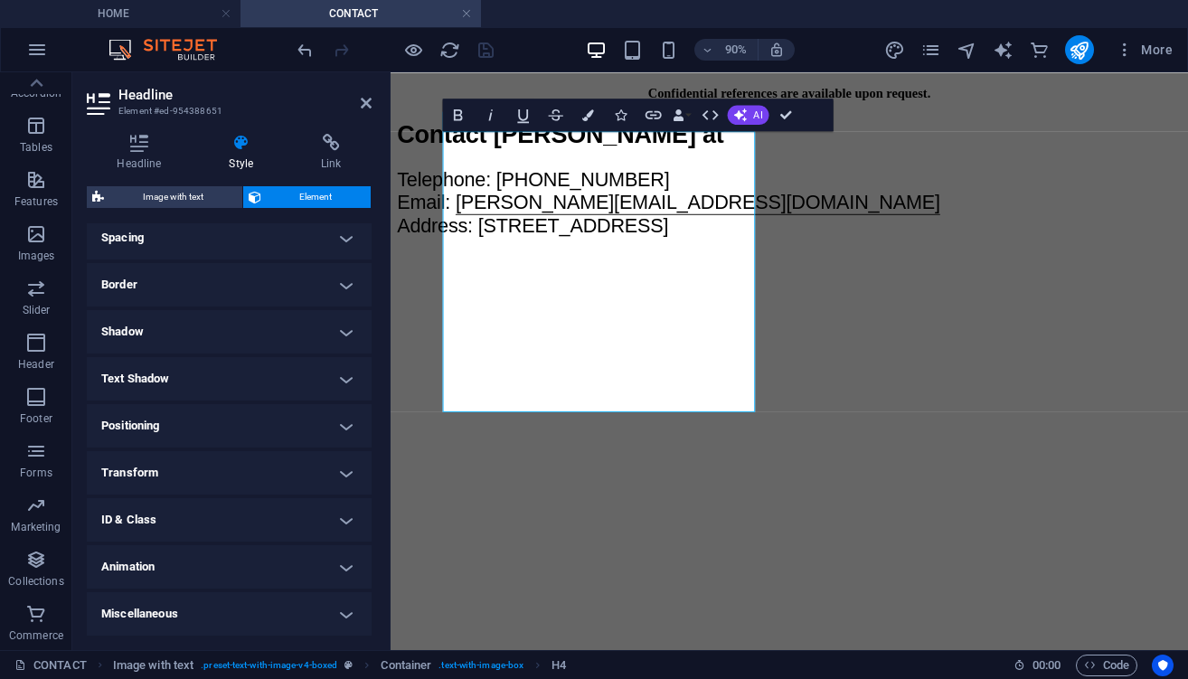
scroll to position [351, 0]
click at [369, 101] on icon at bounding box center [366, 103] width 11 height 14
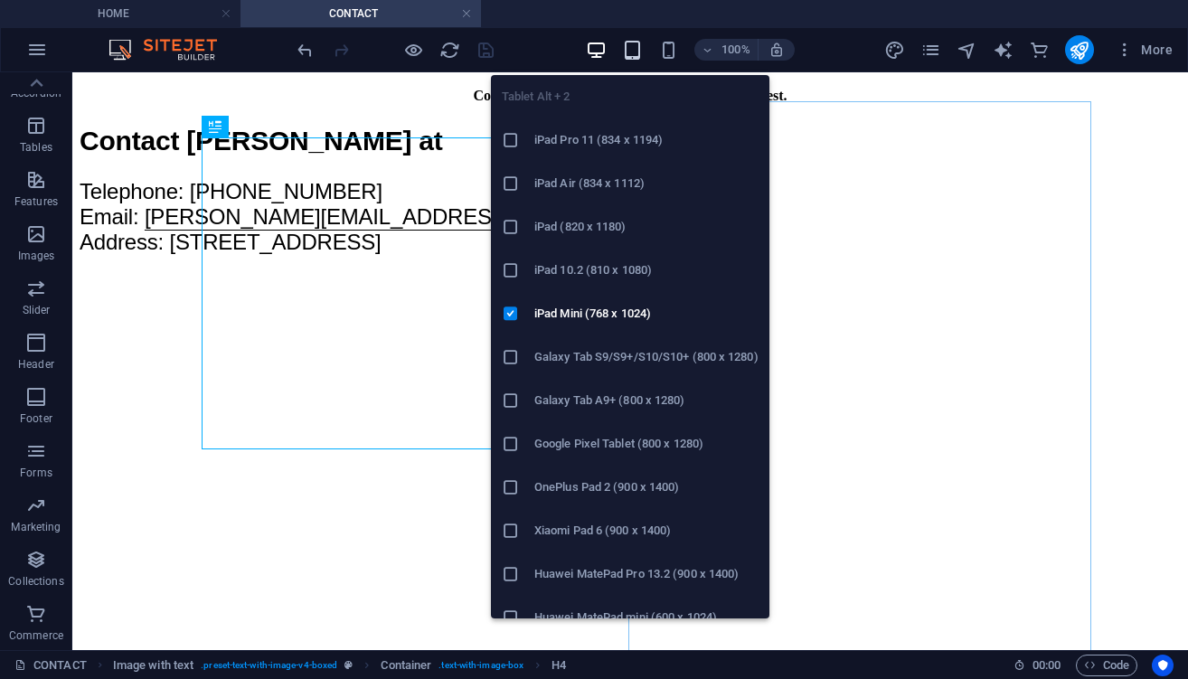
click at [639, 51] on icon "button" at bounding box center [632, 50] width 21 height 21
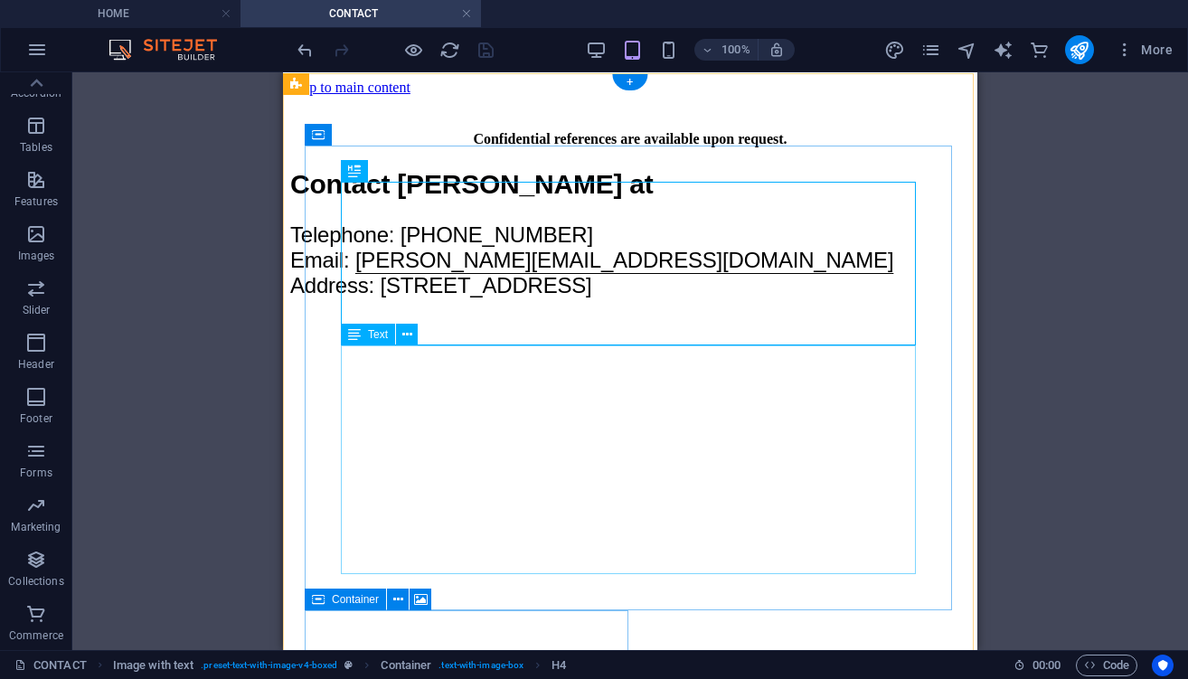
scroll to position [0, 0]
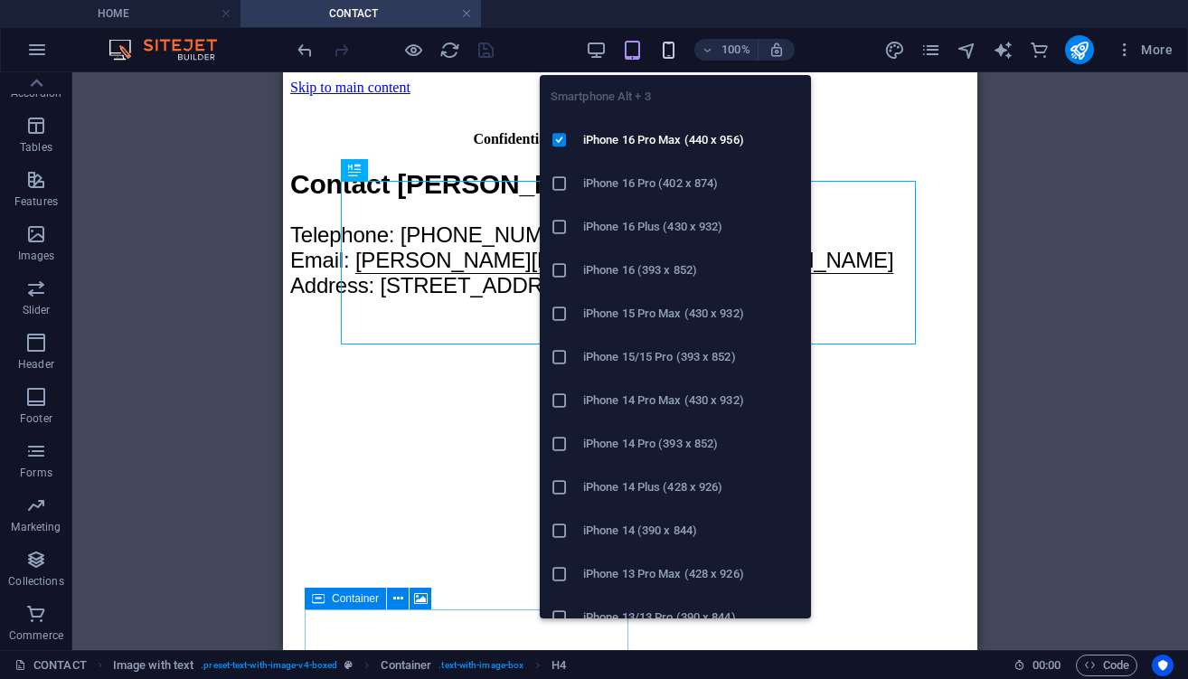
click at [668, 51] on icon "button" at bounding box center [668, 50] width 21 height 21
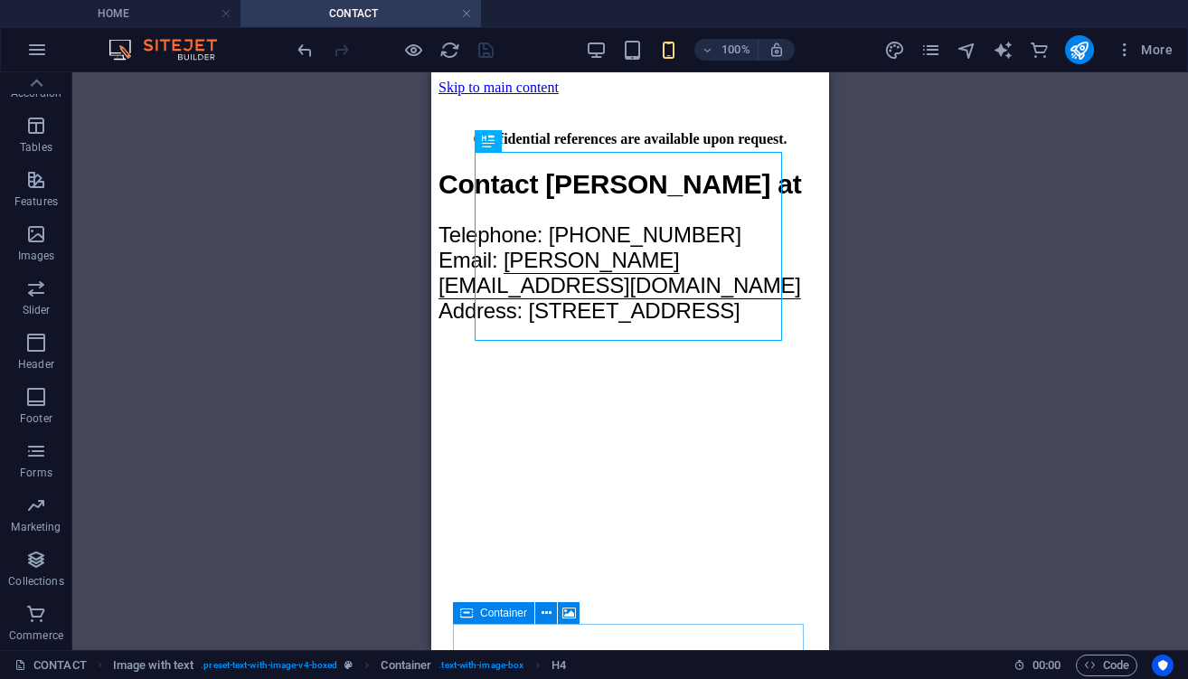
click at [892, 211] on div "Drag here to replace the existing content. Press “Ctrl” if you want to create a…" at bounding box center [629, 361] width 1115 height 578
click at [649, 147] on div "​ Confidential references are available upon request." at bounding box center [629, 122] width 383 height 52
click at [641, 147] on div "​ Confidential references are available upon request." at bounding box center [629, 122] width 383 height 52
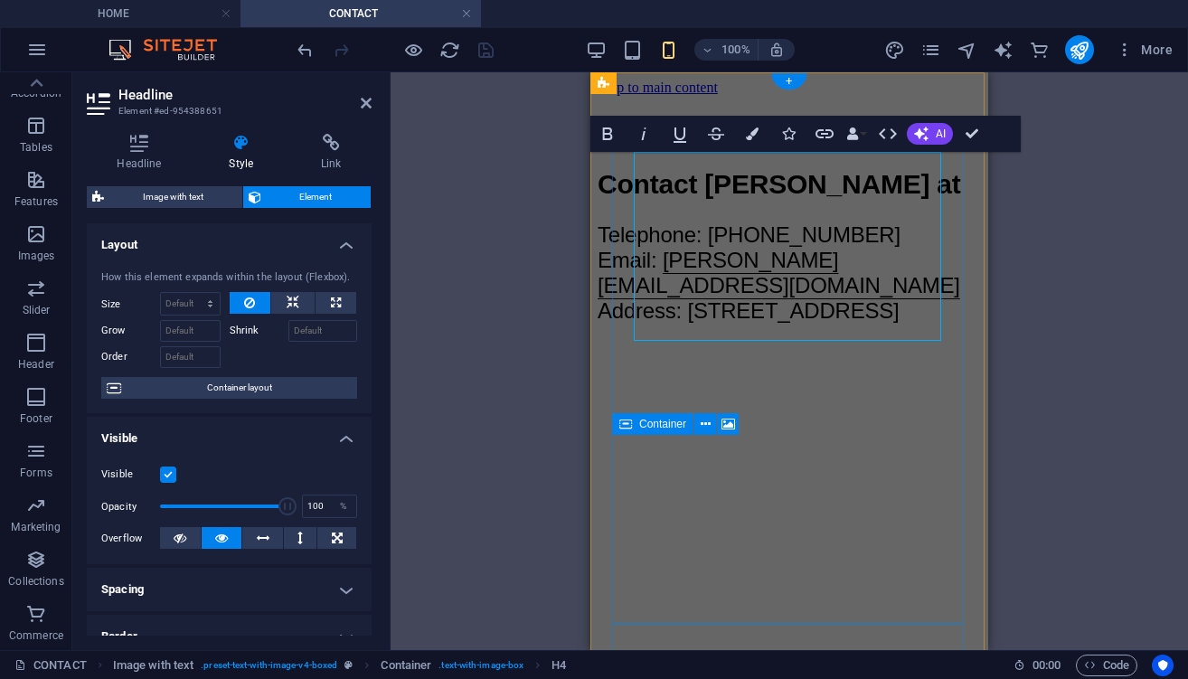
click at [641, 147] on h4 "Confidential references are available upon request." at bounding box center [788, 139] width 383 height 16
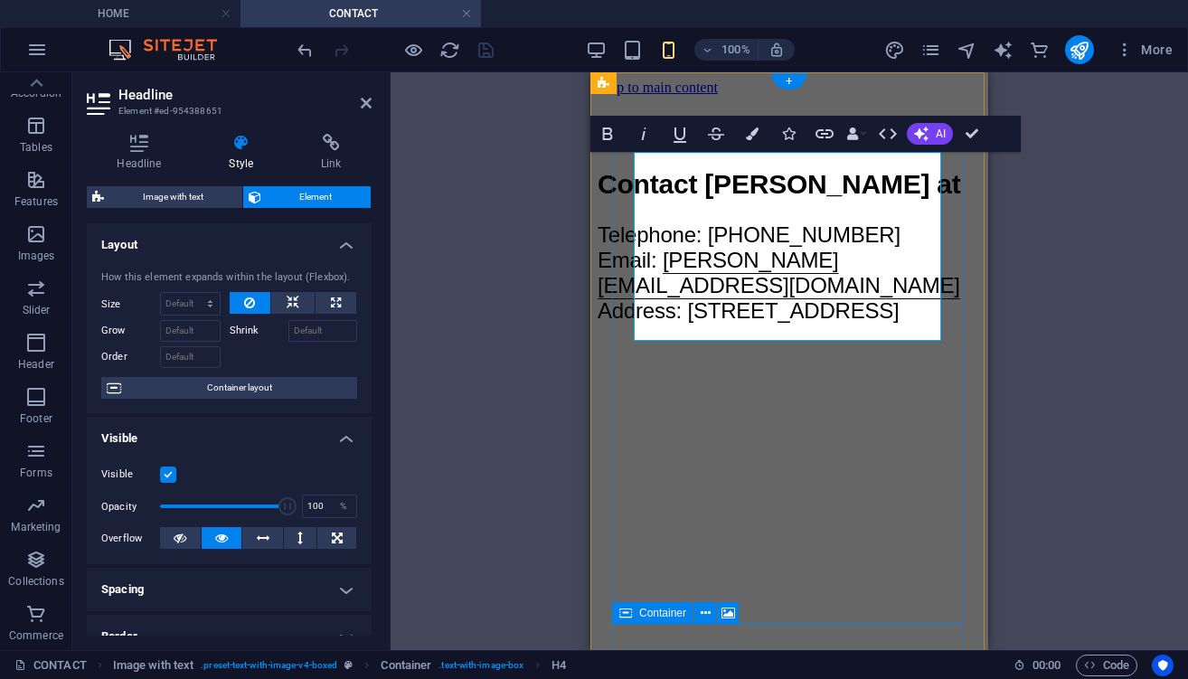
click at [747, 147] on div "​ Confidential references are available upon request." at bounding box center [788, 122] width 383 height 52
click at [812, 147] on div "​ Confidential references are available upon request." at bounding box center [788, 122] width 383 height 52
click at [361, 102] on icon at bounding box center [366, 103] width 11 height 14
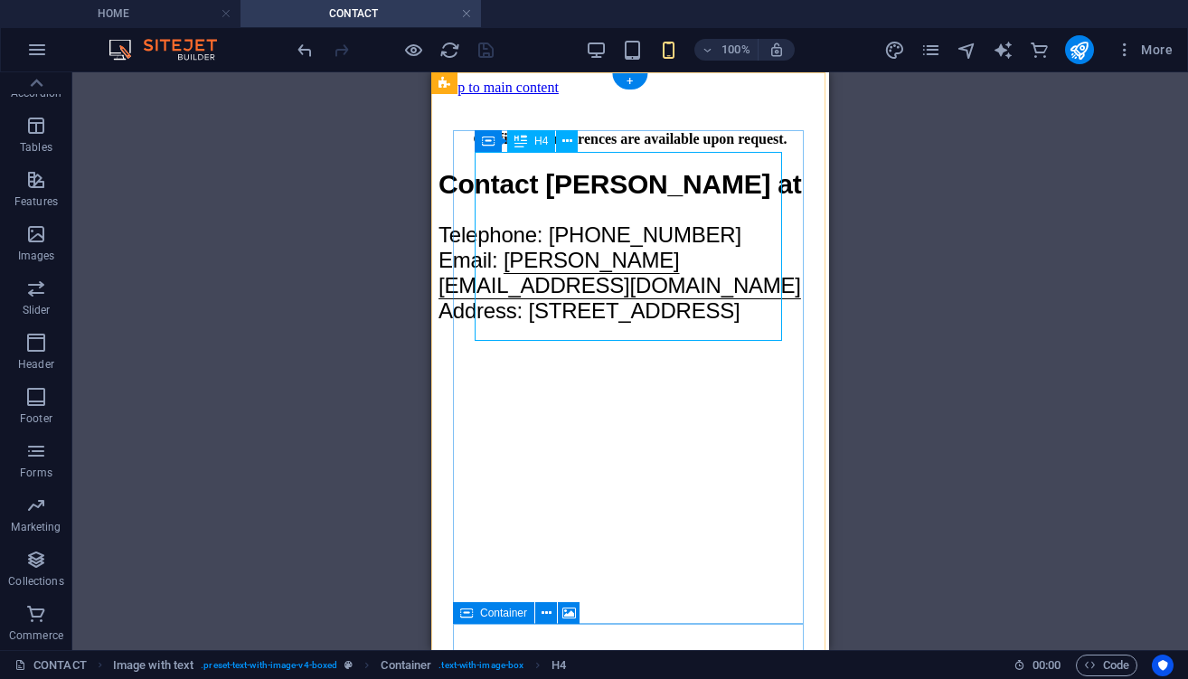
click at [606, 147] on div "​ Confidential references are available upon request." at bounding box center [629, 122] width 383 height 52
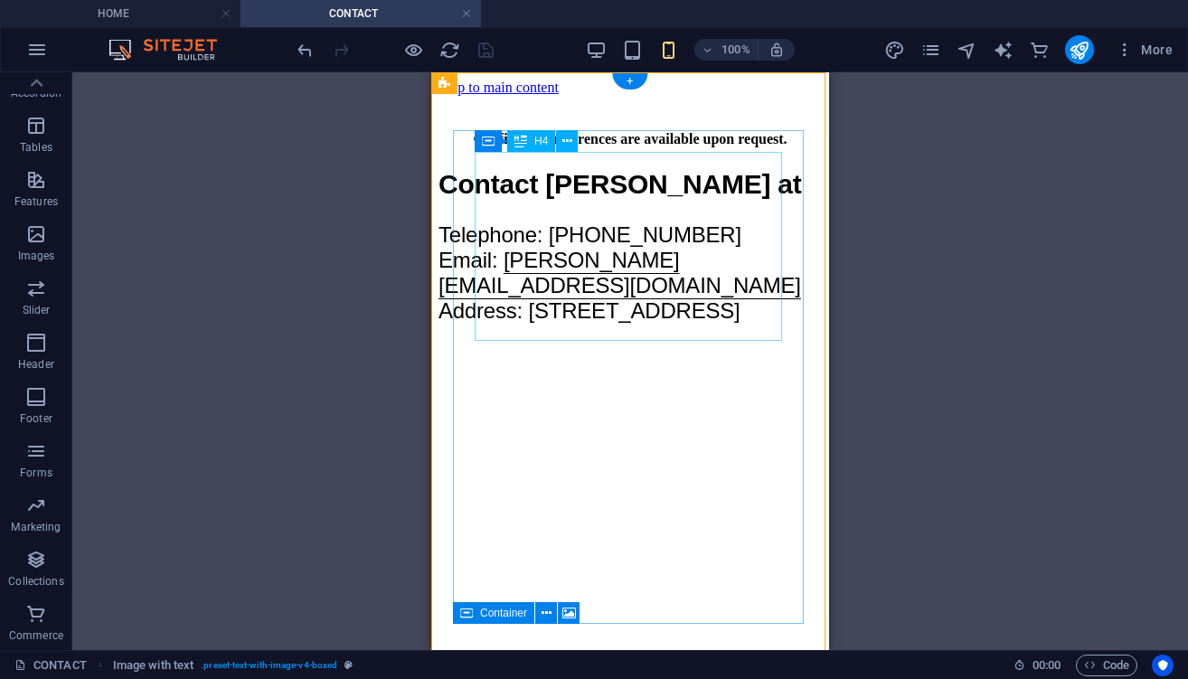
click at [702, 147] on div "​ Confidential references are available upon request." at bounding box center [629, 122] width 383 height 52
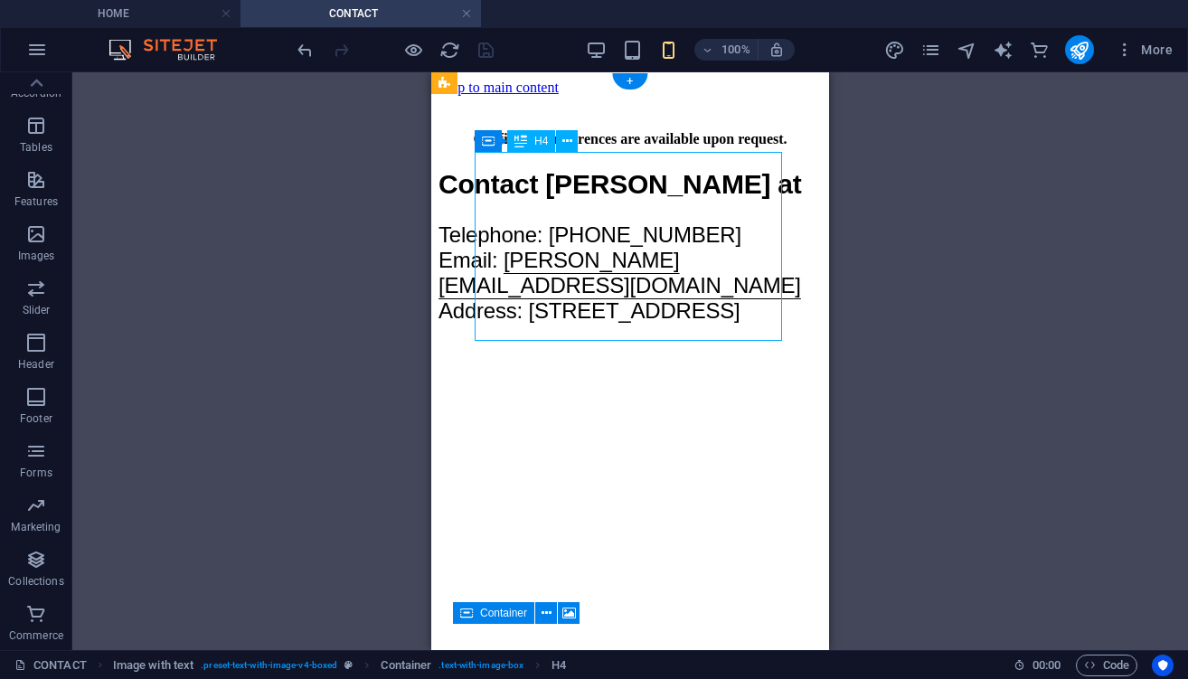
click at [701, 147] on div "​ Confidential references are available upon request." at bounding box center [629, 122] width 383 height 52
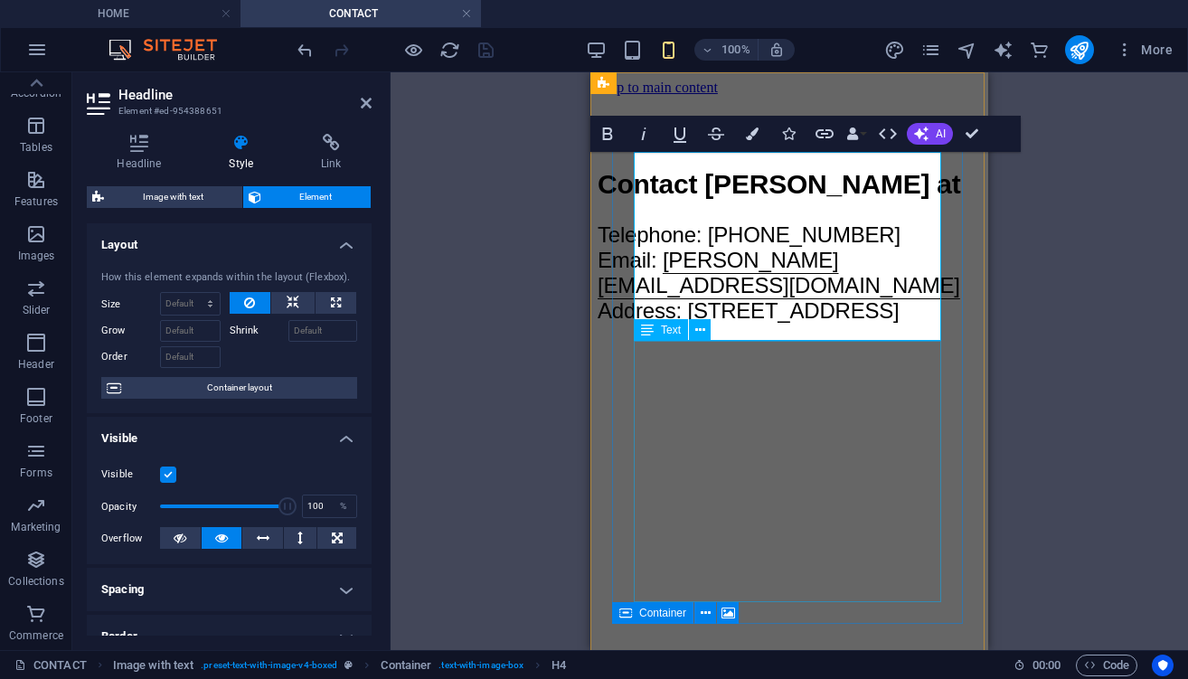
click at [770, 340] on div "Contact Peter at Telephone: +358 40 777 9269 Email: peter@petervapaamies.com Ad…" at bounding box center [788, 254] width 383 height 171
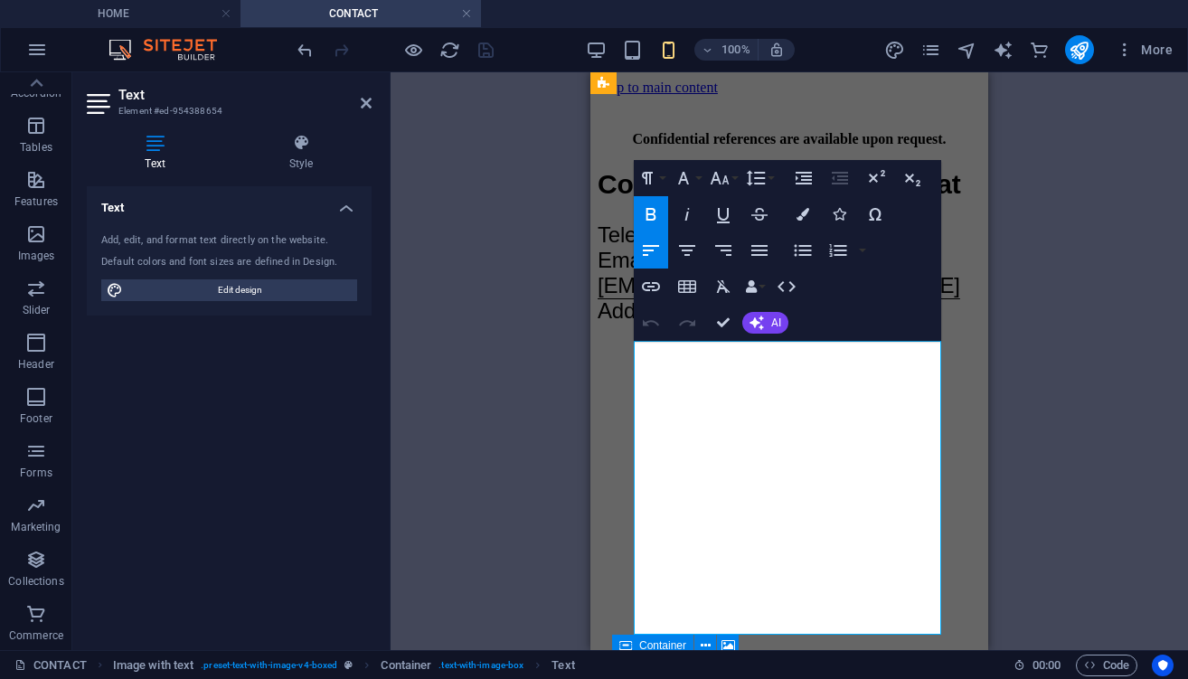
click at [749, 199] on span "Contact [PERSON_NAME] at" at bounding box center [778, 184] width 363 height 30
click at [737, 183] on button "Font Size" at bounding box center [723, 178] width 34 height 36
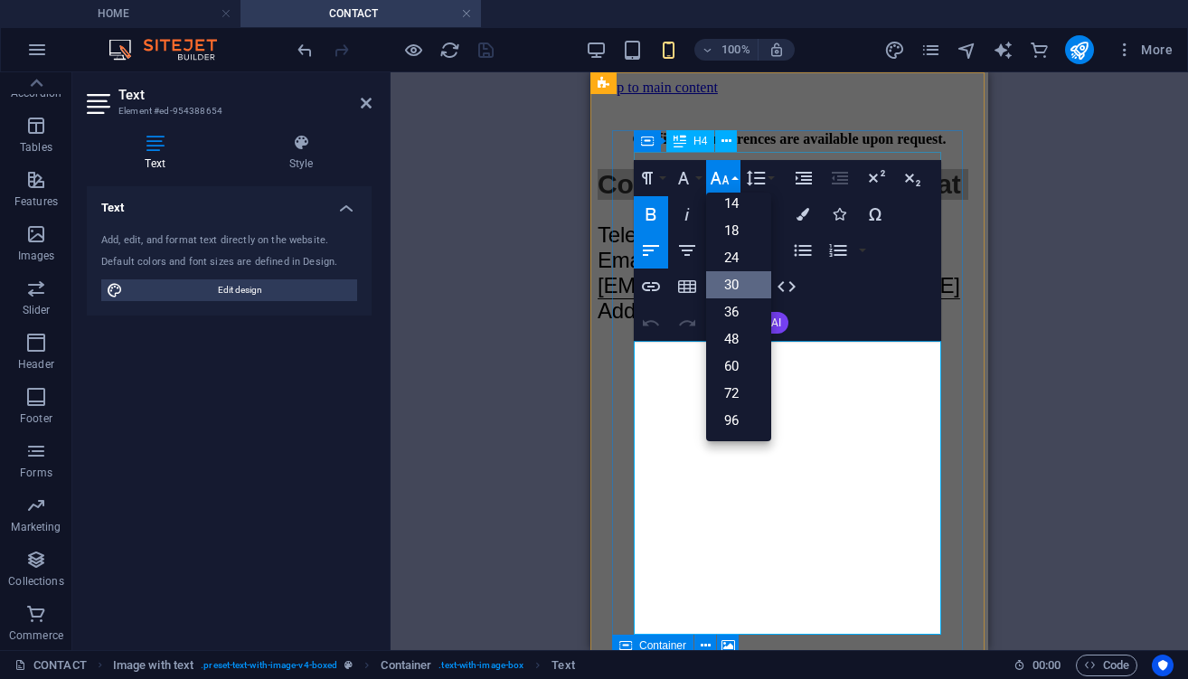
scroll to position [146, 0]
click at [739, 250] on link "24" at bounding box center [738, 257] width 65 height 27
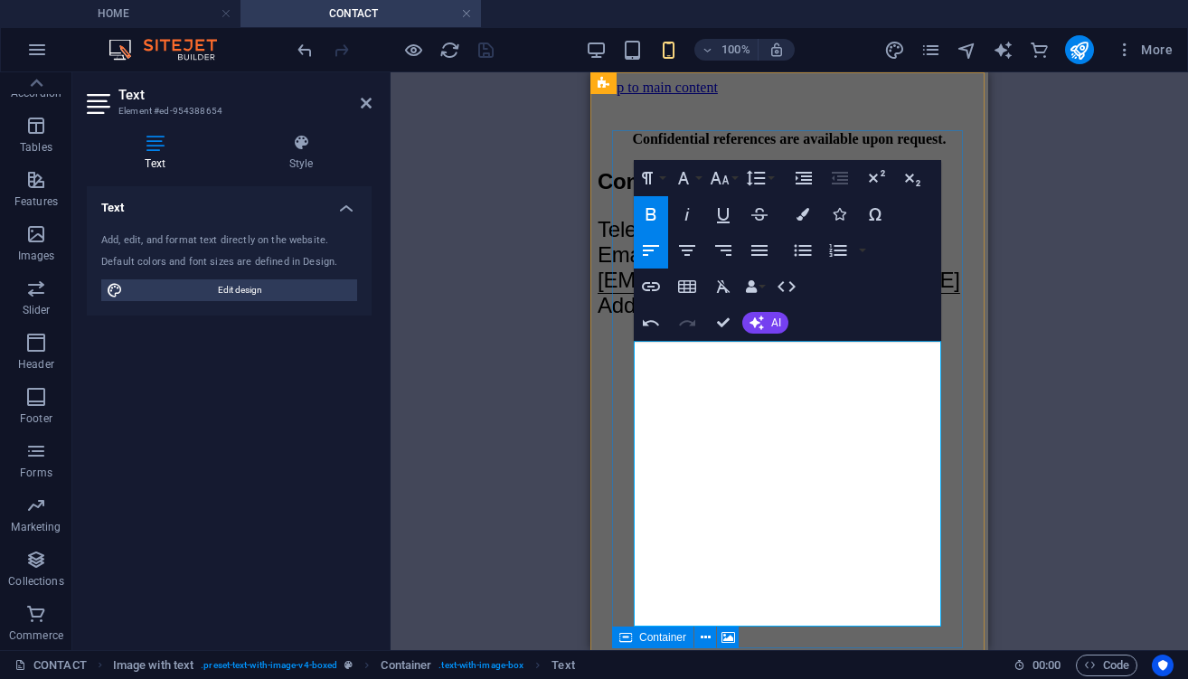
click at [700, 267] on span "Telephone: +358 40 777 9269 Email:" at bounding box center [748, 242] width 303 height 50
drag, startPoint x: 700, startPoint y: 444, endPoint x: 841, endPoint y: 559, distance: 181.8
click at [841, 318] on p "Contact Peter at Telephone: +358 40 777 9269 Email: peter@petervapaamies.com Ad…" at bounding box center [788, 243] width 383 height 149
click at [737, 180] on button "Font Size" at bounding box center [723, 178] width 34 height 36
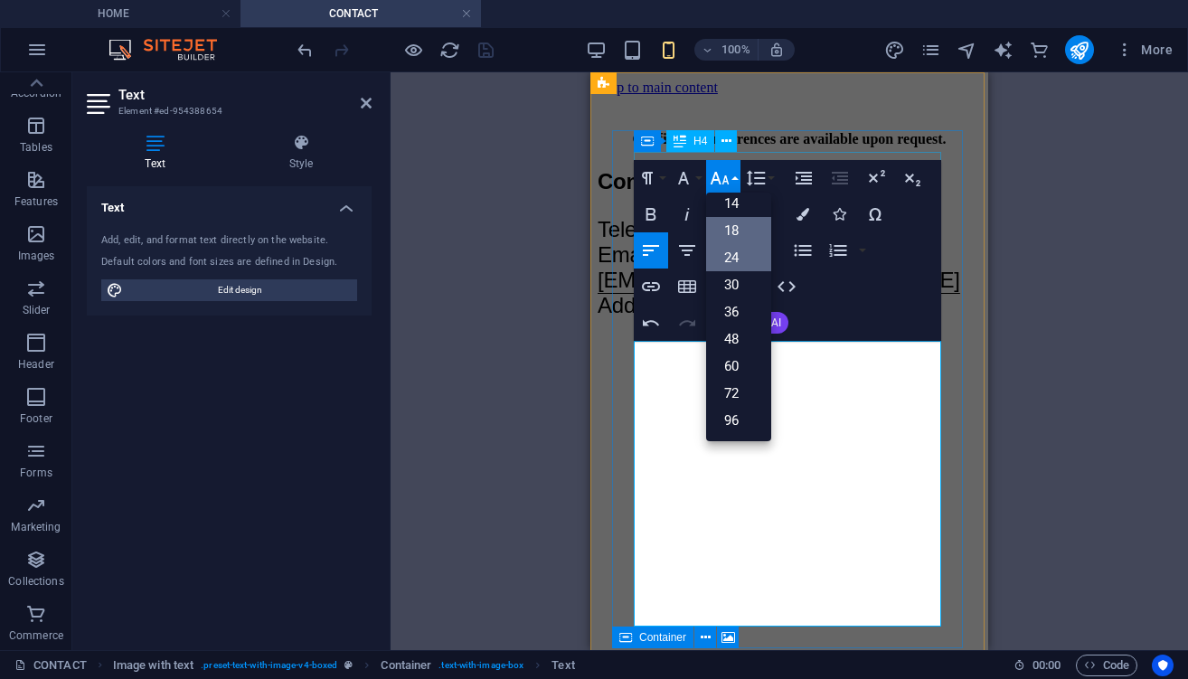
click at [737, 225] on link "18" at bounding box center [738, 230] width 65 height 27
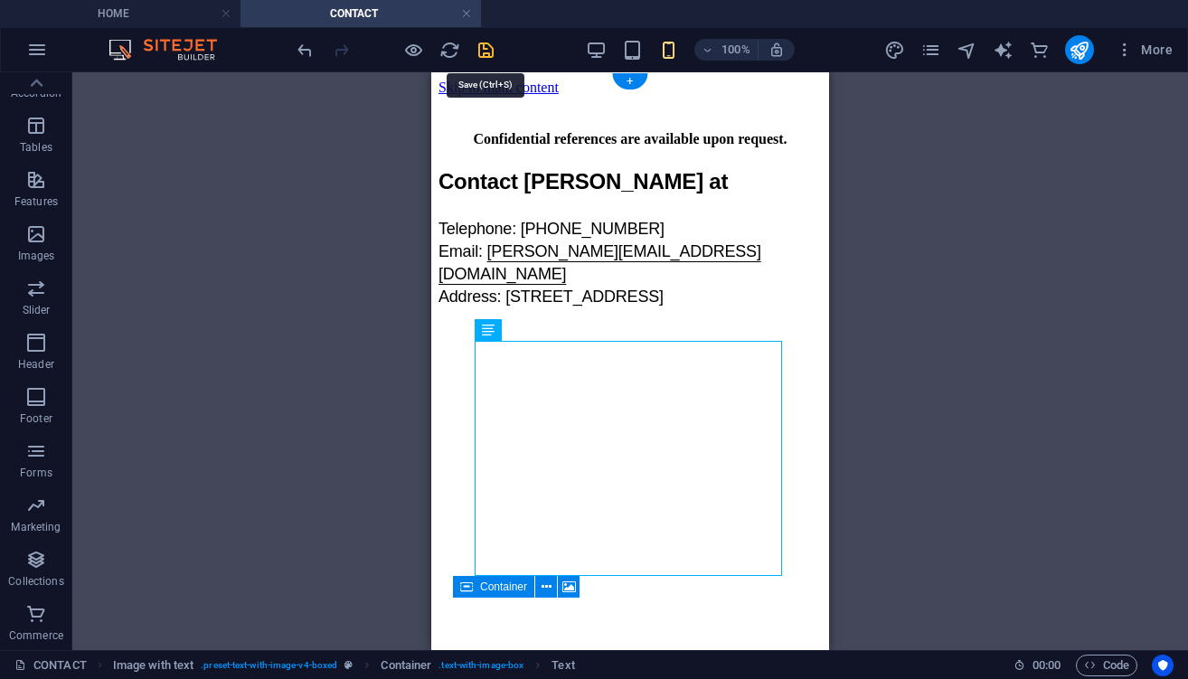
click at [489, 51] on icon "save" at bounding box center [485, 50] width 21 height 21
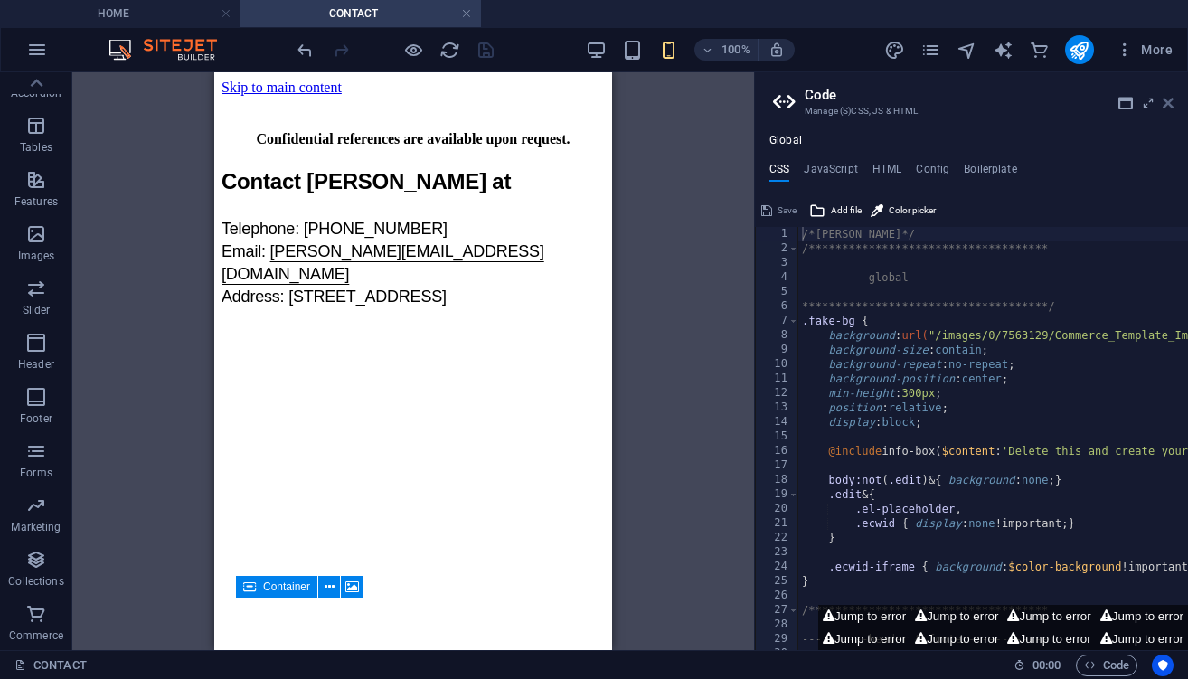
click at [1170, 104] on icon at bounding box center [1167, 103] width 11 height 14
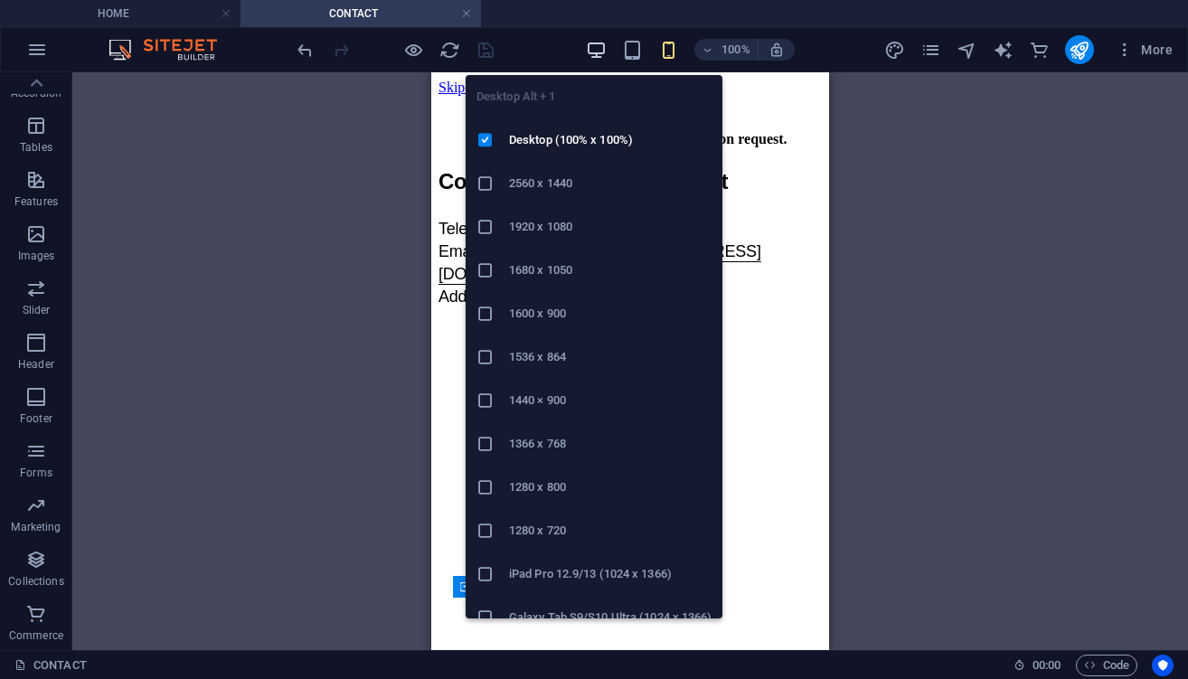
click at [594, 55] on icon "button" at bounding box center [596, 50] width 21 height 21
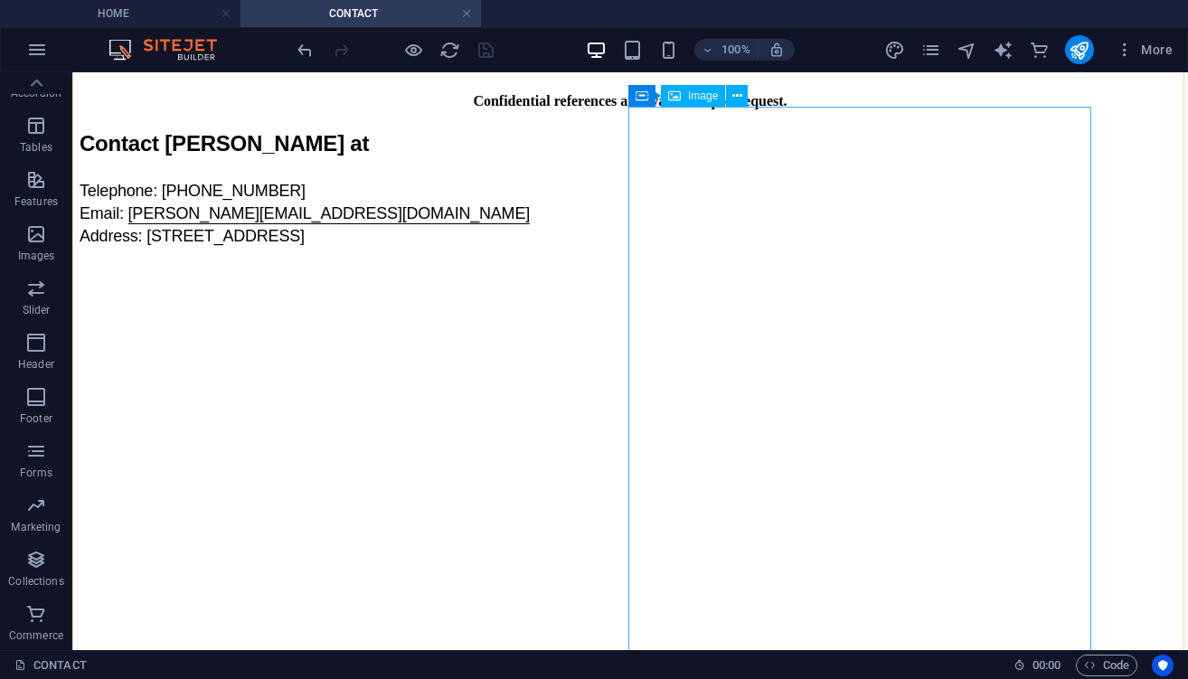
scroll to position [39, 0]
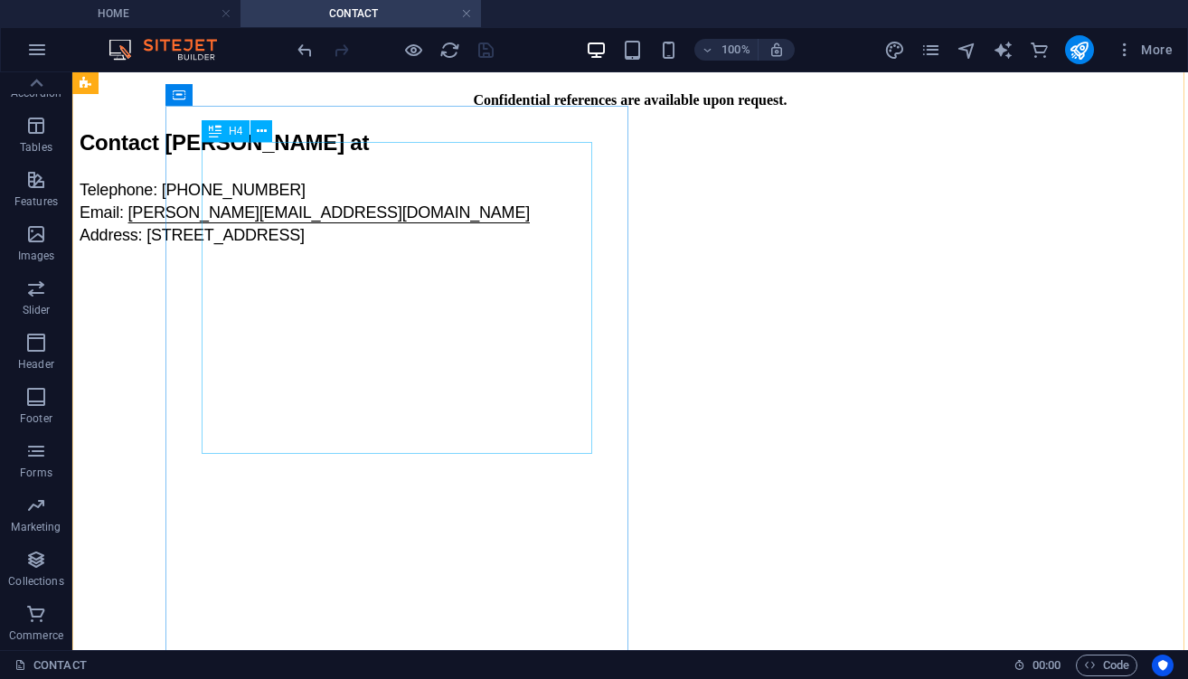
click at [453, 108] on div "​ Confidential references are available upon request." at bounding box center [630, 83] width 1101 height 52
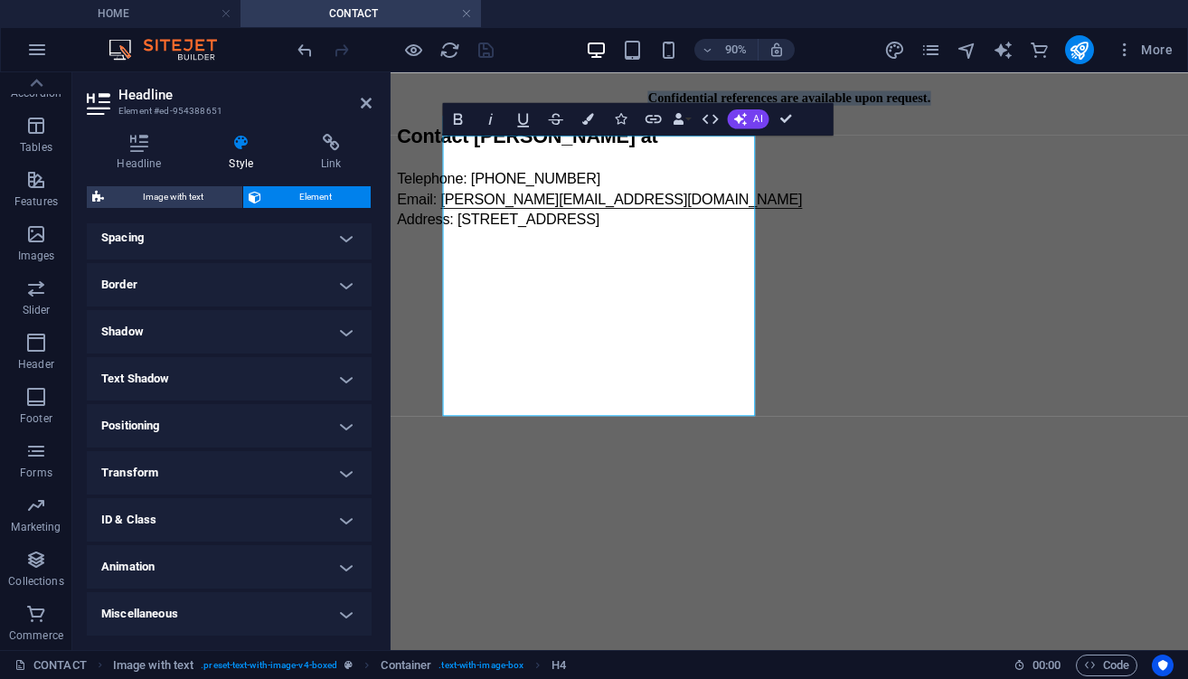
scroll to position [351, 0]
click at [146, 156] on h4 "Headline" at bounding box center [143, 153] width 112 height 38
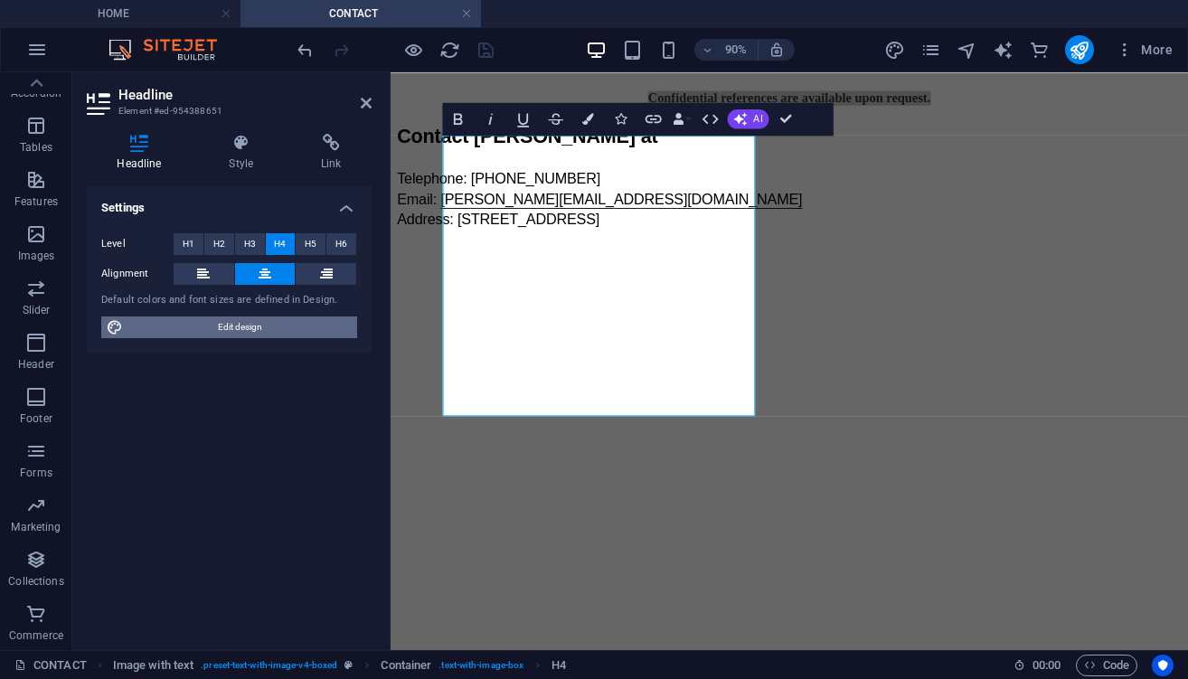
click at [246, 323] on span "Edit design" at bounding box center [239, 327] width 223 height 22
select select "px"
select select "600"
select select "px"
select select "rem"
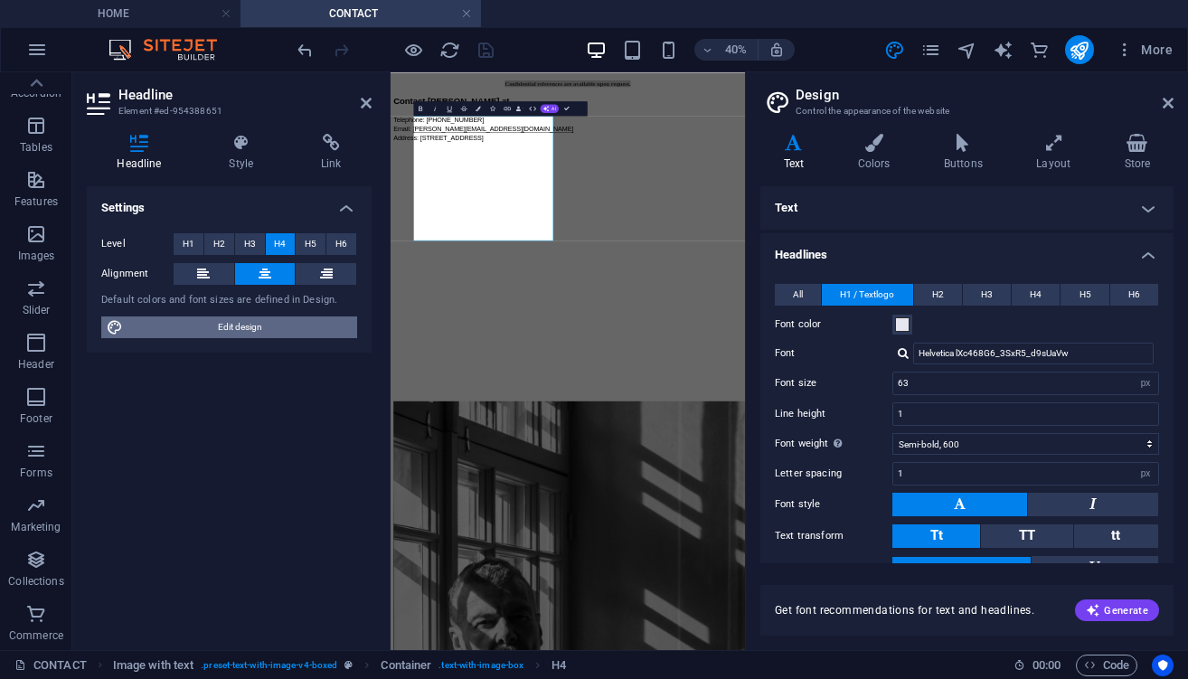
scroll to position [0, 0]
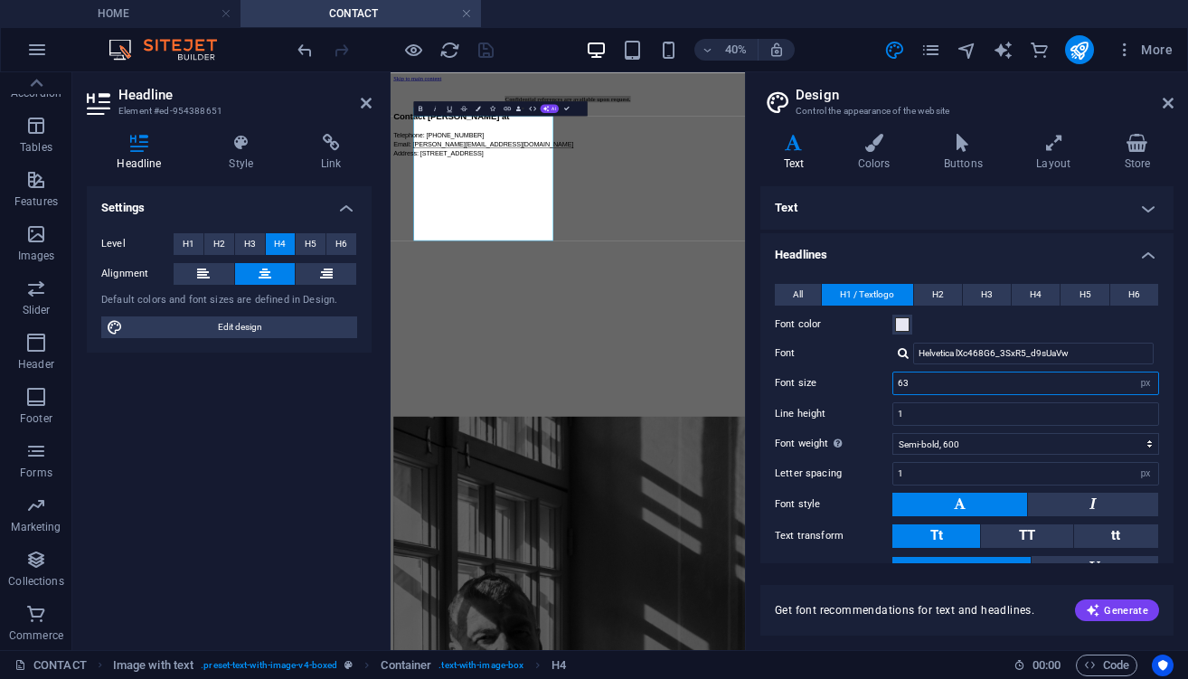
click at [963, 383] on input "63" at bounding box center [1025, 383] width 265 height 22
type input "90"
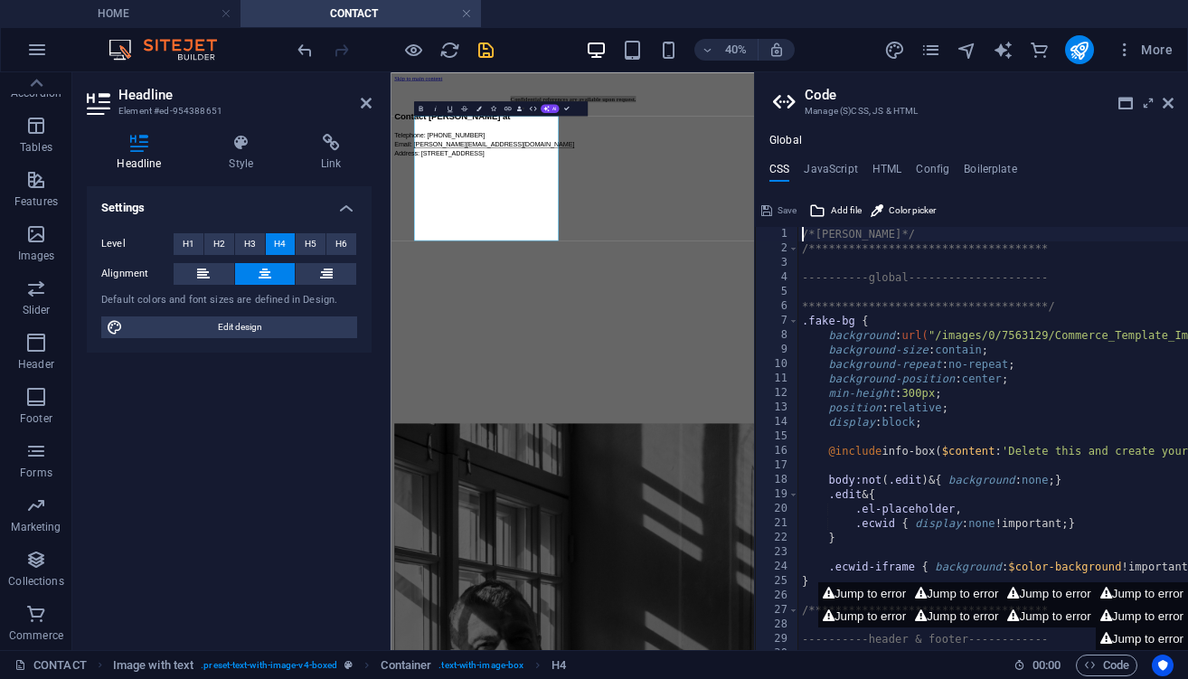
scroll to position [0, 2]
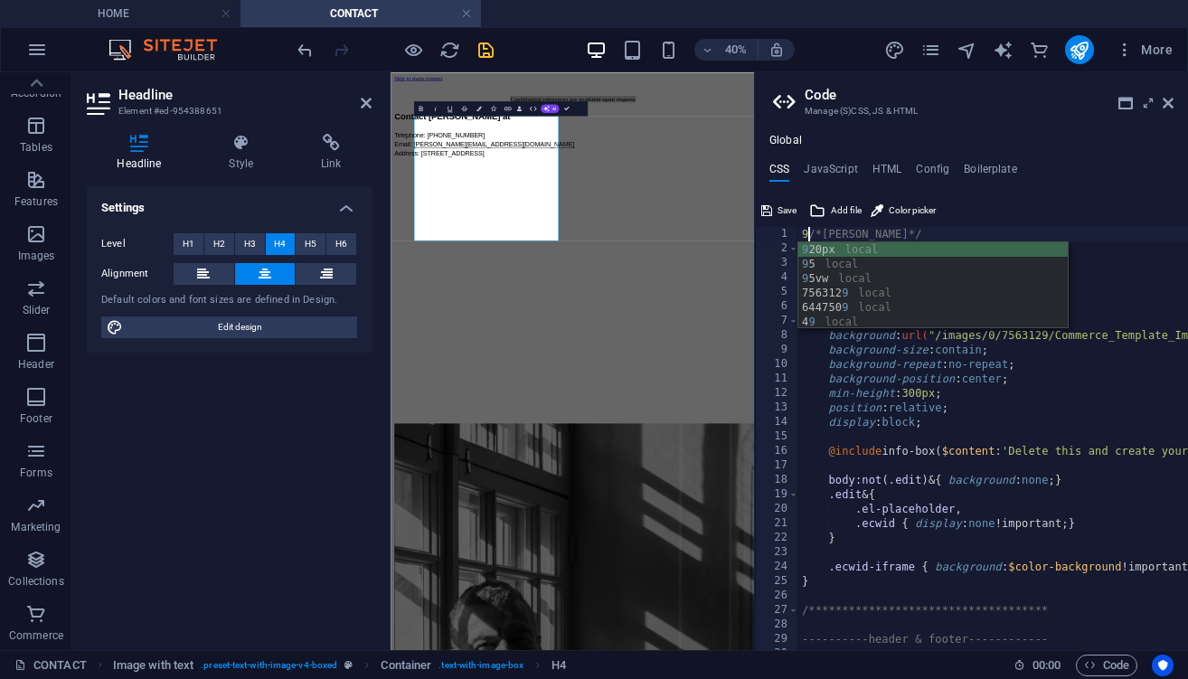
type textarea "/*[PERSON_NAME]*/"
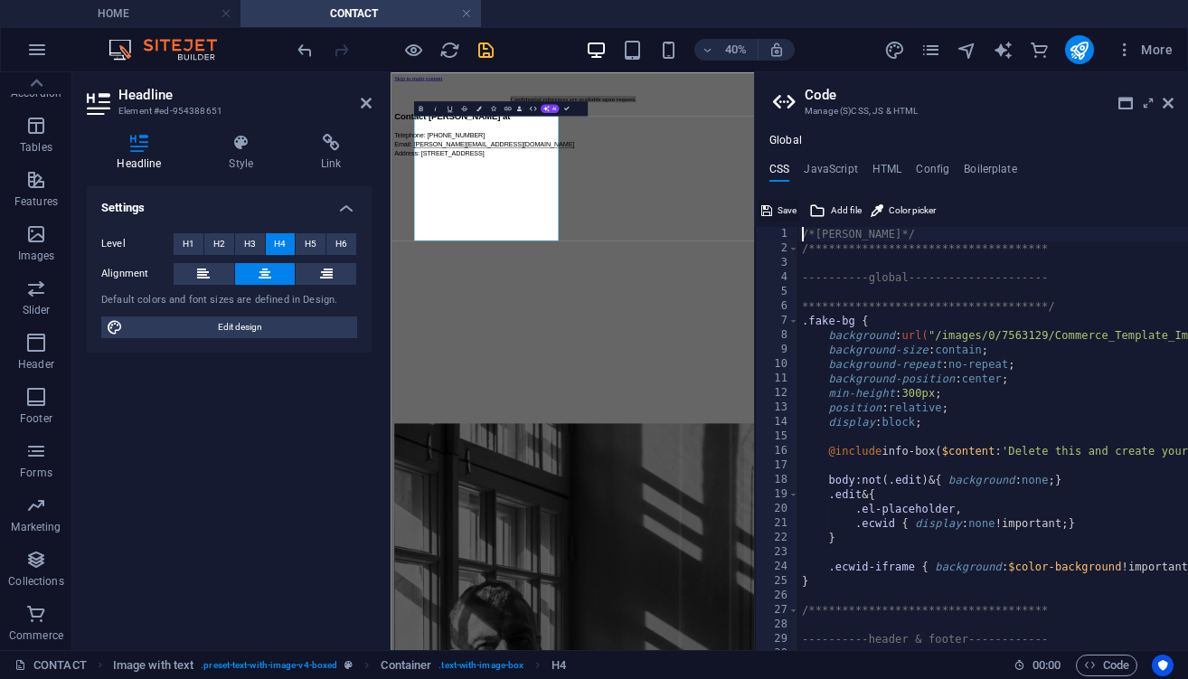
click at [792, 202] on span "Save" at bounding box center [786, 211] width 19 height 22
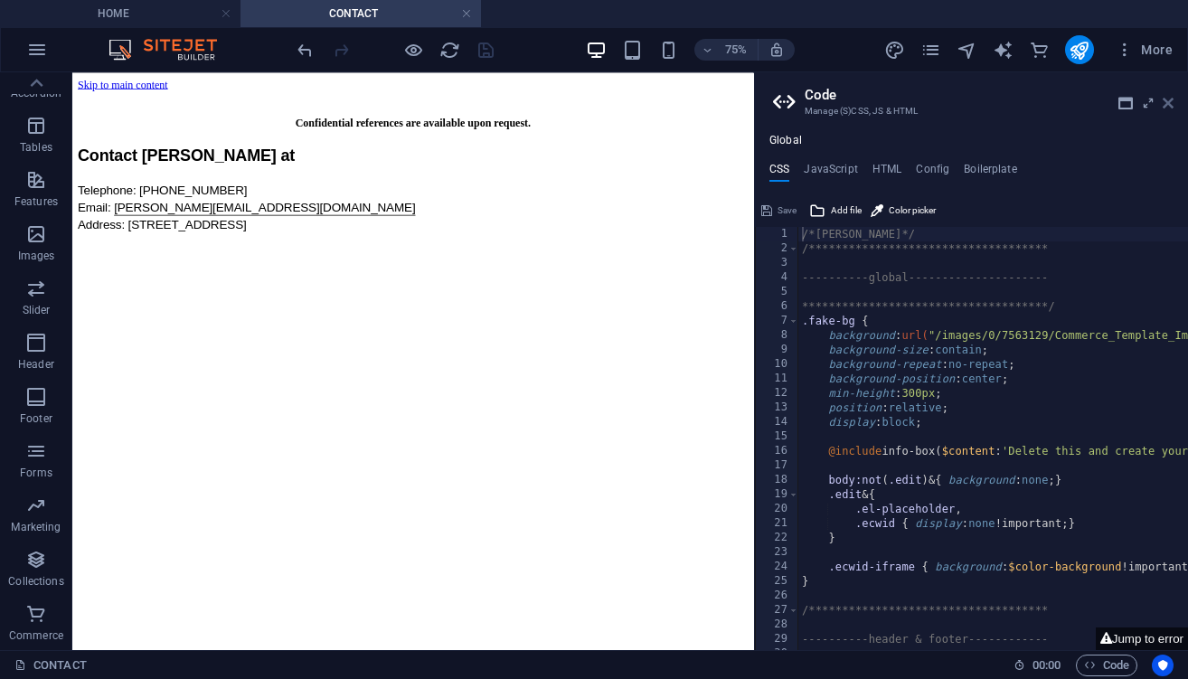
click at [1171, 102] on icon at bounding box center [1167, 103] width 11 height 14
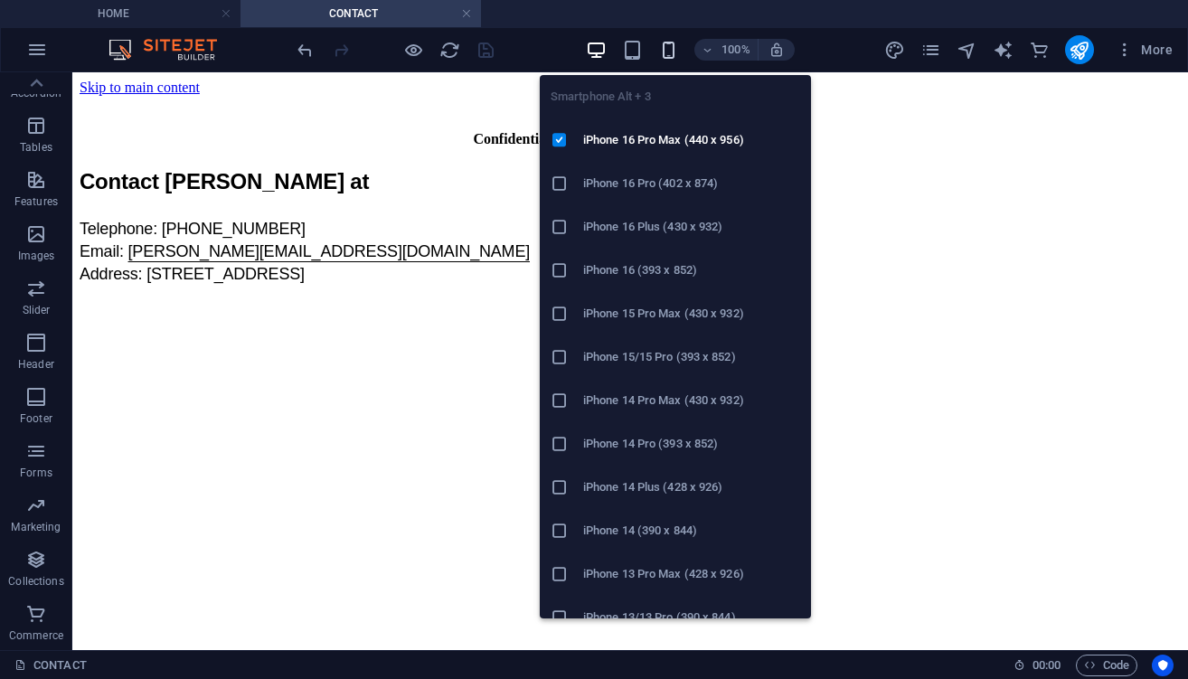
click at [673, 52] on icon "button" at bounding box center [668, 50] width 21 height 21
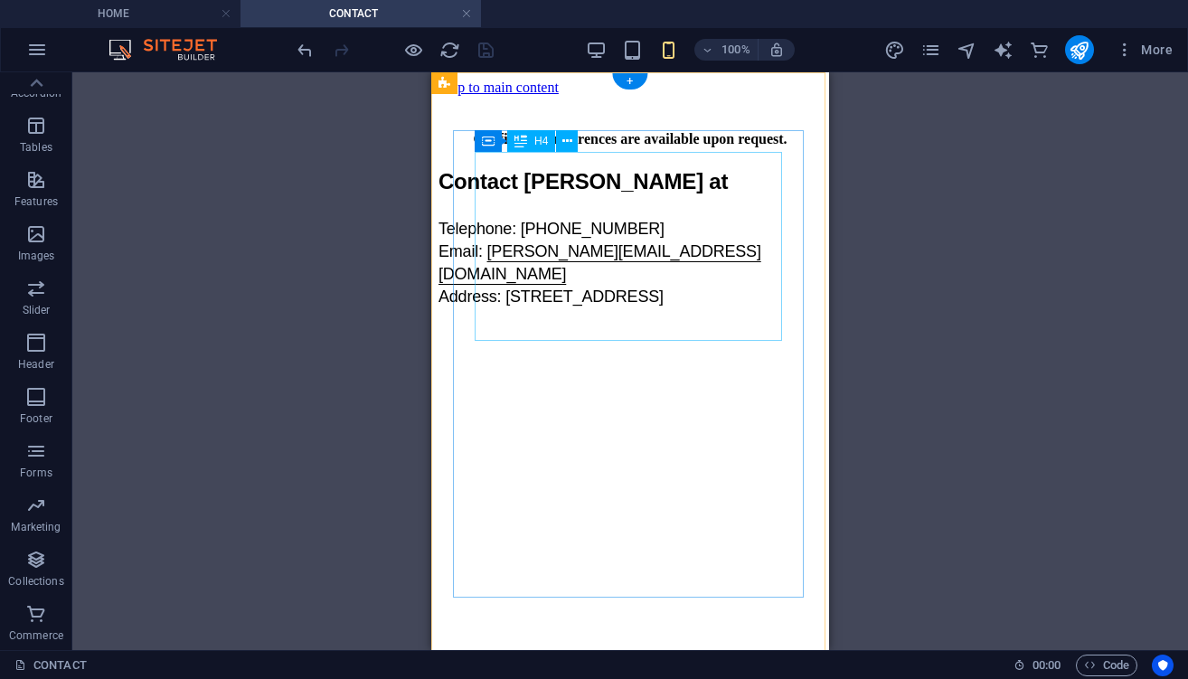
scroll to position [0, 0]
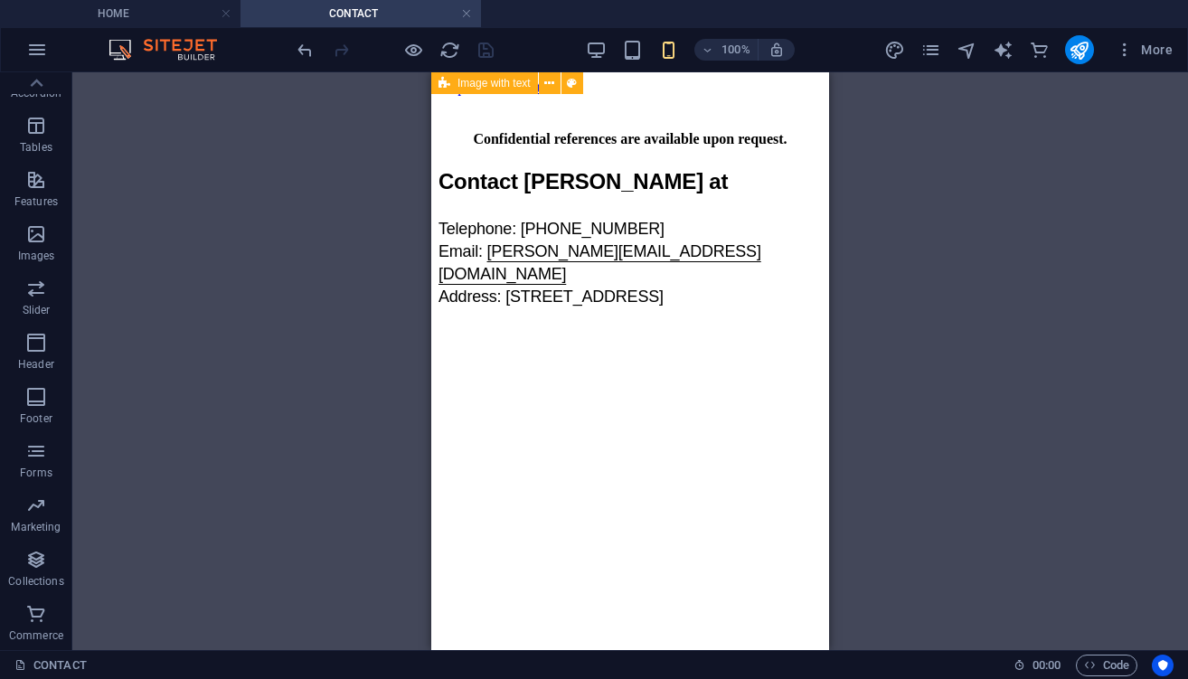
click at [591, 38] on div "100%" at bounding box center [690, 49] width 209 height 29
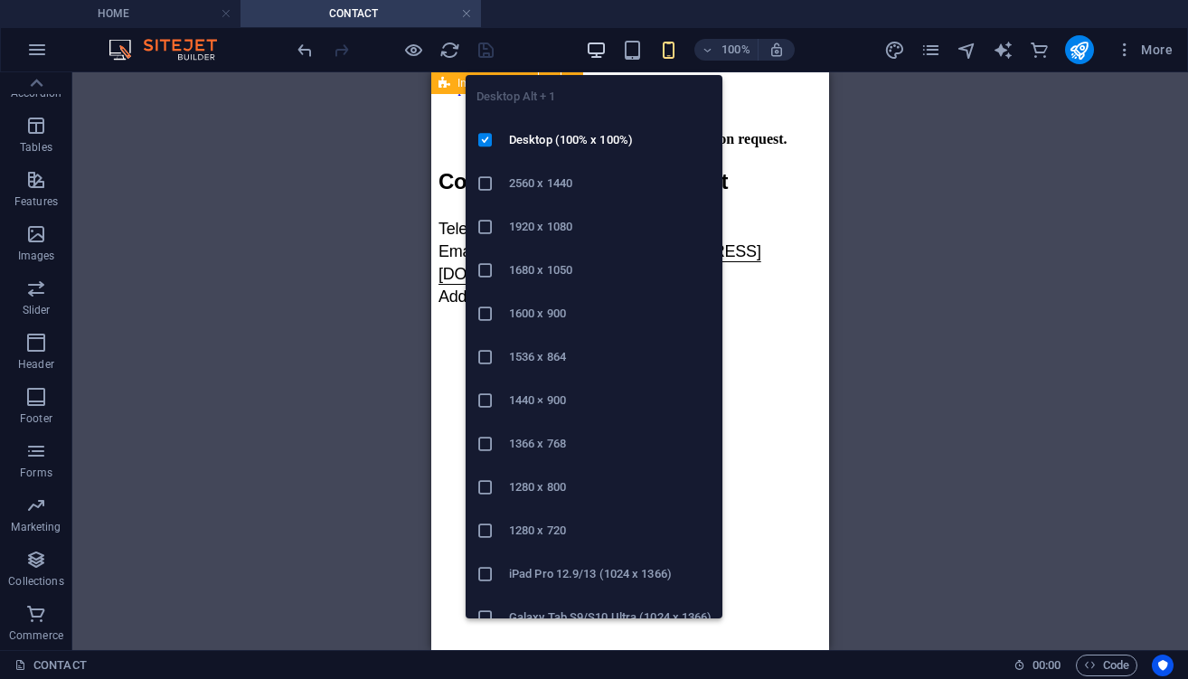
click at [591, 45] on icon "button" at bounding box center [596, 50] width 21 height 21
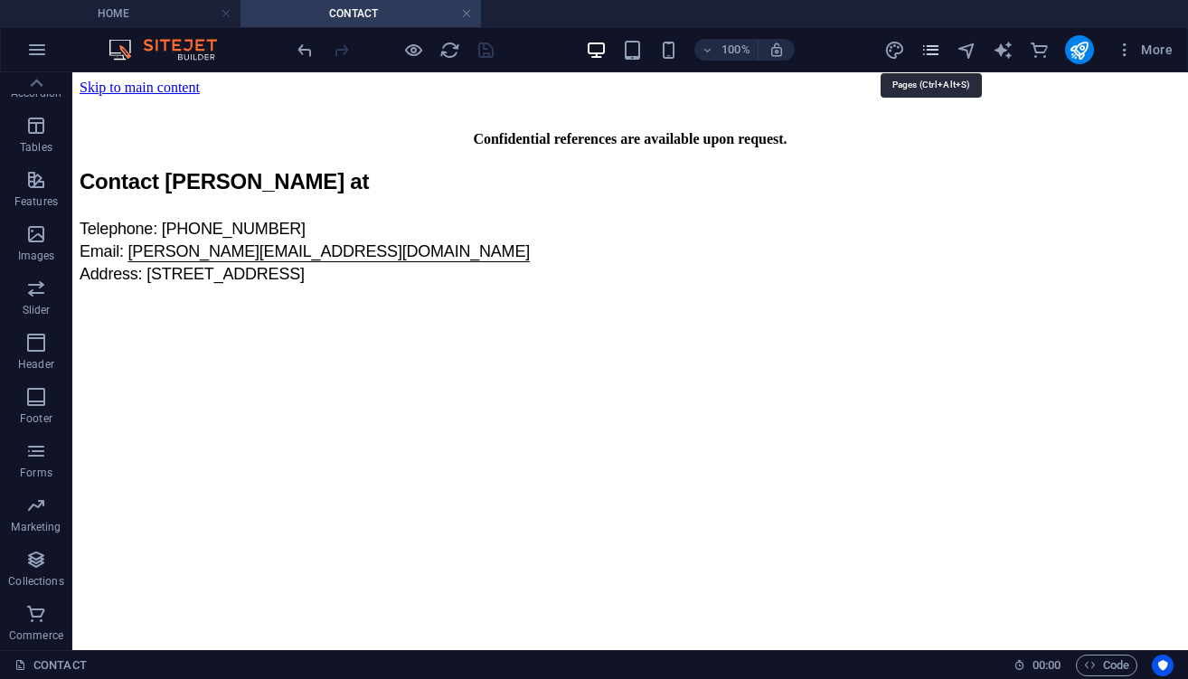
click at [931, 43] on icon "pages" at bounding box center [930, 50] width 21 height 21
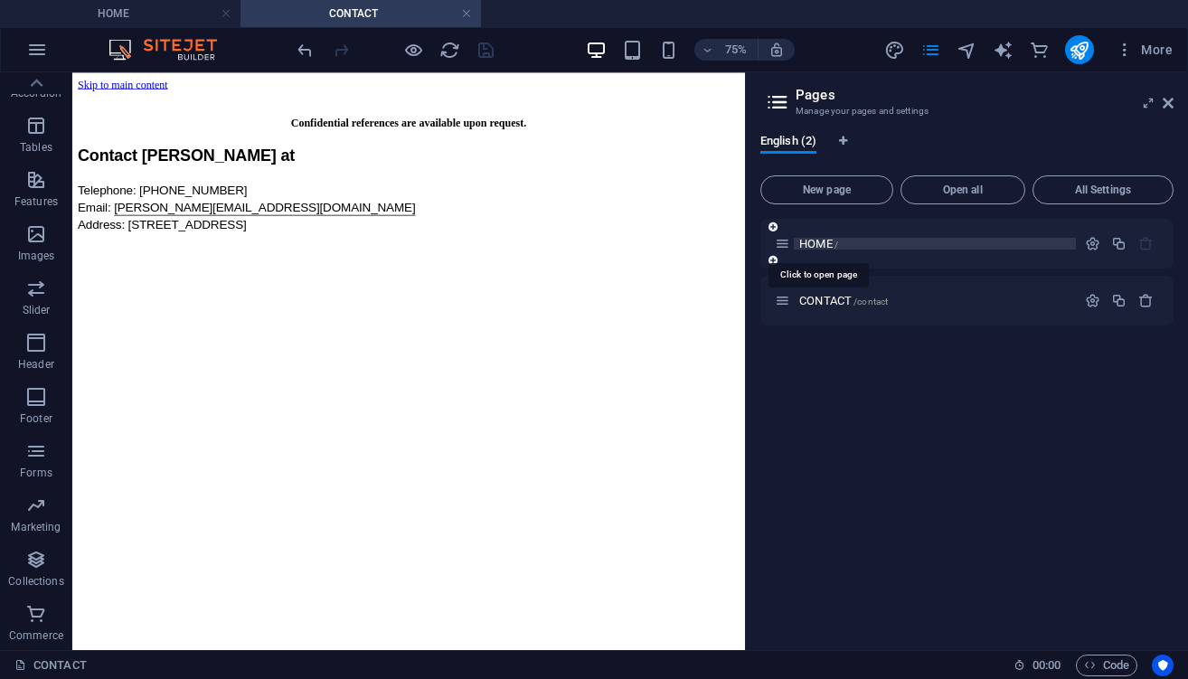
click at [824, 246] on span "HOME /" at bounding box center [818, 244] width 39 height 14
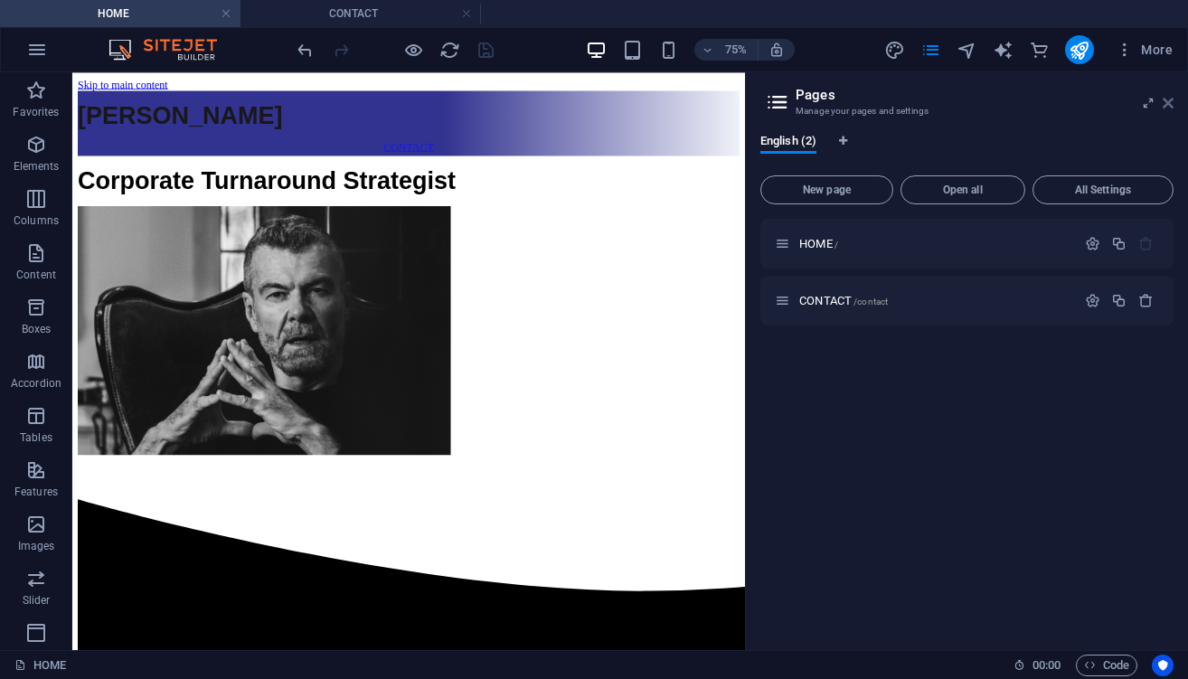
click at [1169, 106] on icon at bounding box center [1167, 103] width 11 height 14
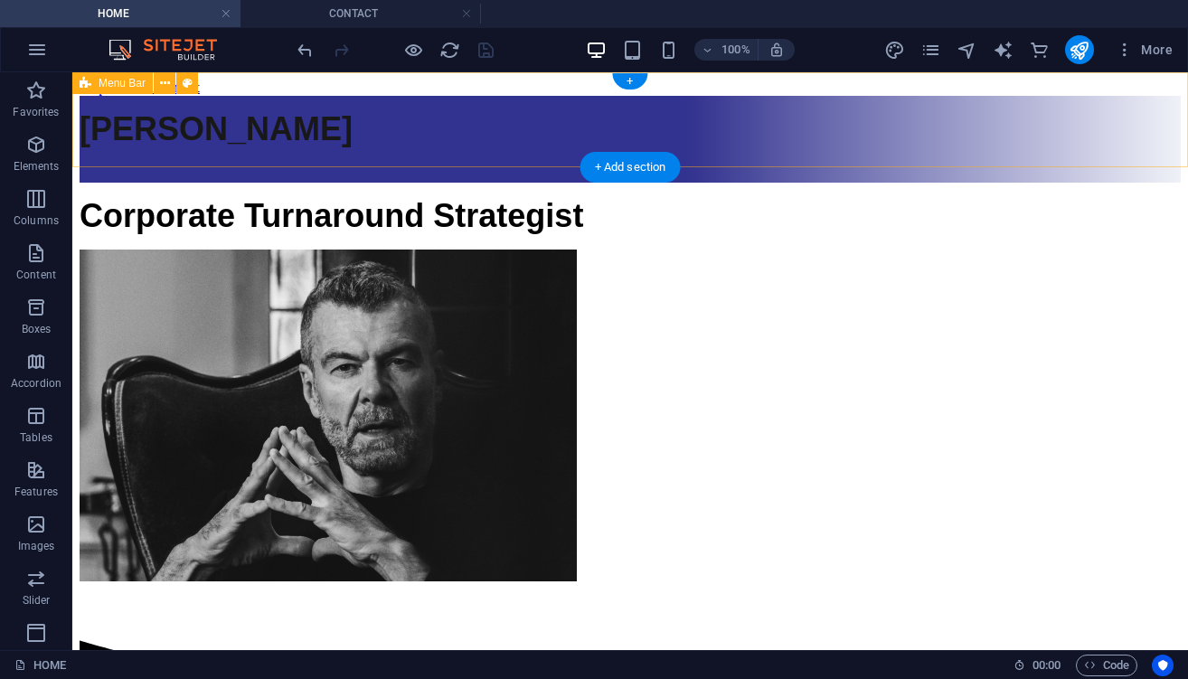
click at [148, 100] on div "PETER VAPAAMIES CONTACT" at bounding box center [630, 139] width 1101 height 87
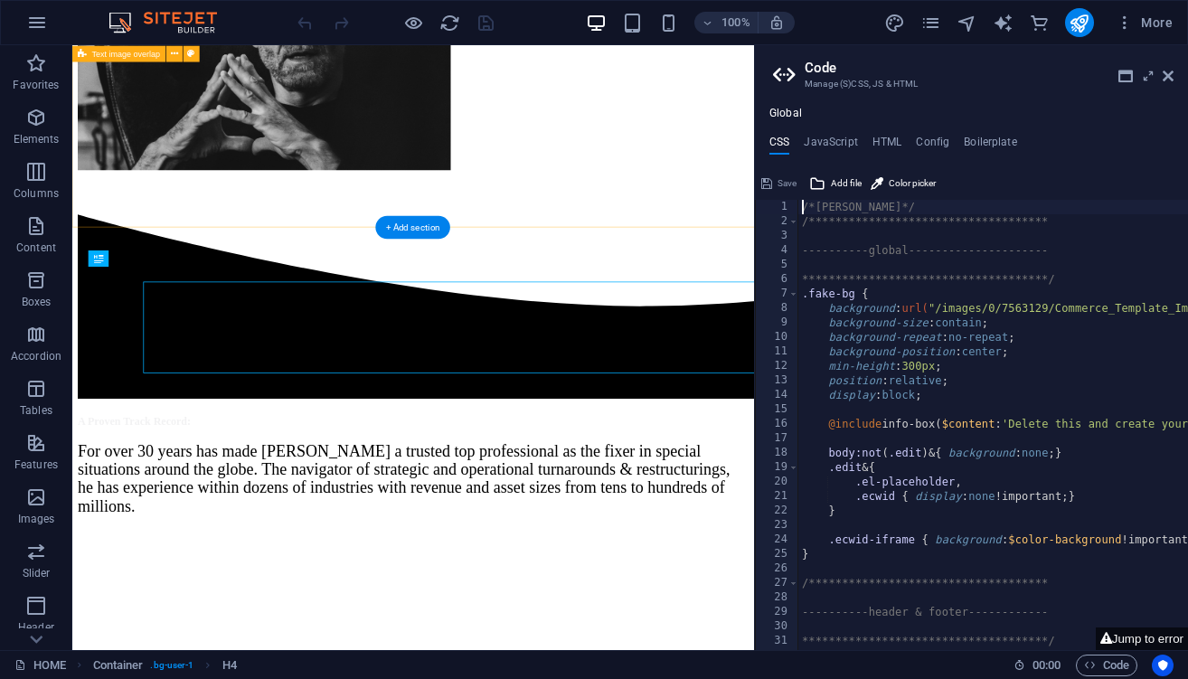
scroll to position [306, 0]
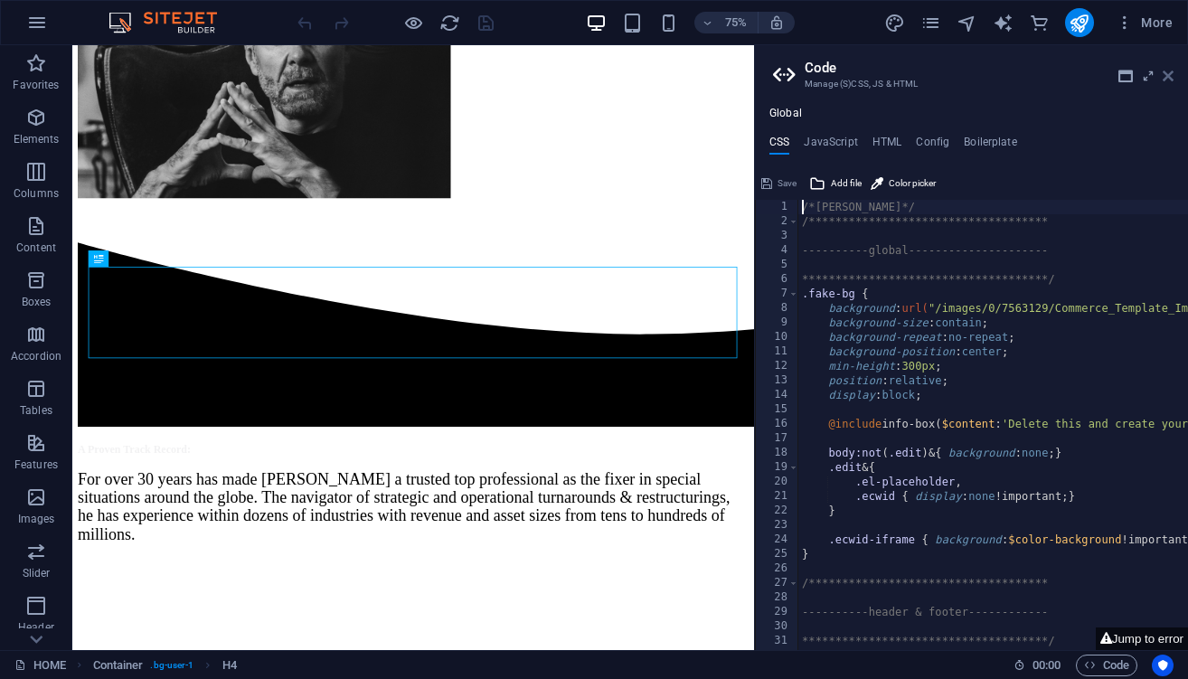
click at [1169, 75] on icon at bounding box center [1167, 76] width 11 height 14
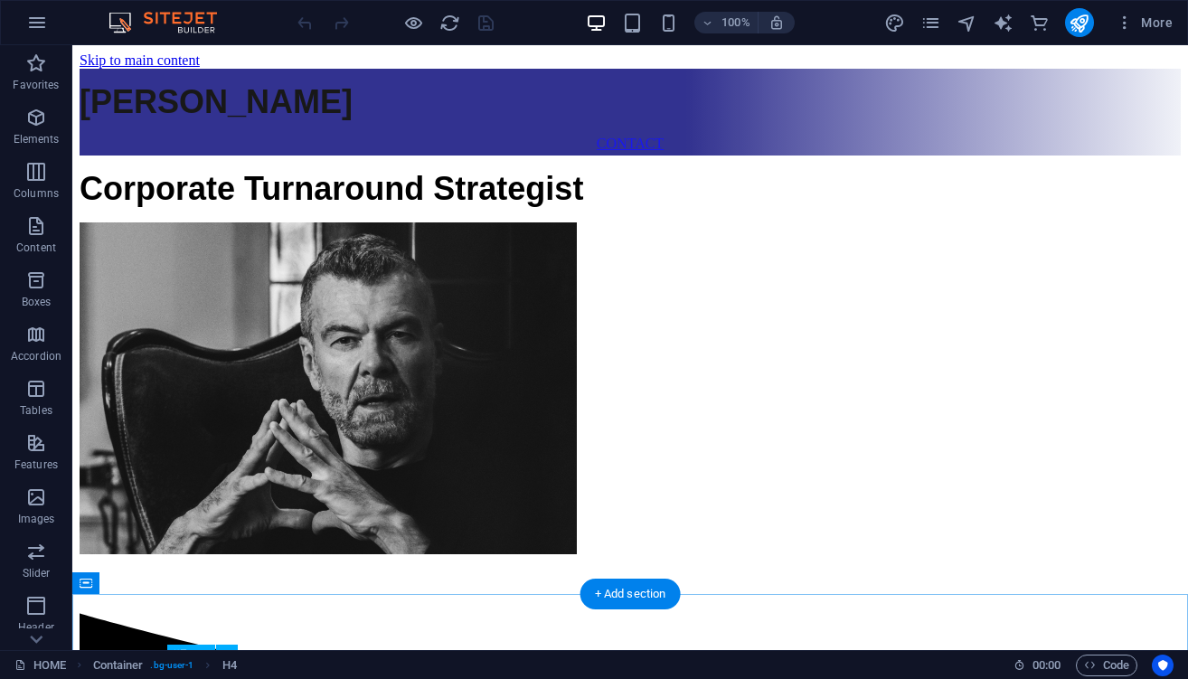
scroll to position [0, 0]
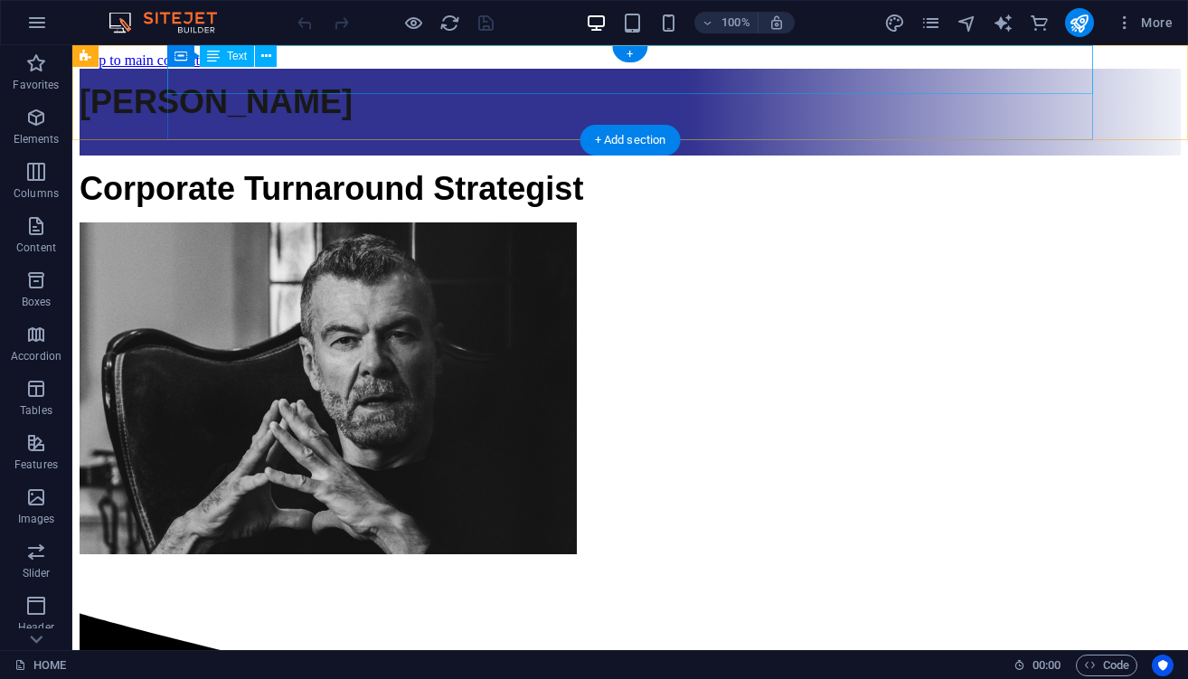
click at [233, 83] on div "[PERSON_NAME]" at bounding box center [630, 102] width 1101 height 38
click at [266, 54] on icon at bounding box center [266, 56] width 10 height 19
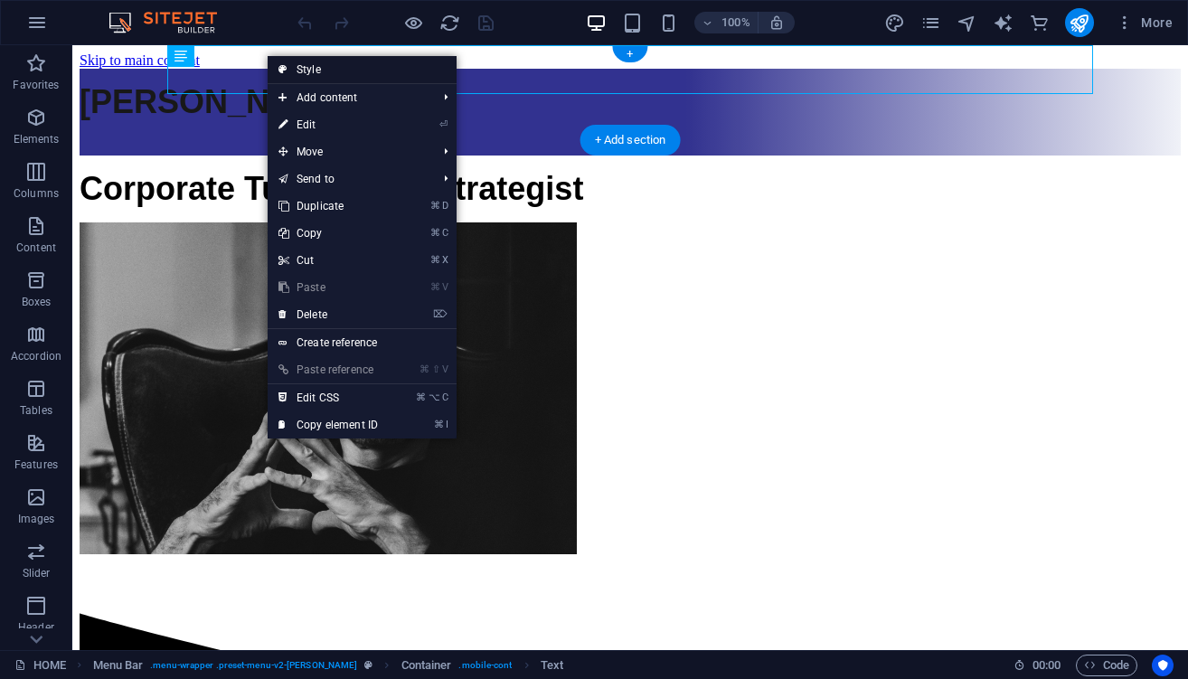
click at [342, 76] on link "Style" at bounding box center [362, 69] width 189 height 27
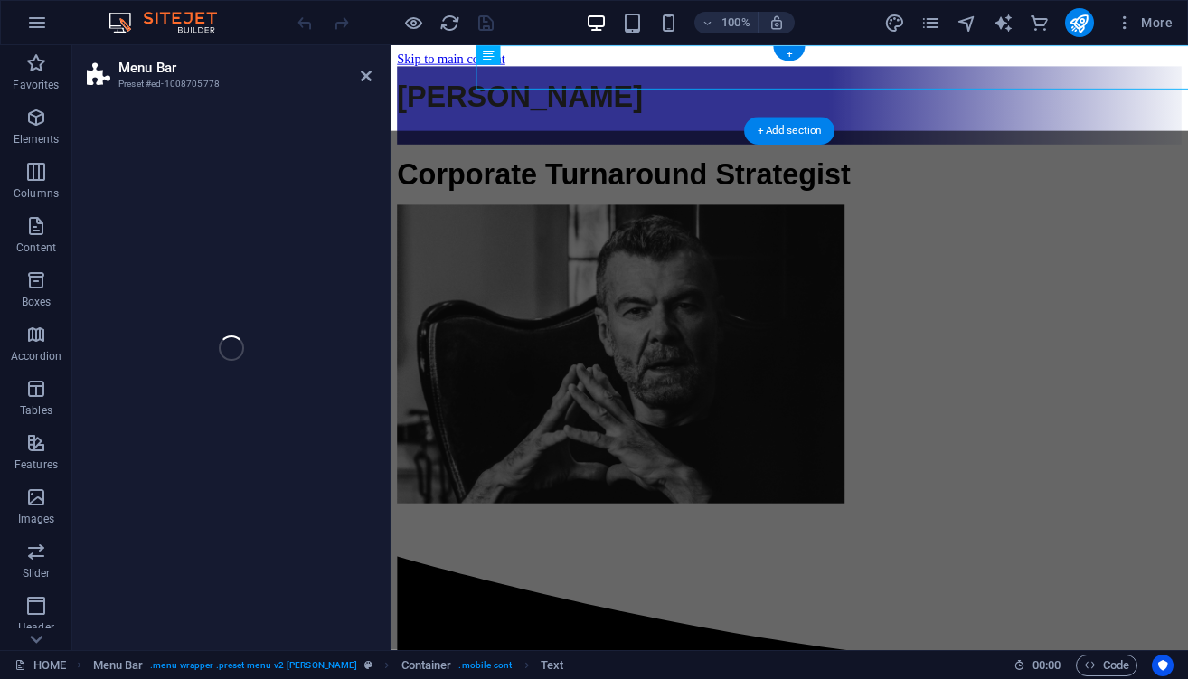
select select "rem"
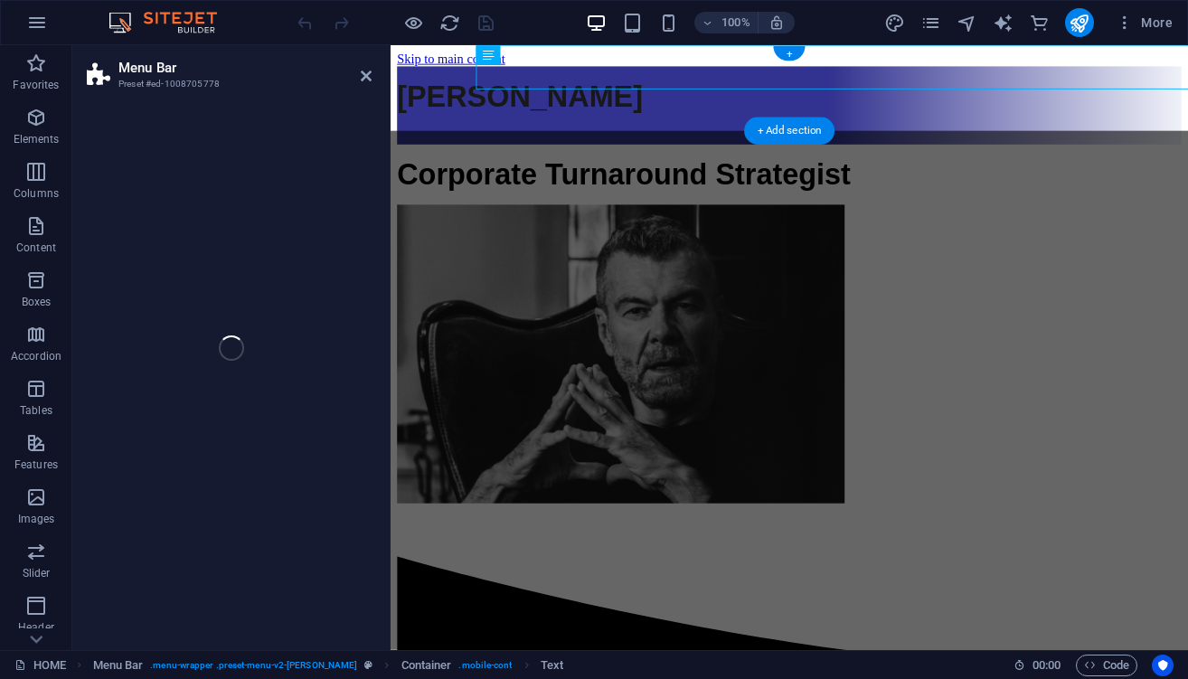
select select "rem"
select select "sticky_banner"
select select "preset-menu-v2-loki"
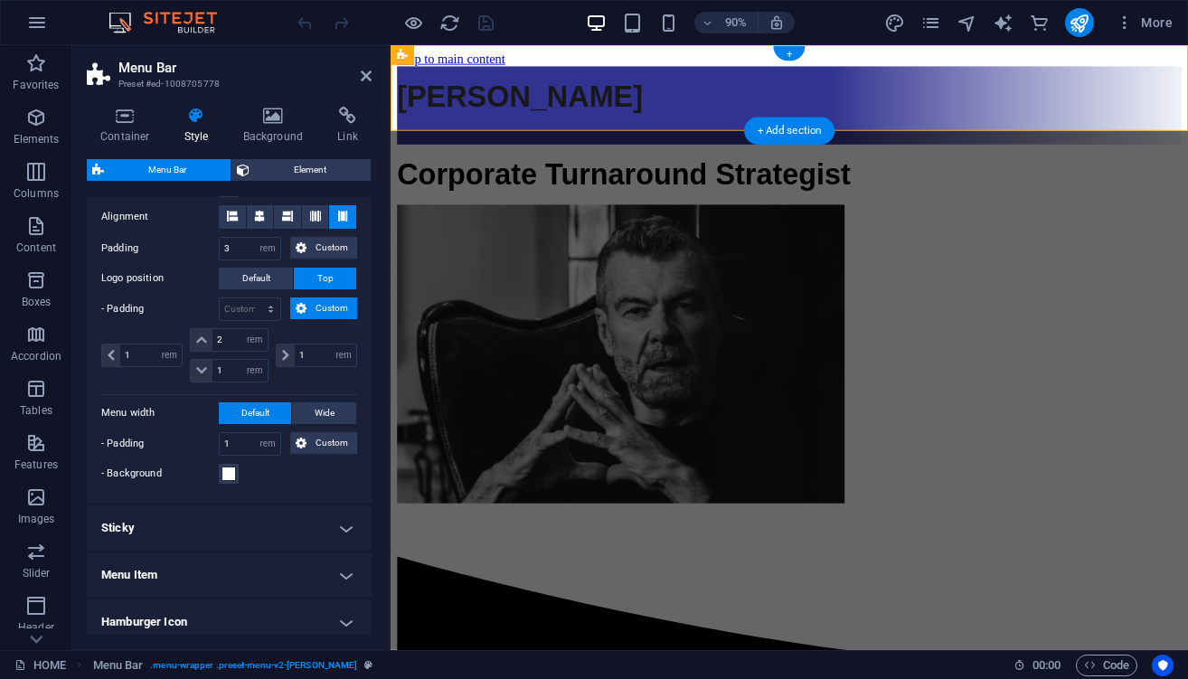
scroll to position [400, 0]
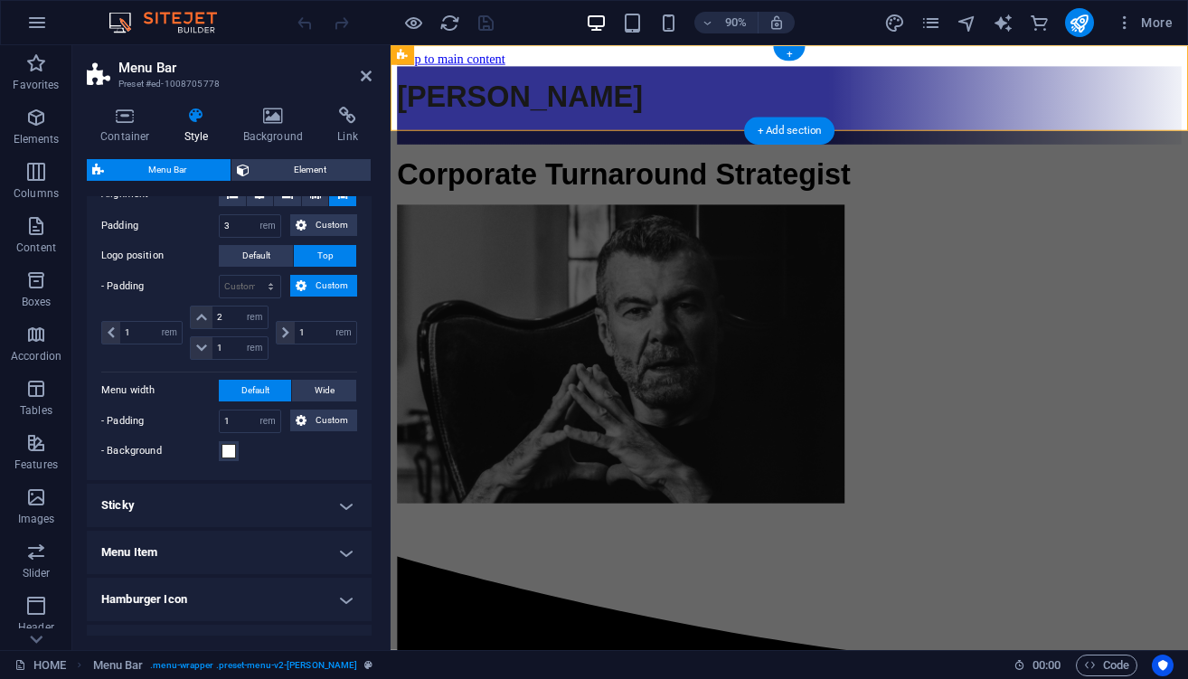
click at [334, 500] on h4 "Sticky" at bounding box center [229, 505] width 285 height 43
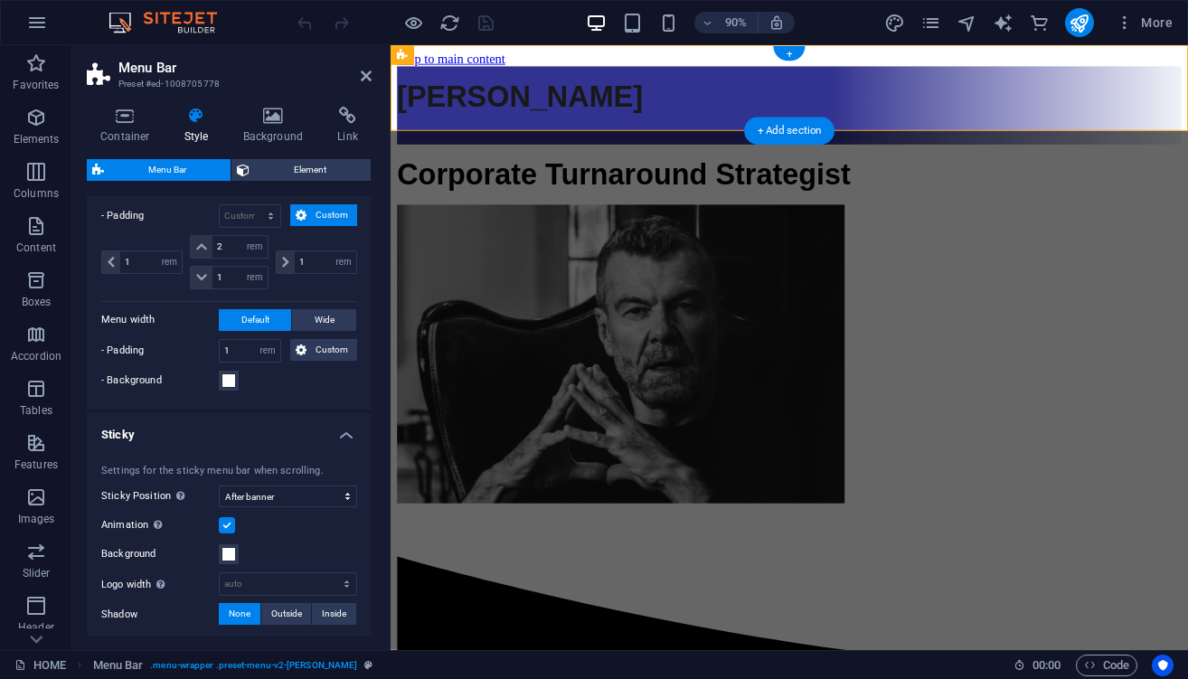
scroll to position [476, 0]
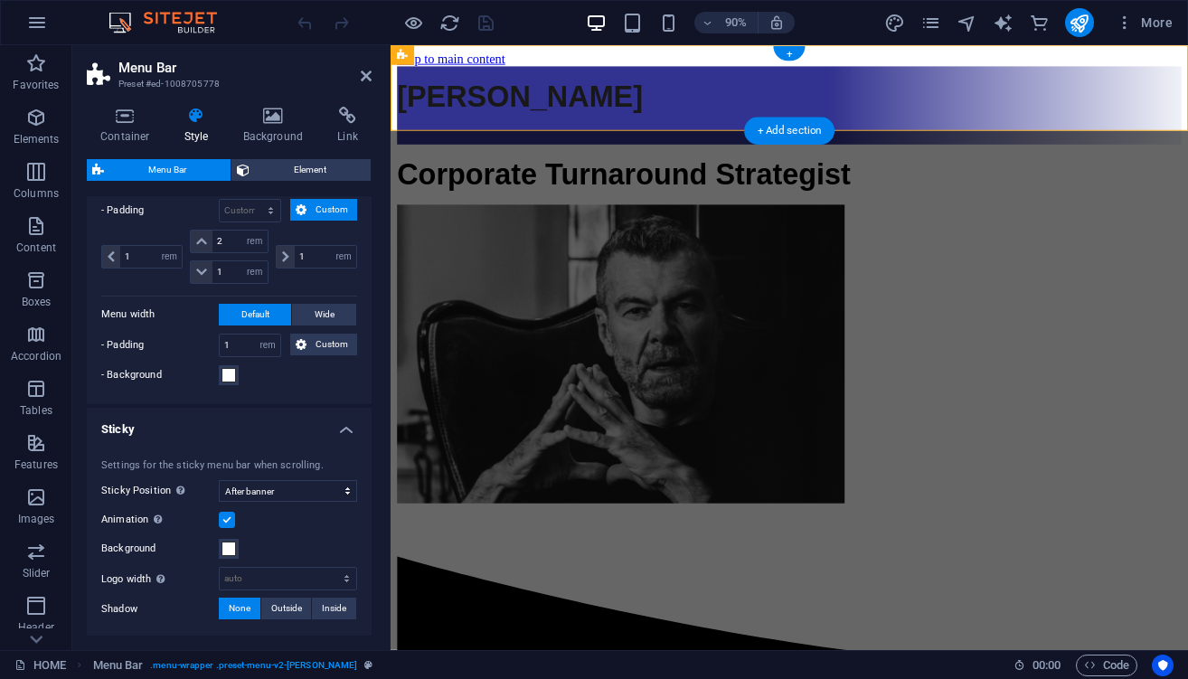
click at [340, 426] on h4 "Sticky" at bounding box center [229, 424] width 285 height 33
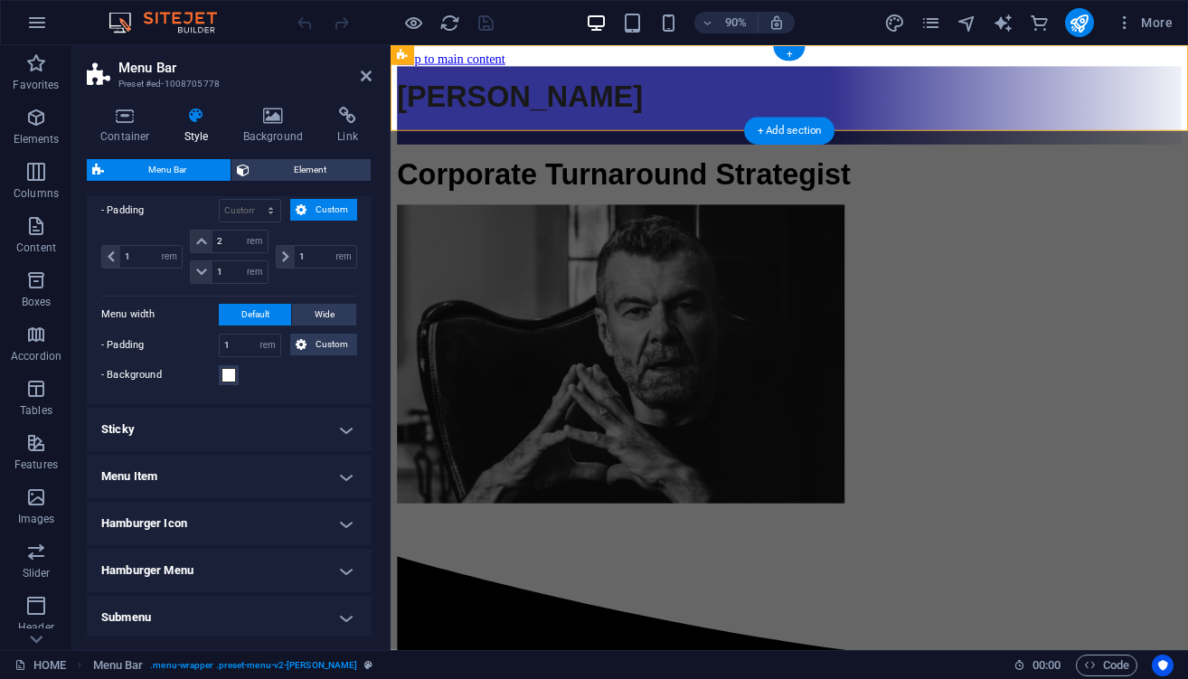
click at [340, 426] on h4 "Sticky" at bounding box center [229, 429] width 285 height 43
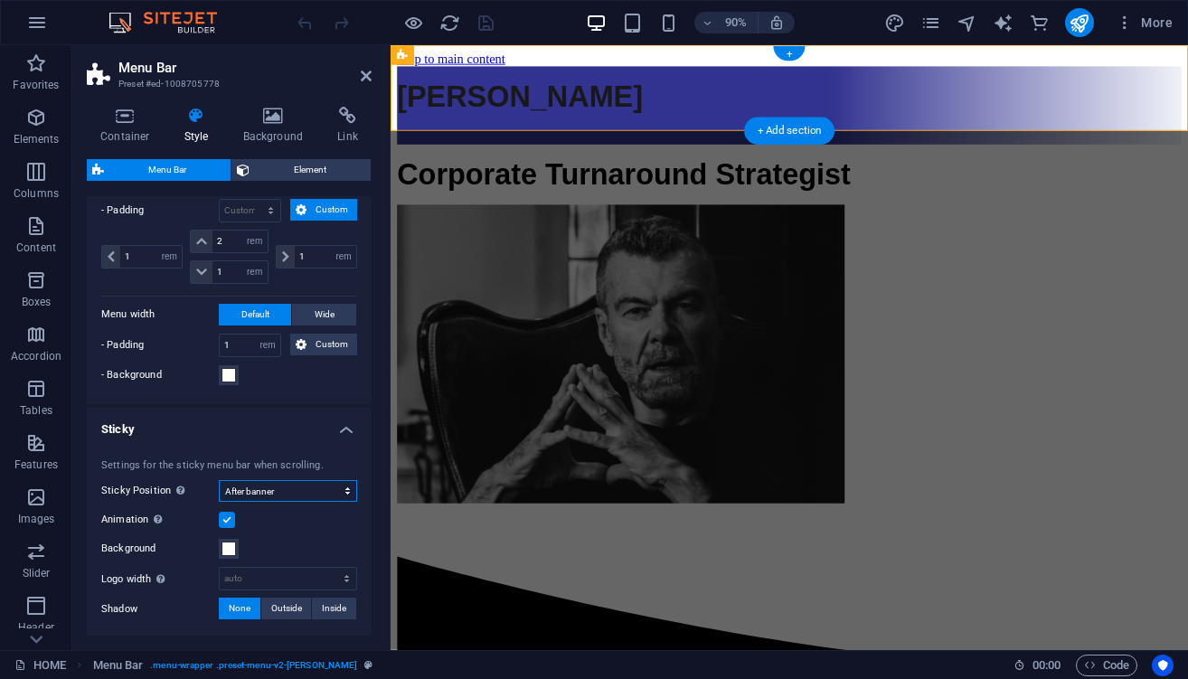
select select "sticky_instant"
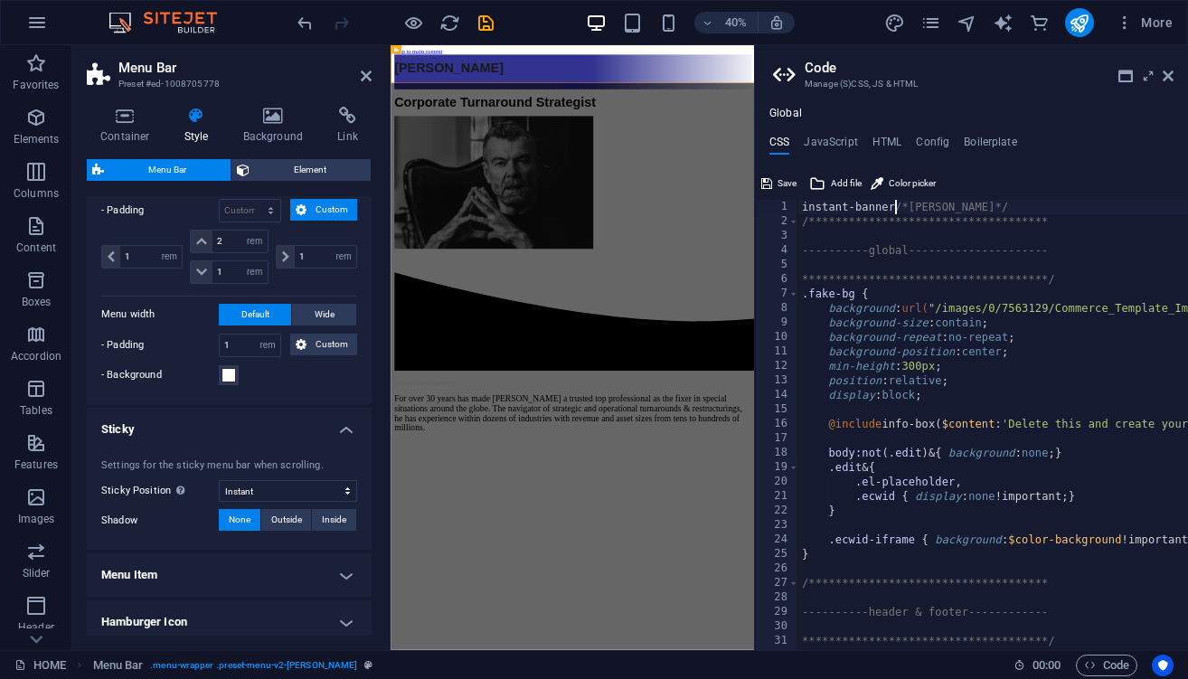
scroll to position [0, 9]
type textarea "/*[PERSON_NAME]*/"
click at [781, 179] on span "Save" at bounding box center [786, 184] width 19 height 22
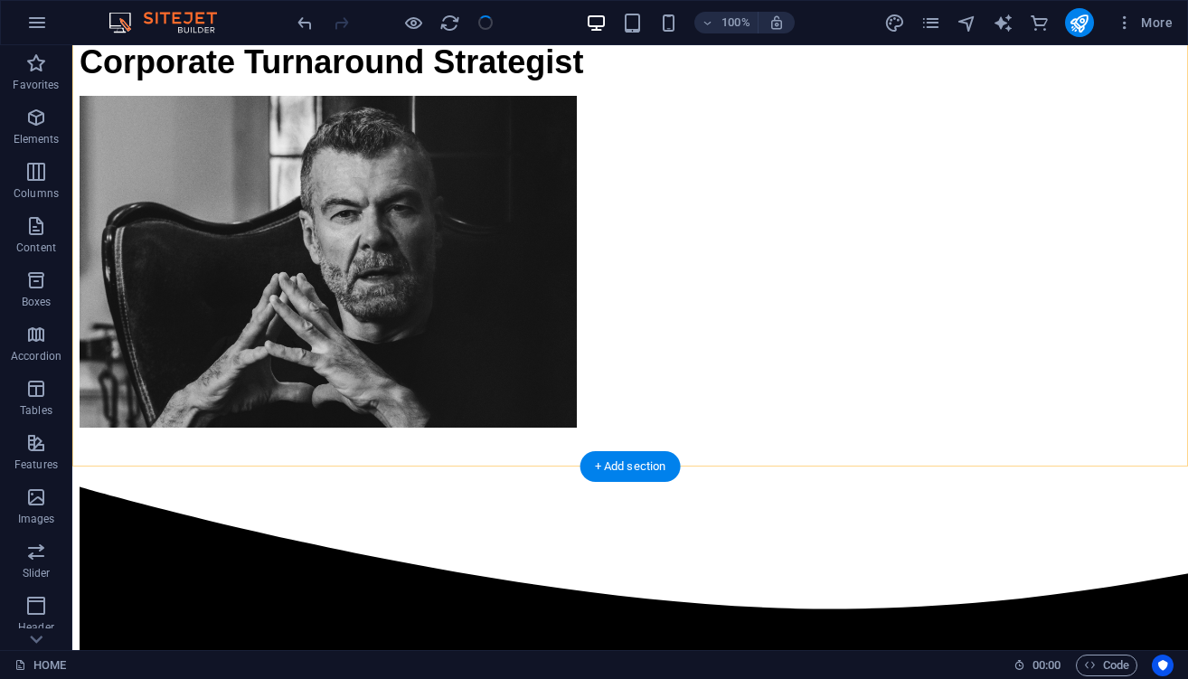
scroll to position [128, 0]
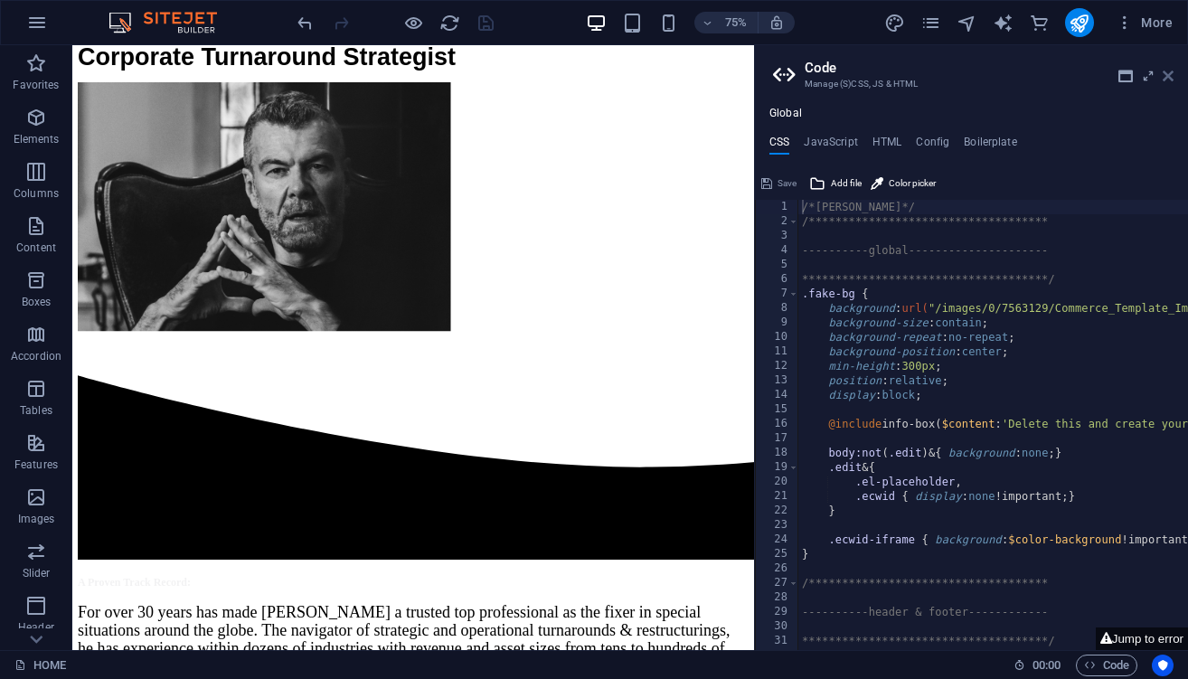
click at [1167, 78] on icon at bounding box center [1167, 76] width 11 height 14
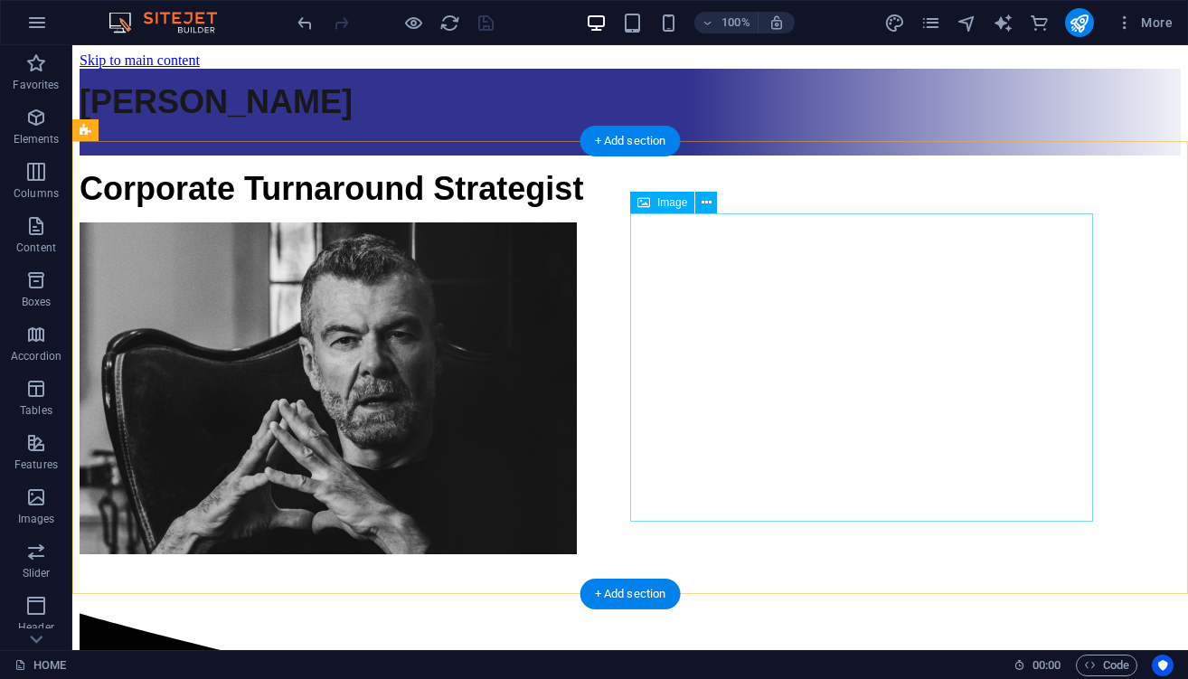
scroll to position [0, 0]
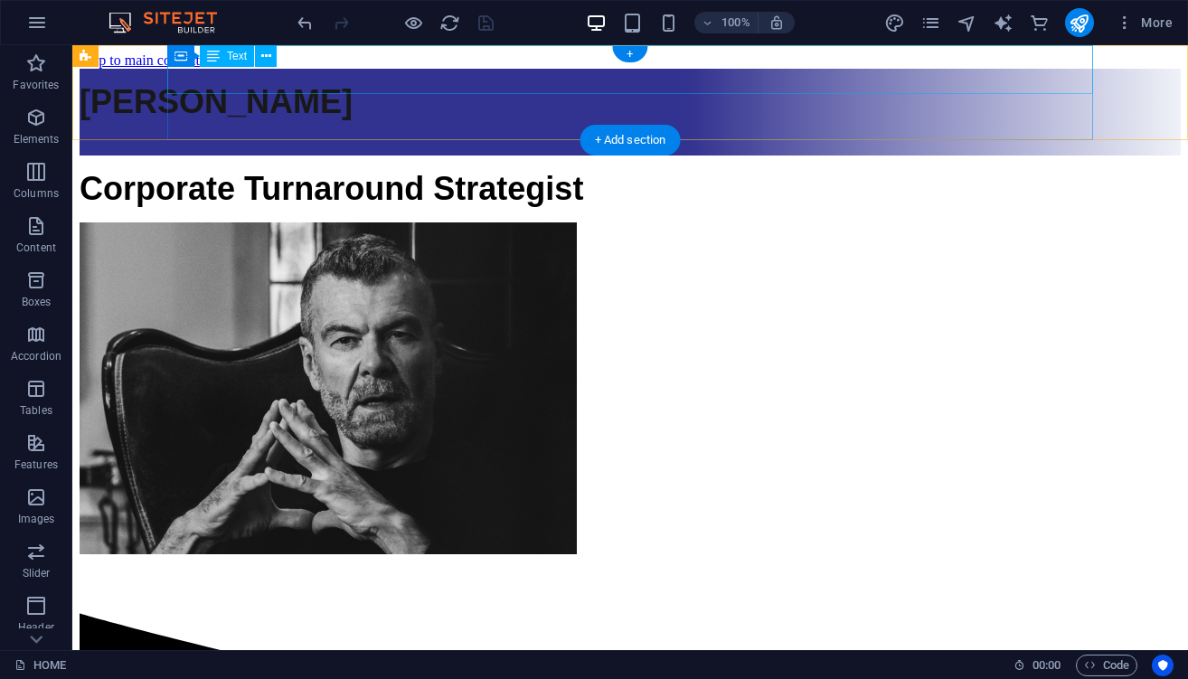
click at [710, 83] on div "[PERSON_NAME]" at bounding box center [630, 102] width 1101 height 38
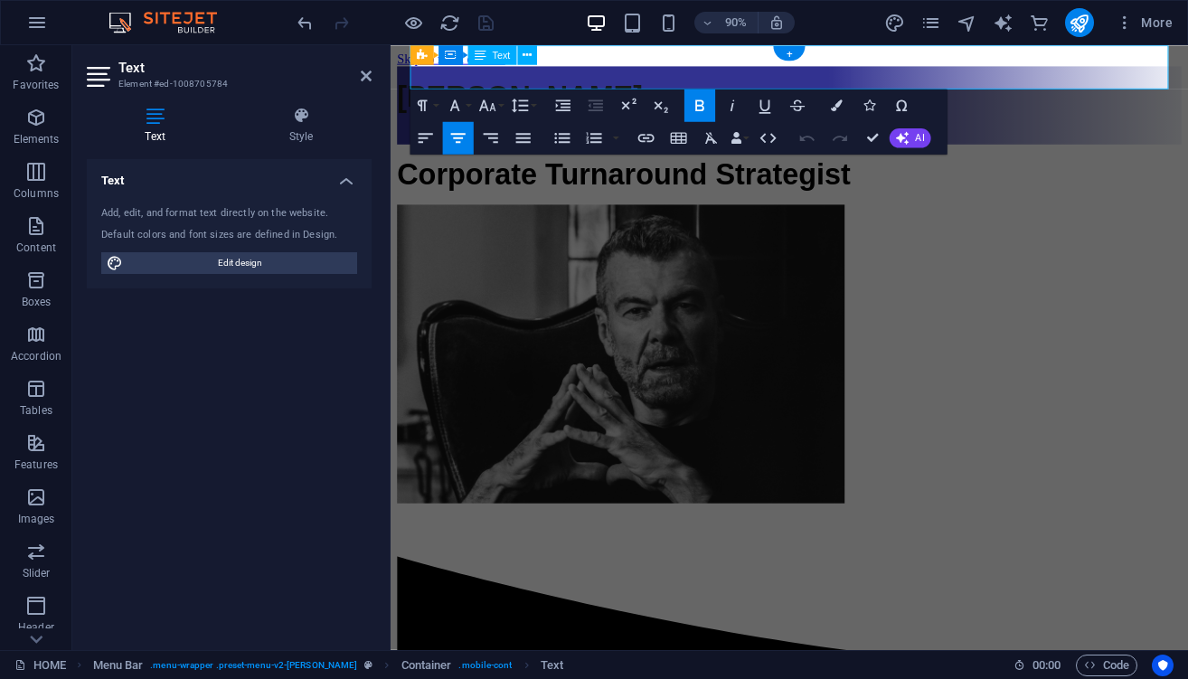
click at [671, 83] on strong "[PERSON_NAME]" at bounding box center [534, 101] width 273 height 37
click at [502, 103] on button "Font Size" at bounding box center [490, 105] width 31 height 33
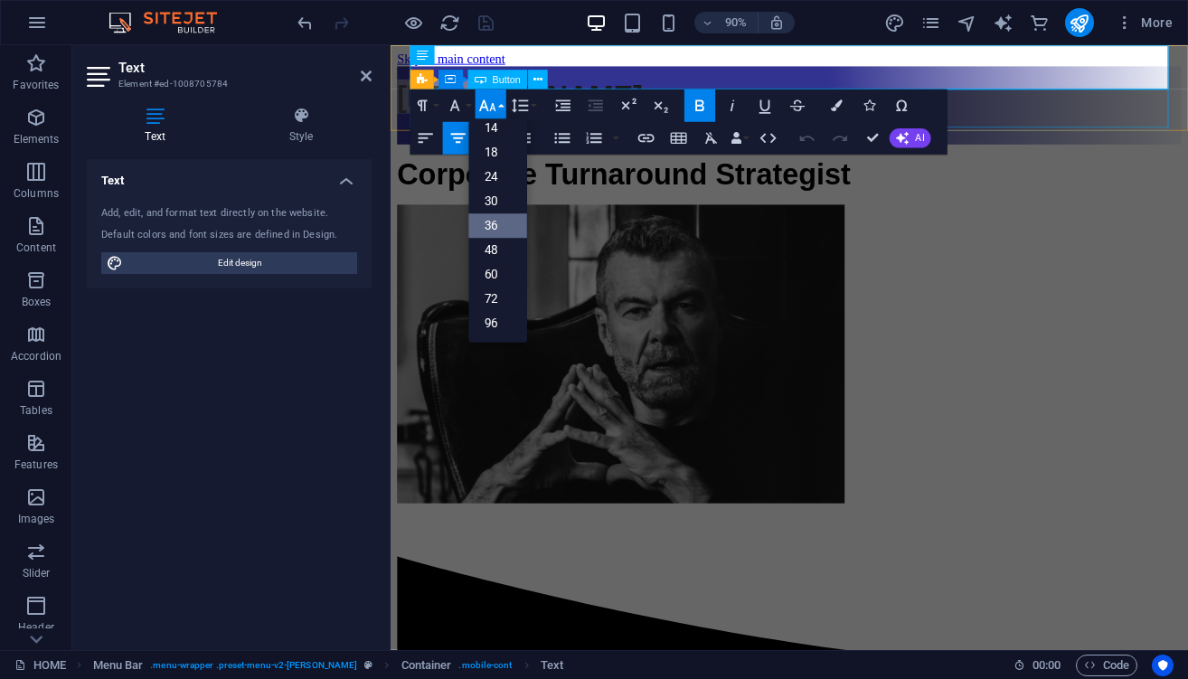
scroll to position [146, 0]
click at [502, 103] on button "Font Size" at bounding box center [490, 105] width 31 height 33
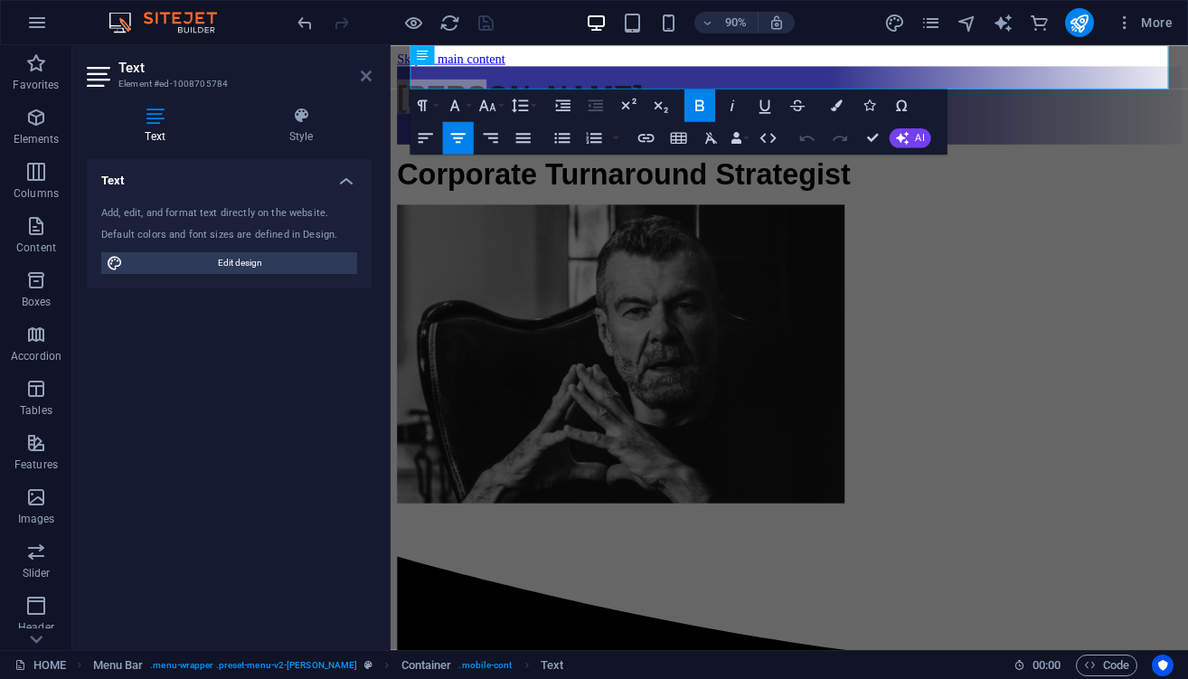
click at [369, 72] on icon at bounding box center [366, 76] width 11 height 14
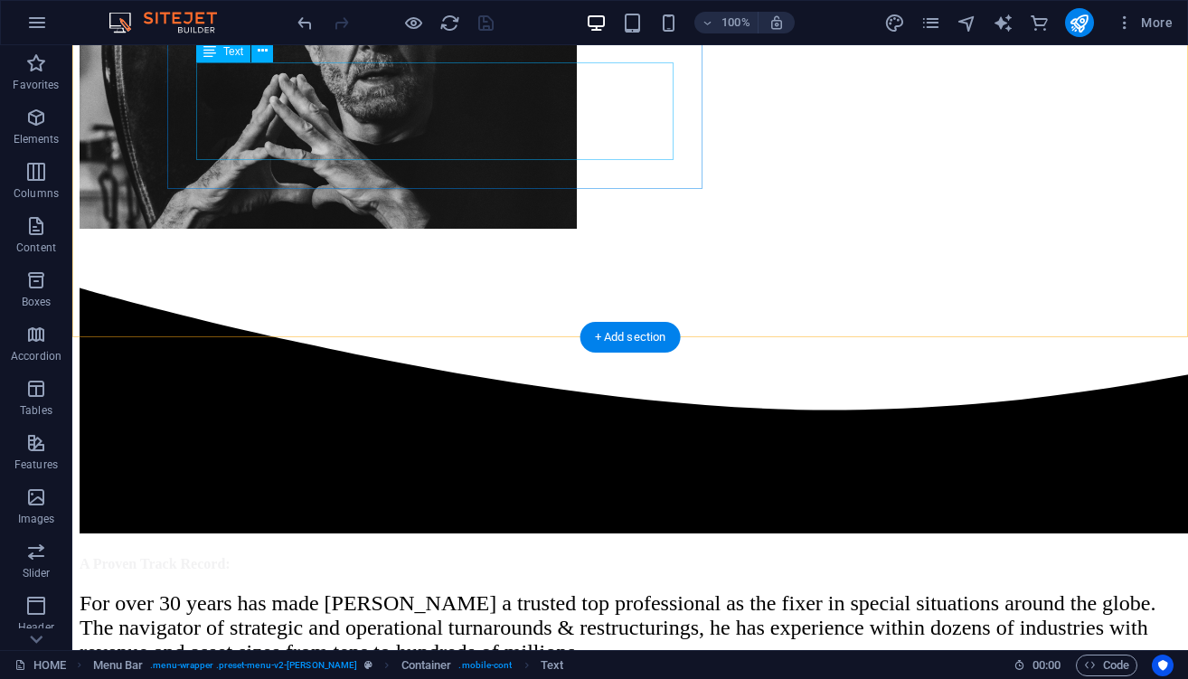
scroll to position [411, 0]
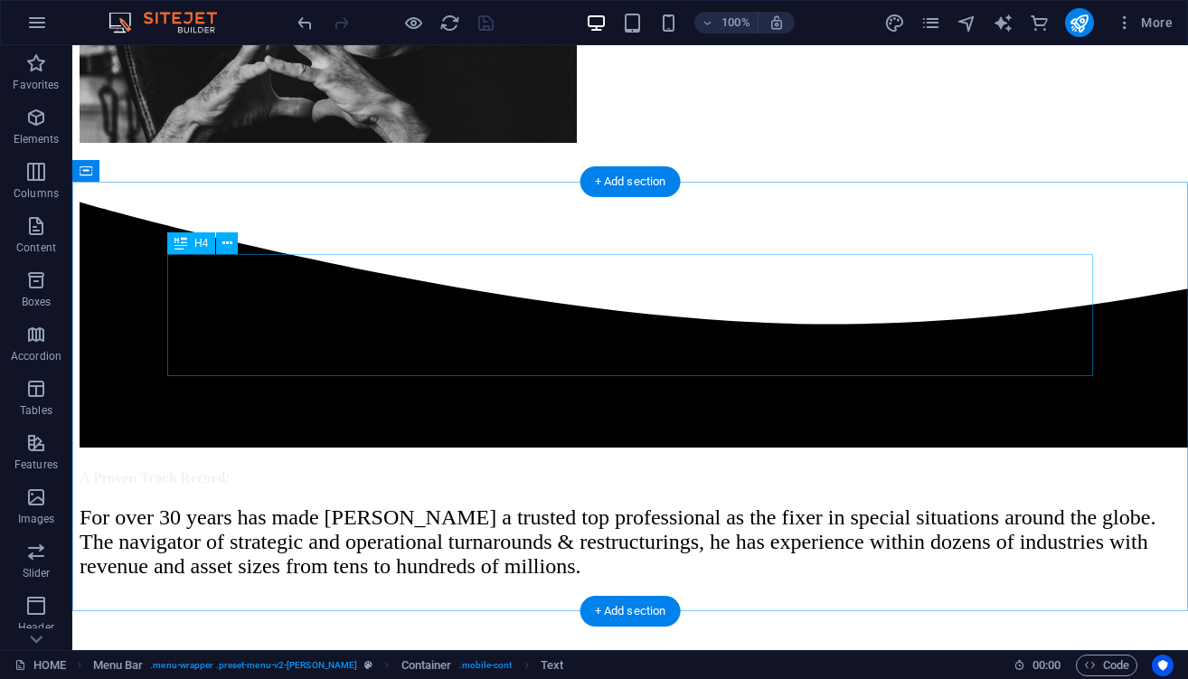
click at [468, 470] on div "A Proven Track Record:" at bounding box center [630, 478] width 1101 height 16
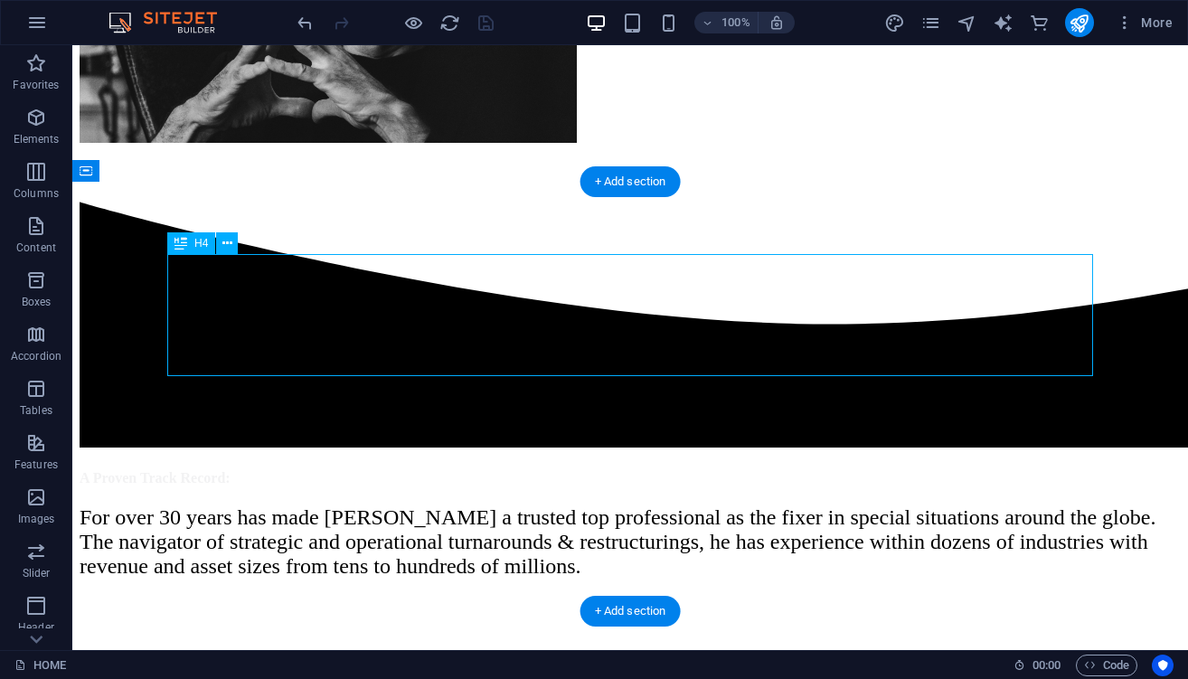
click at [468, 470] on div "A Proven Track Record:" at bounding box center [630, 478] width 1101 height 16
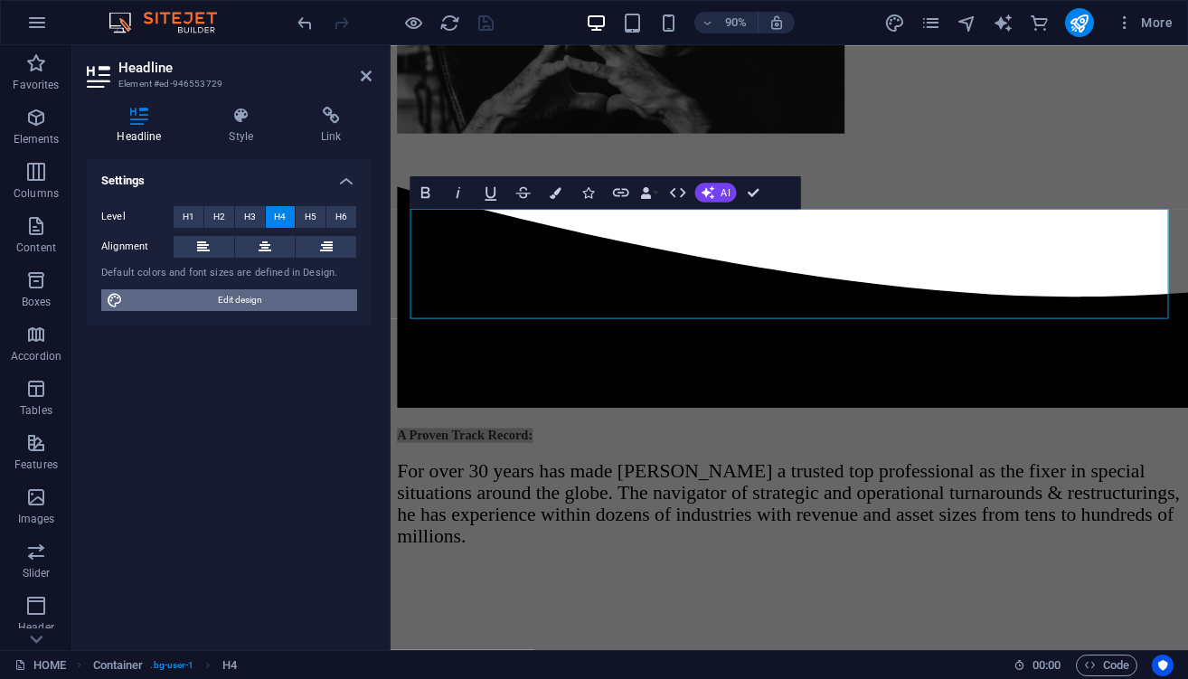
click at [251, 304] on span "Edit design" at bounding box center [239, 300] width 223 height 22
select select "px"
select select "400"
select select "px"
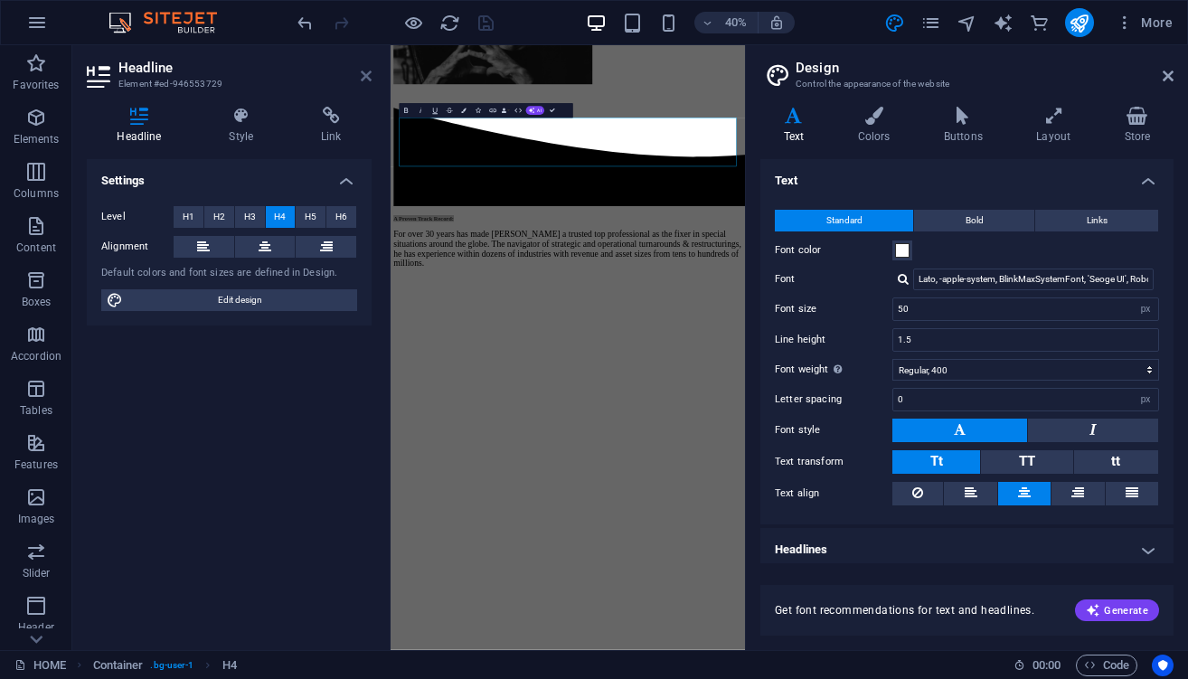
click at [368, 75] on icon at bounding box center [366, 76] width 11 height 14
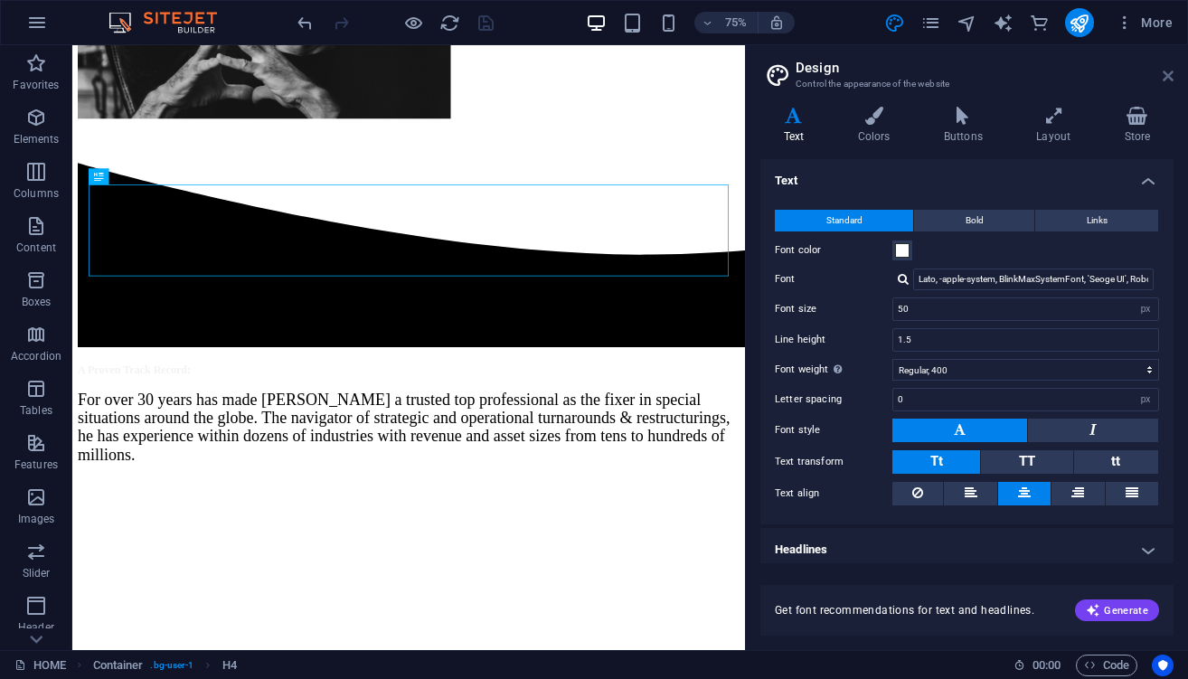
click at [1172, 72] on icon at bounding box center [1167, 76] width 11 height 14
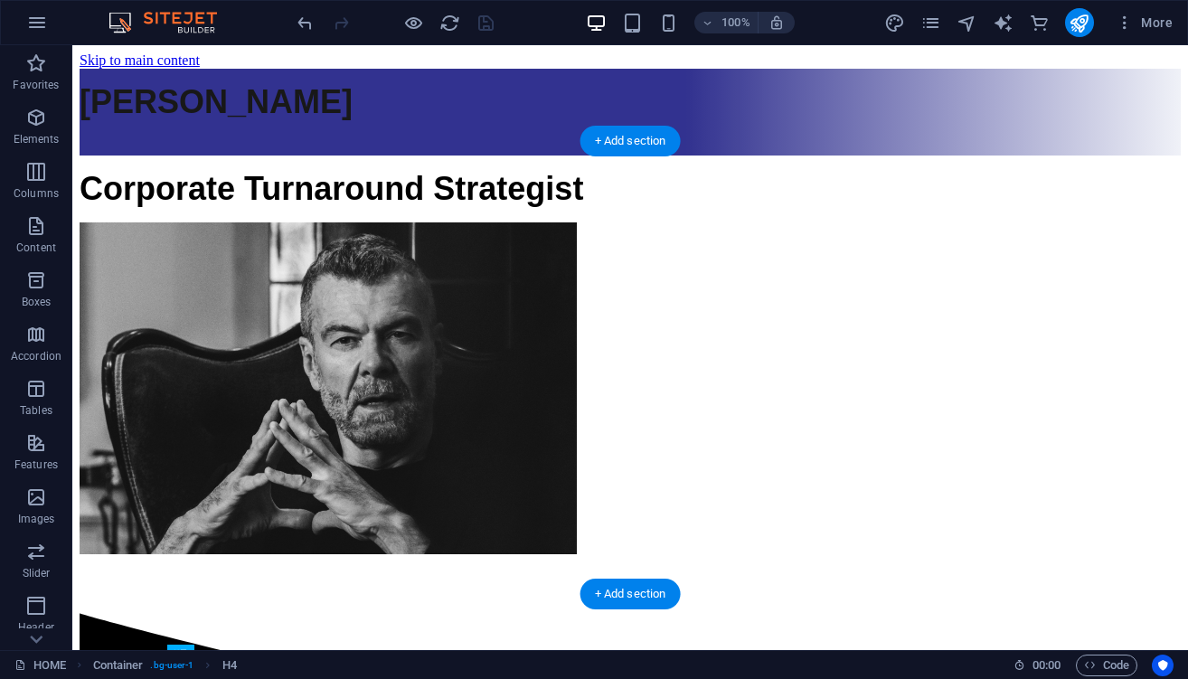
scroll to position [0, 0]
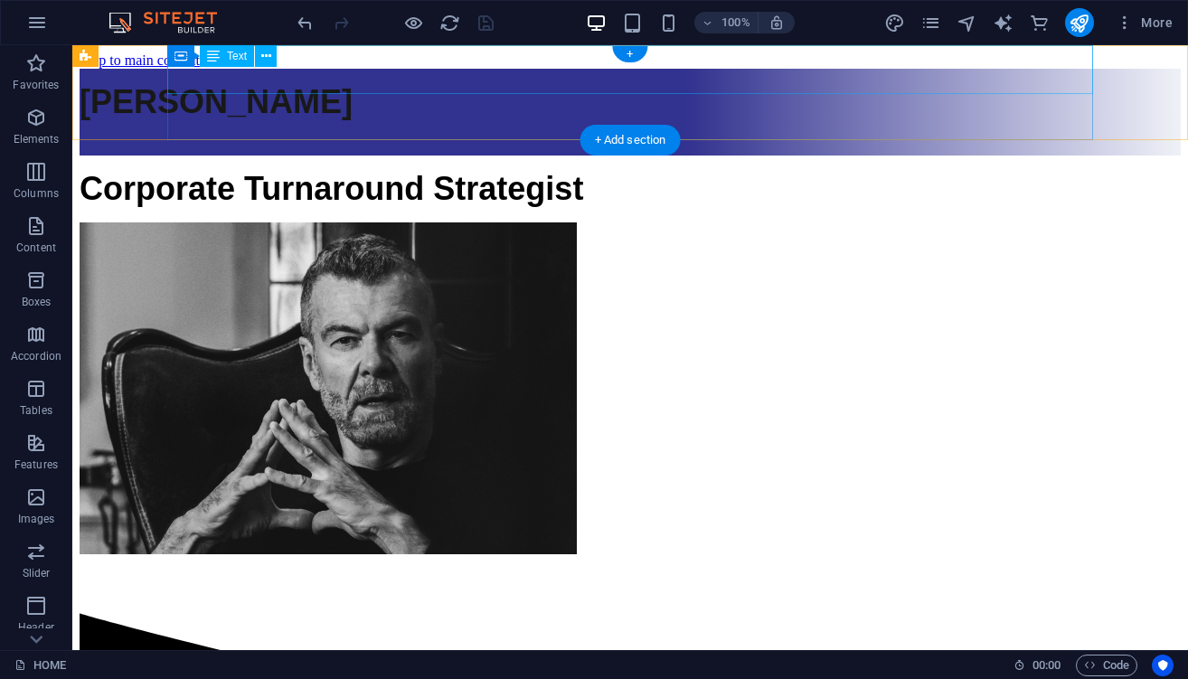
click at [681, 83] on div "[PERSON_NAME]" at bounding box center [630, 102] width 1101 height 38
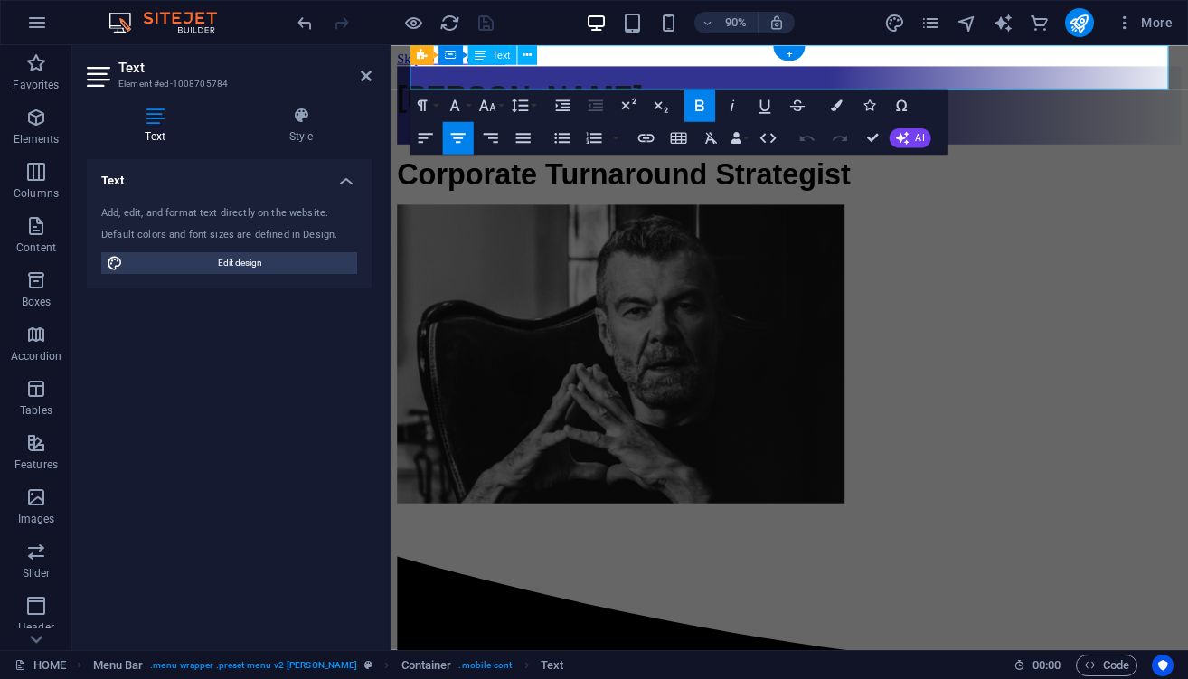
click at [671, 83] on strong "[PERSON_NAME]" at bounding box center [534, 101] width 273 height 37
click at [499, 105] on button "Font Size" at bounding box center [490, 105] width 31 height 33
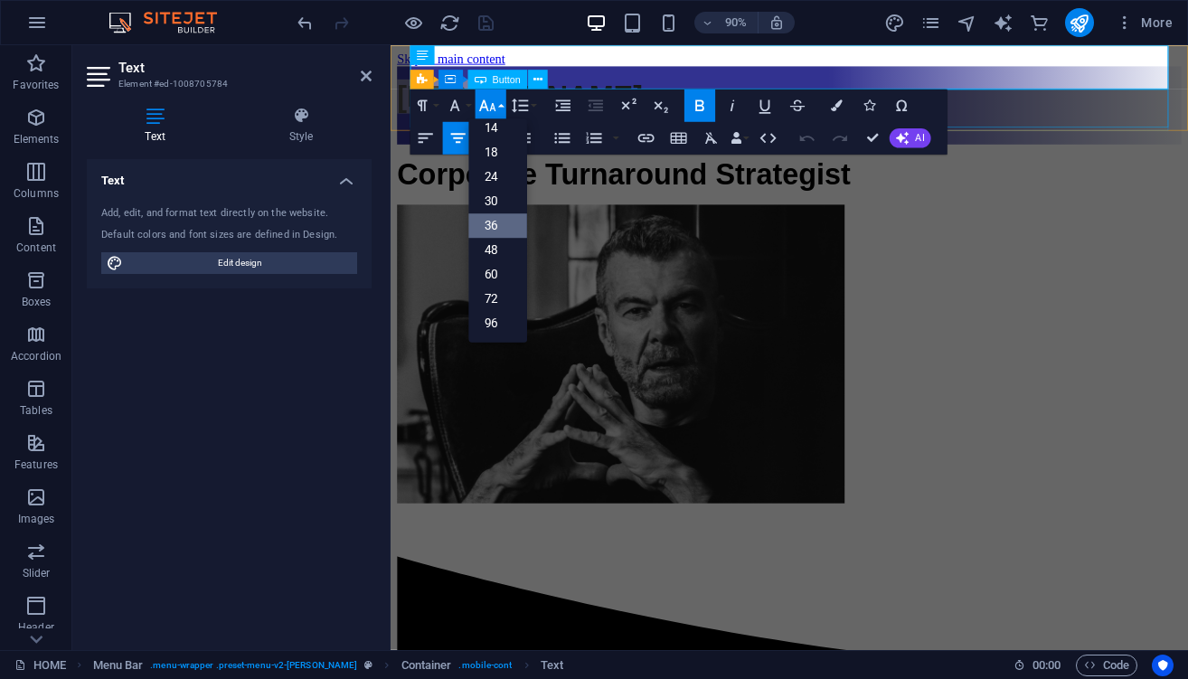
scroll to position [146, 0]
click at [498, 272] on link "60" at bounding box center [497, 274] width 59 height 24
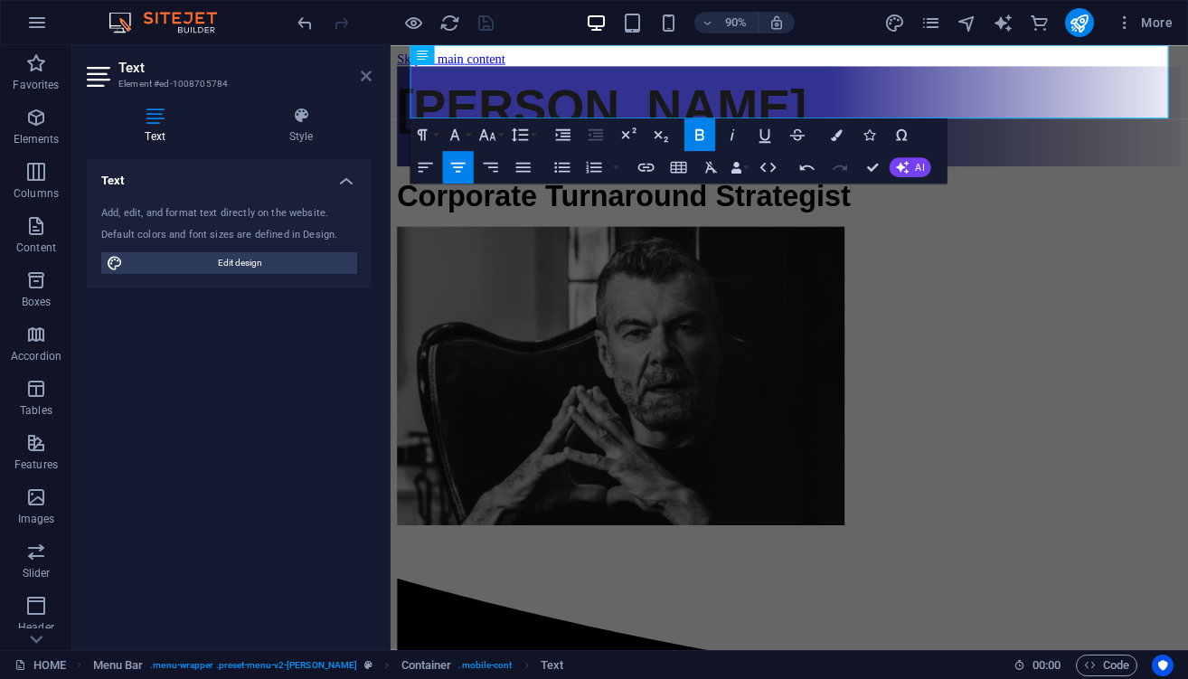
click at [368, 80] on icon at bounding box center [366, 76] width 11 height 14
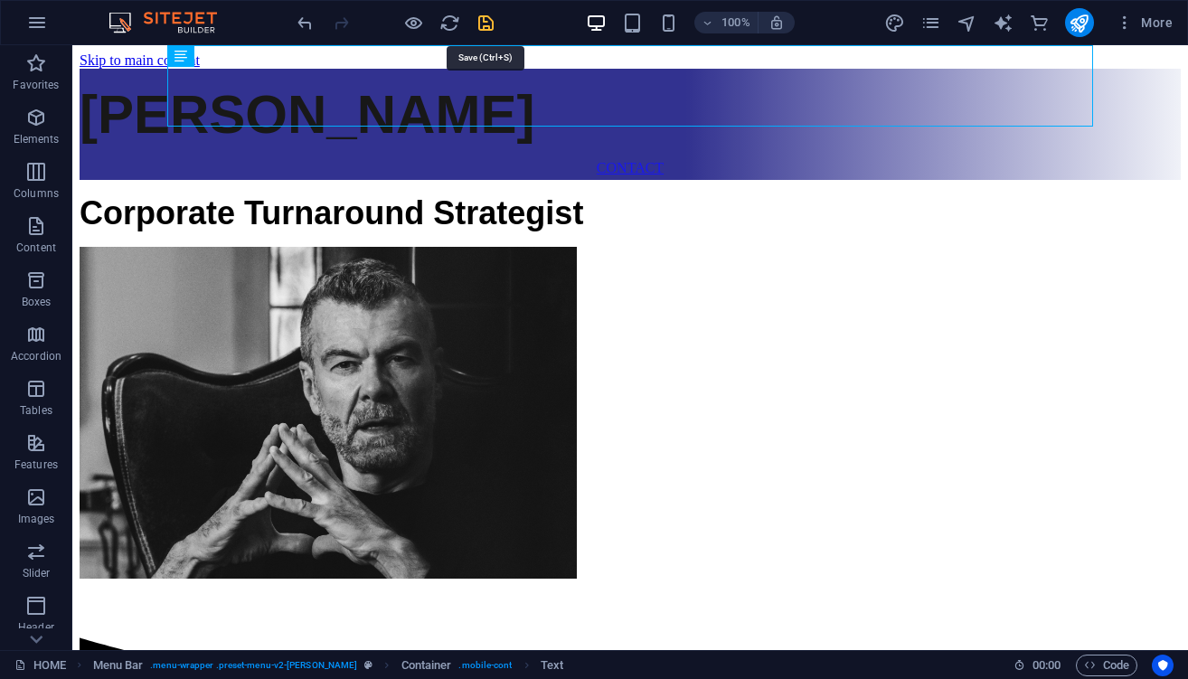
click at [487, 25] on icon "save" at bounding box center [485, 23] width 21 height 21
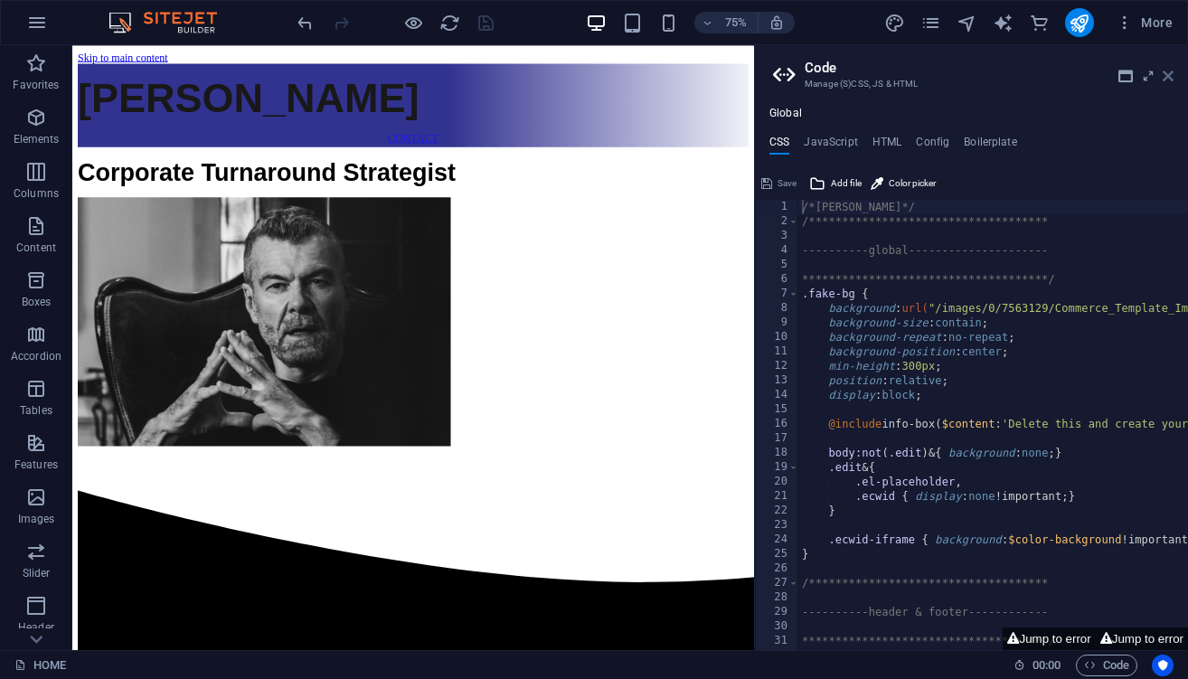
drag, startPoint x: 1165, startPoint y: 74, endPoint x: 1092, endPoint y: 29, distance: 86.0
click at [1165, 74] on icon at bounding box center [1167, 76] width 11 height 14
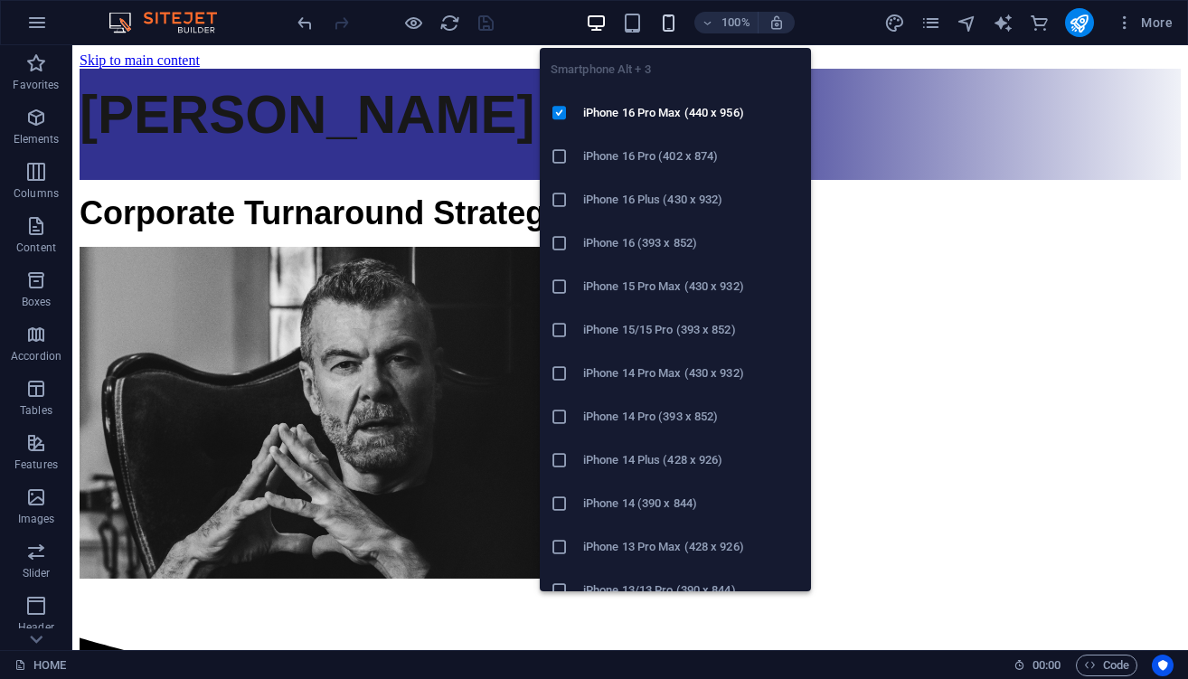
click at [668, 21] on icon "button" at bounding box center [668, 23] width 21 height 21
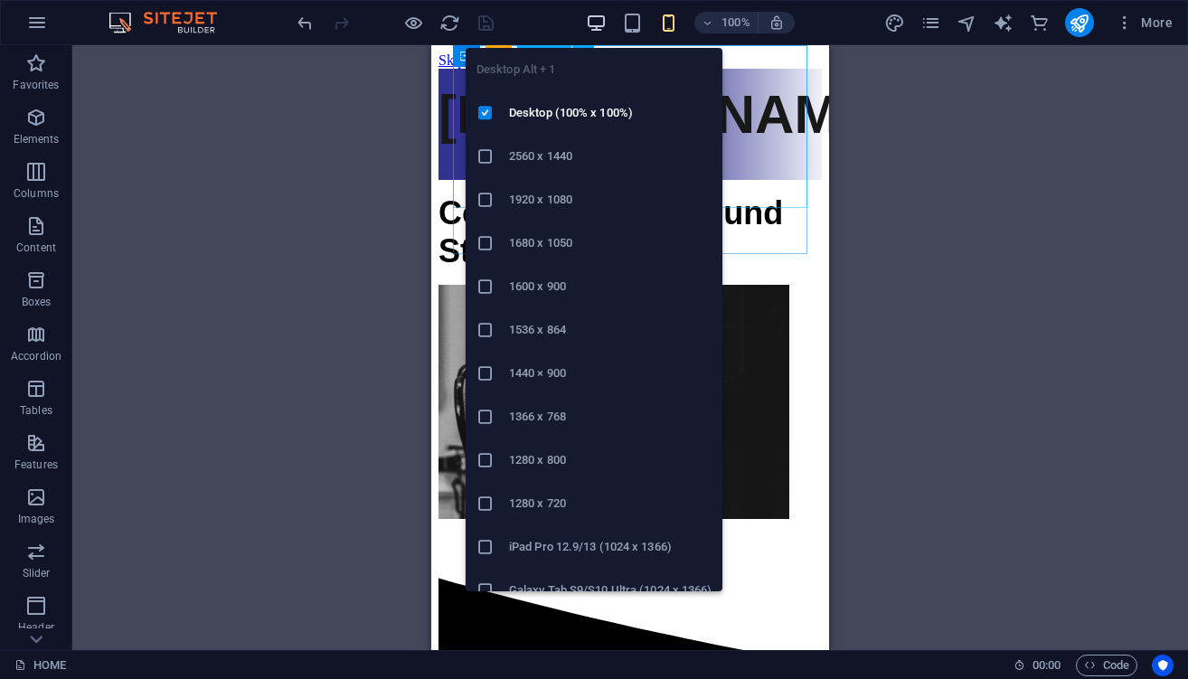
click at [593, 21] on icon "button" at bounding box center [596, 23] width 21 height 21
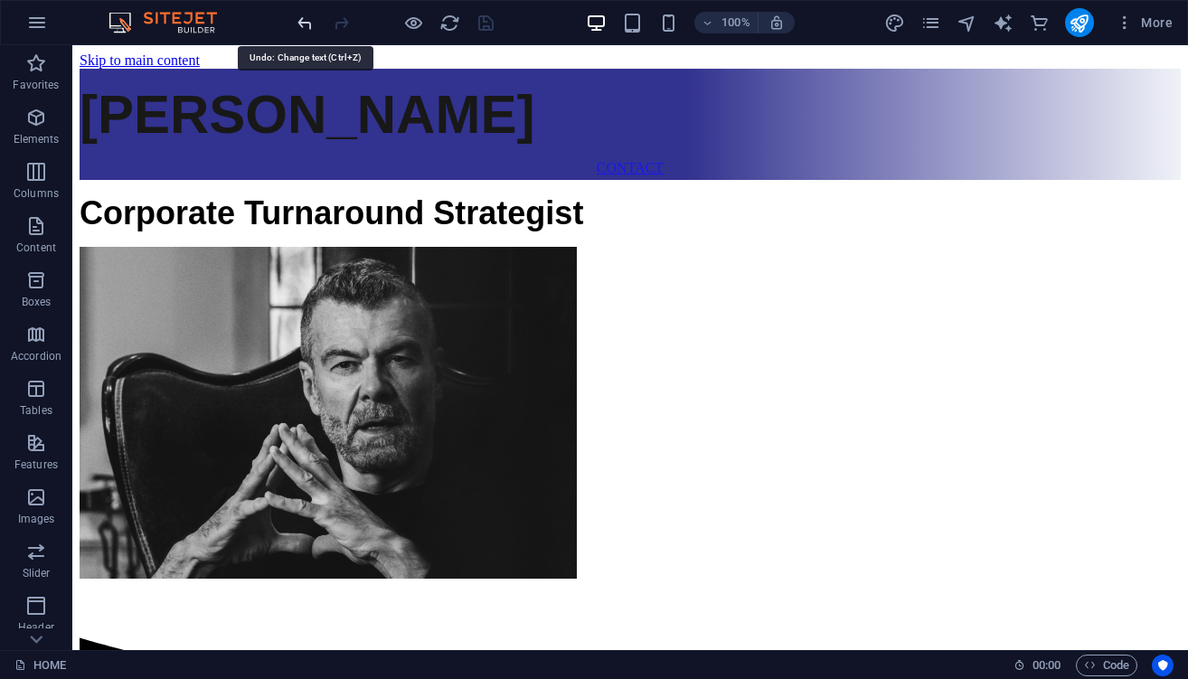
click at [306, 17] on icon "undo" at bounding box center [305, 23] width 21 height 21
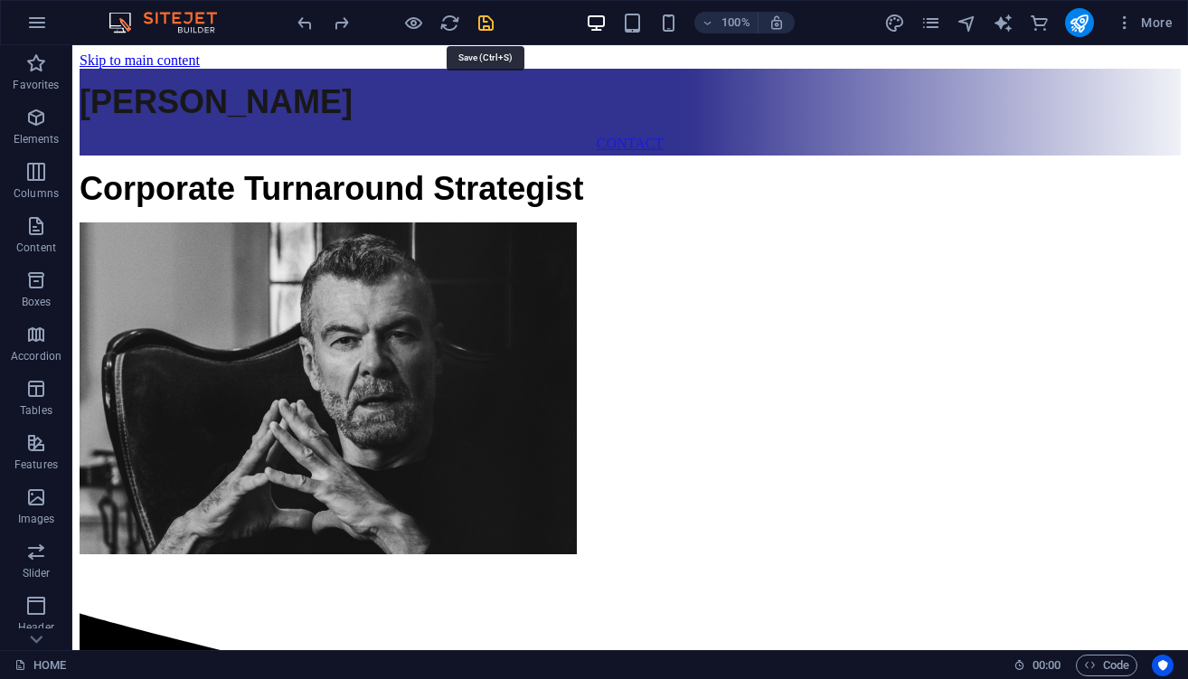
click at [488, 30] on icon "save" at bounding box center [485, 23] width 21 height 21
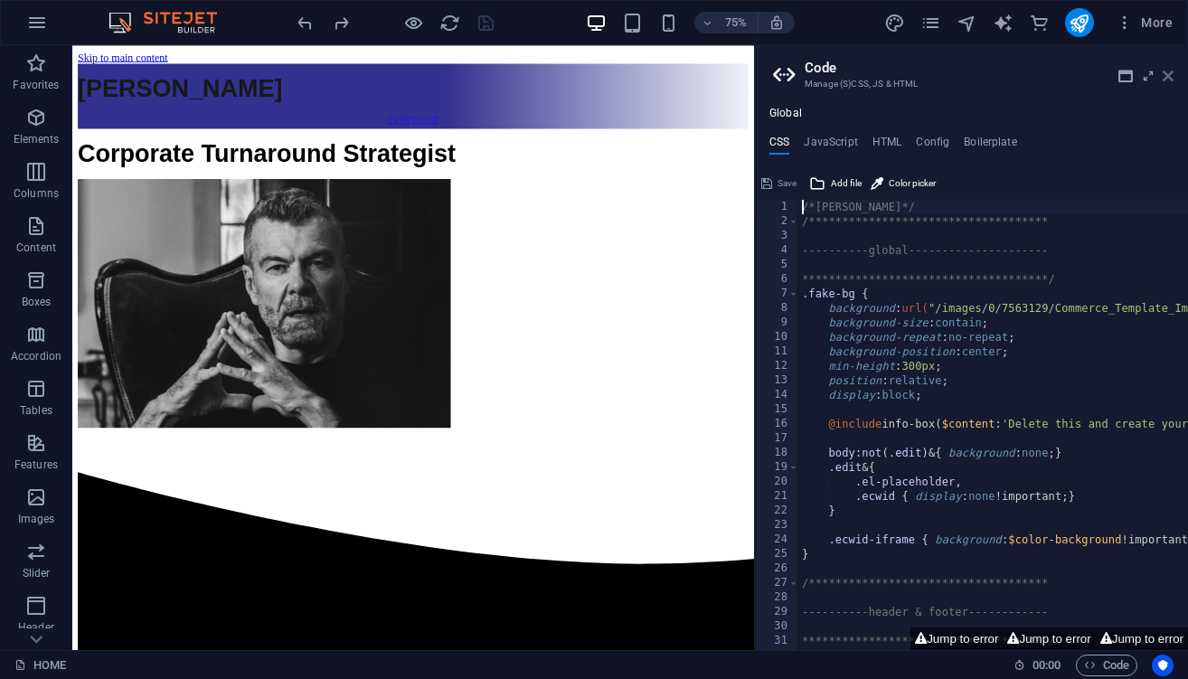
click at [1165, 77] on icon at bounding box center [1167, 76] width 11 height 14
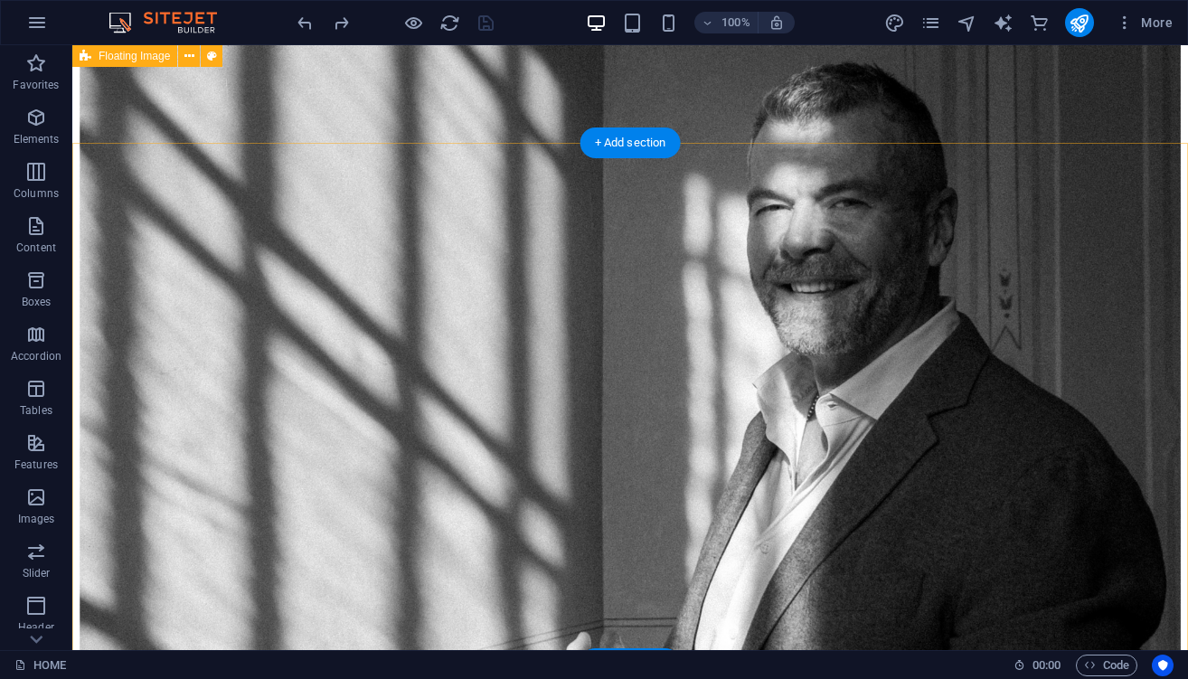
scroll to position [2160, 0]
